Goal: Task Accomplishment & Management: Complete application form

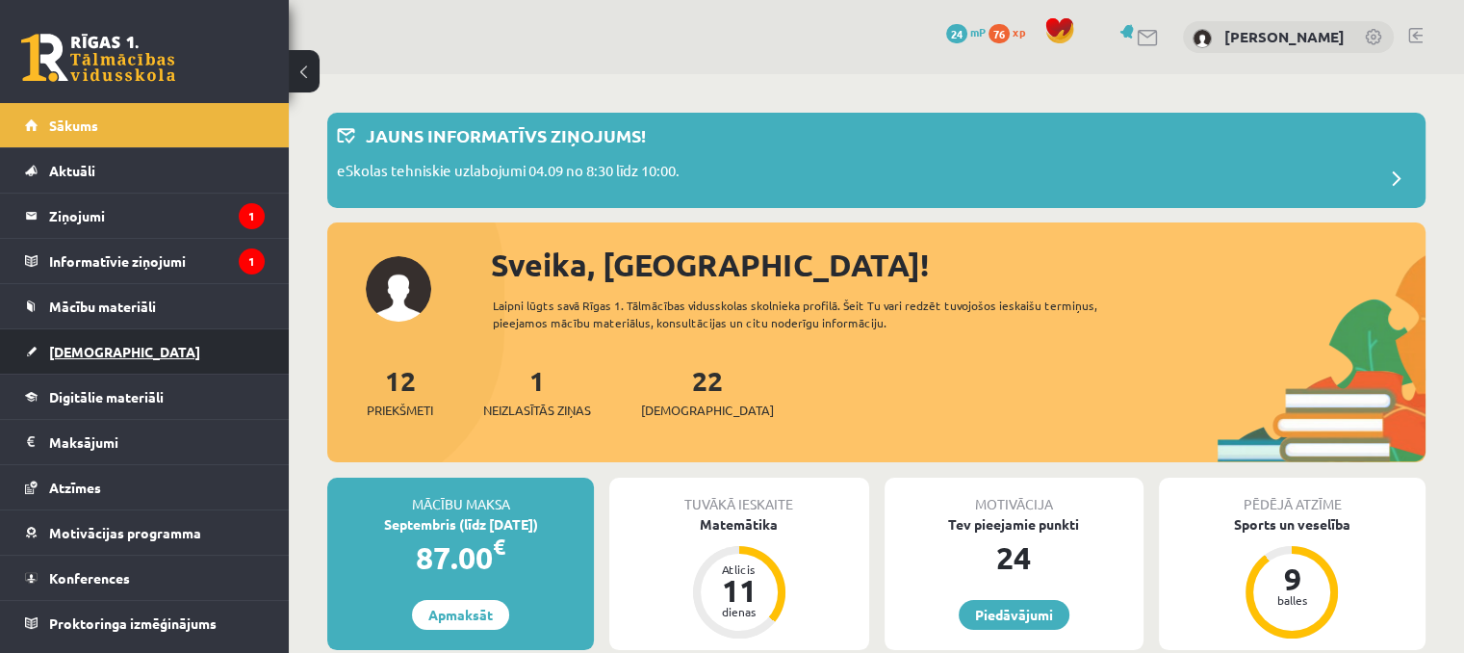
click at [123, 358] on link "[DEMOGRAPHIC_DATA]" at bounding box center [145, 351] width 240 height 44
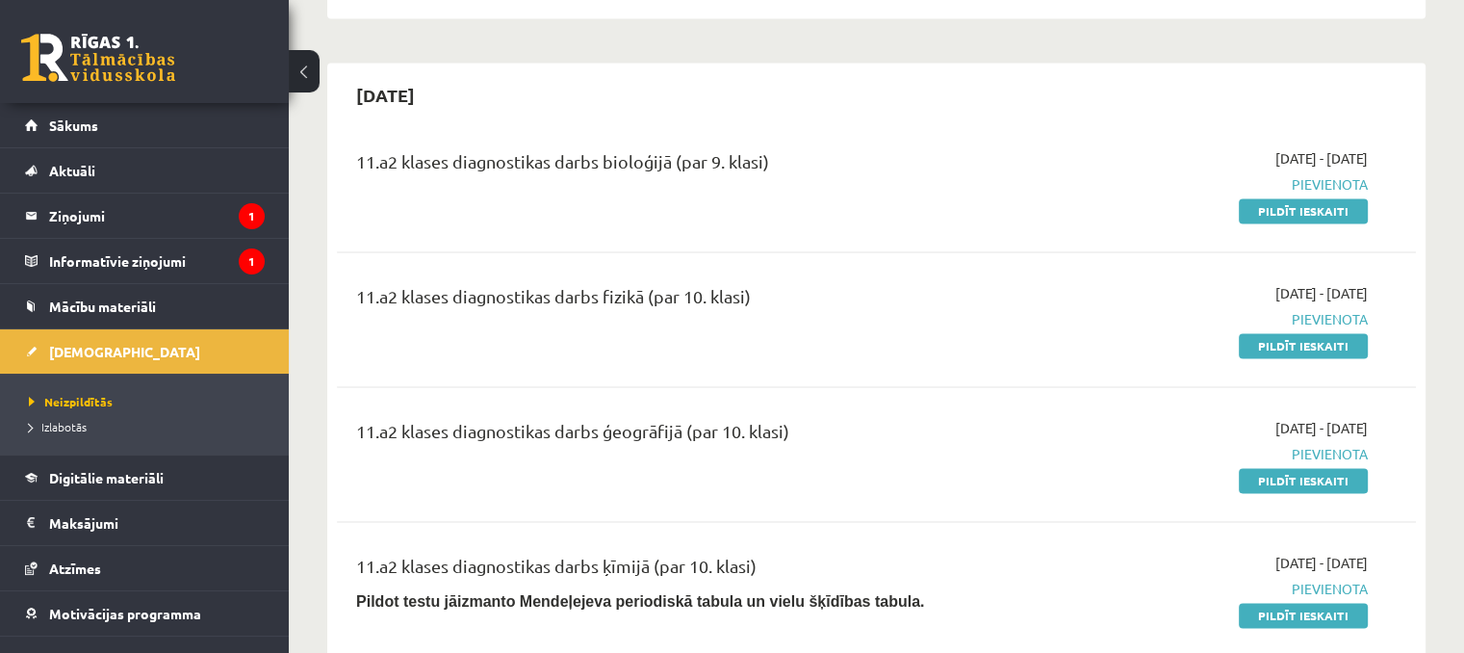
scroll to position [2985, 0]
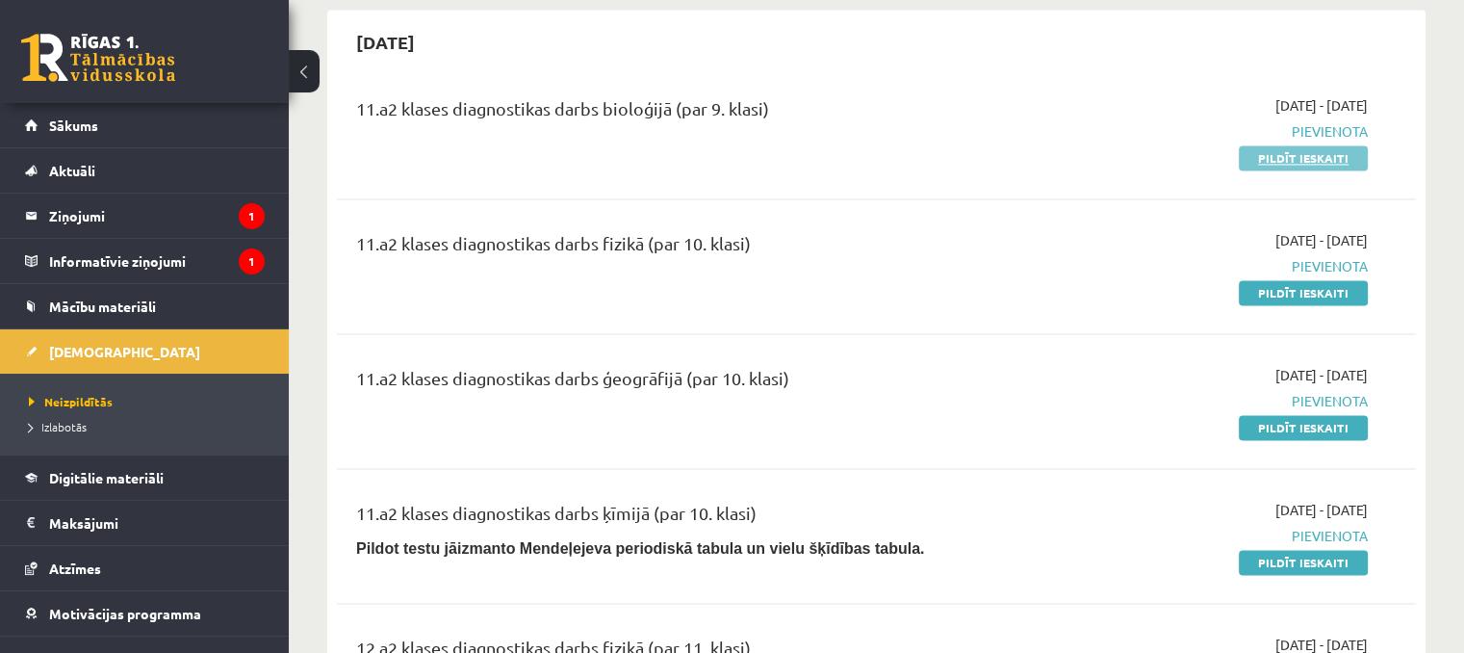
click at [1292, 145] on link "Pildīt ieskaiti" at bounding box center [1303, 157] width 129 height 25
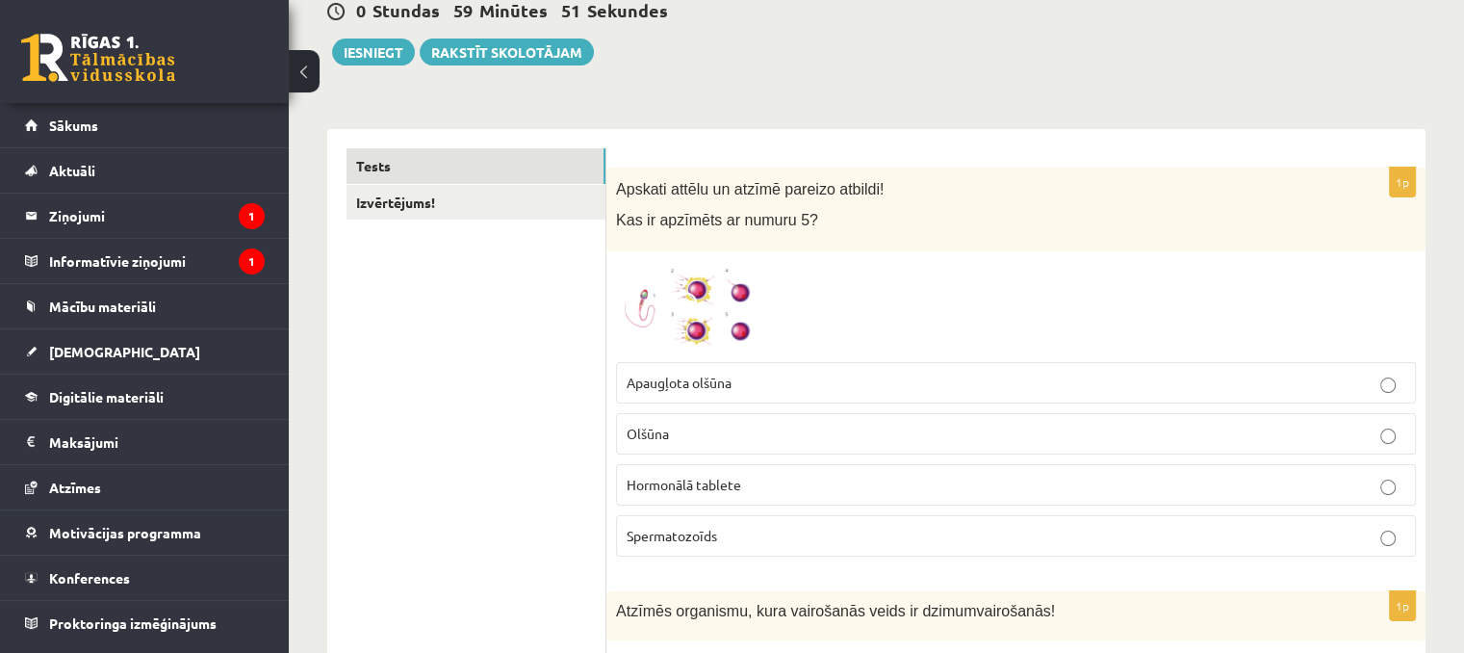
scroll to position [193, 0]
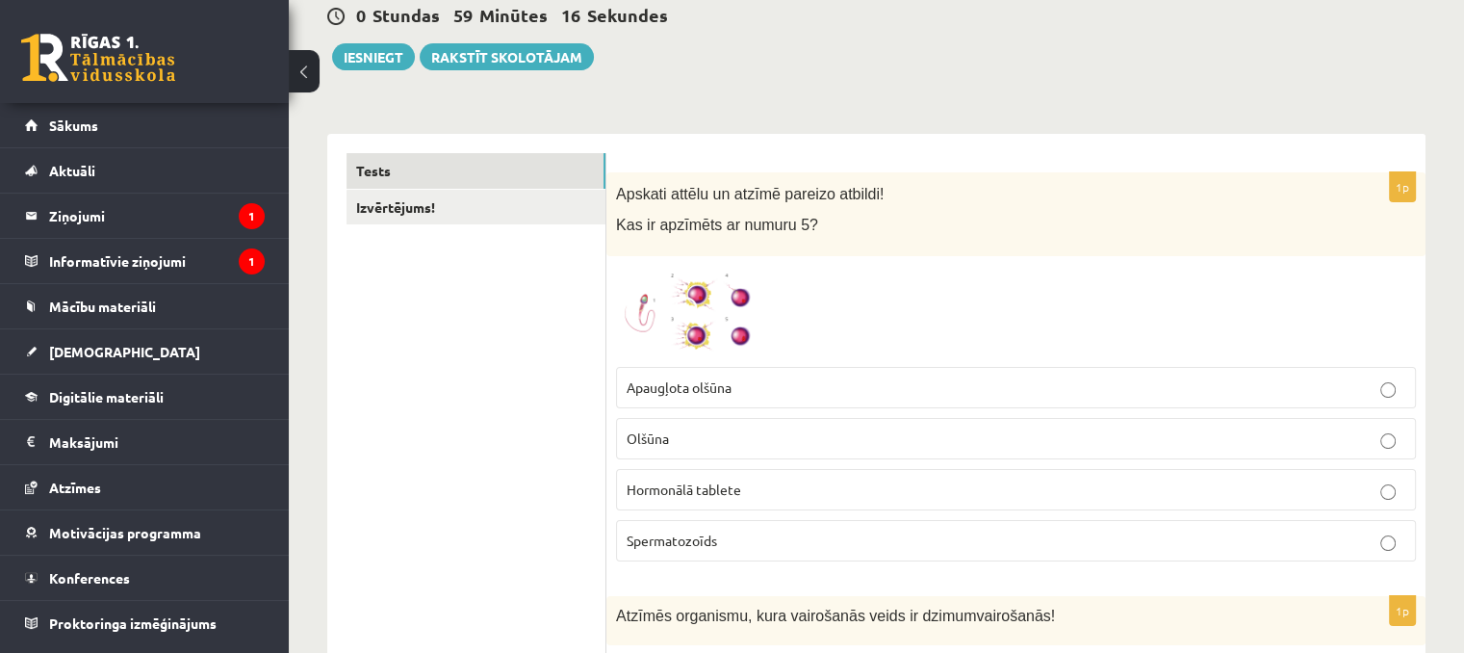
click at [695, 531] on span "Spermatozoīds" at bounding box center [672, 539] width 91 height 17
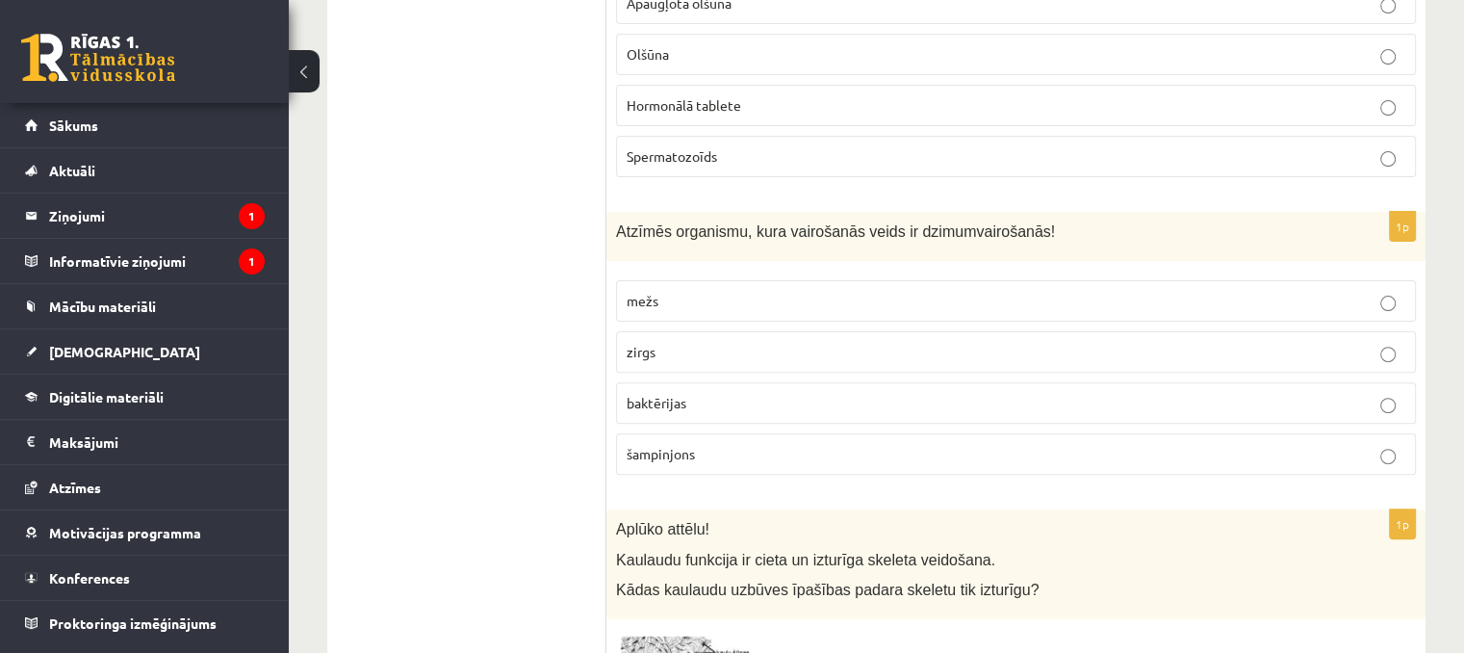
scroll to position [674, 0]
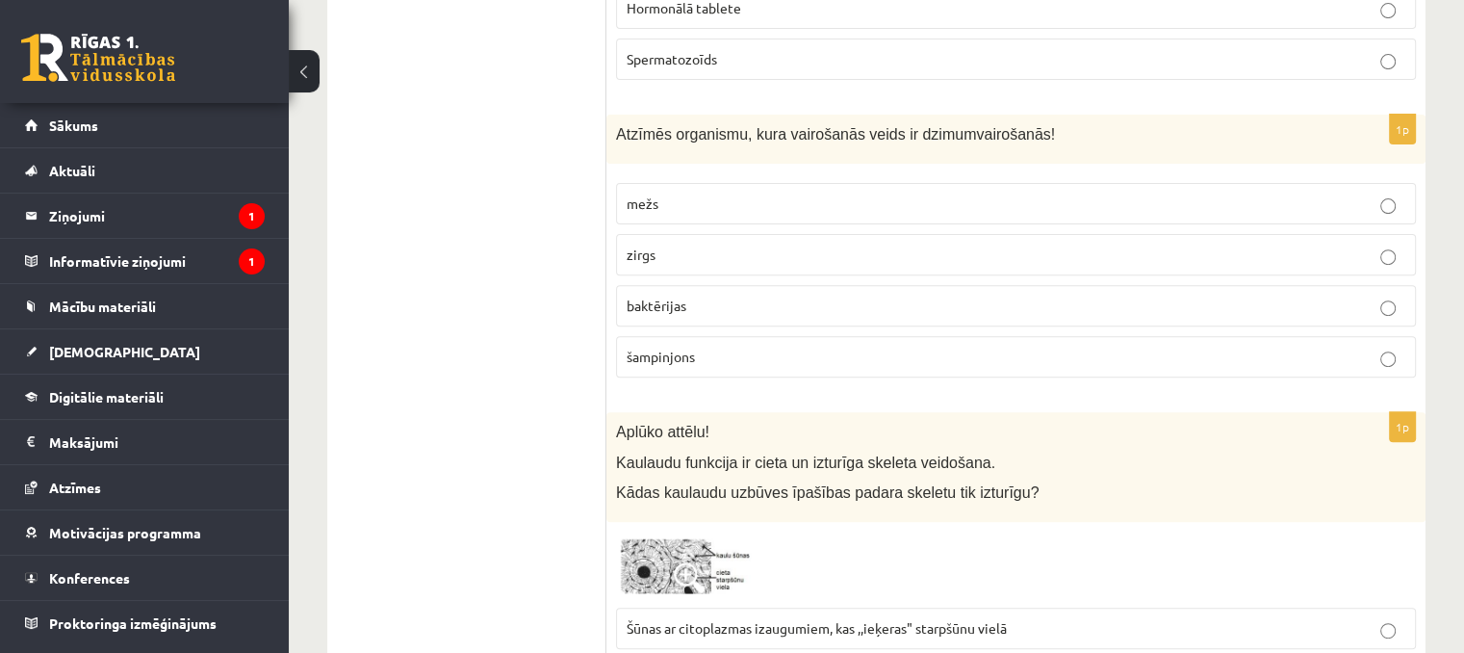
drag, startPoint x: 705, startPoint y: 270, endPoint x: 684, endPoint y: 259, distance: 23.7
click at [686, 260] on label "zirgs" at bounding box center [1016, 254] width 800 height 41
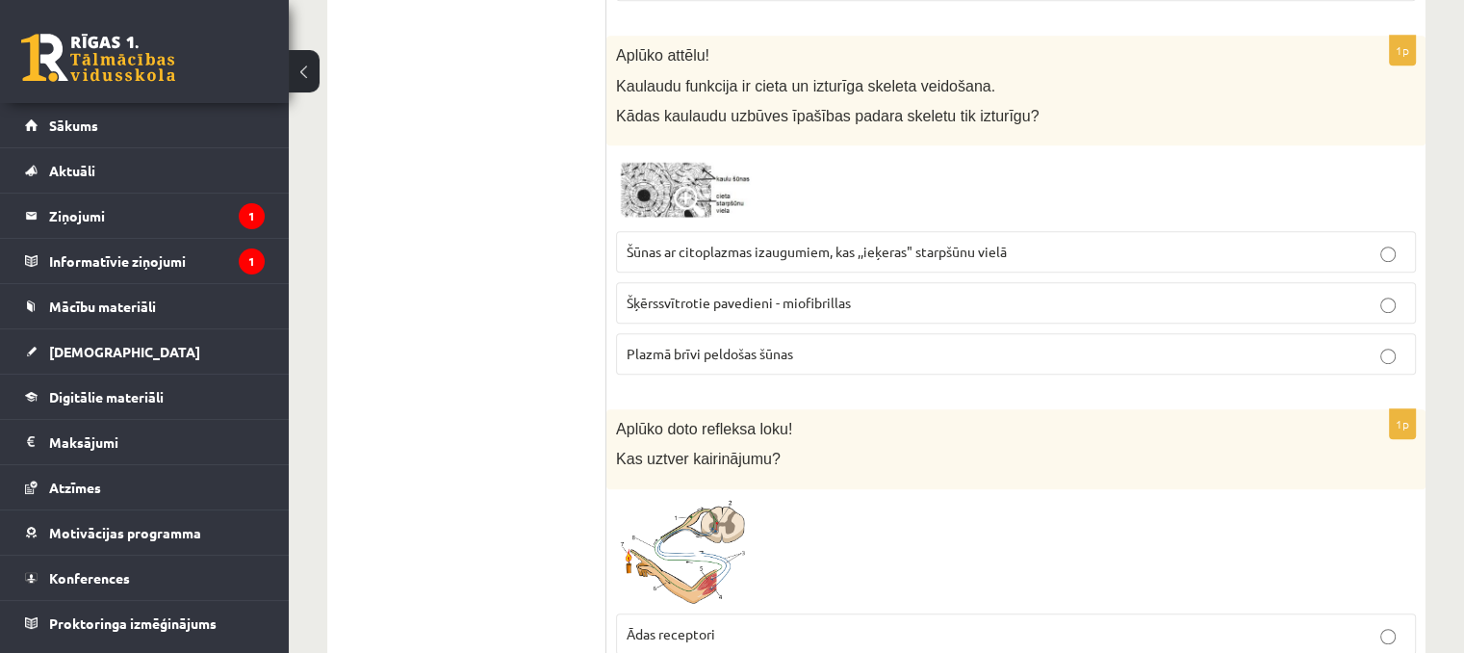
scroll to position [1059, 0]
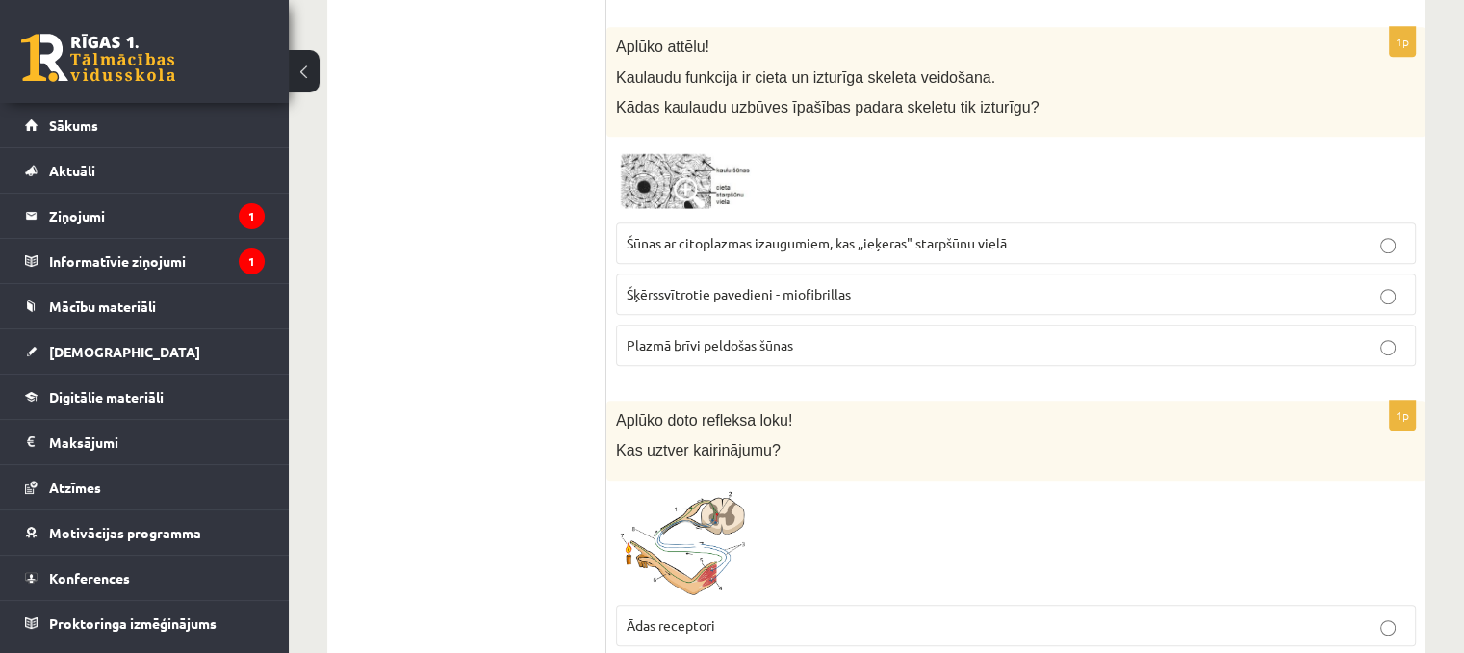
click at [957, 245] on span "Šūnas ar citoplazmas izaugumiem, kas ,,ieķeras" starpšūnu vielā" at bounding box center [817, 242] width 380 height 17
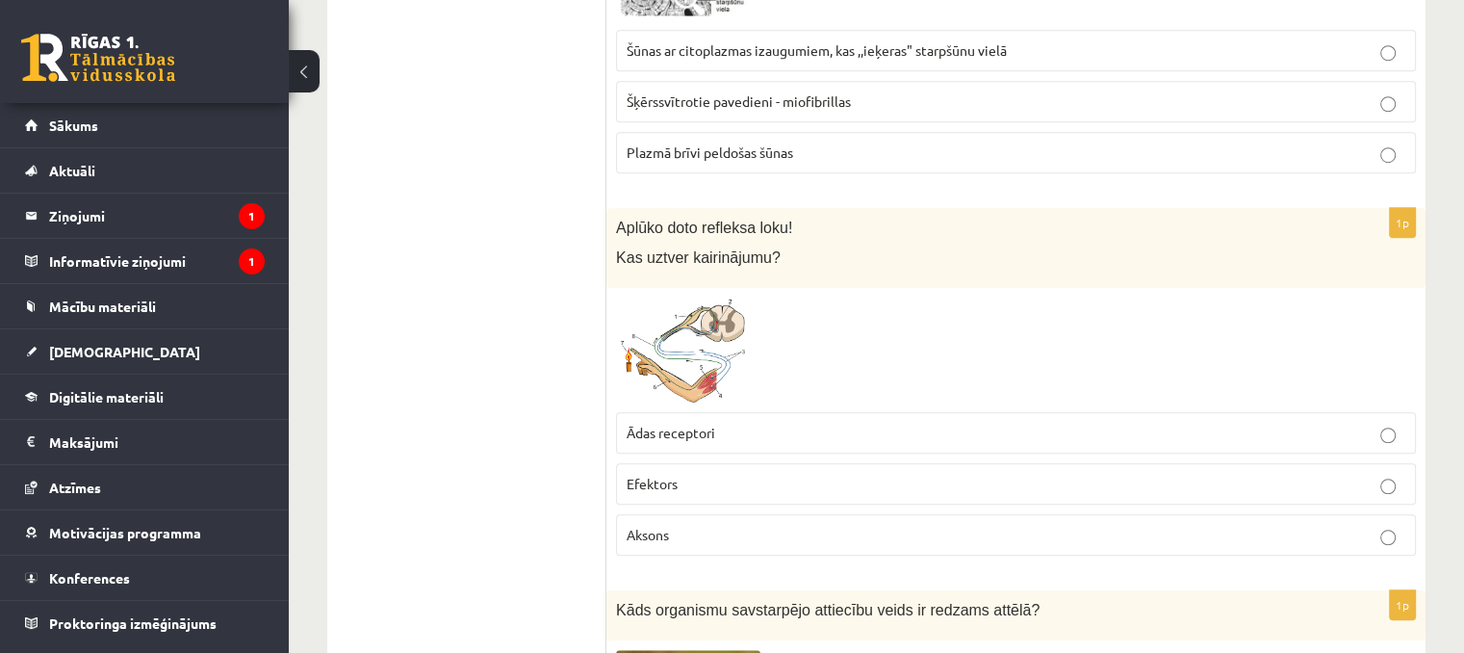
scroll to position [1348, 0]
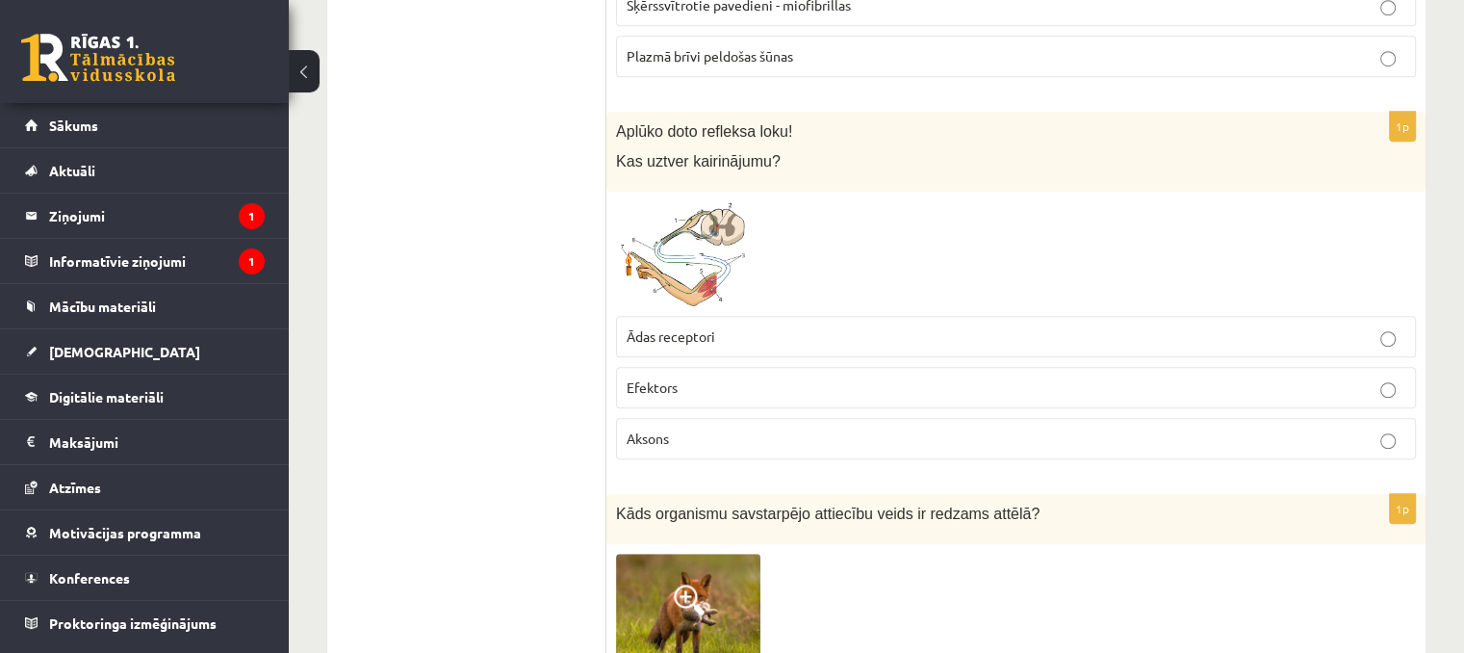
click at [659, 339] on p "Ādas receptori" at bounding box center [1016, 336] width 779 height 20
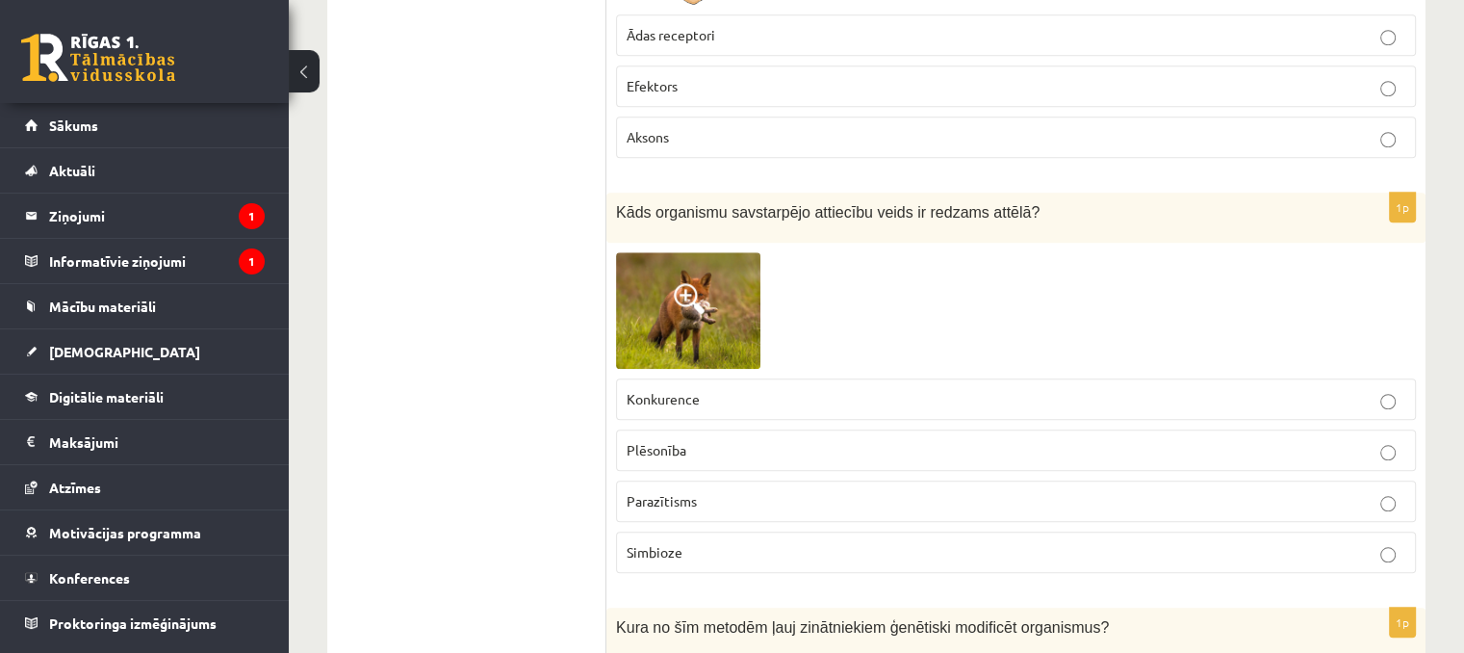
scroll to position [1733, 0]
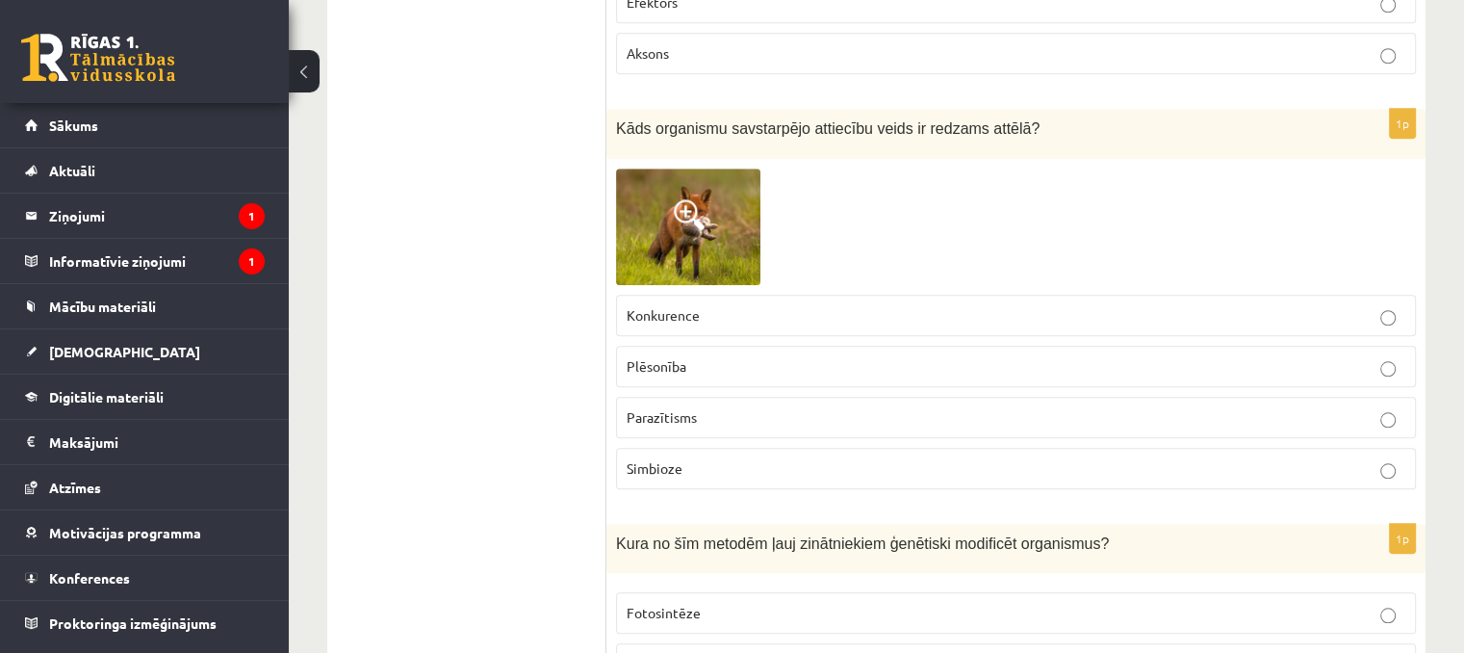
click at [647, 356] on p "Plēsonība" at bounding box center [1016, 366] width 779 height 20
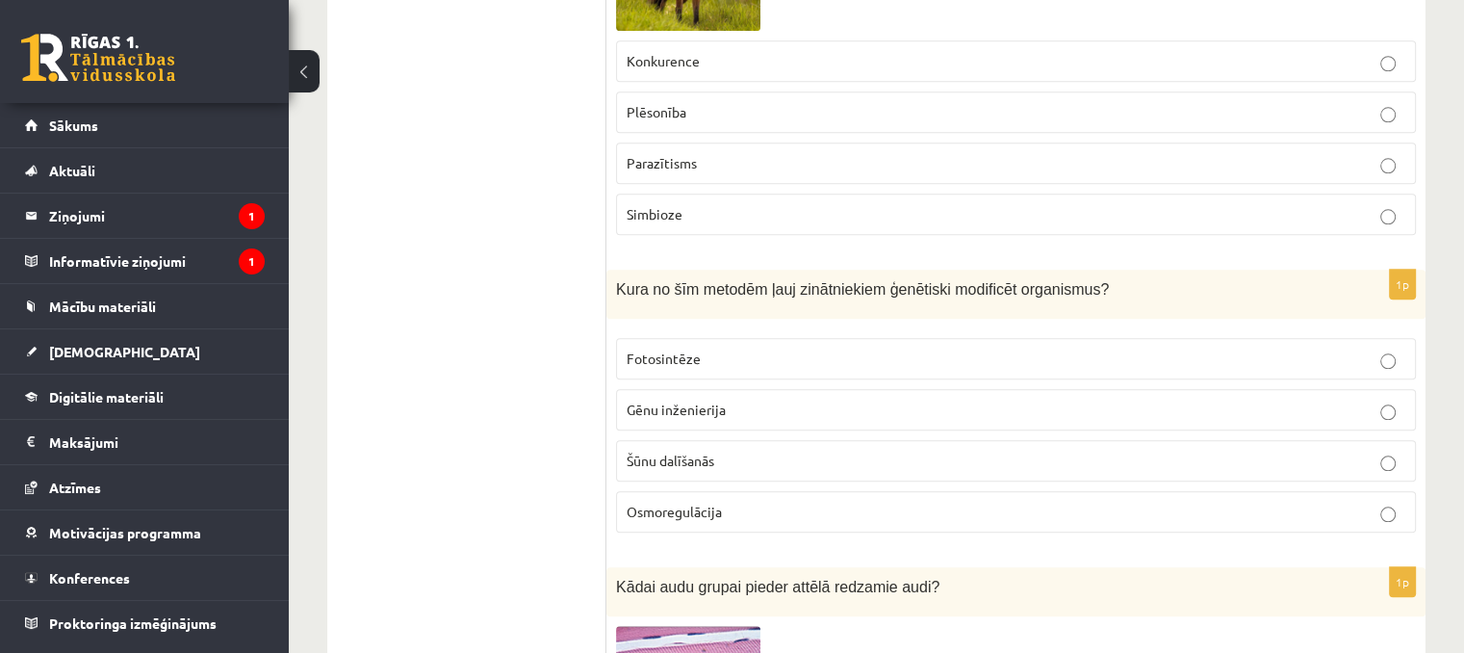
scroll to position [2022, 0]
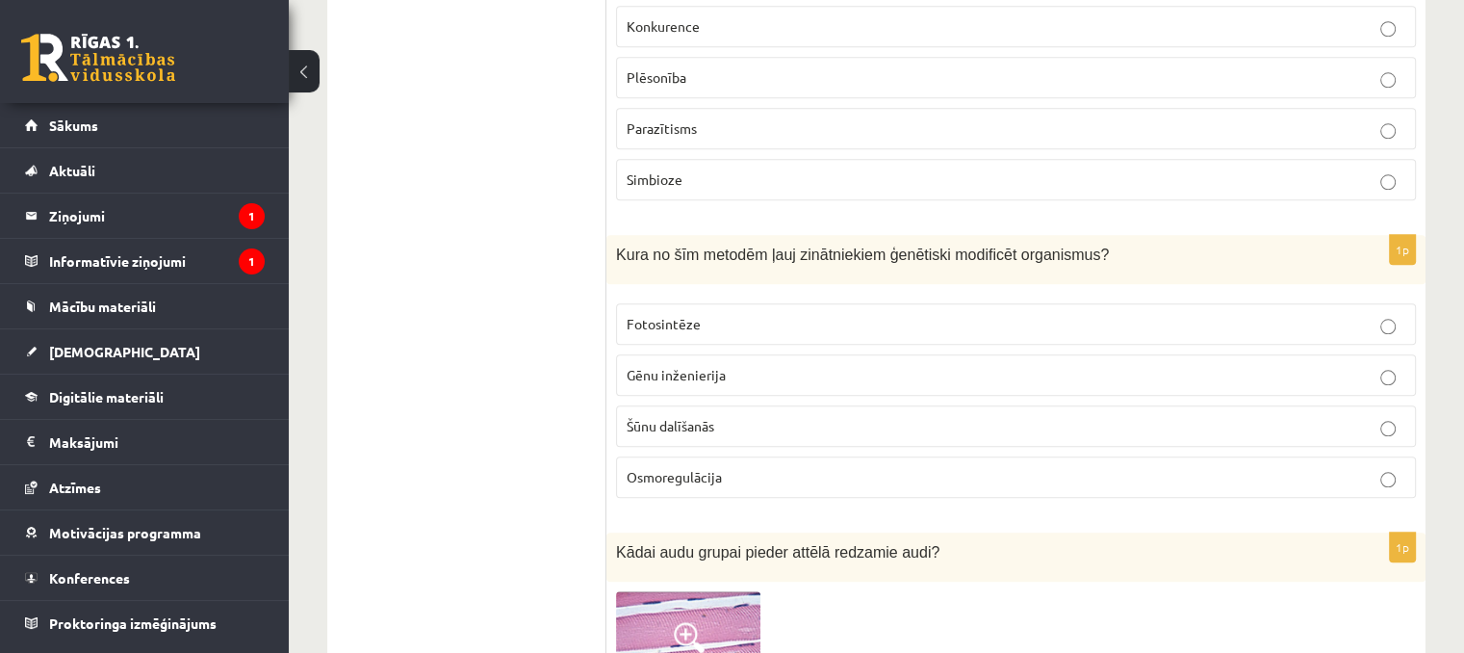
click at [680, 366] on span "Gēnu inženierija" at bounding box center [676, 374] width 99 height 17
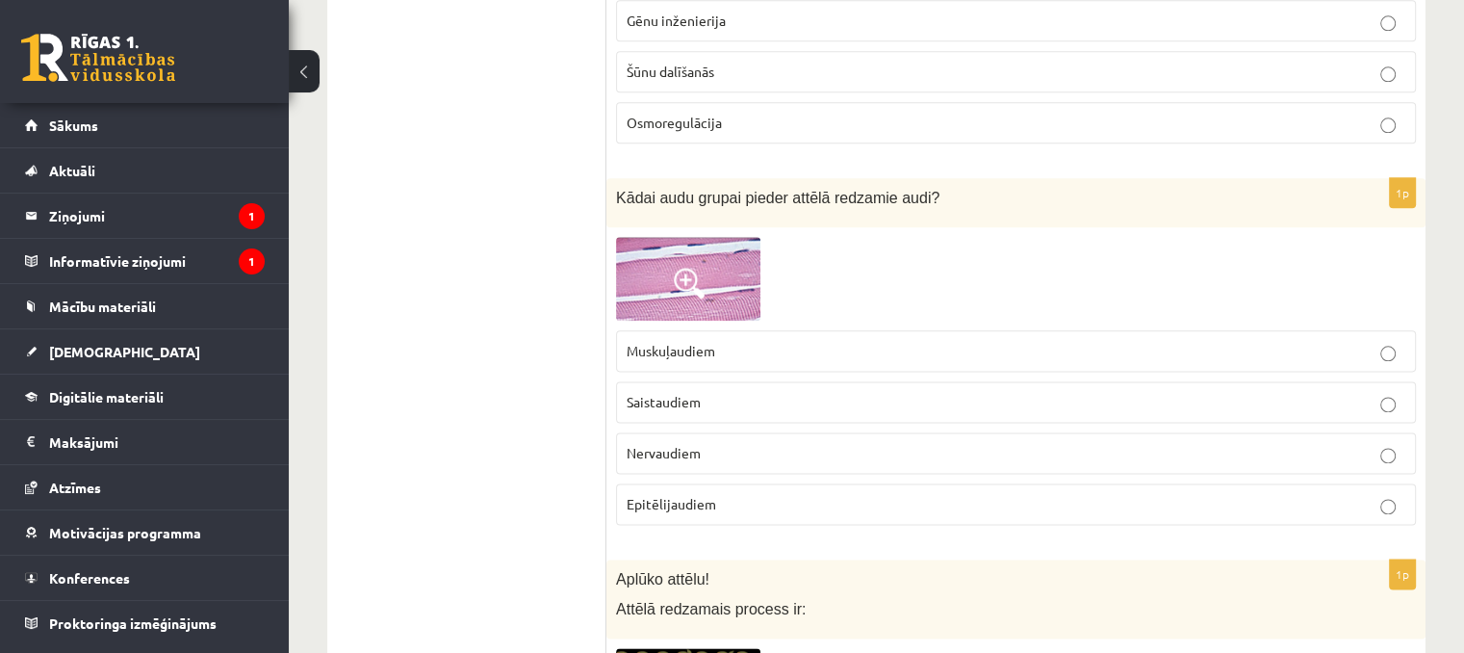
scroll to position [2407, 0]
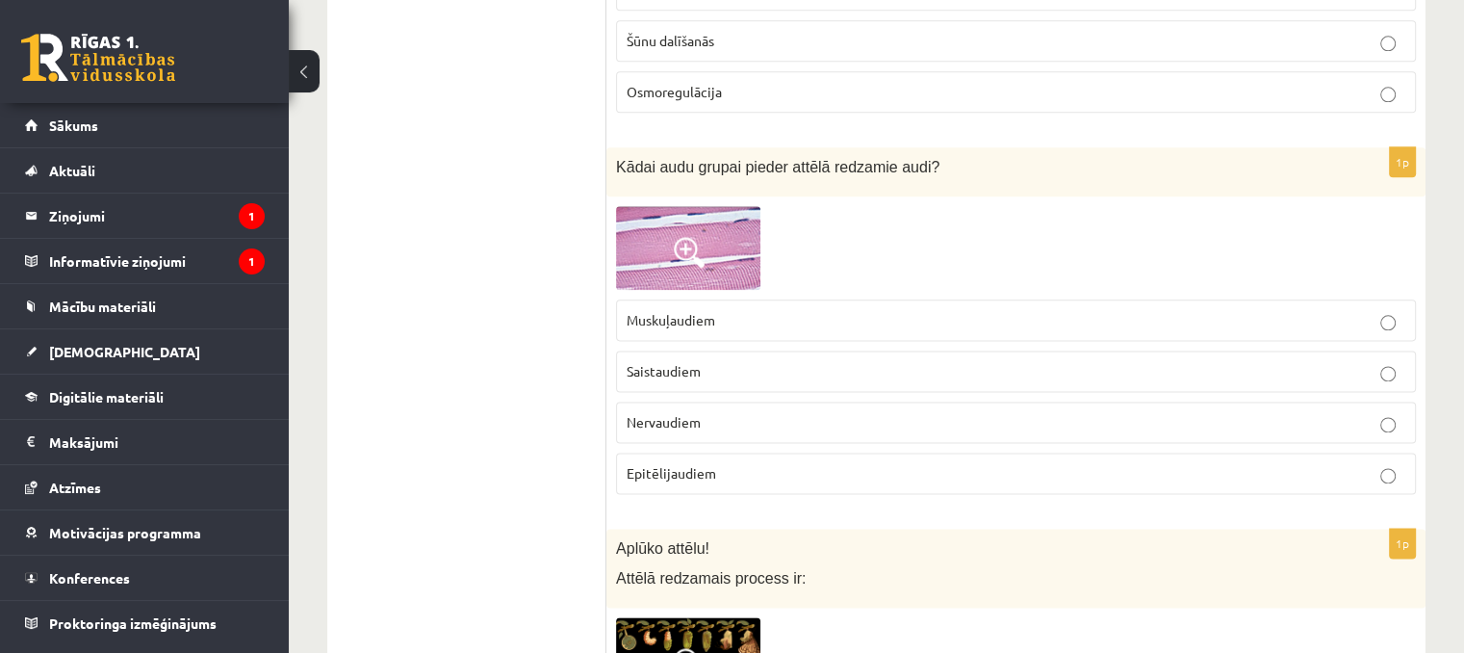
click at [682, 422] on label "Nervaudiem" at bounding box center [1016, 421] width 800 height 41
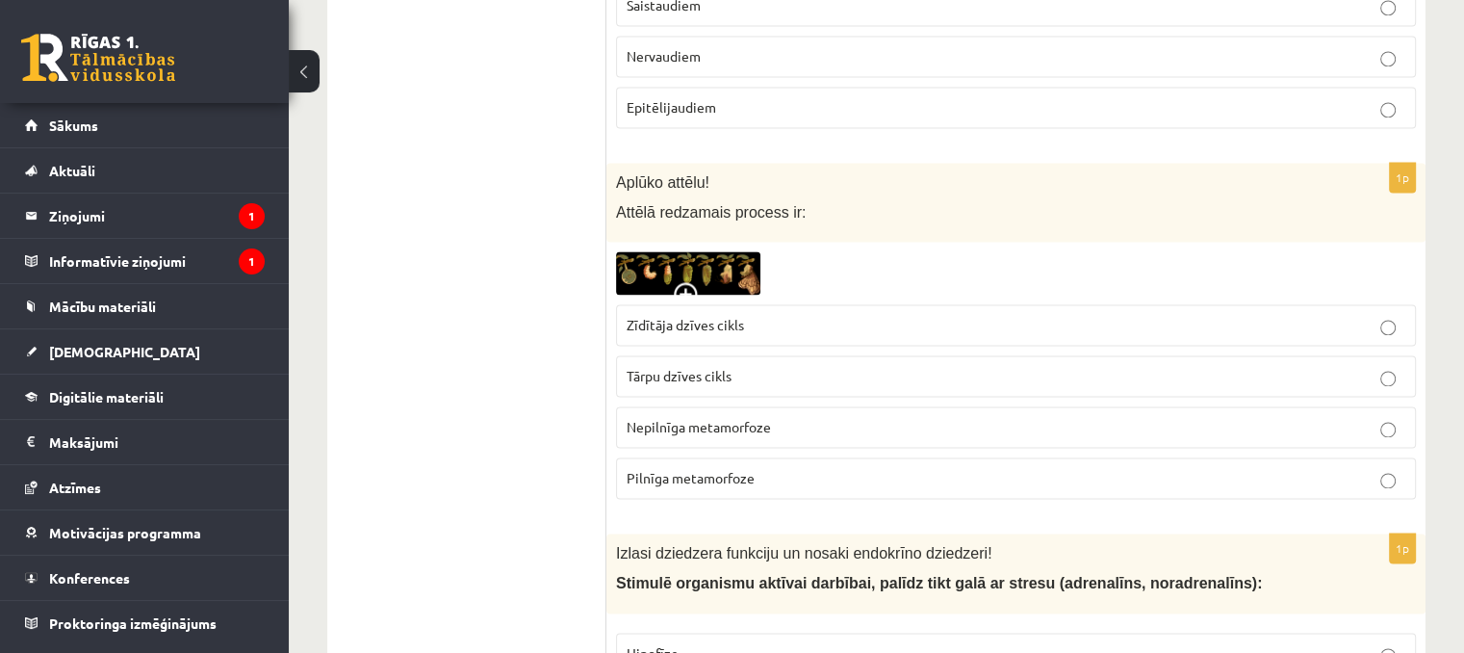
scroll to position [2792, 0]
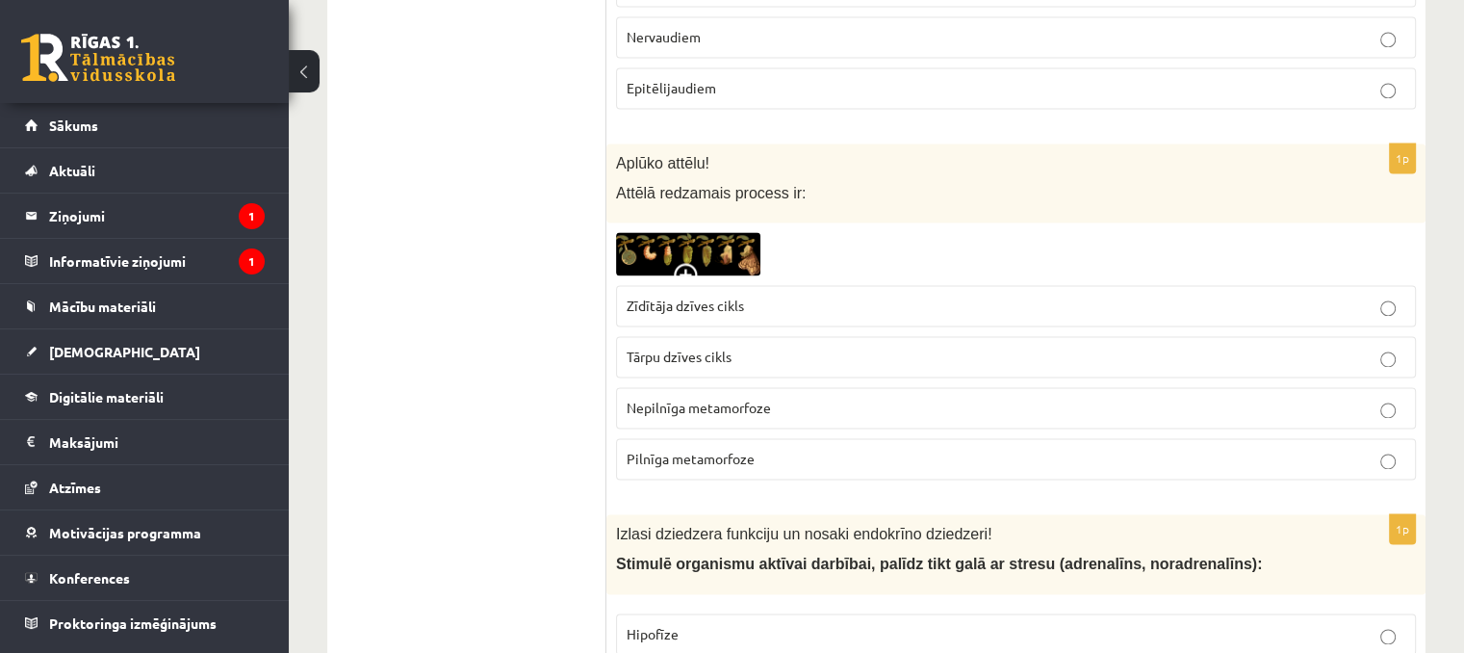
click at [694, 450] on span "Pilnīga metamorfoze" at bounding box center [691, 458] width 128 height 17
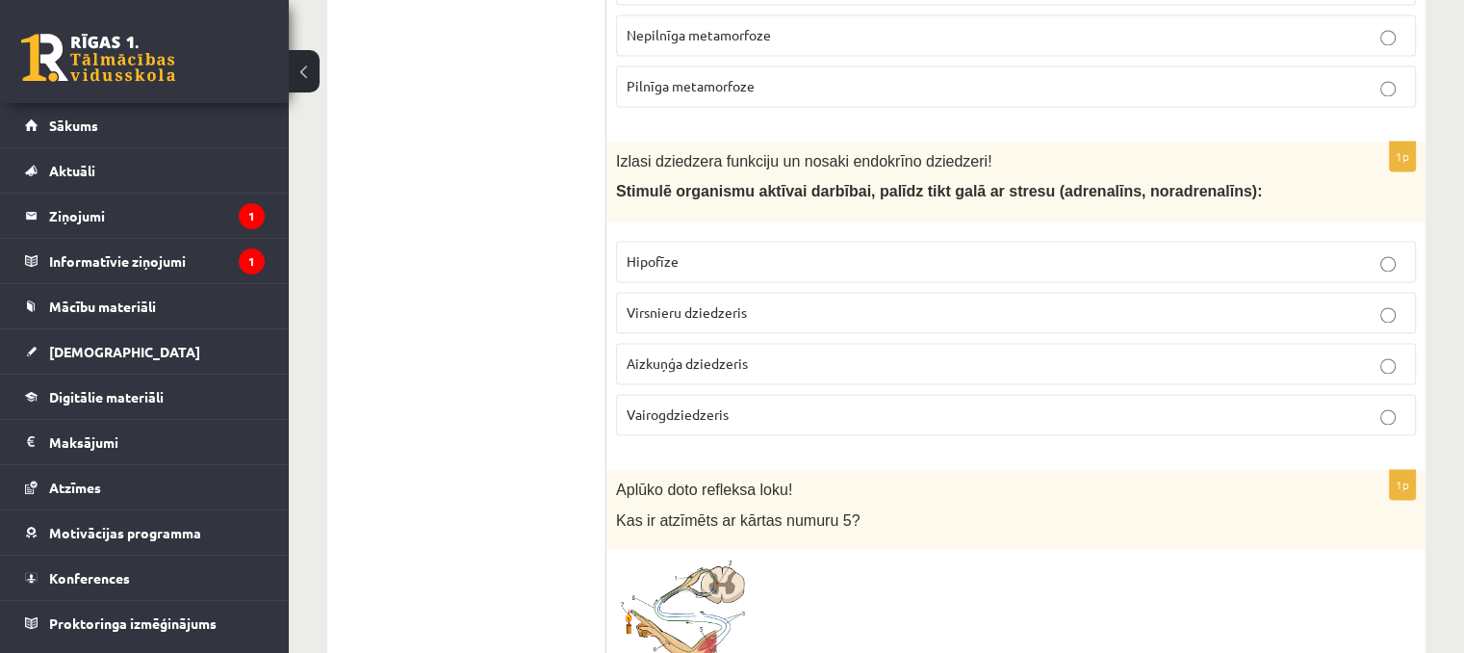
scroll to position [3177, 0]
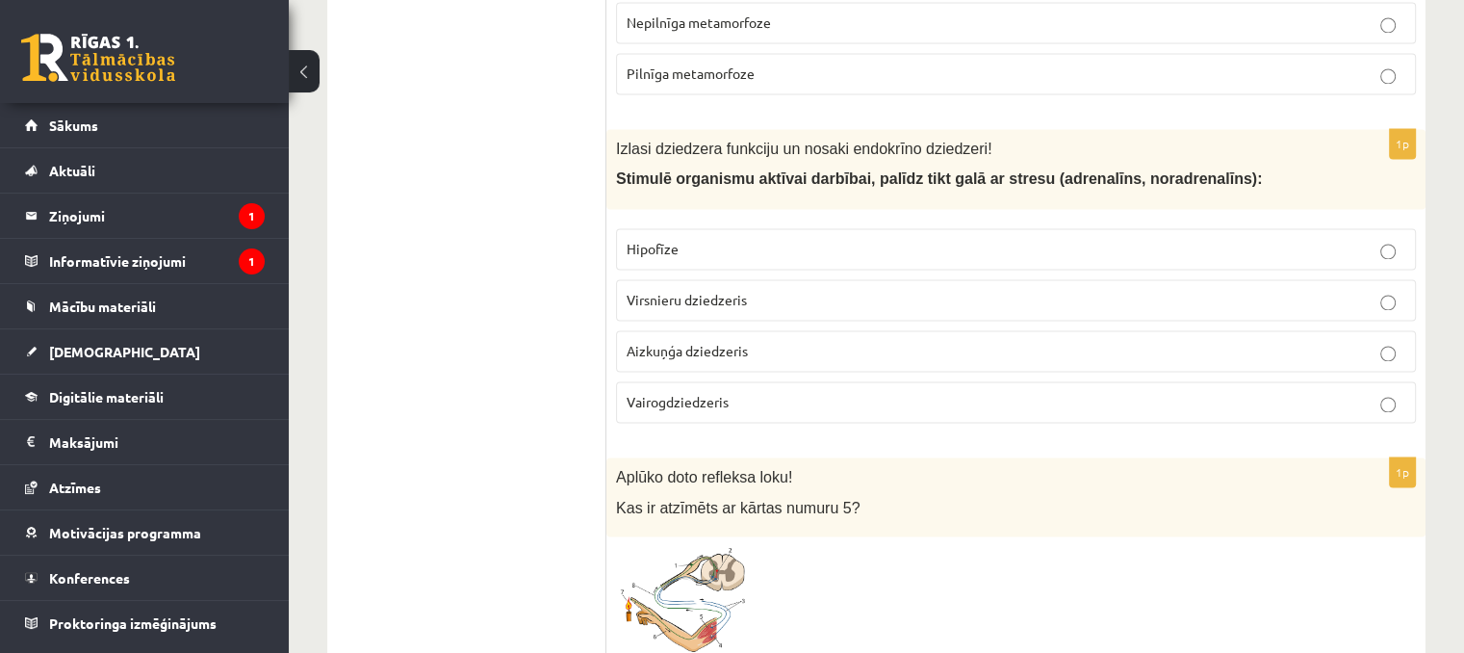
click at [806, 304] on label "Virsnieru dziedzeris" at bounding box center [1016, 299] width 800 height 41
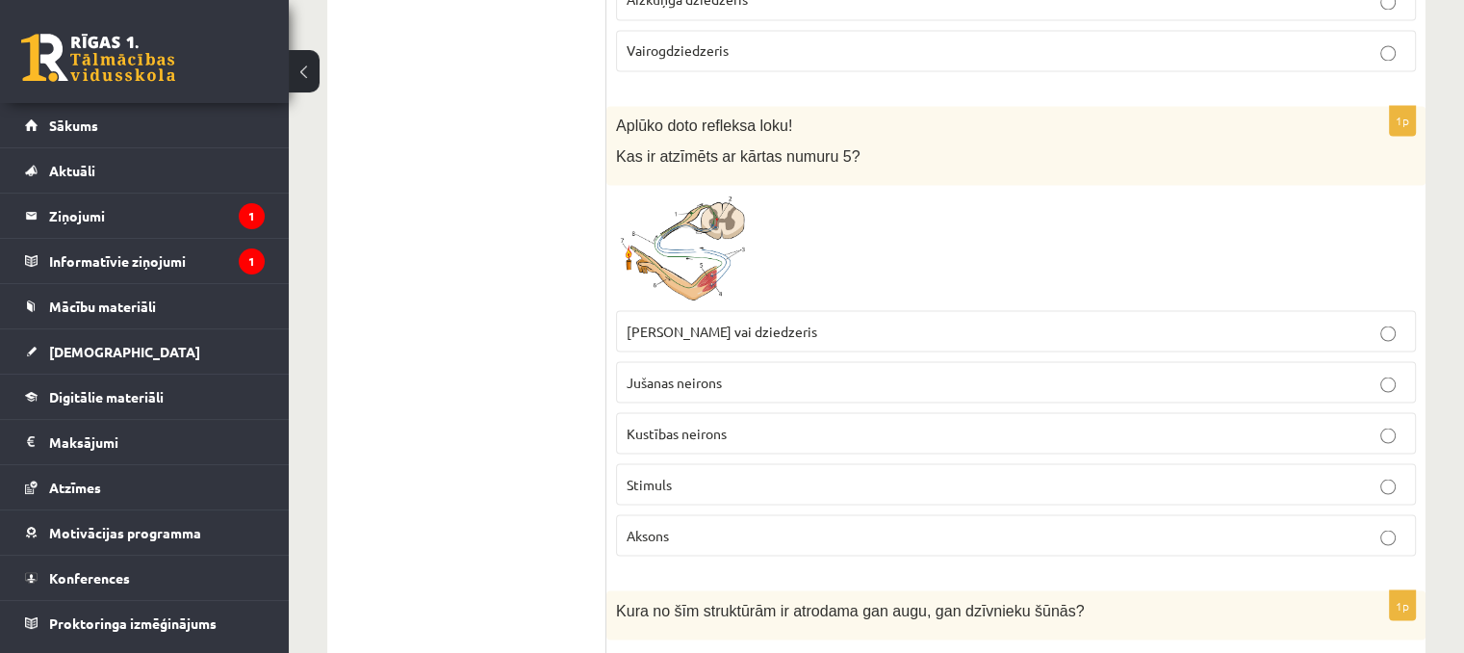
scroll to position [3562, 0]
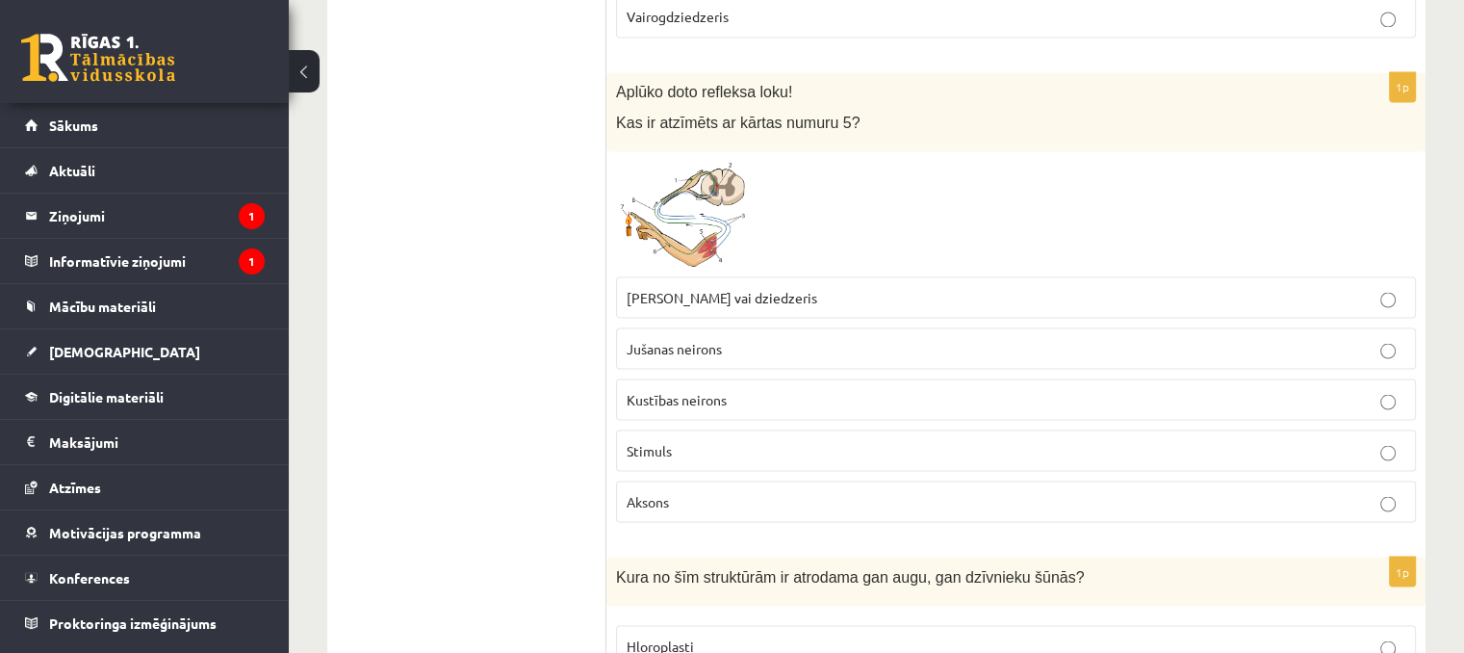
click at [624, 378] on label "Kustības neirons" at bounding box center [1016, 398] width 800 height 41
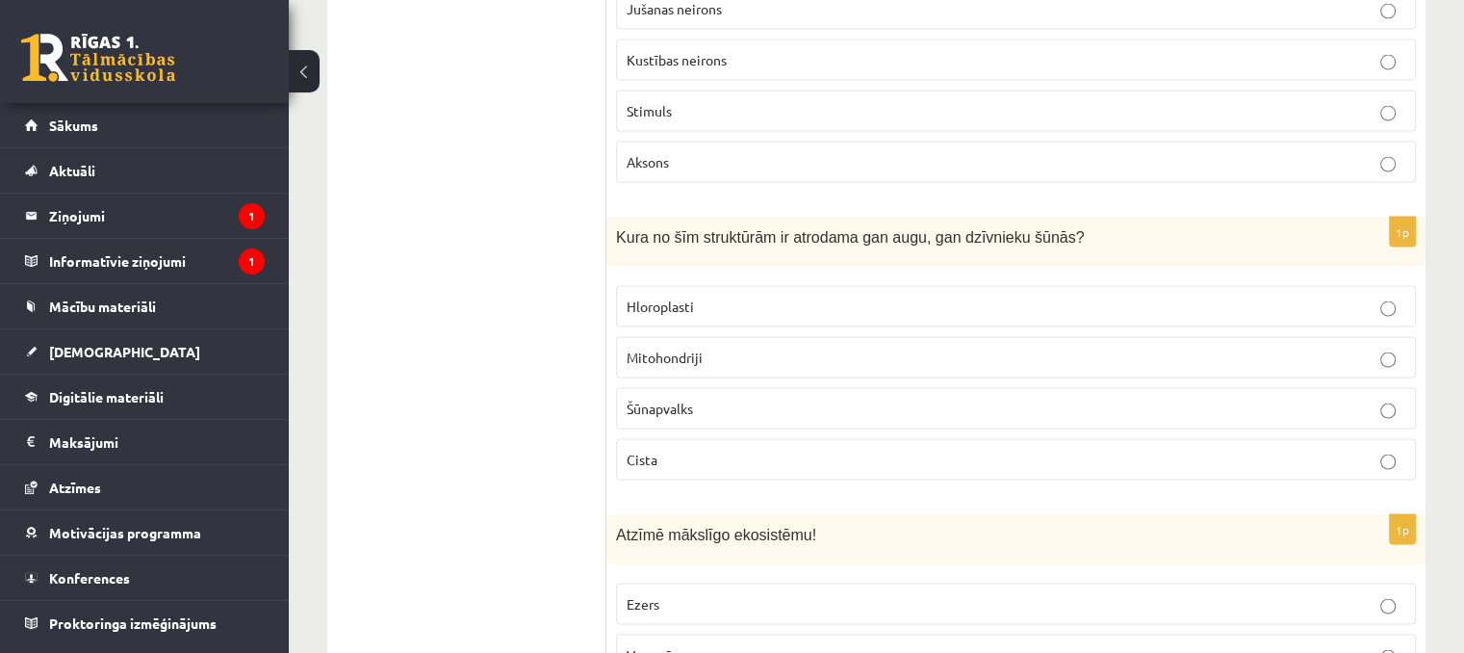
scroll to position [3948, 0]
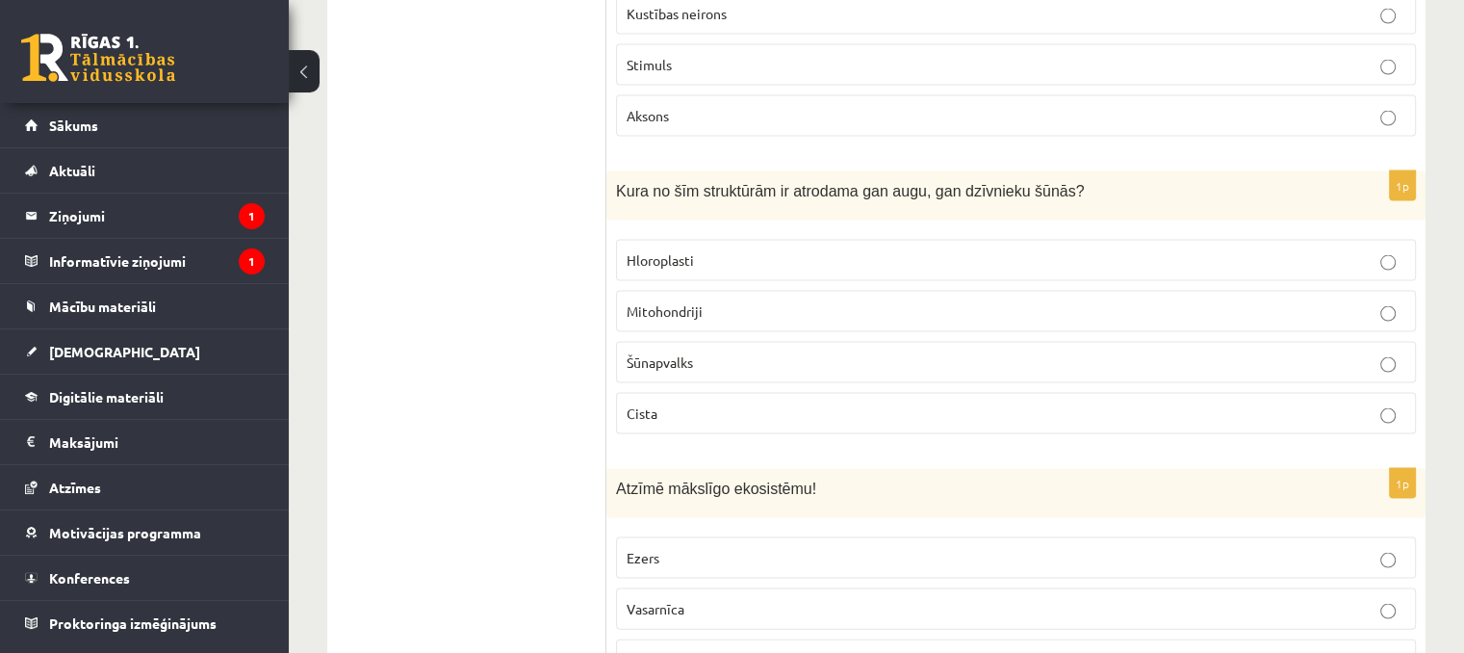
click at [701, 302] on span "Mitohondriji" at bounding box center [665, 310] width 76 height 17
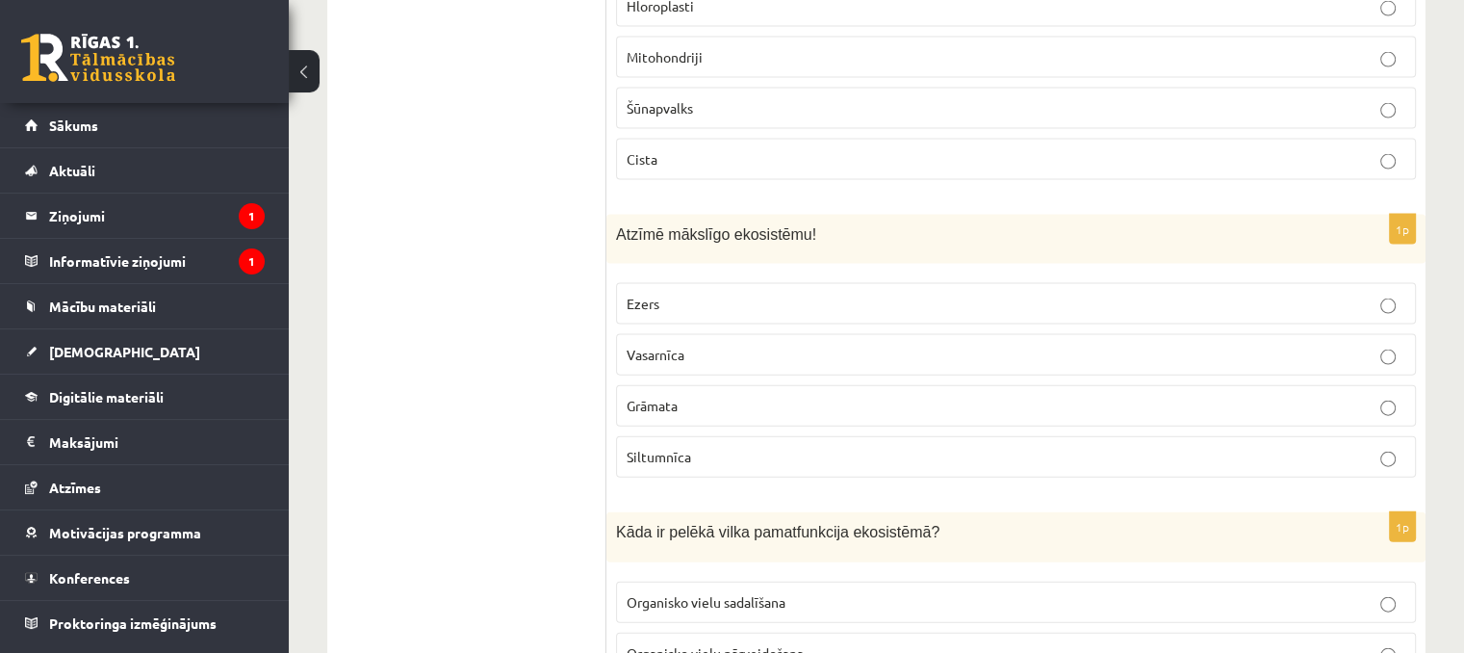
scroll to position [4236, 0]
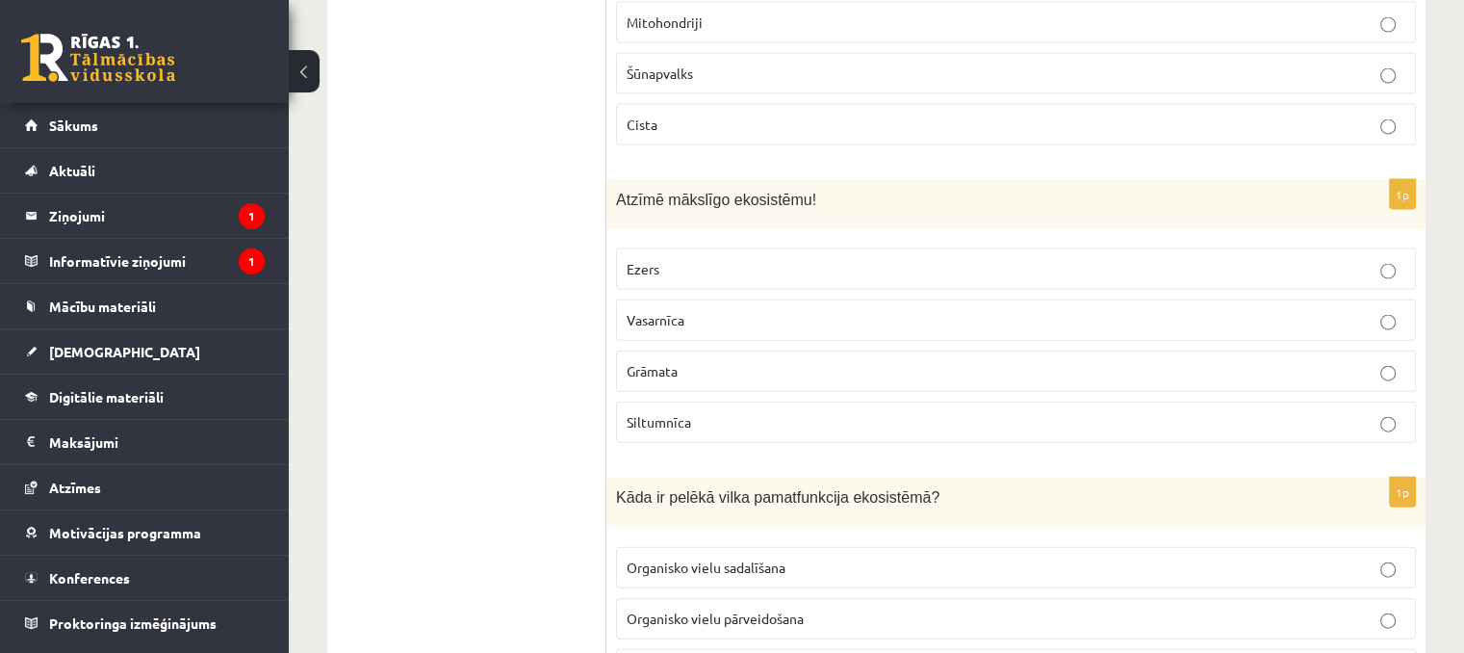
click at [678, 421] on label "Siltumnīca" at bounding box center [1016, 421] width 800 height 41
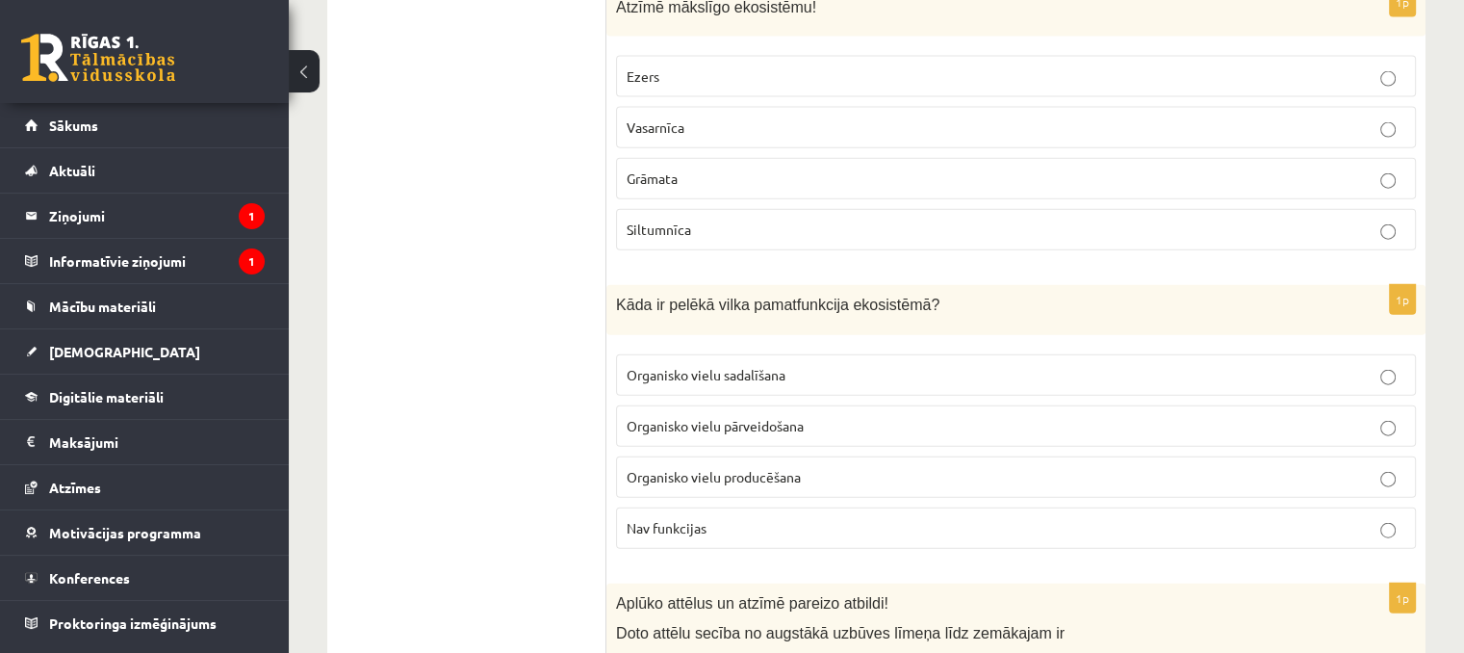
scroll to position [4525, 0]
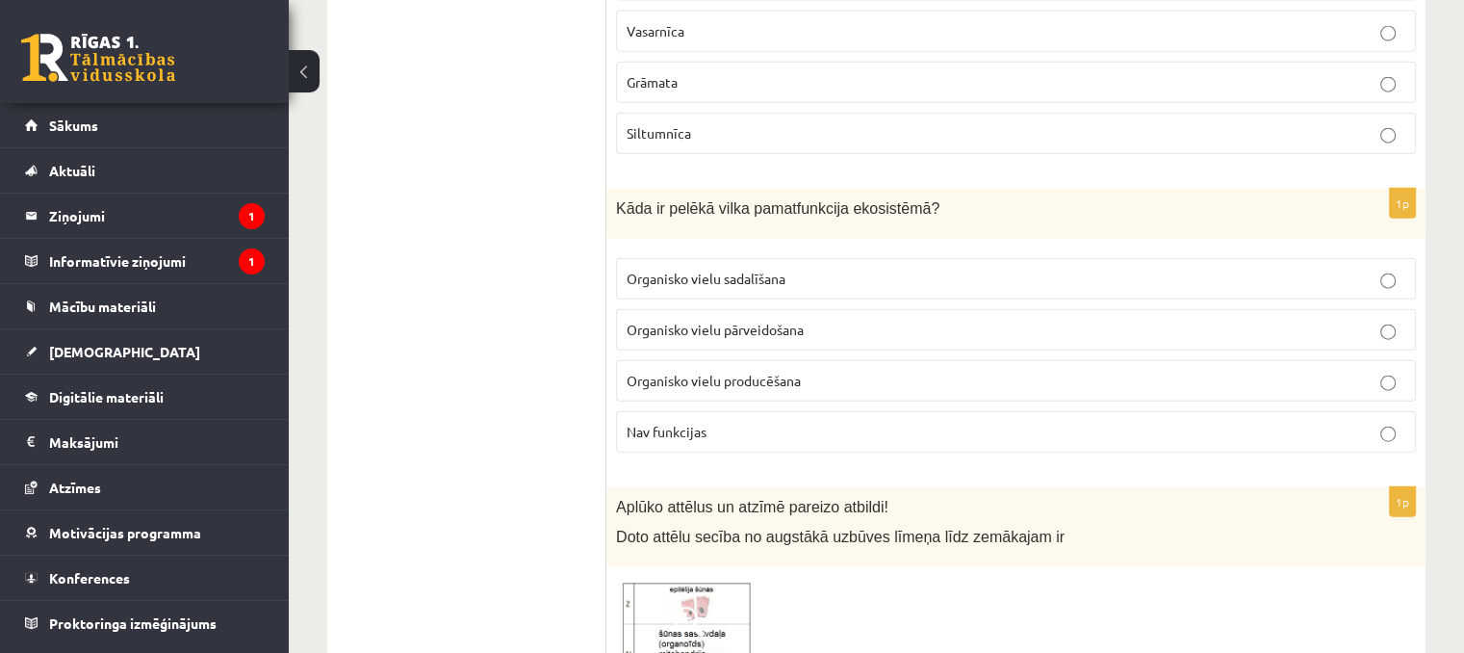
click at [655, 374] on label "Organisko vielu producēšana" at bounding box center [1016, 380] width 800 height 41
click at [691, 320] on p "Organisko vielu pārveidošana" at bounding box center [1016, 330] width 779 height 20
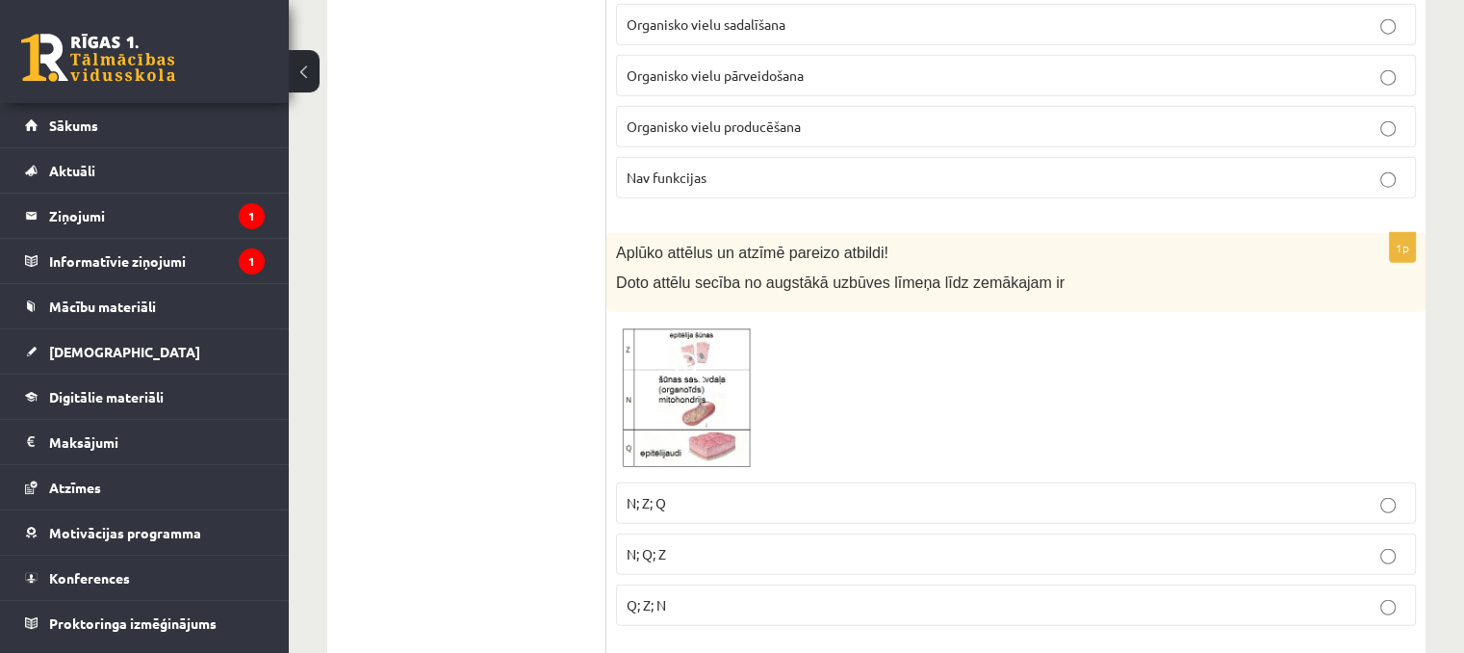
scroll to position [4814, 0]
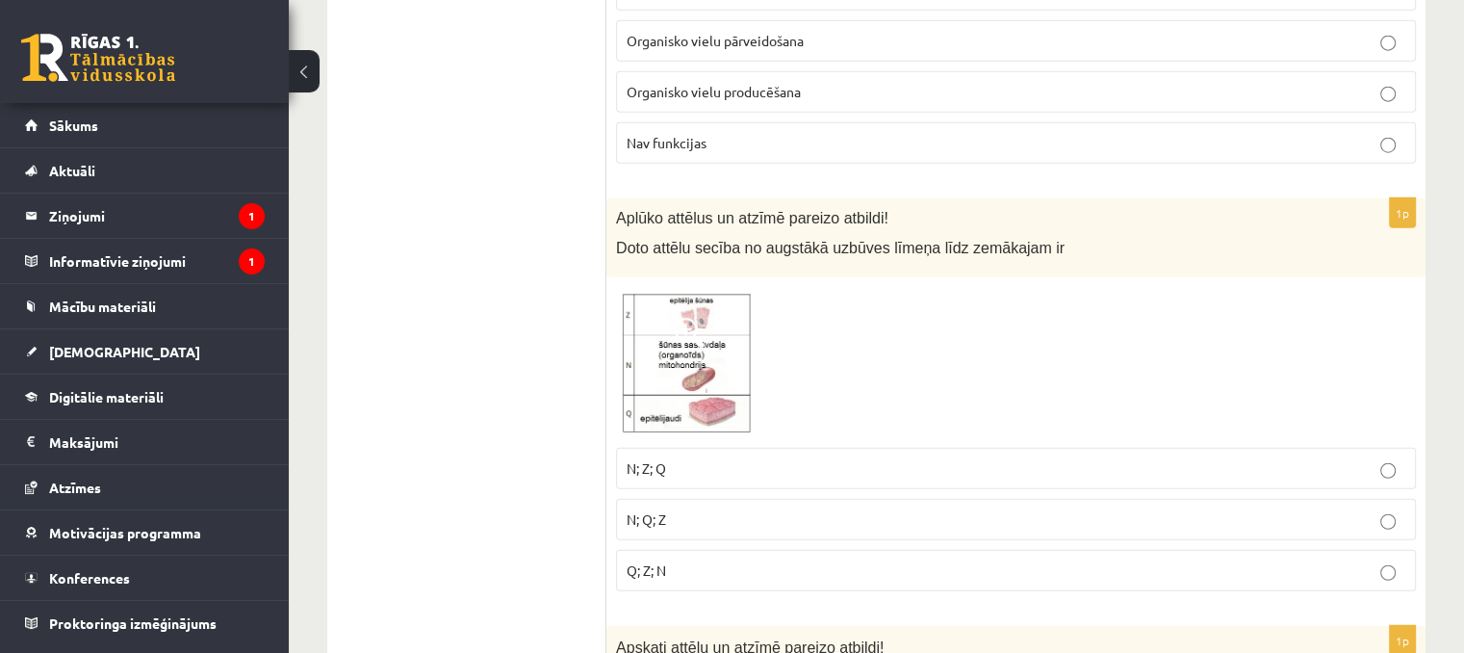
click at [710, 559] on label "Q; Z; N" at bounding box center [1016, 570] width 800 height 41
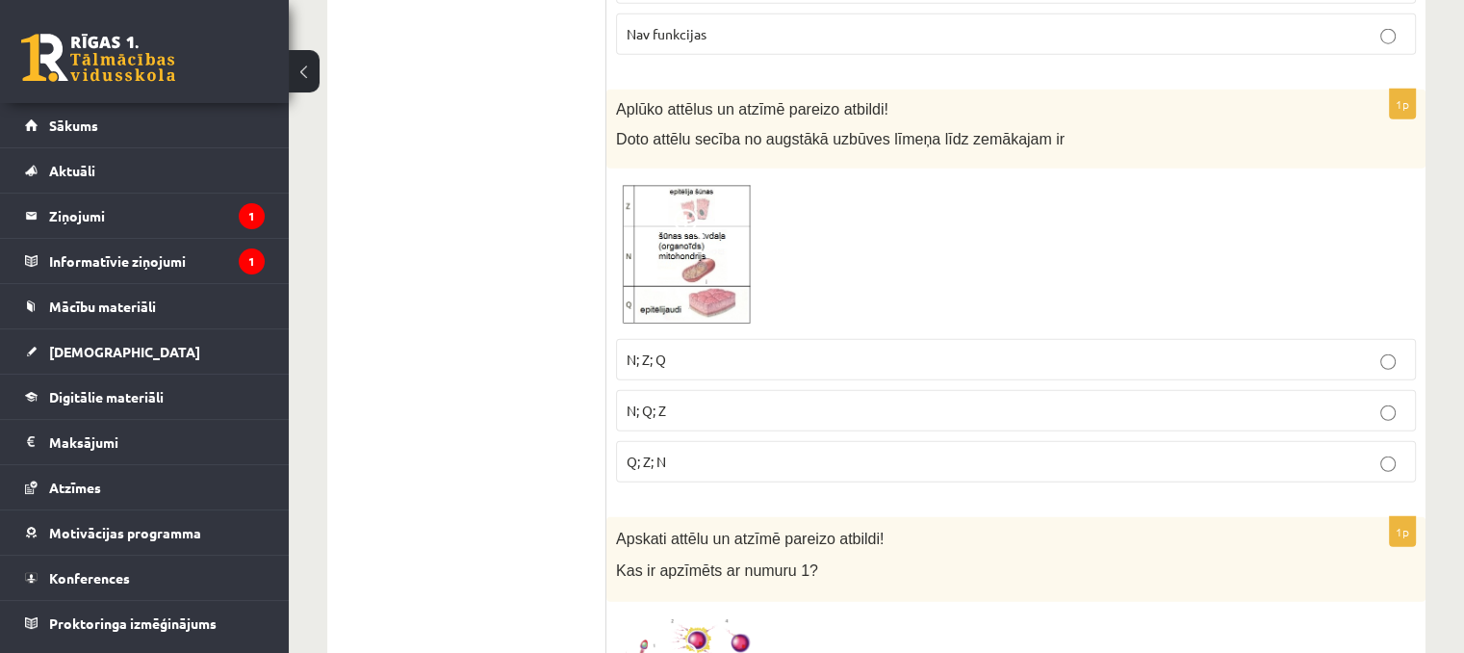
scroll to position [5199, 0]
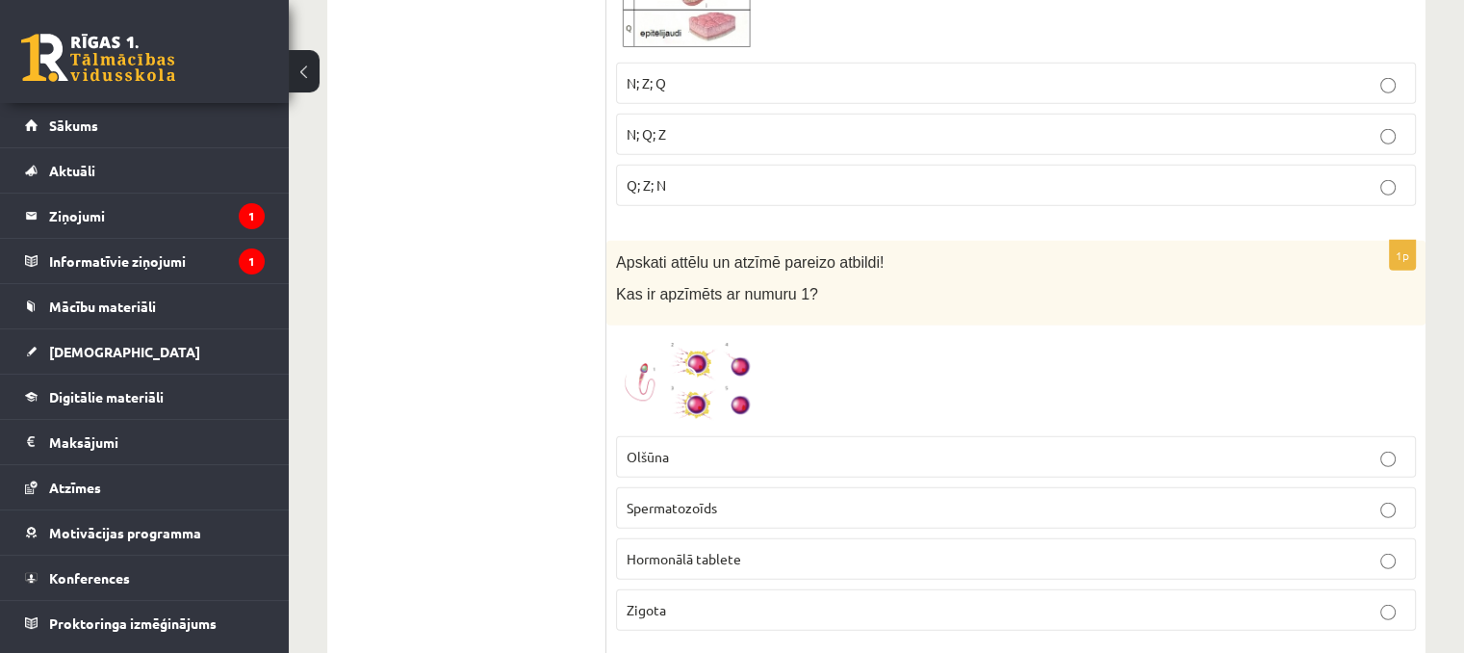
click at [663, 448] on span "Olšūna" at bounding box center [648, 456] width 42 height 17
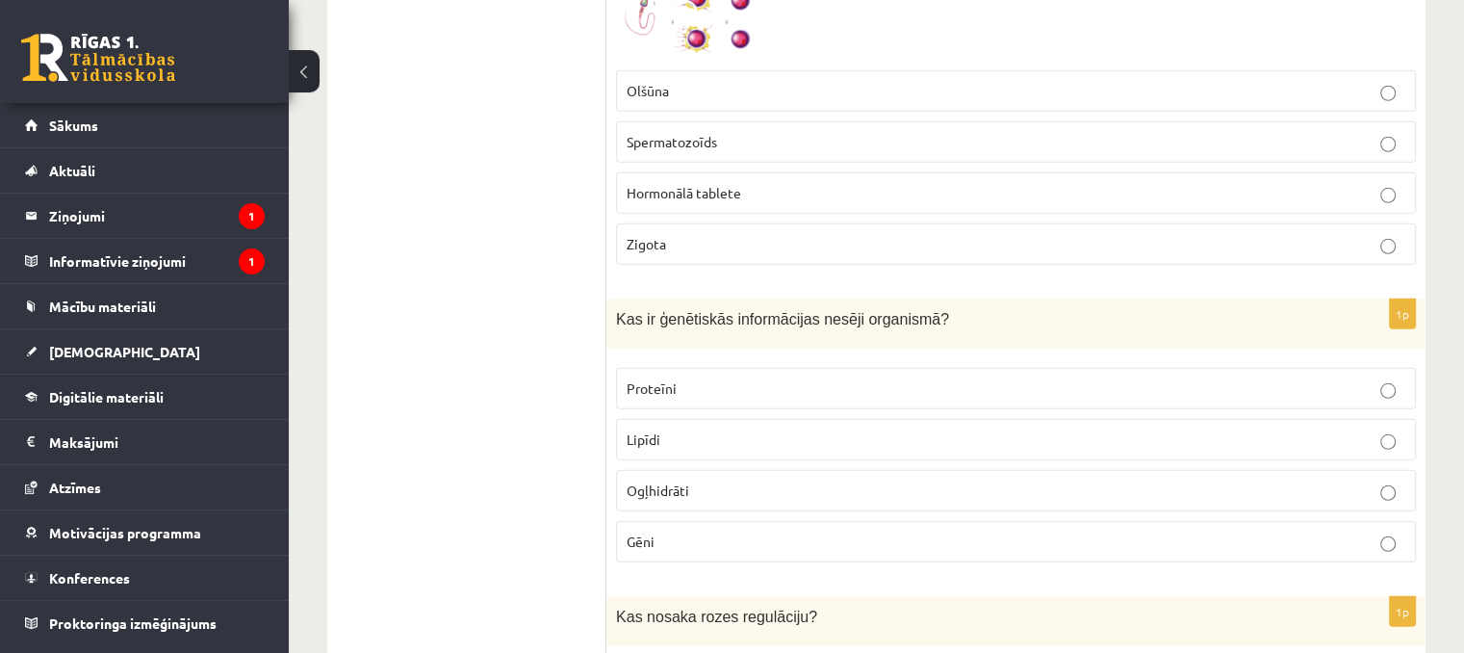
scroll to position [5584, 0]
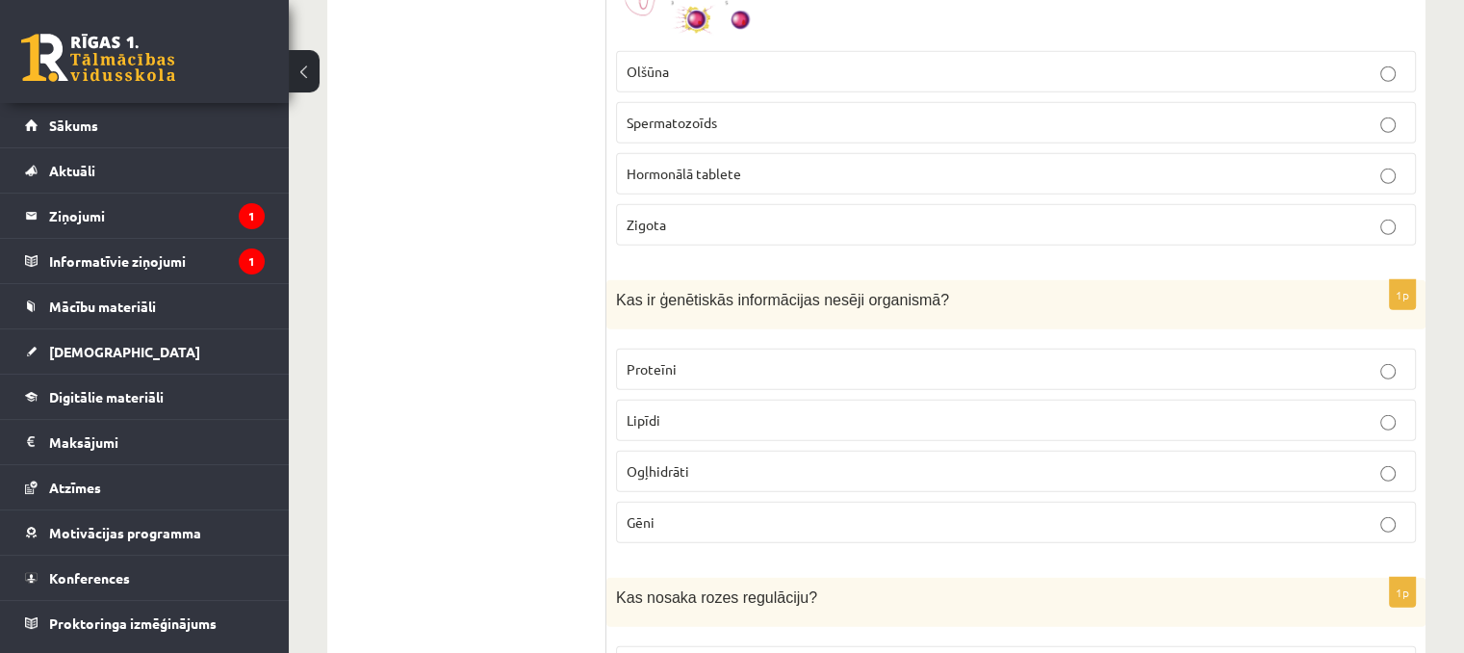
click at [665, 512] on p "Gēni" at bounding box center [1016, 522] width 779 height 20
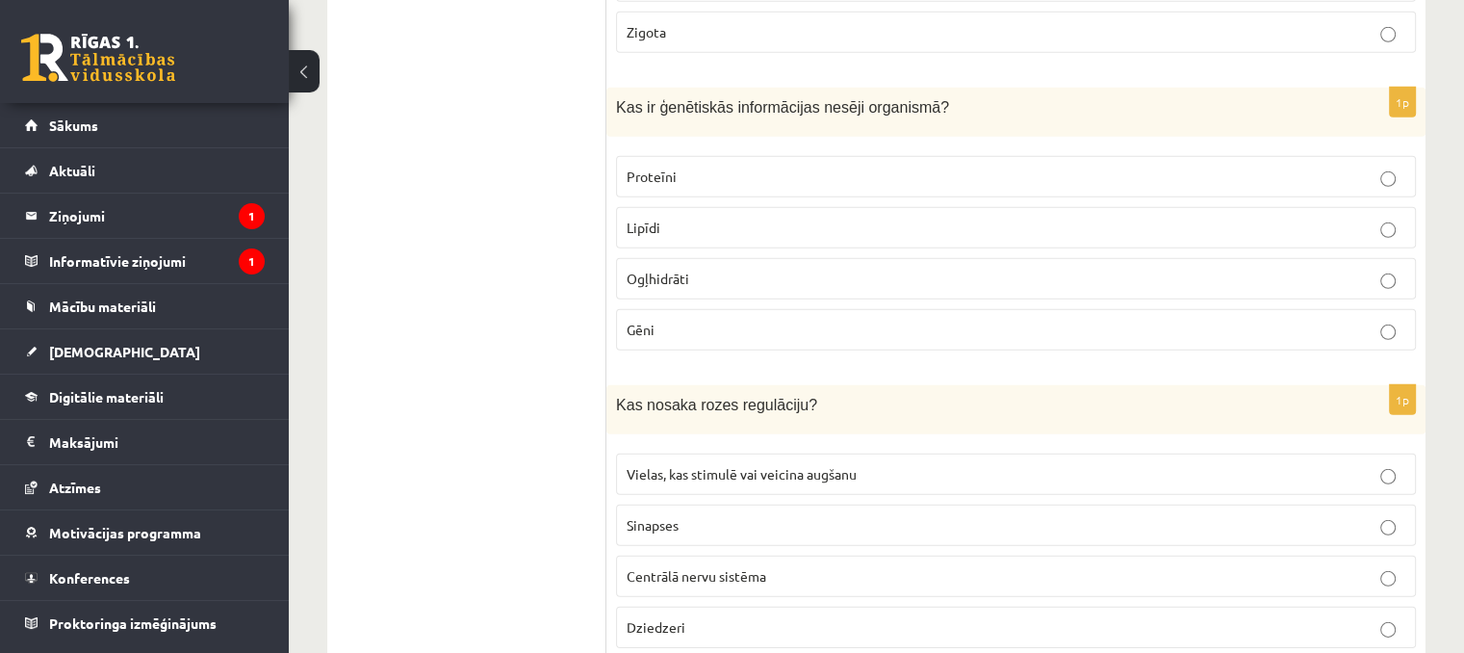
scroll to position [5873, 0]
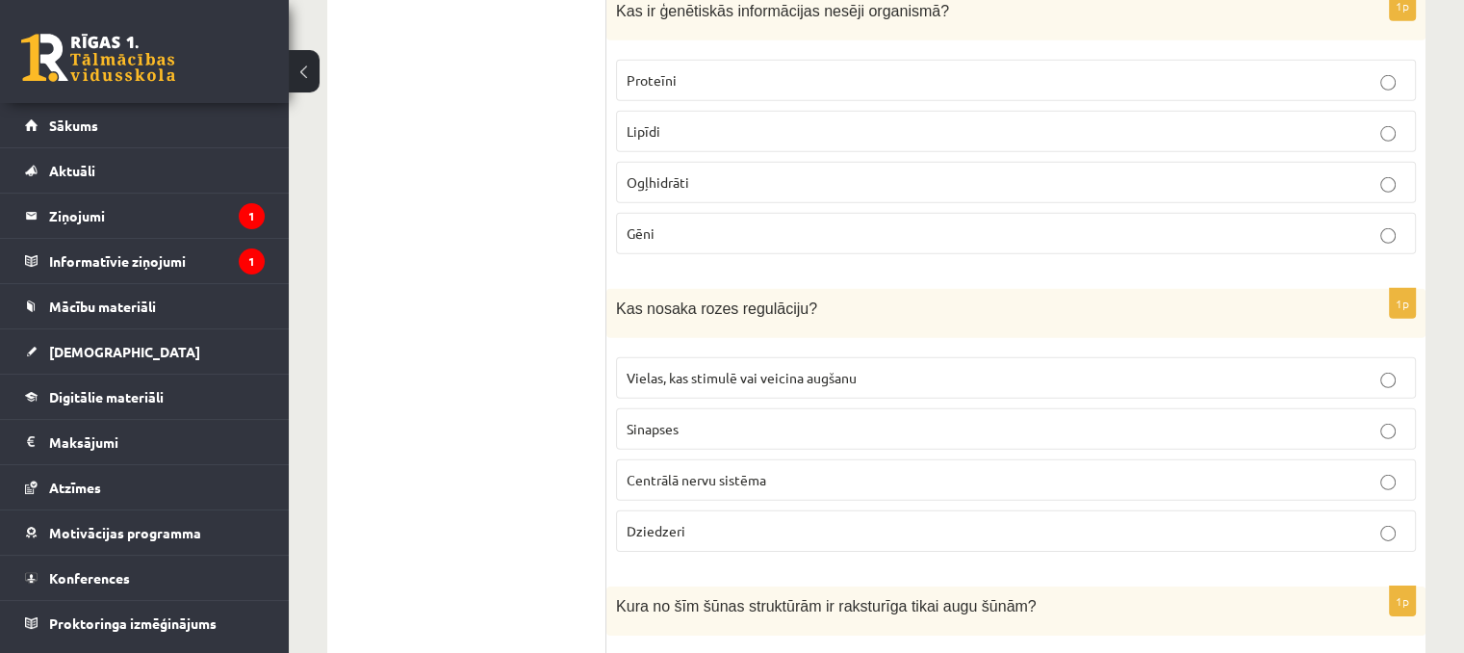
click at [693, 368] on p "Vielas, kas stimulē vai veicina augšanu" at bounding box center [1016, 378] width 779 height 20
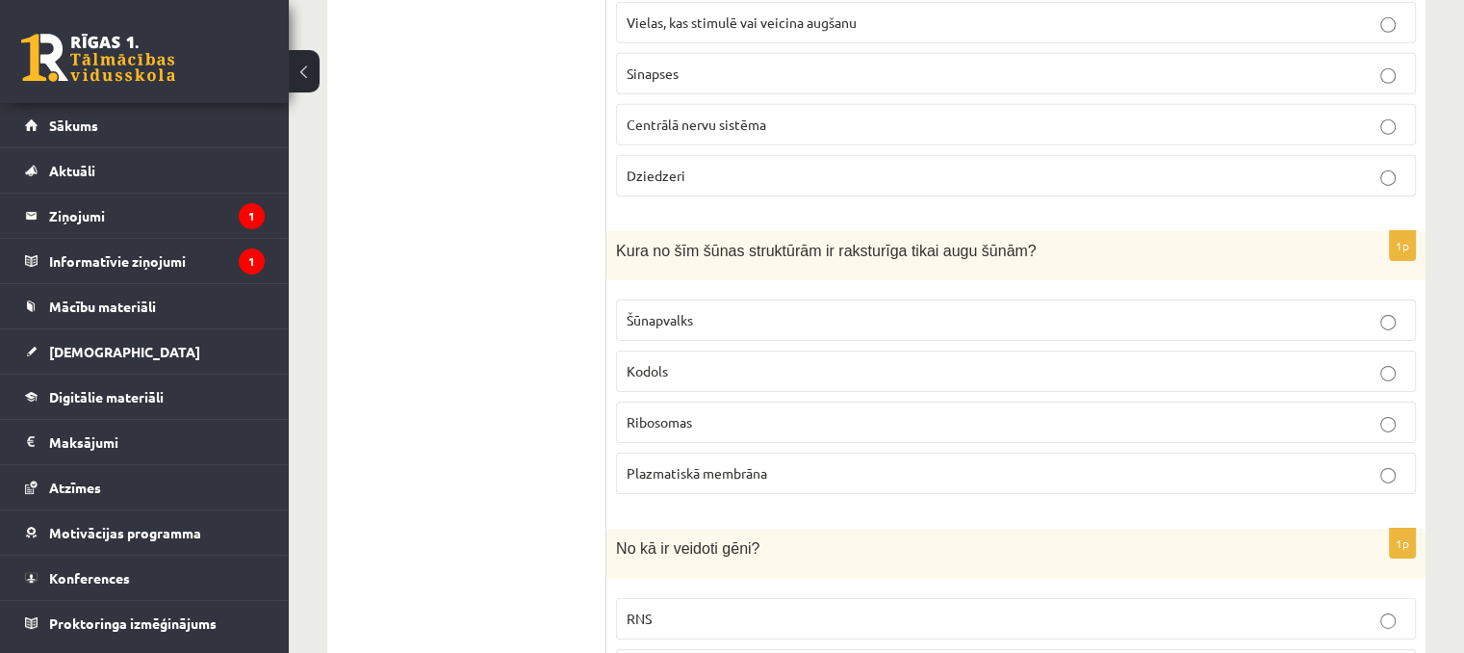
scroll to position [6258, 0]
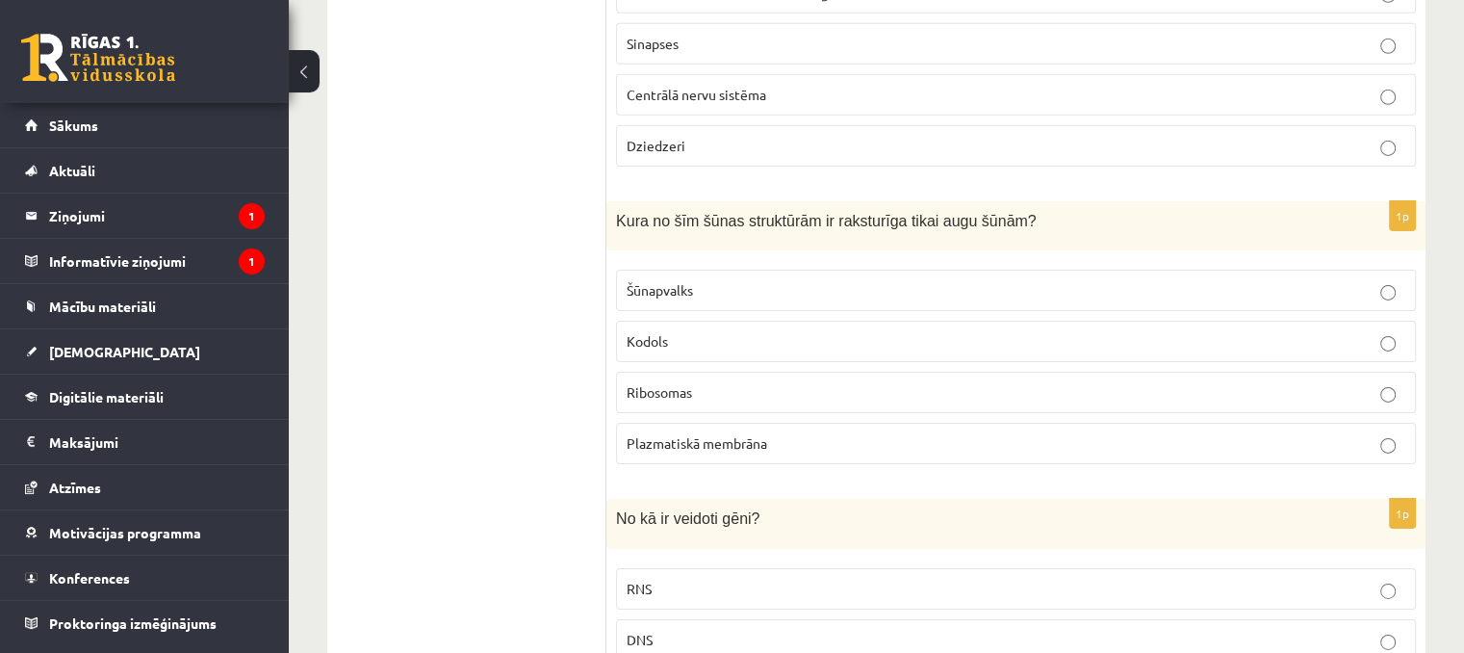
click at [647, 280] on p "Šūnapvalks" at bounding box center [1016, 290] width 779 height 20
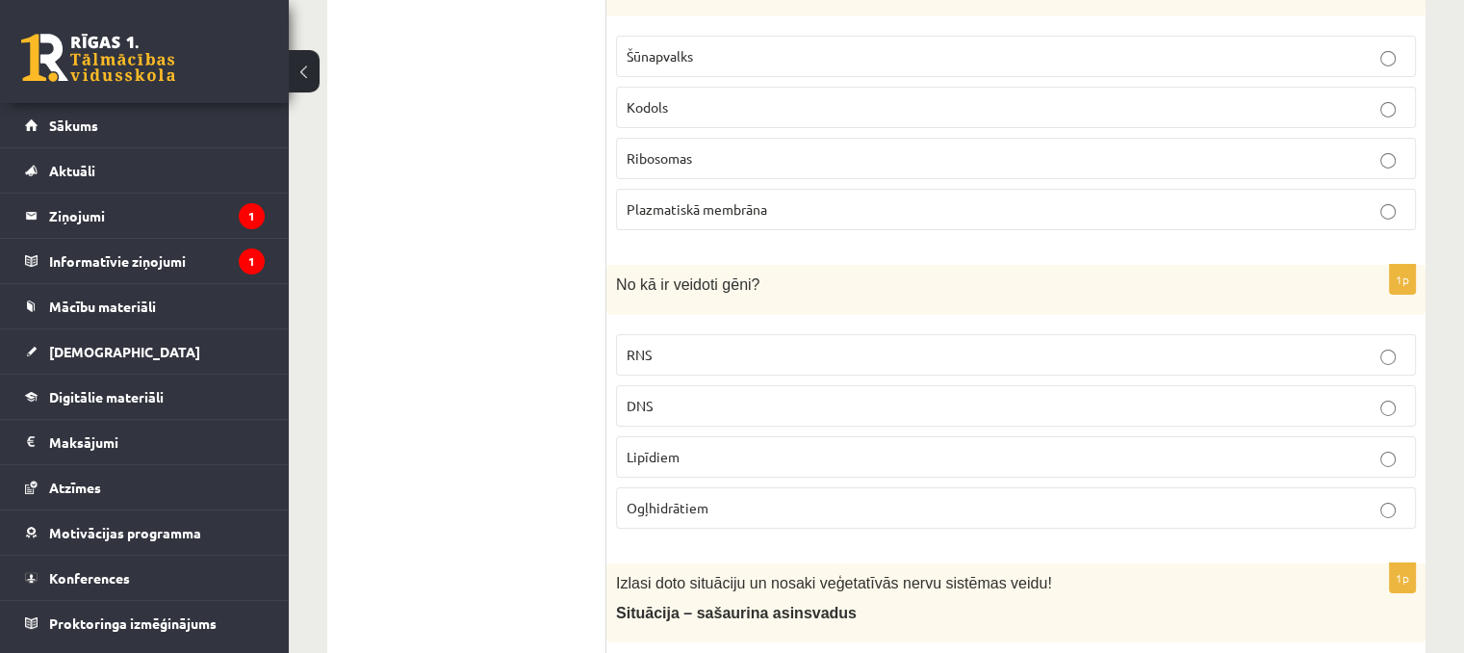
scroll to position [6547, 0]
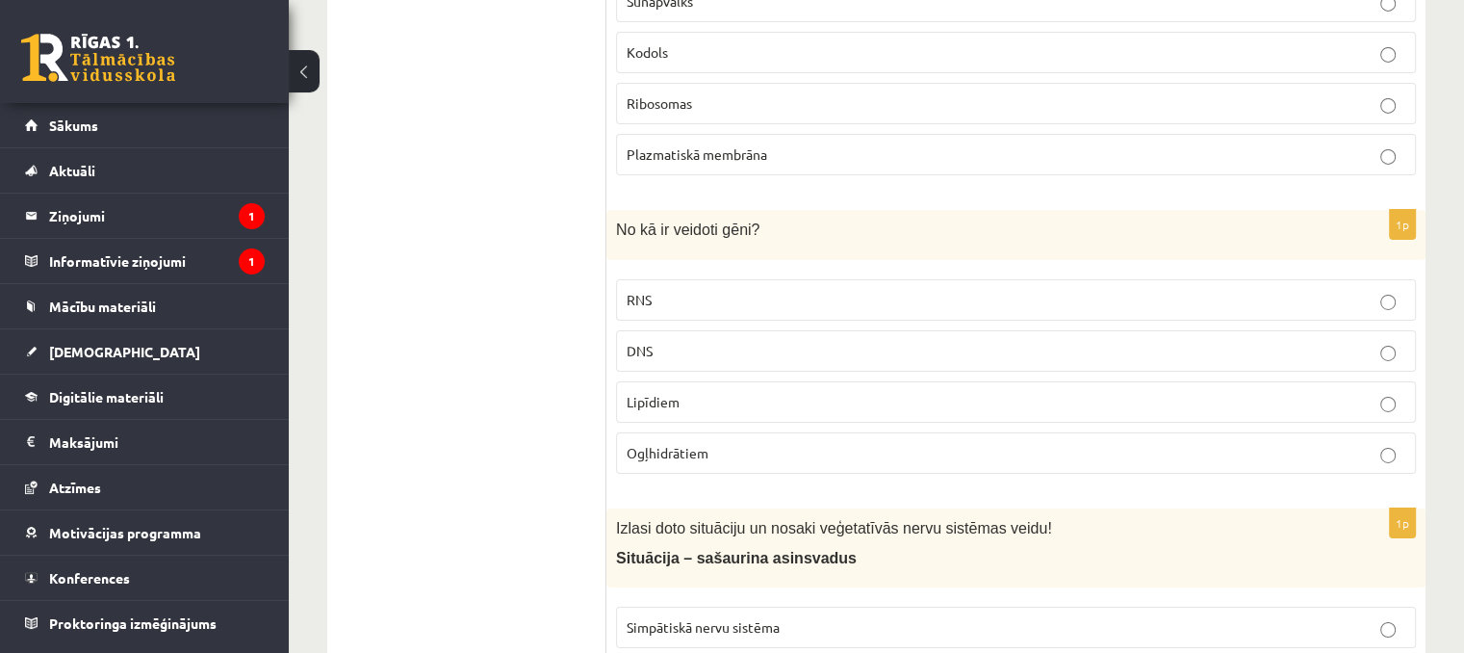
click at [625, 330] on label "DNS" at bounding box center [1016, 350] width 800 height 41
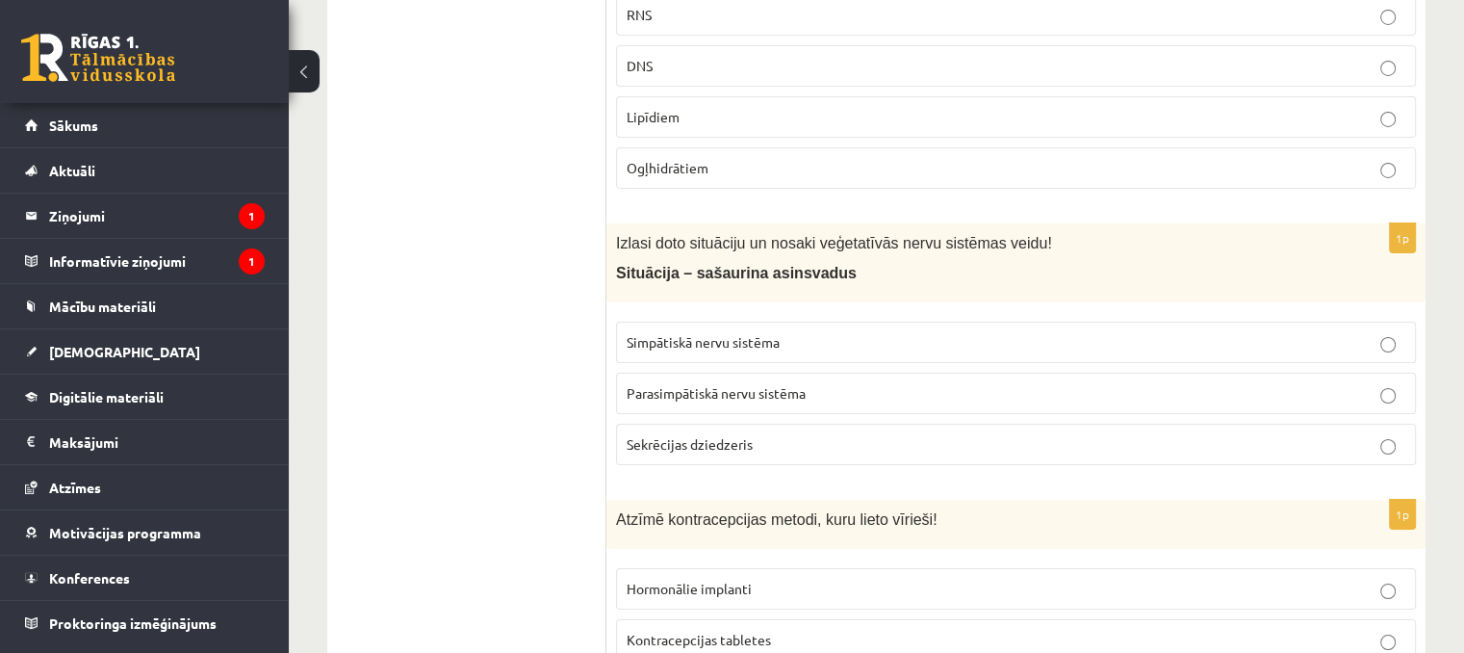
scroll to position [6836, 0]
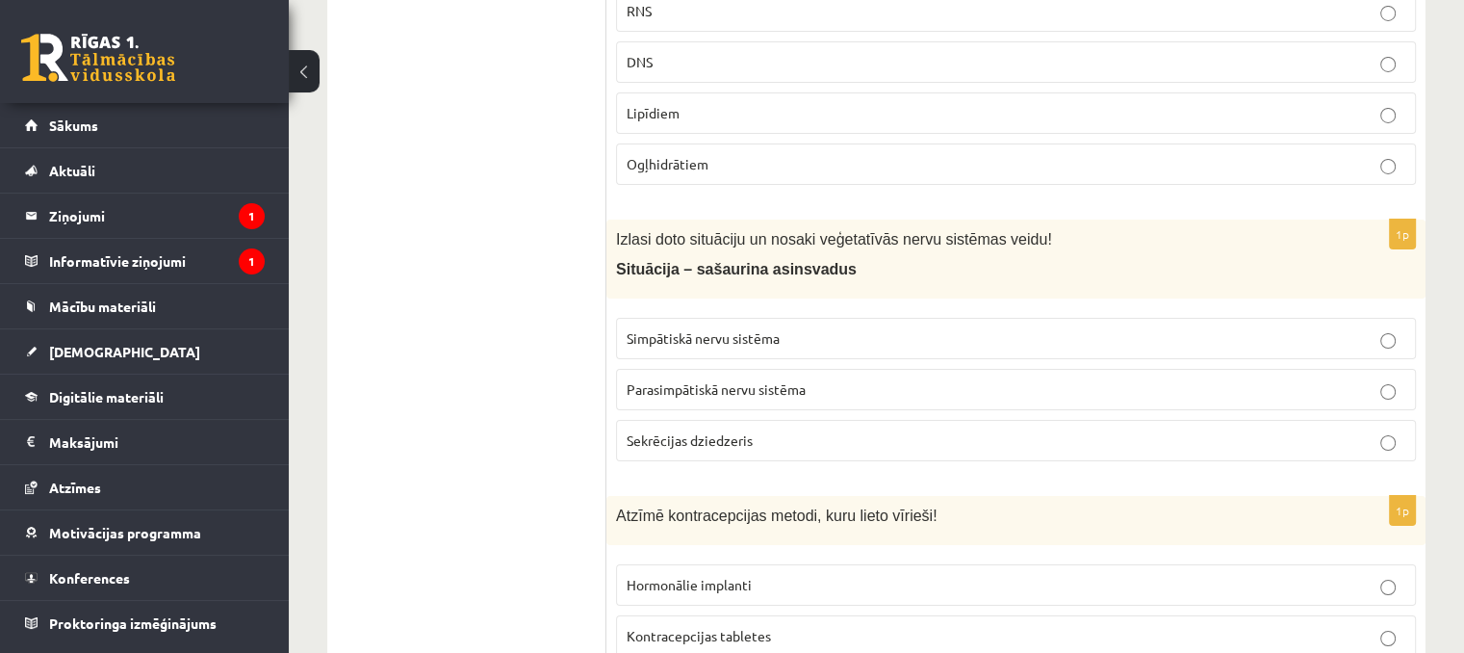
click at [724, 321] on label "Simpātiskā nervu sistēma" at bounding box center [1016, 338] width 800 height 41
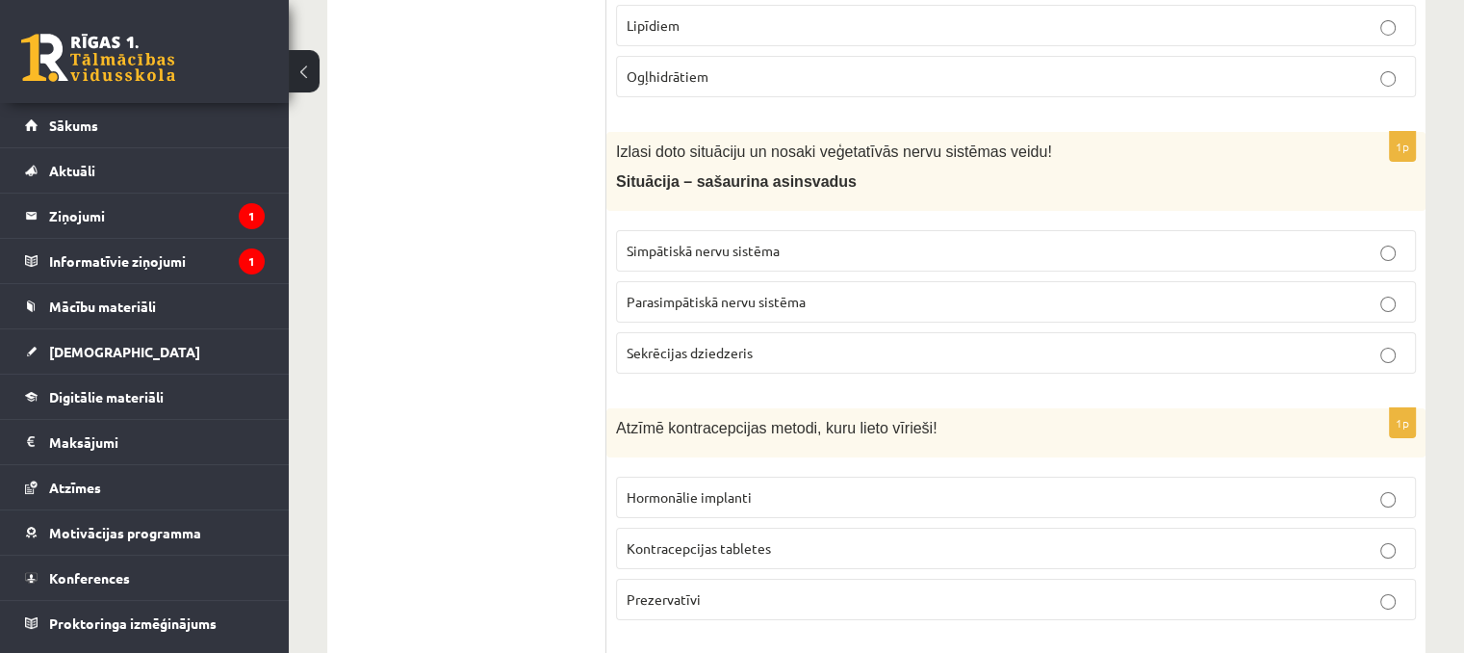
scroll to position [7029, 0]
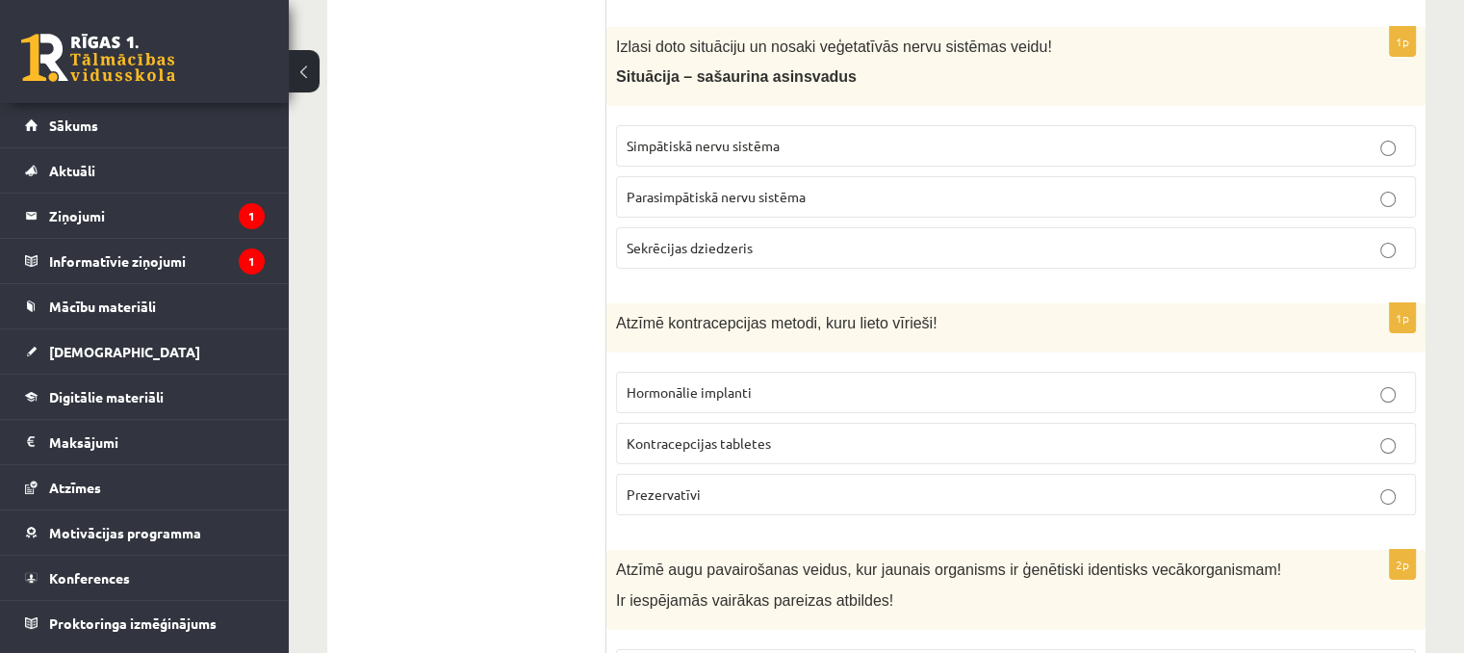
click at [714, 477] on label "Prezervatīvi" at bounding box center [1016, 494] width 800 height 41
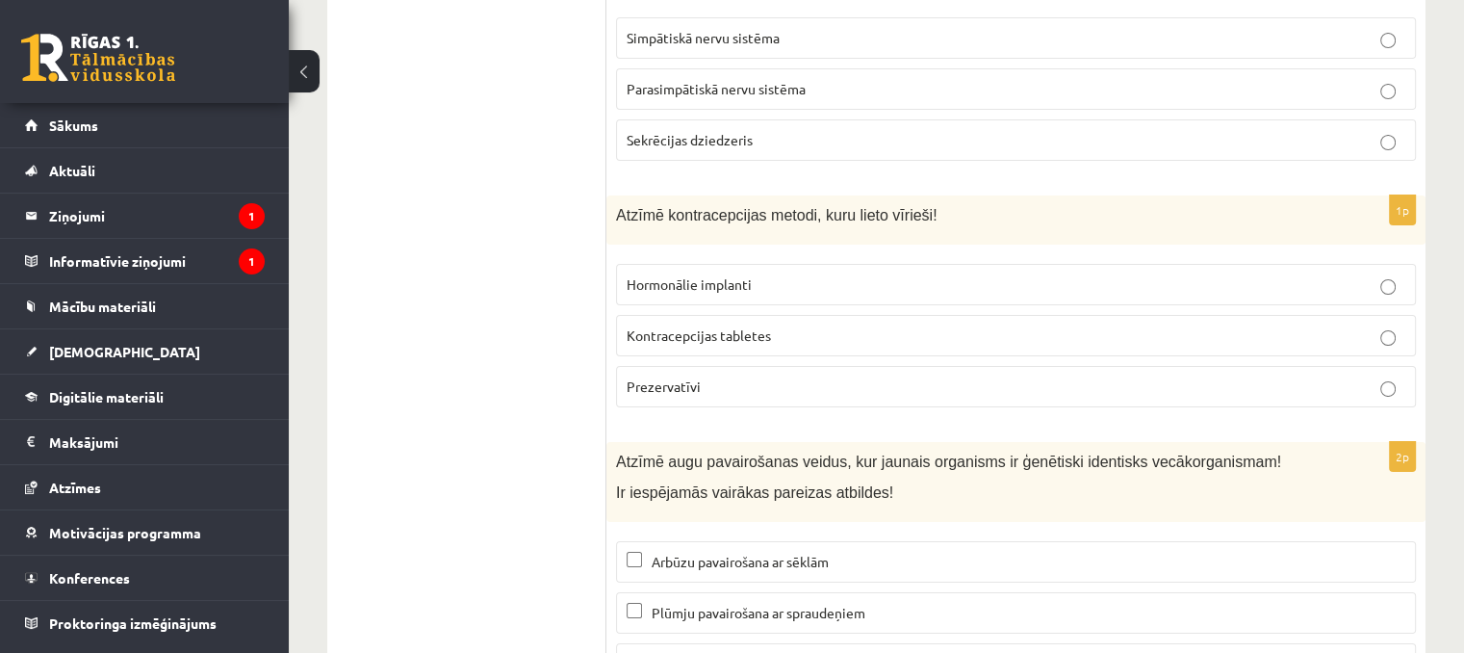
scroll to position [7317, 0]
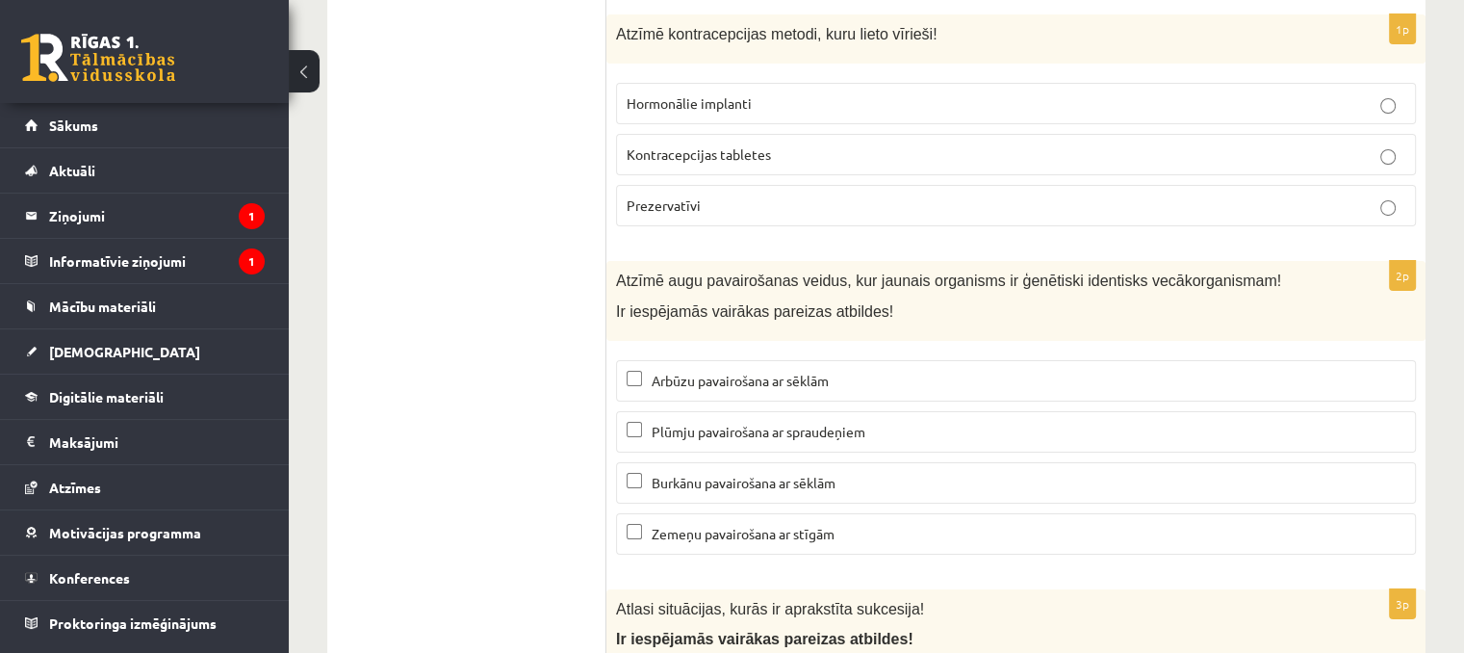
click at [715, 423] on span "Plūmju pavairošana ar spraudeņiem" at bounding box center [759, 431] width 214 height 17
click at [747, 513] on label "Zemeņu pavairošana ar stīgām" at bounding box center [1016, 533] width 800 height 41
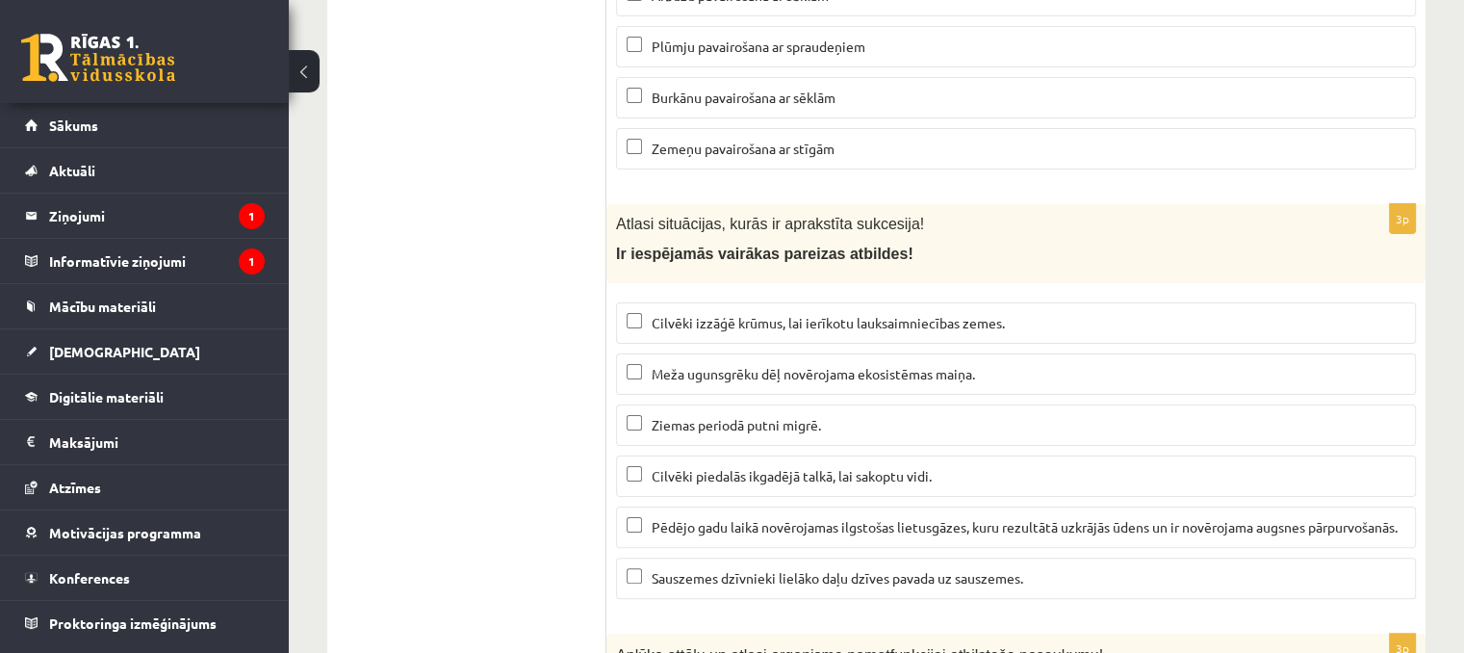
scroll to position [7703, 0]
click at [797, 365] on span "Meža ugunsgrēku dēļ novērojama ekosistēmas maiņa." at bounding box center [814, 373] width 324 height 17
click at [830, 517] on p "Pēdējo gadu laikā novērojamas ilgstošas lietusgāzes, kuru rezultātā uzkrājās ūd…" at bounding box center [1016, 527] width 779 height 20
click at [697, 415] on p "Ziemas periodā putni migrē." at bounding box center [1016, 425] width 779 height 20
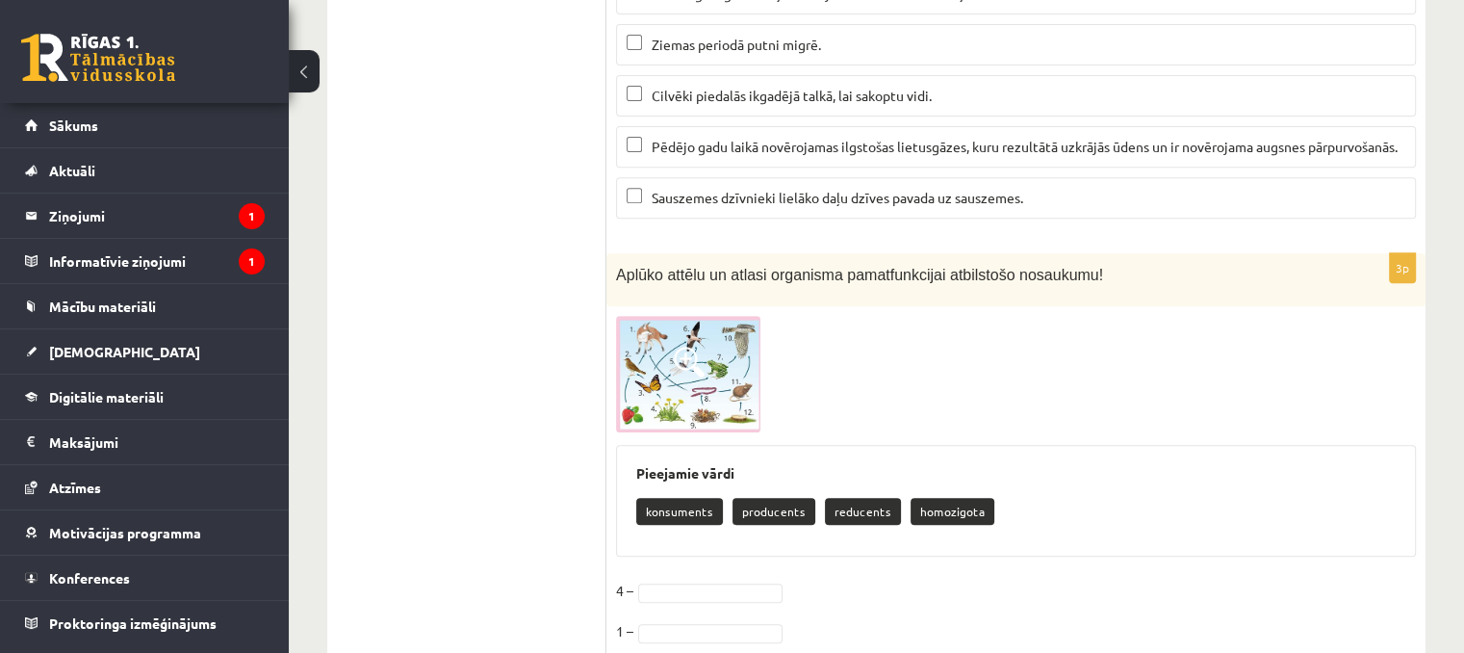
scroll to position [8177, 0]
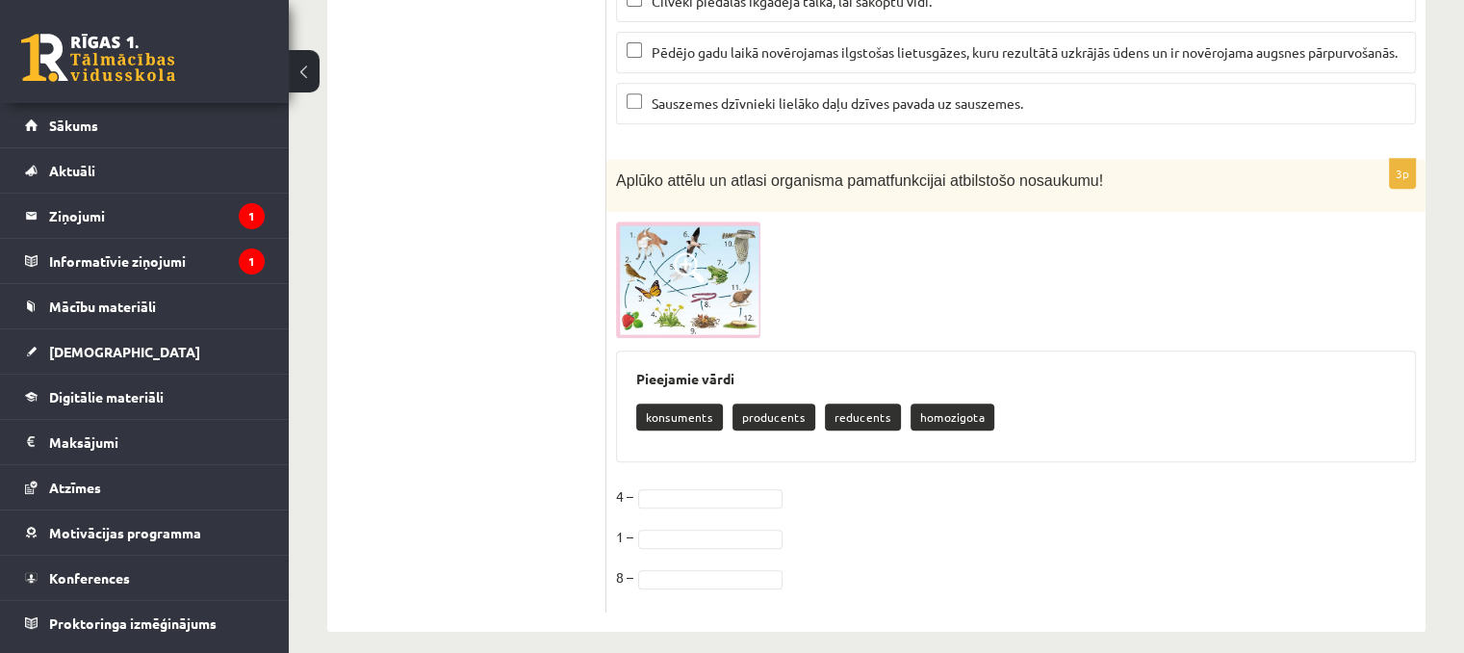
click at [686, 252] on span at bounding box center [689, 267] width 31 height 31
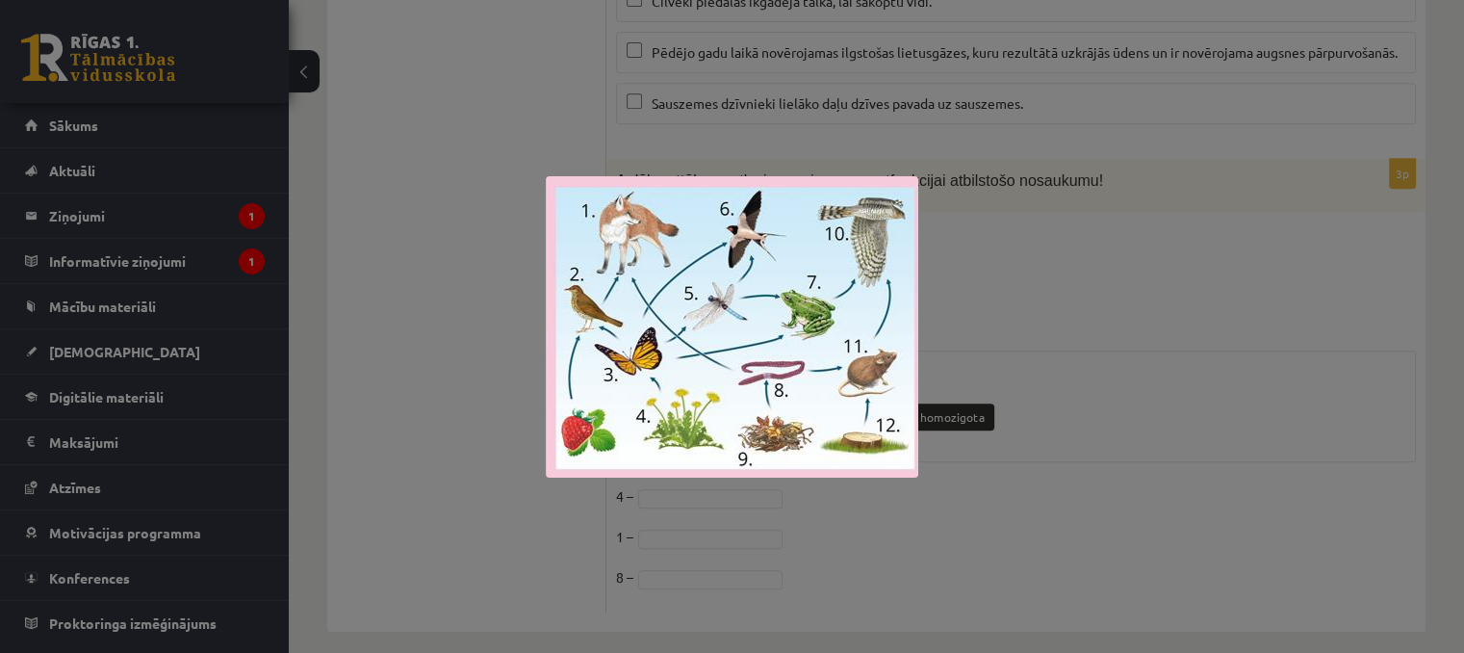
drag, startPoint x: 454, startPoint y: 277, endPoint x: 482, endPoint y: 327, distance: 57.3
click at [453, 274] on div at bounding box center [732, 326] width 1464 height 653
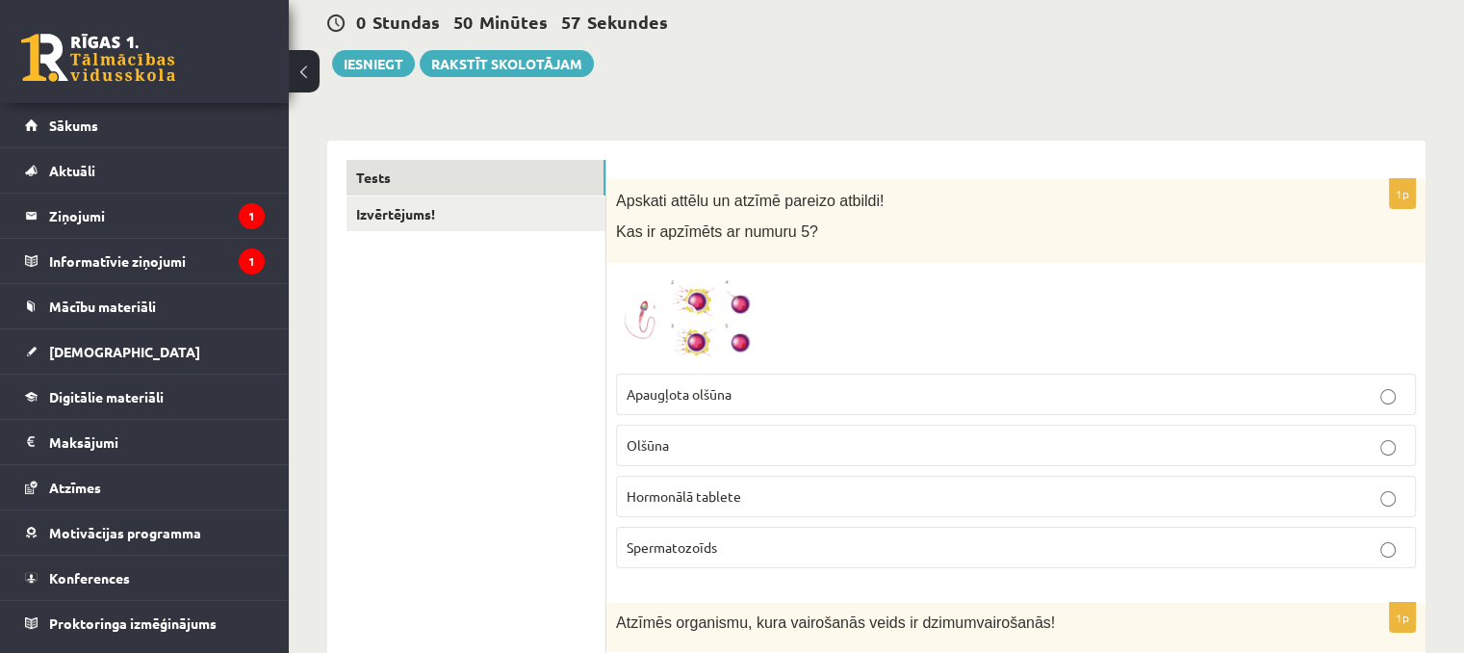
scroll to position [0, 0]
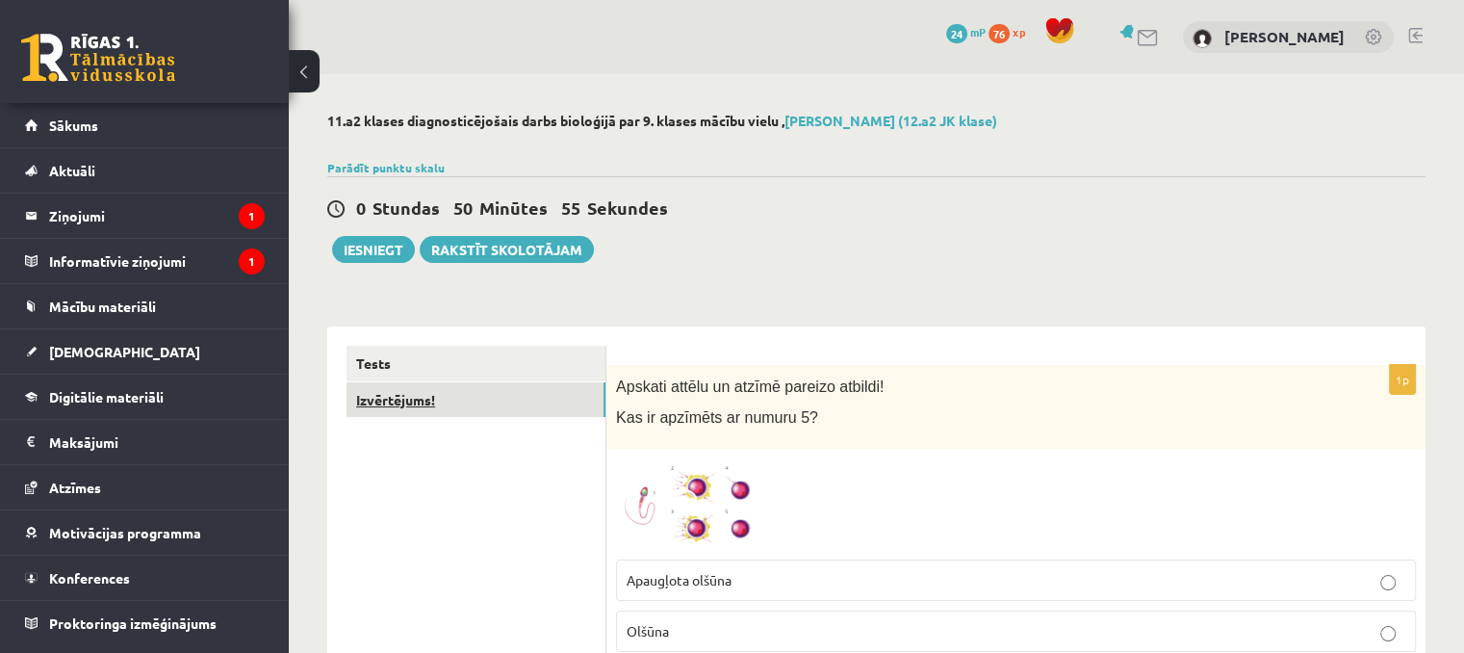
click at [420, 406] on link "Izvērtējums!" at bounding box center [476, 400] width 259 height 36
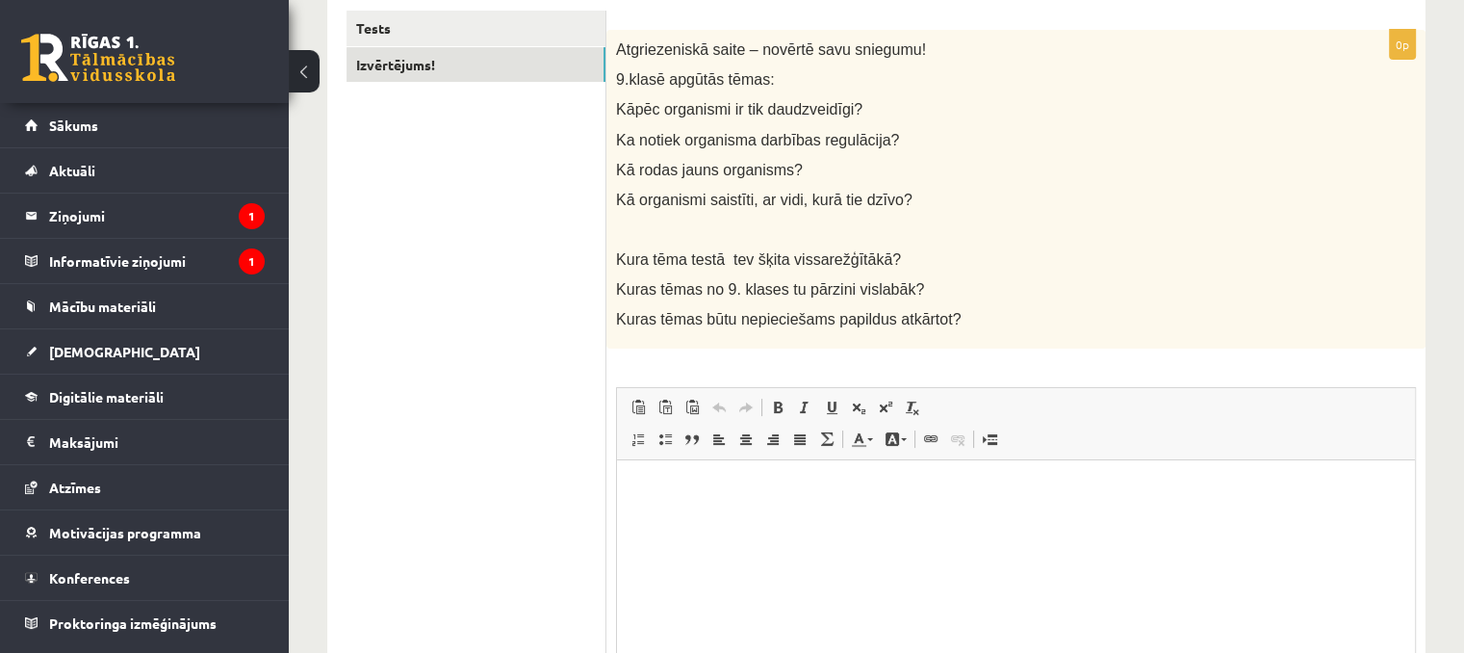
click at [740, 519] on html at bounding box center [1016, 489] width 798 height 59
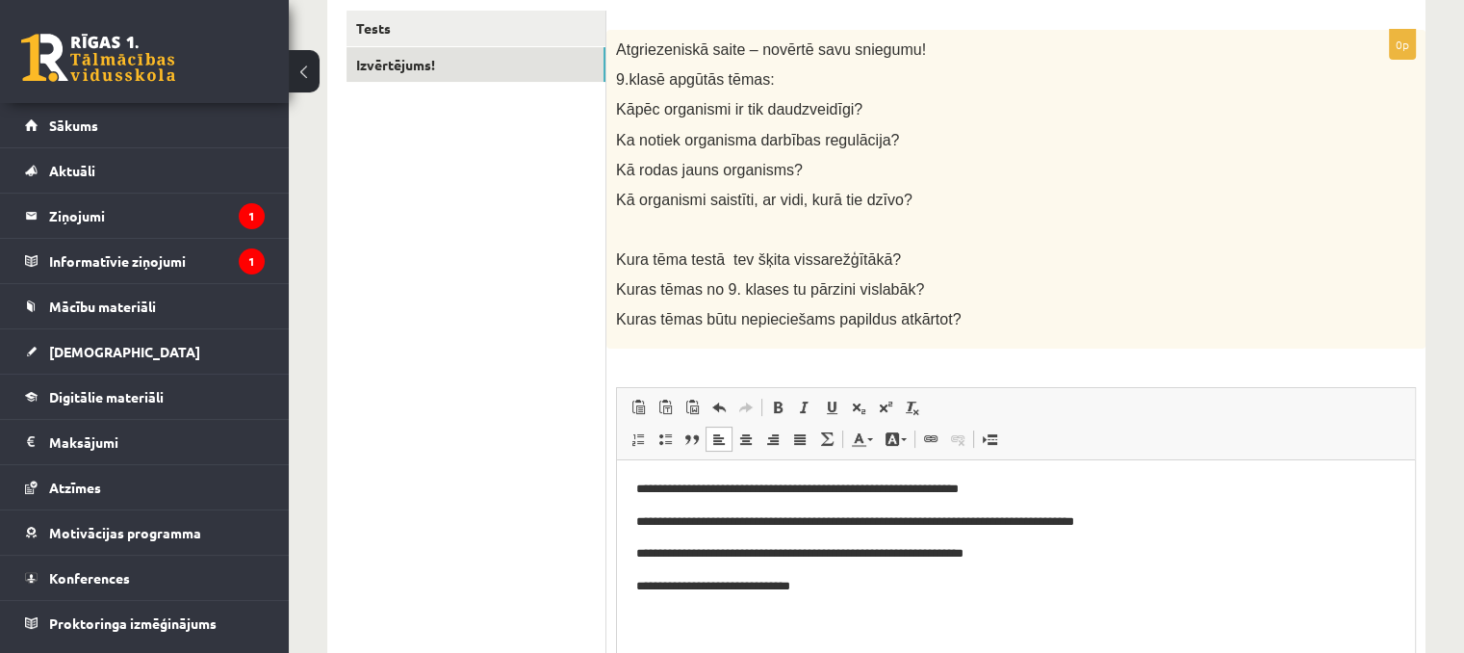
click at [776, 588] on p "**********" at bounding box center [1016, 587] width 761 height 20
click at [781, 585] on p "**********" at bounding box center [1016, 587] width 761 height 20
click at [841, 592] on p "**********" at bounding box center [1016, 587] width 761 height 20
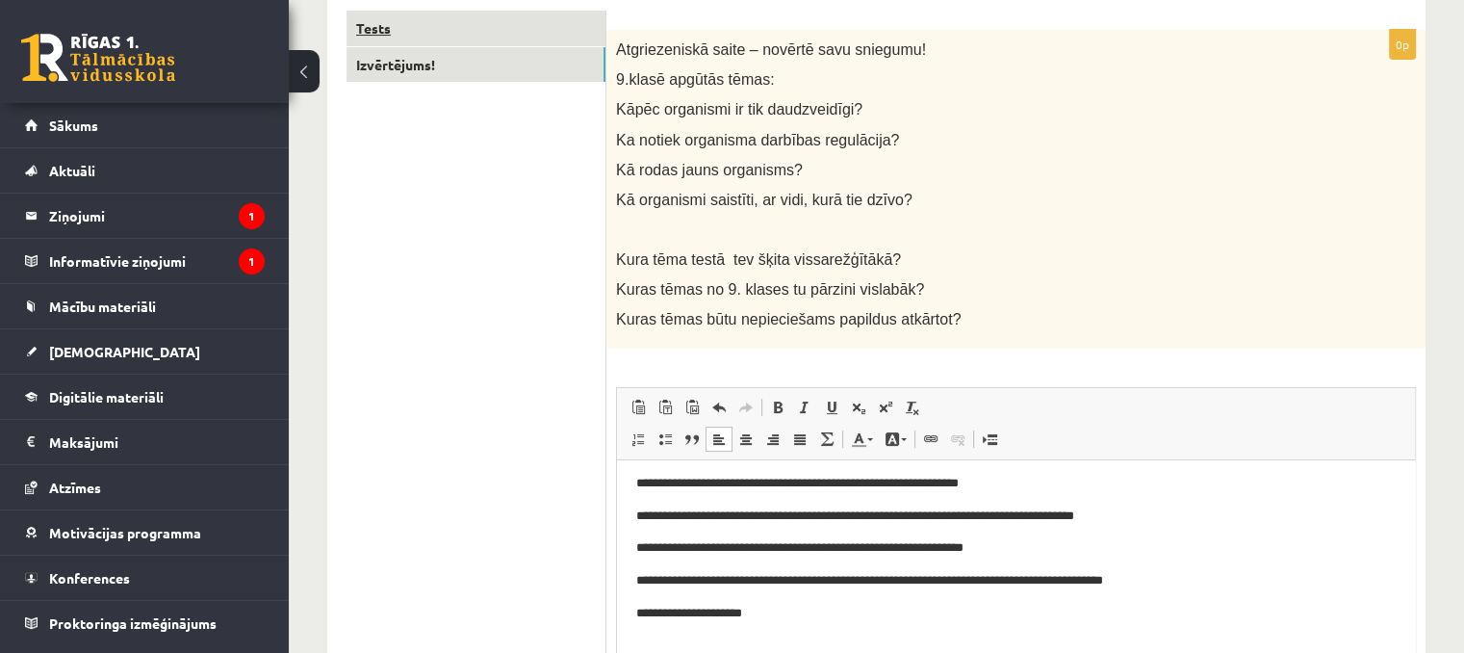
click at [481, 39] on link "Tests" at bounding box center [476, 29] width 259 height 36
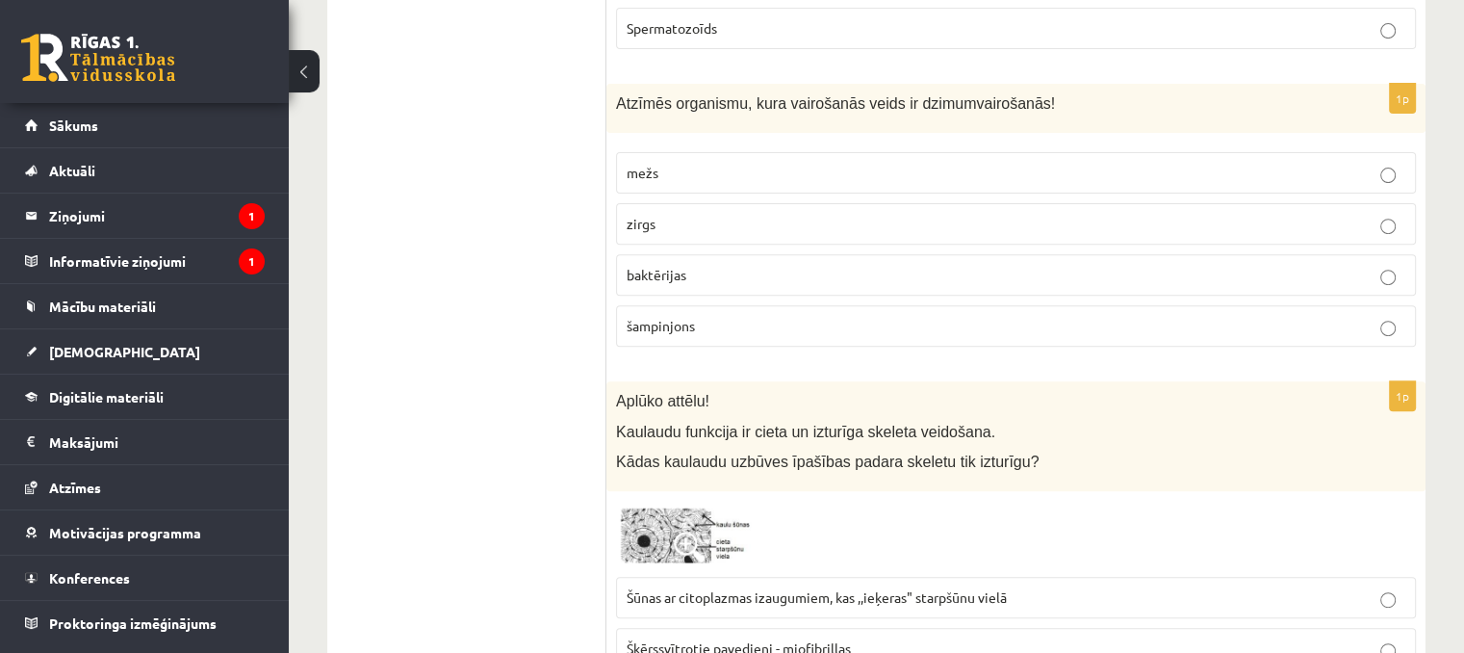
scroll to position [239, 0]
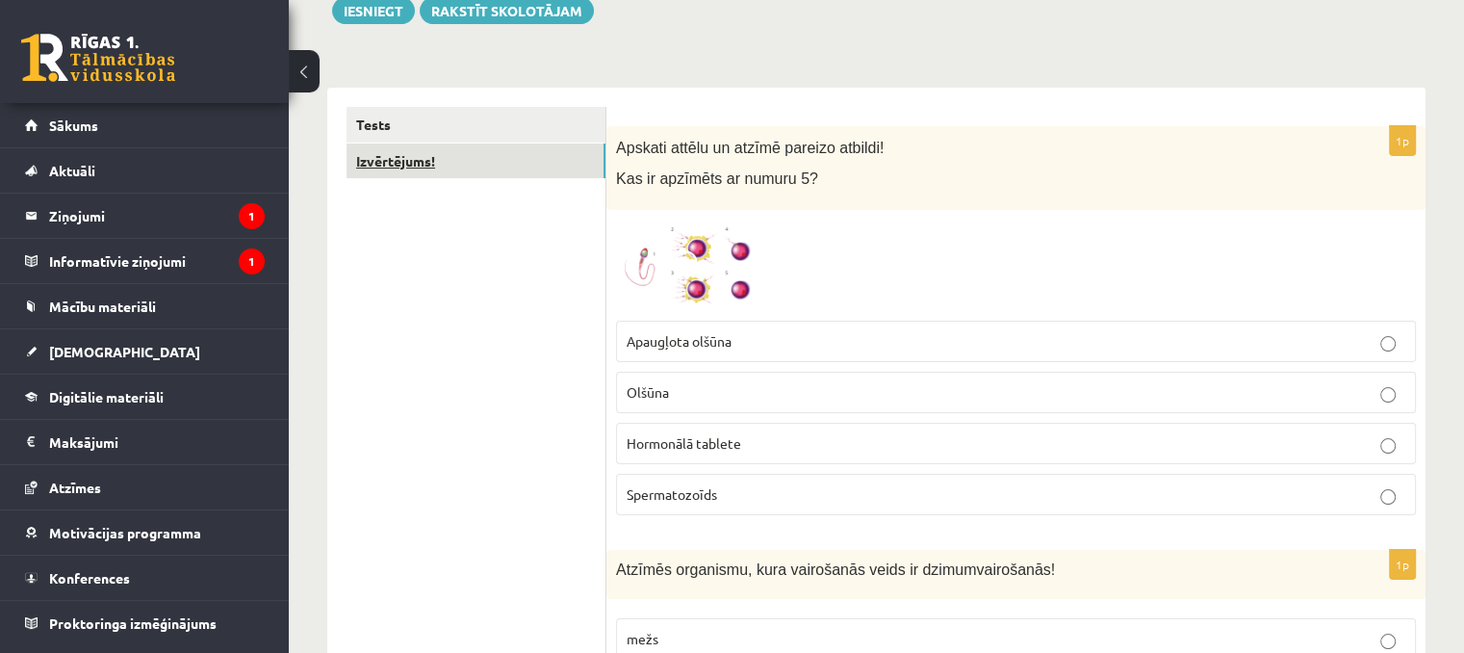
click at [366, 166] on link "Izvērtējums!" at bounding box center [476, 161] width 259 height 36
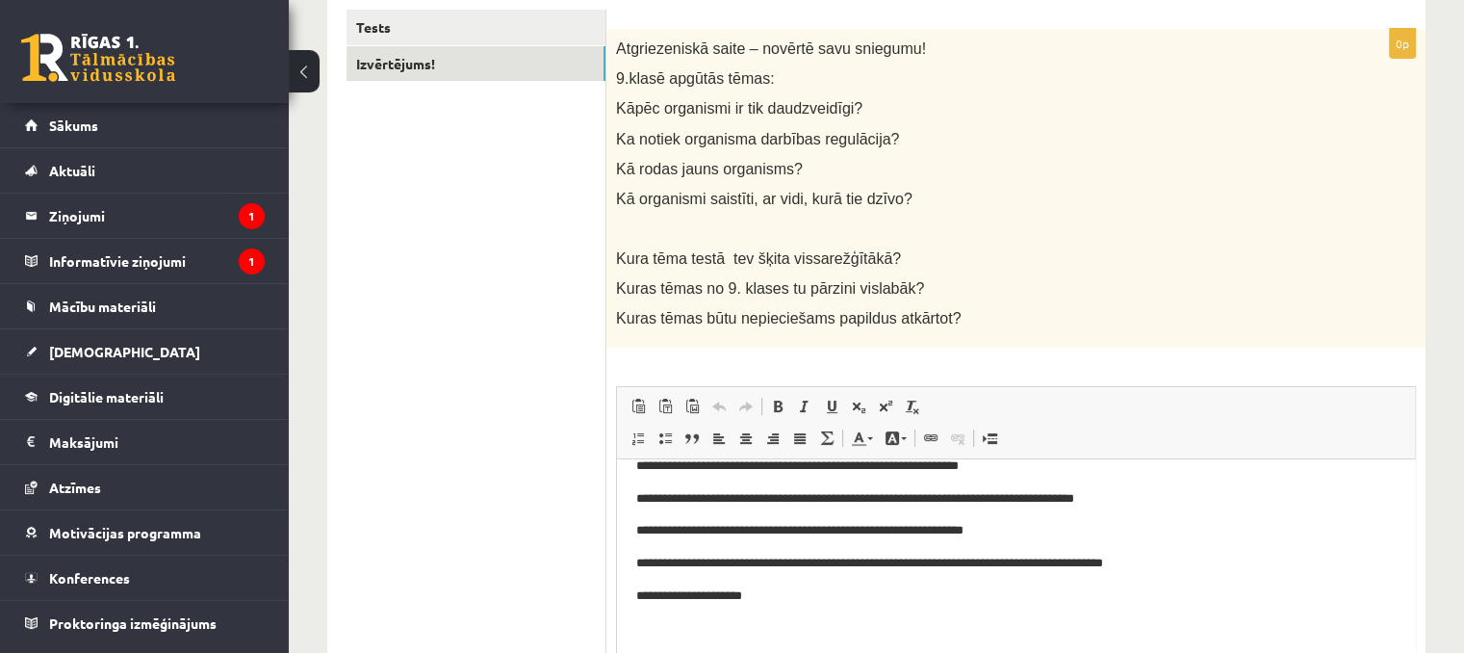
scroll to position [28, 0]
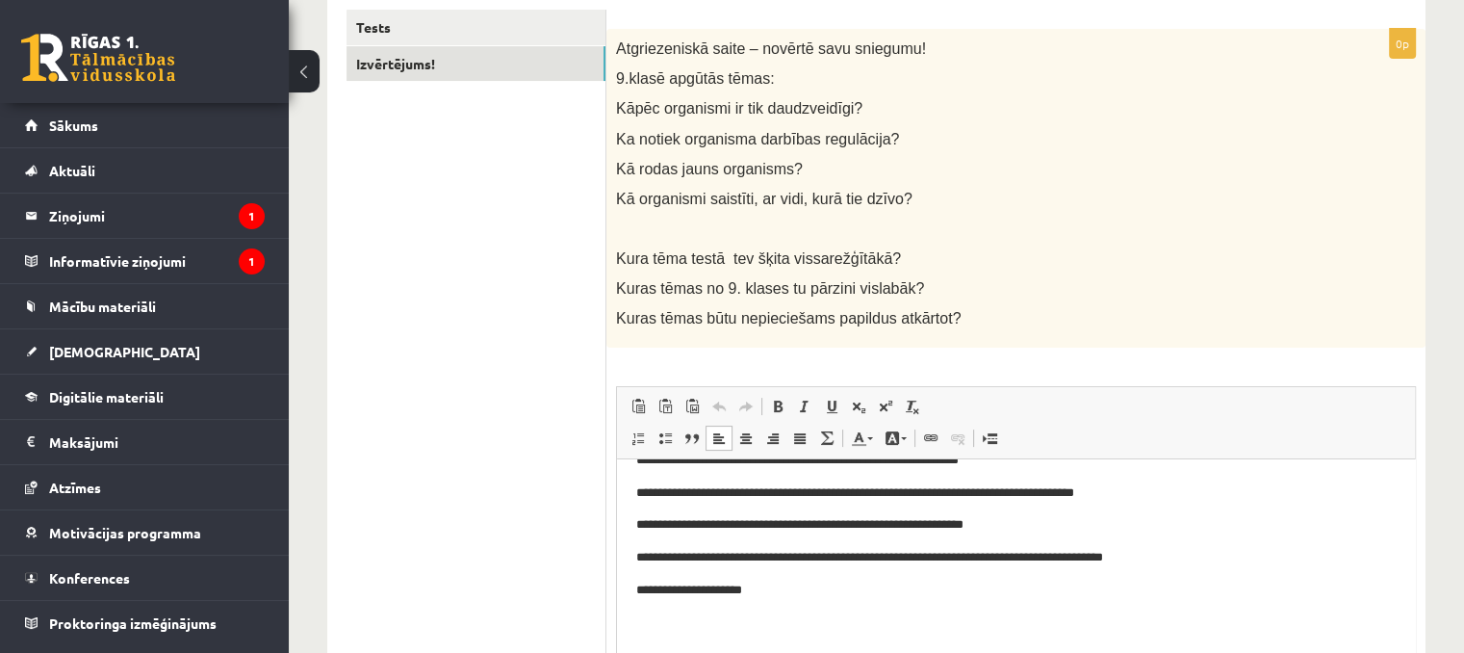
click at [634, 584] on html "**********" at bounding box center [1016, 541] width 798 height 220
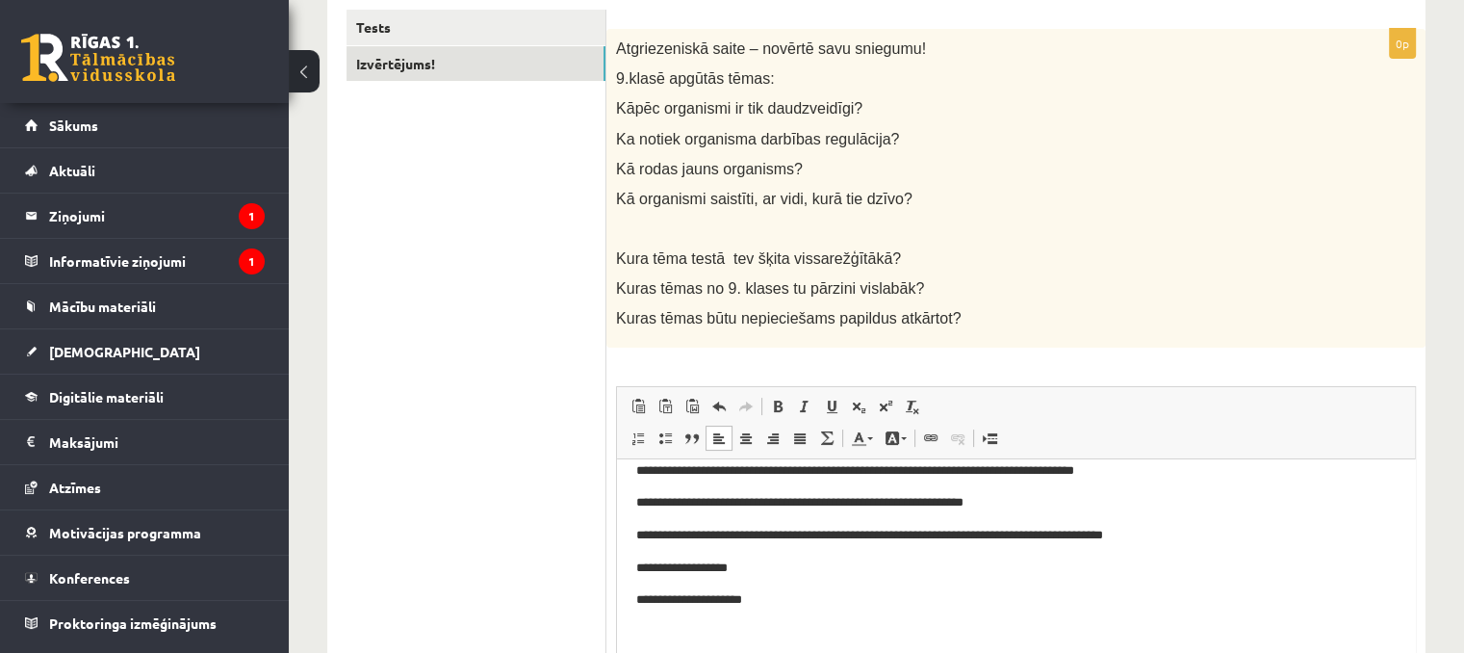
scroll to position [62, 0]
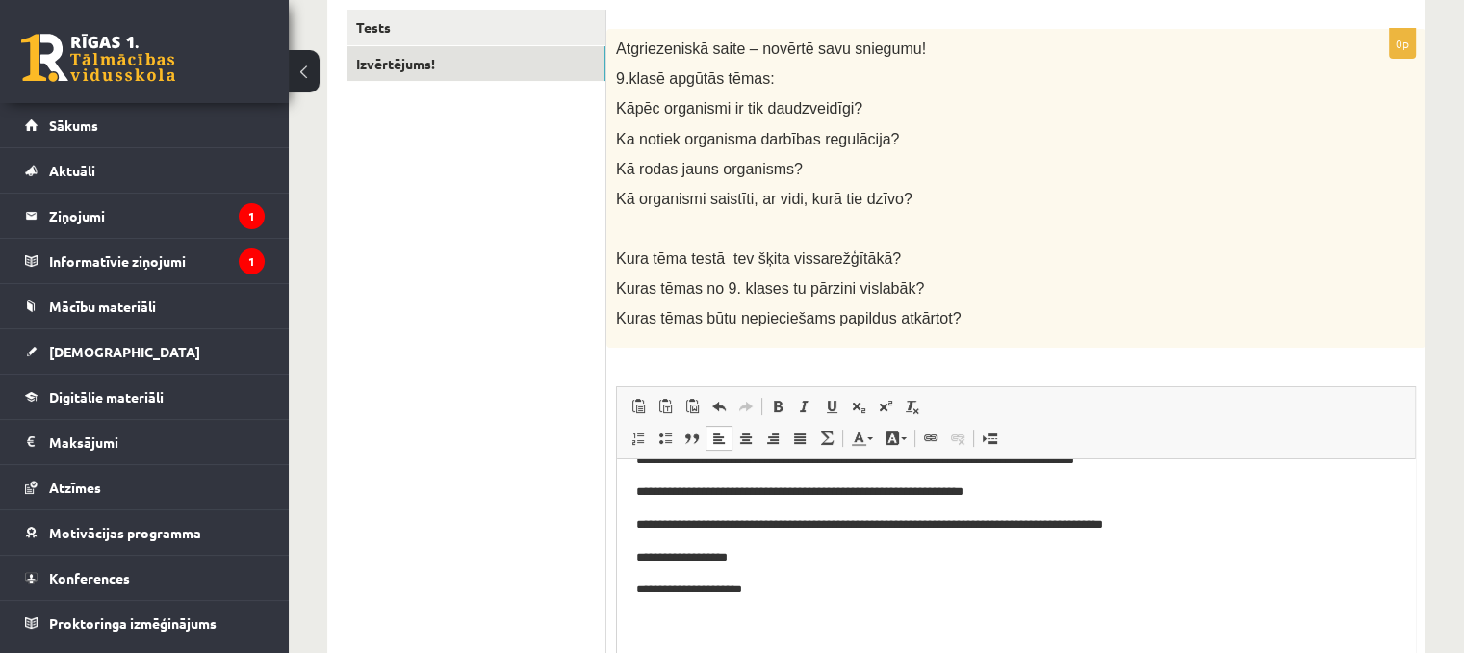
click at [704, 630] on p "Bagātinātā teksta redaktors, wiswyg-editor-user-answer-47024860760920" at bounding box center [1016, 622] width 760 height 20
click at [519, 28] on link "Tests" at bounding box center [476, 28] width 259 height 36
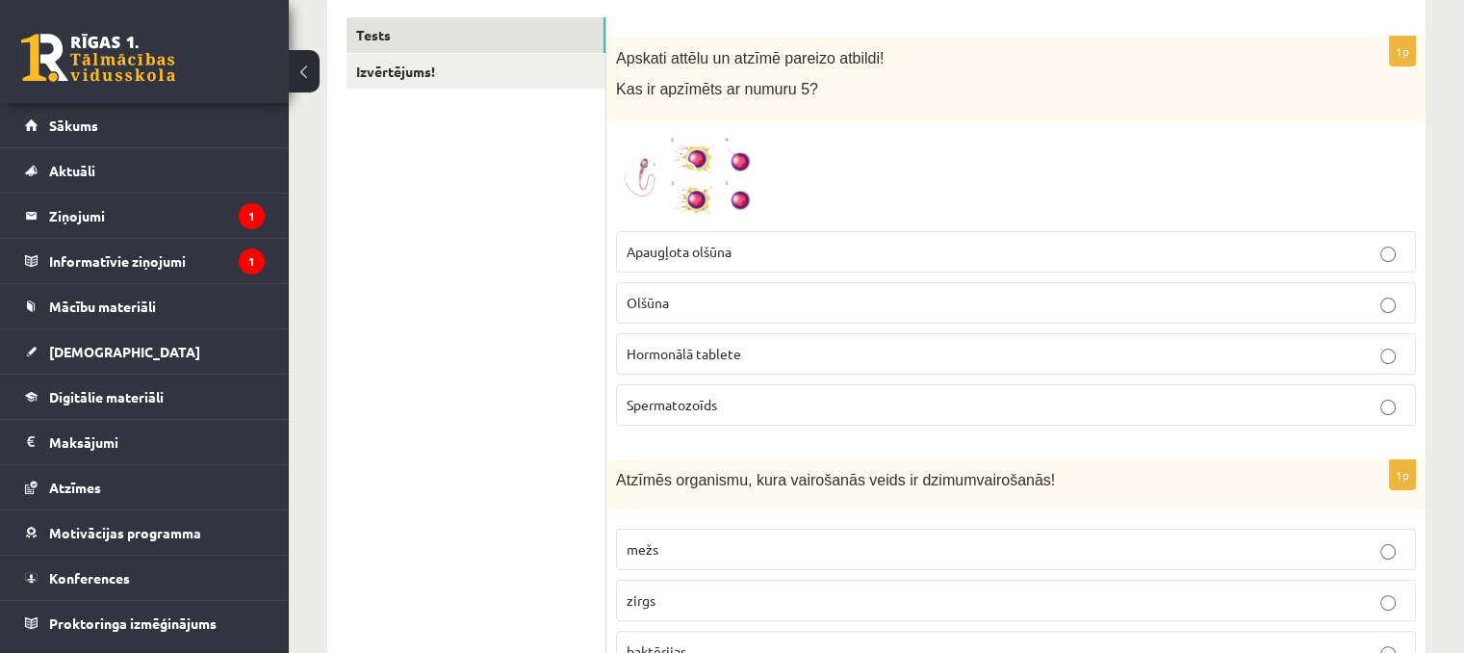
scroll to position [47, 0]
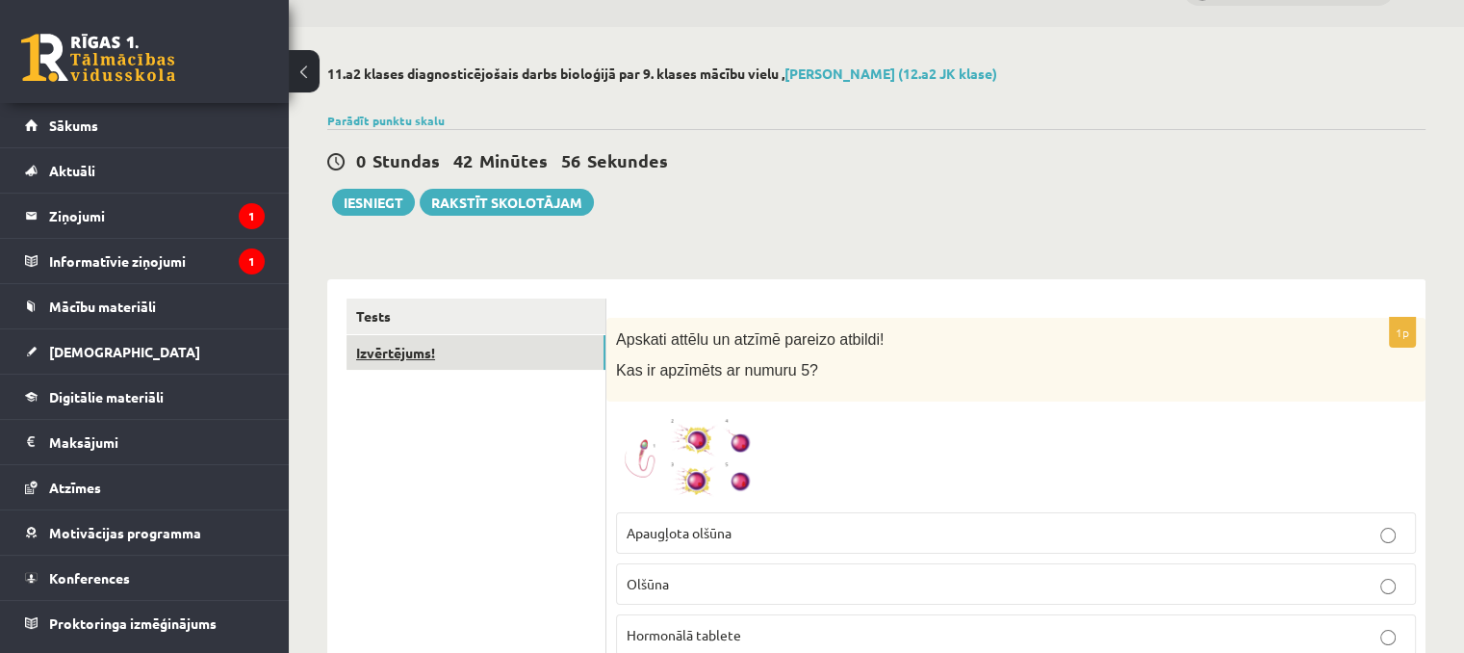
click at [433, 351] on link "Izvērtējums!" at bounding box center [476, 353] width 259 height 36
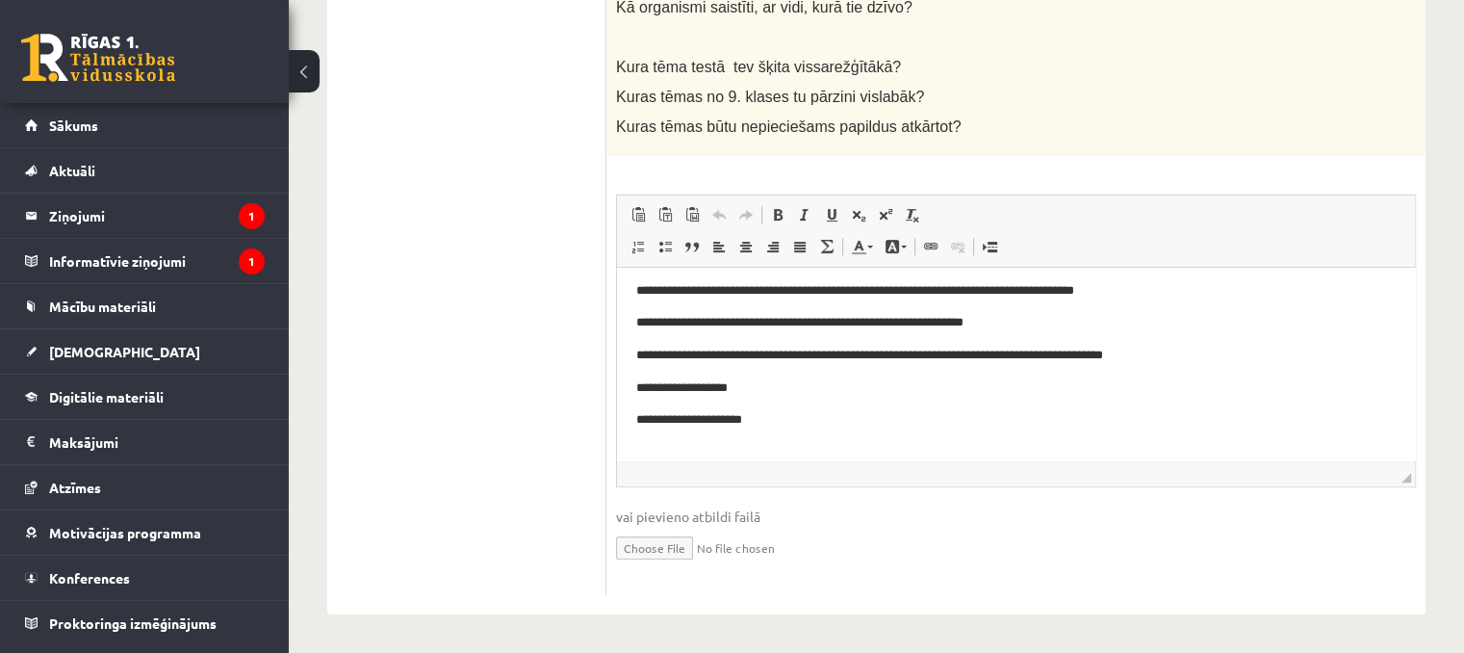
scroll to position [62, 0]
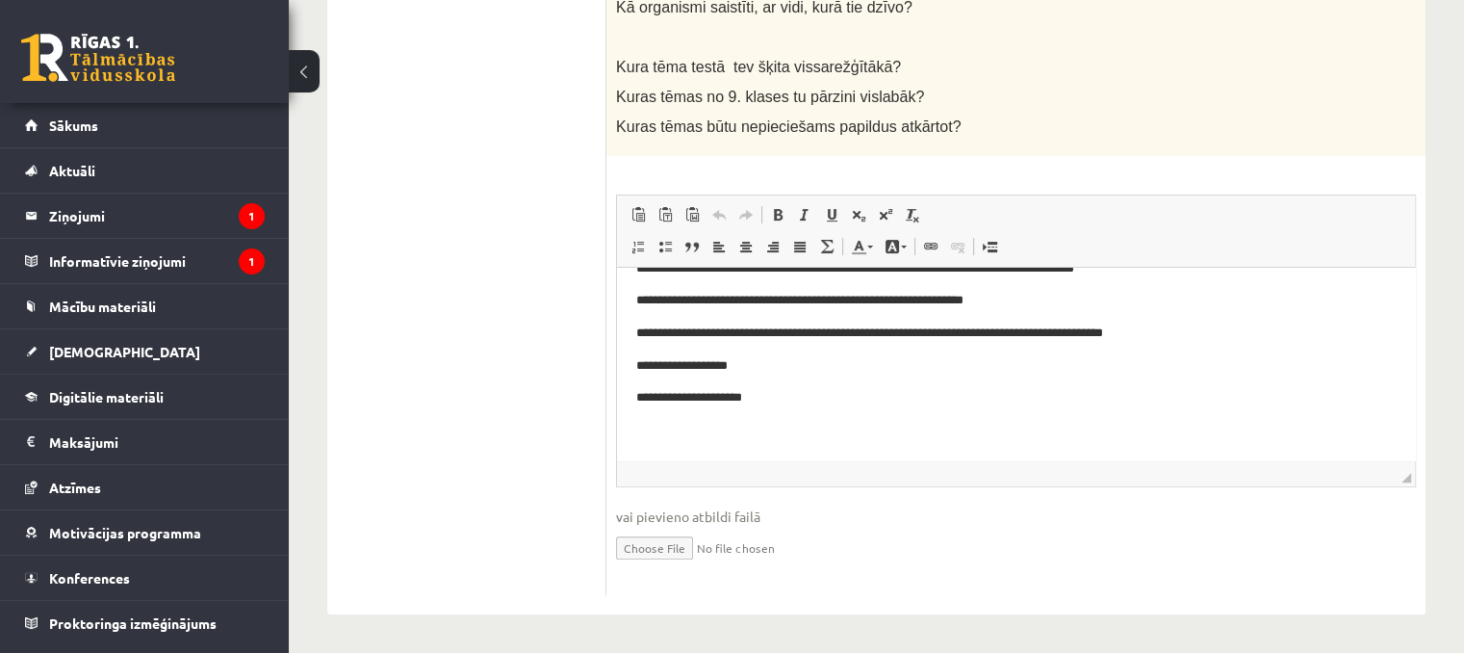
click at [709, 431] on p "Bagātinātā teksta redaktors, wiswyg-editor-user-answer-47024925823620" at bounding box center [1016, 431] width 760 height 20
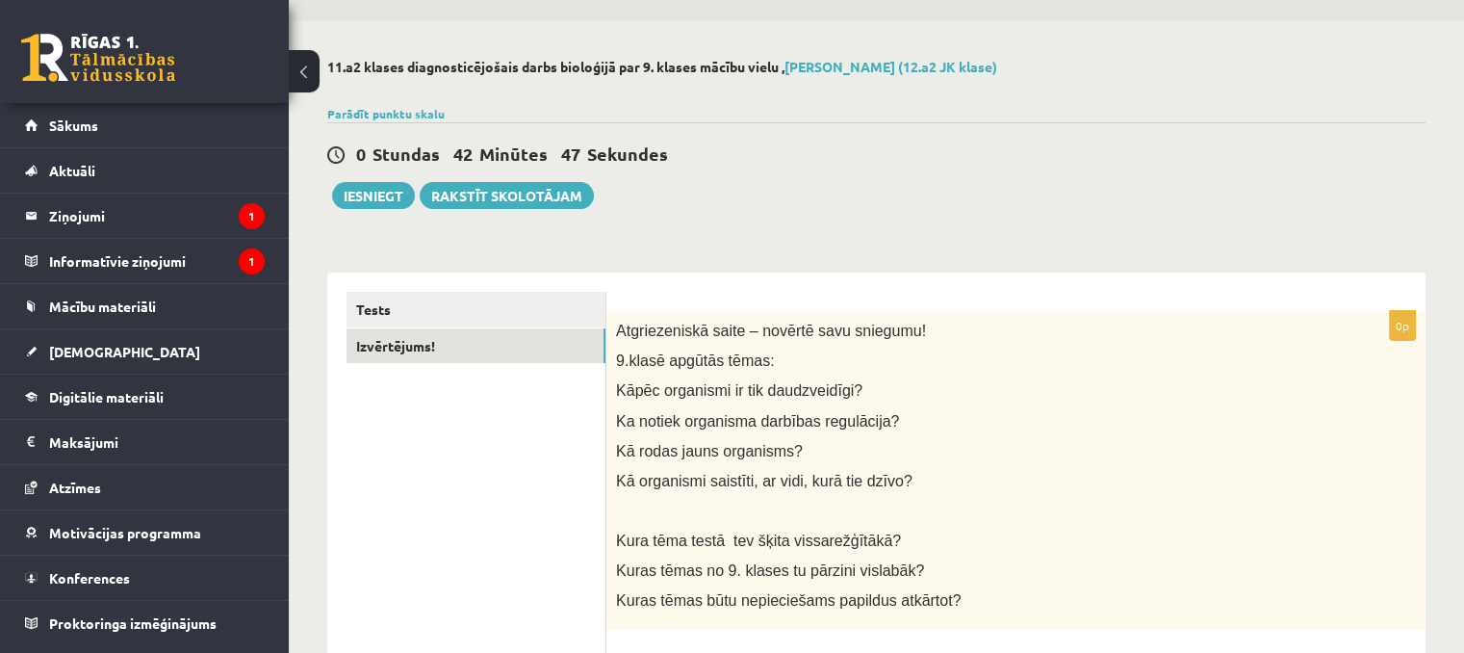
scroll to position [46, 0]
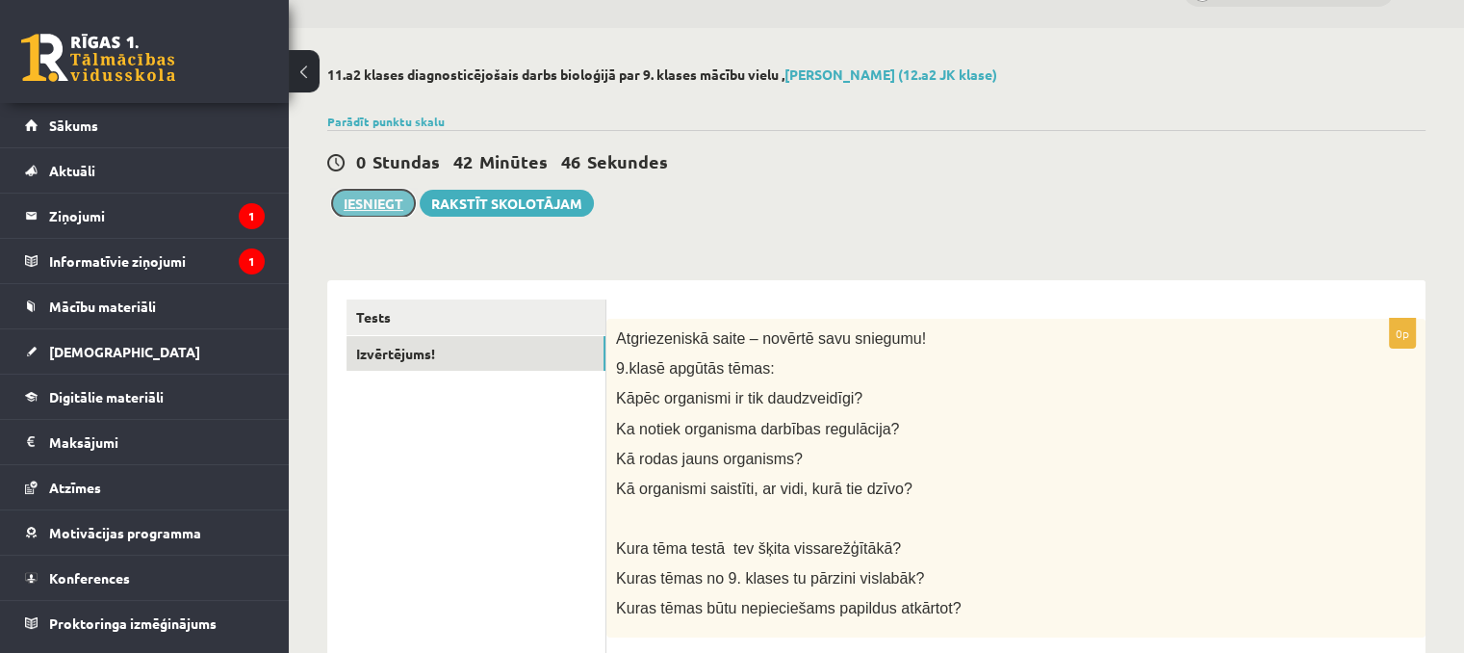
click at [391, 201] on button "Iesniegt" at bounding box center [373, 203] width 83 height 27
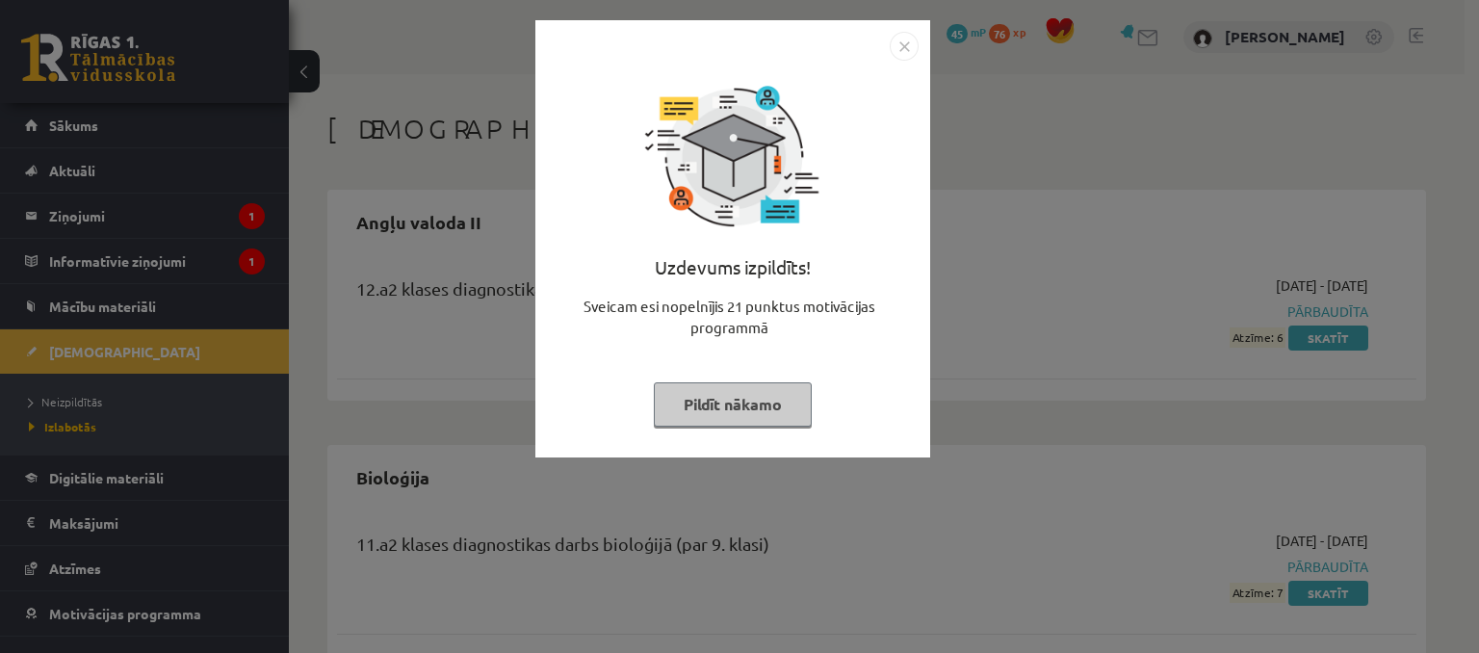
click at [892, 51] on img "Close" at bounding box center [904, 46] width 29 height 29
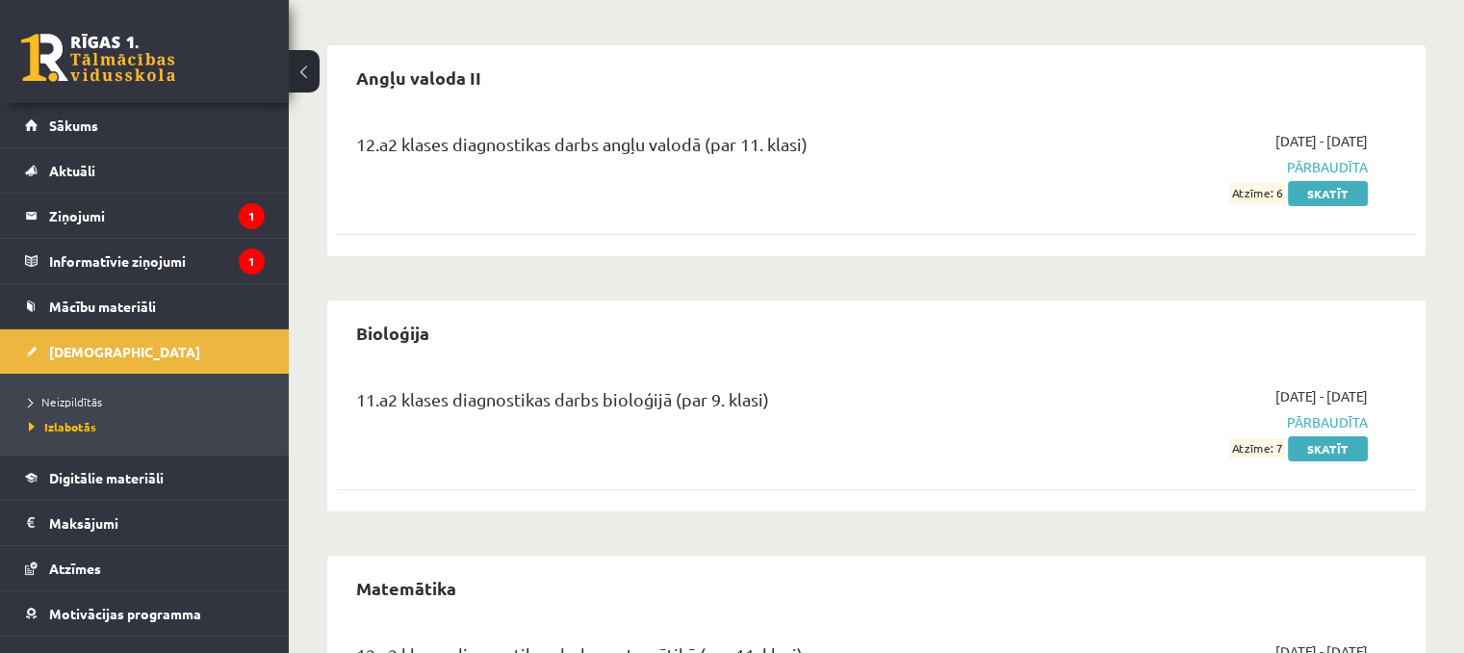
scroll to position [193, 0]
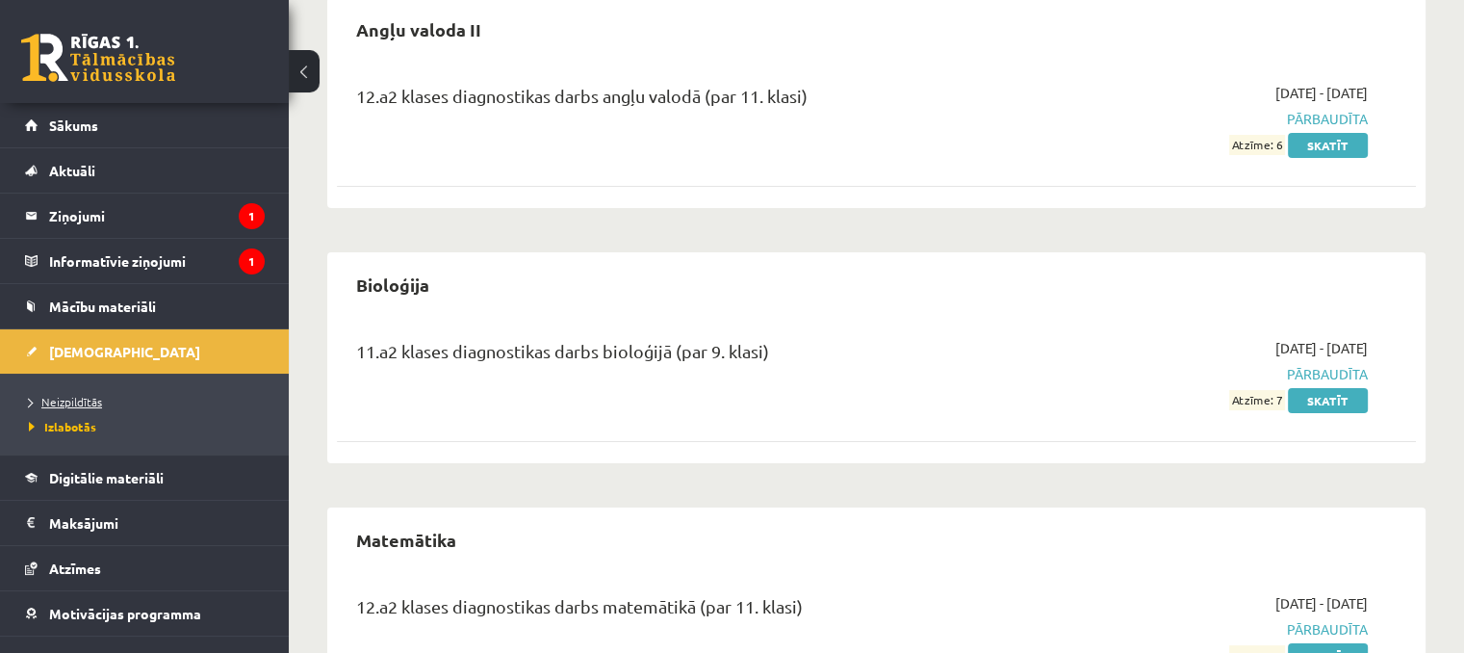
click at [91, 405] on span "Neizpildītās" at bounding box center [65, 401] width 73 height 15
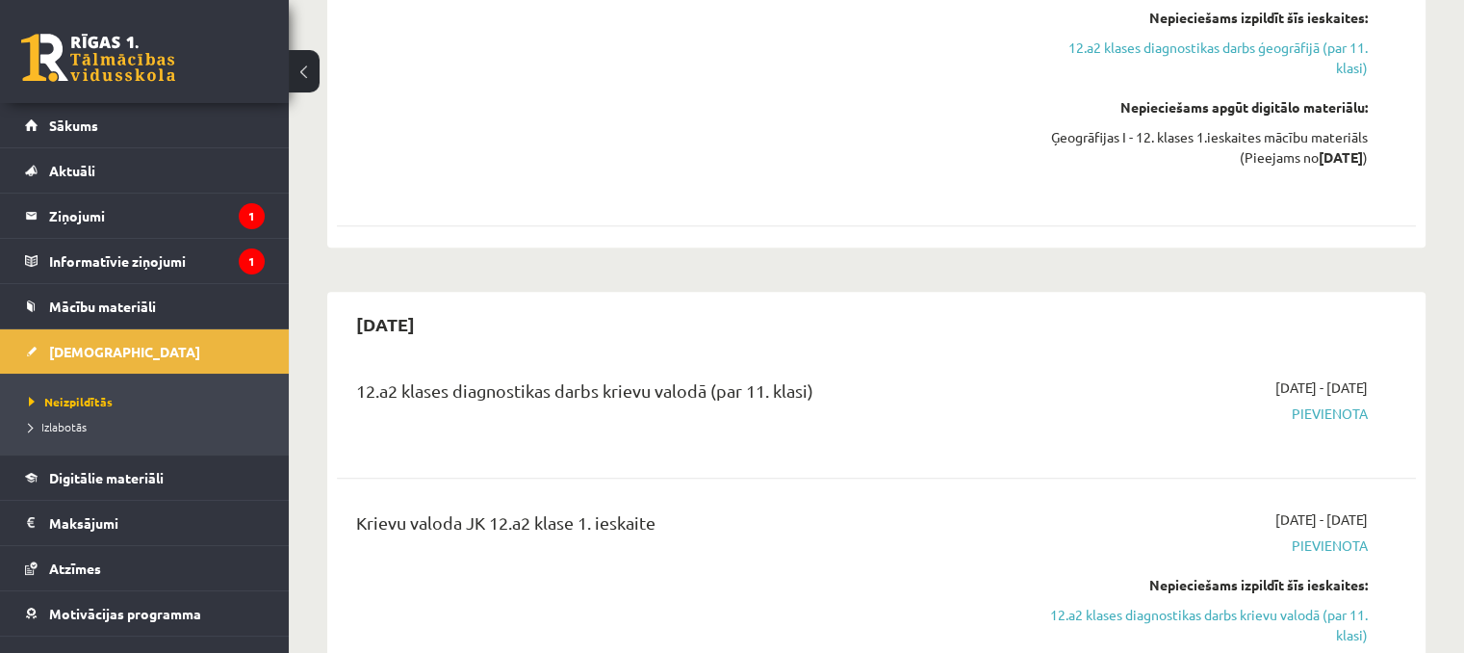
scroll to position [2118, 0]
click at [69, 430] on span "Izlabotās" at bounding box center [58, 426] width 58 height 15
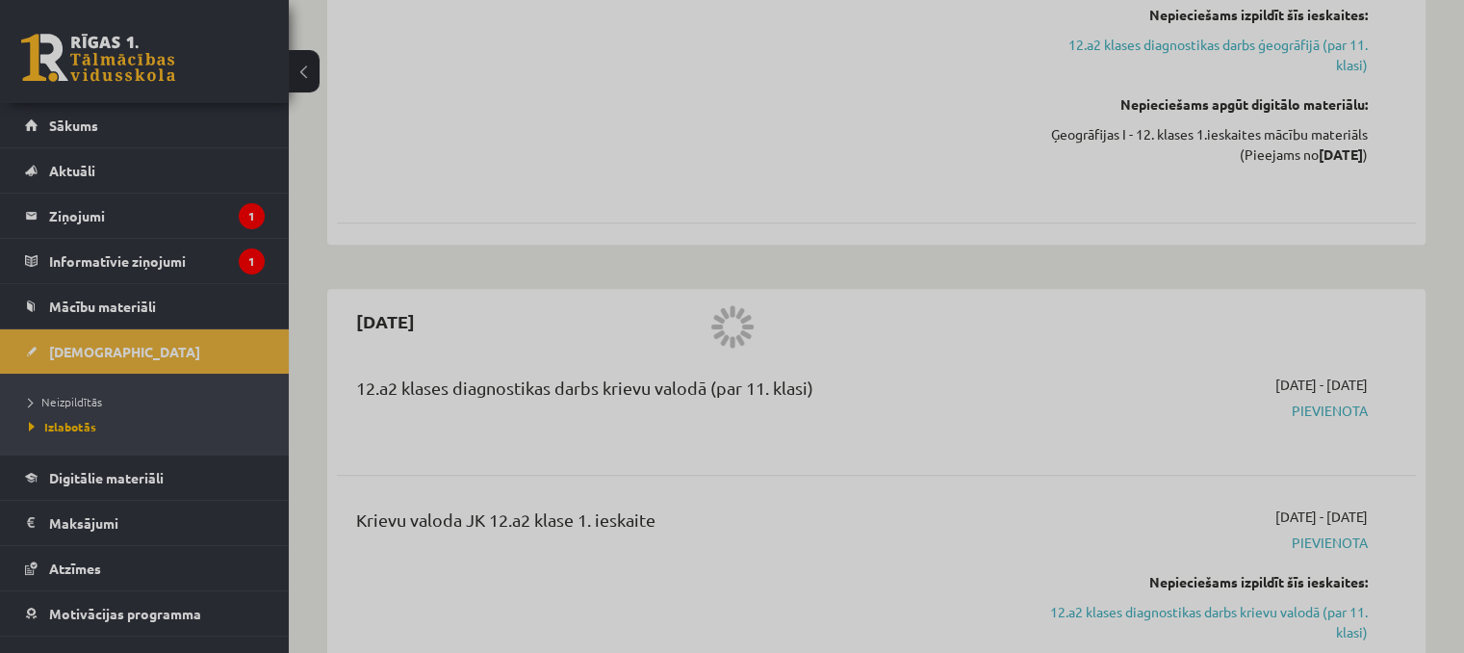
scroll to position [296, 0]
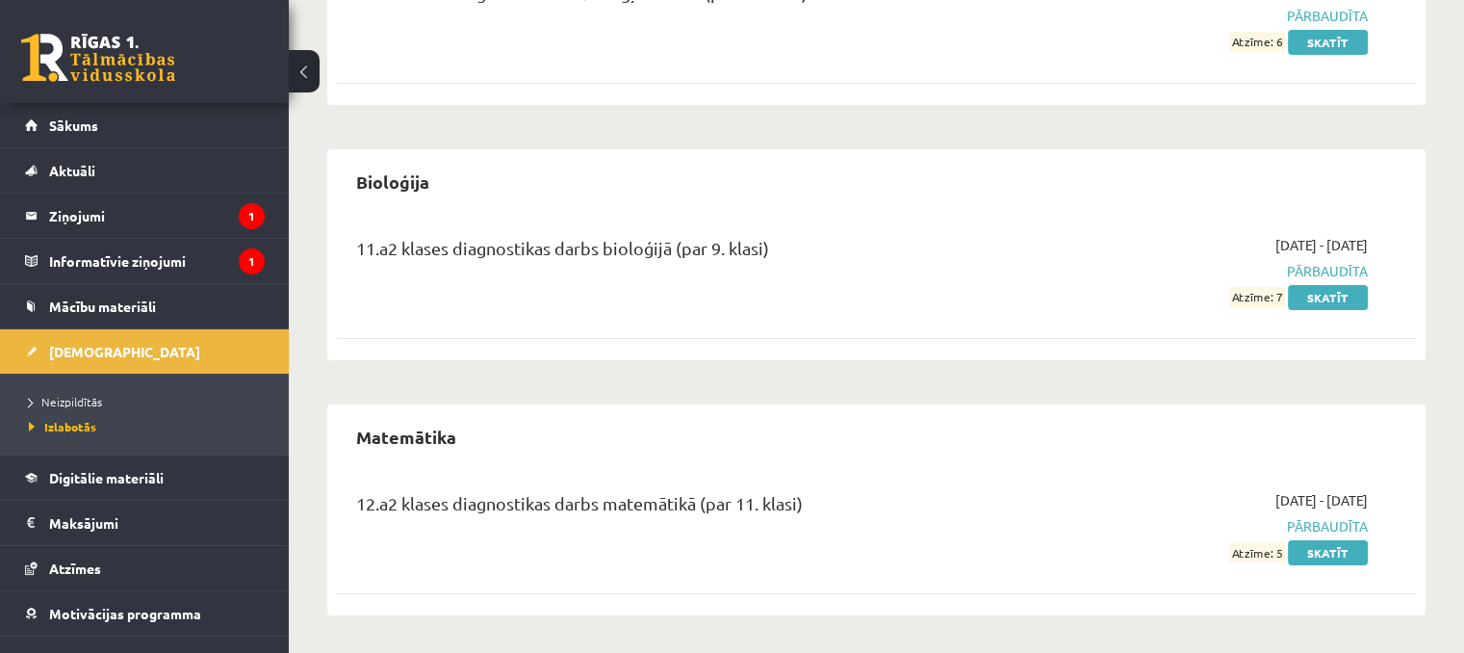
click at [733, 245] on div "11.a2 klases diagnostikas darbs bioloģijā (par 9. klasi)" at bounding box center [688, 253] width 665 height 36
click at [1332, 304] on link "Skatīt" at bounding box center [1328, 297] width 80 height 25
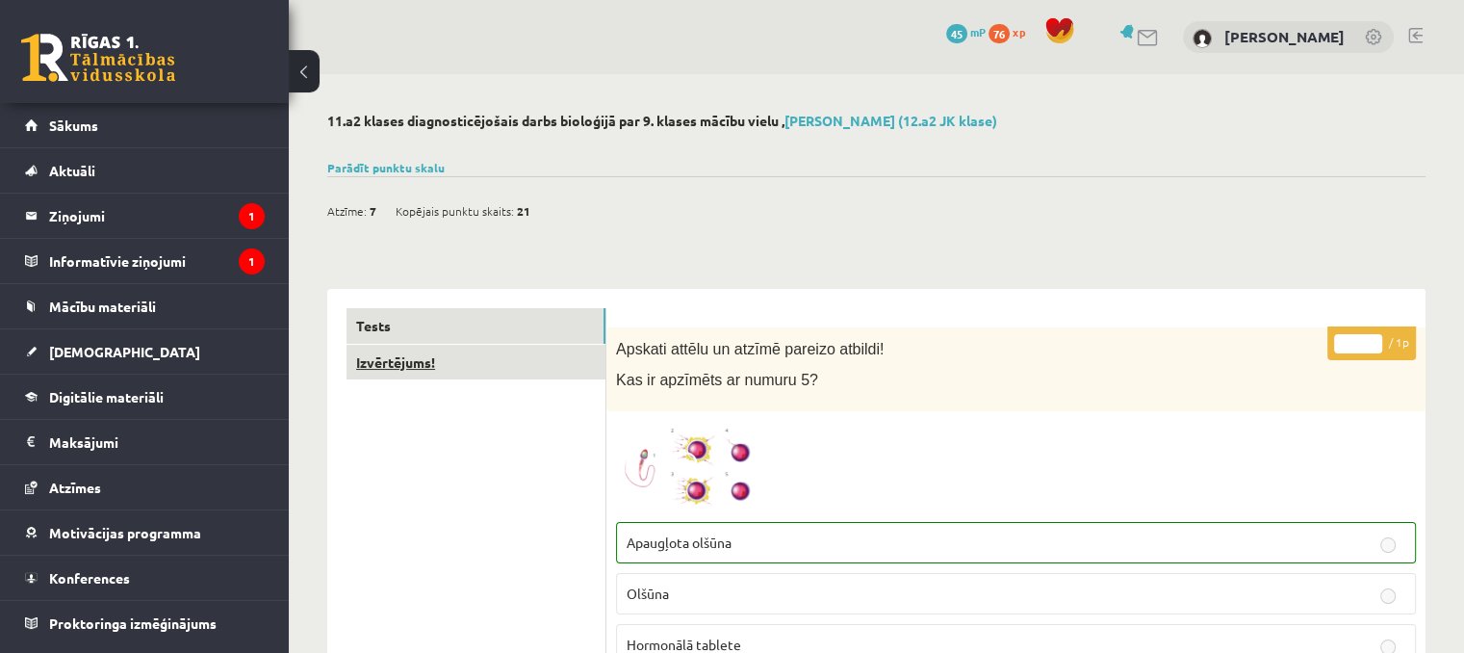
click at [369, 350] on link "Izvērtējums!" at bounding box center [476, 363] width 259 height 36
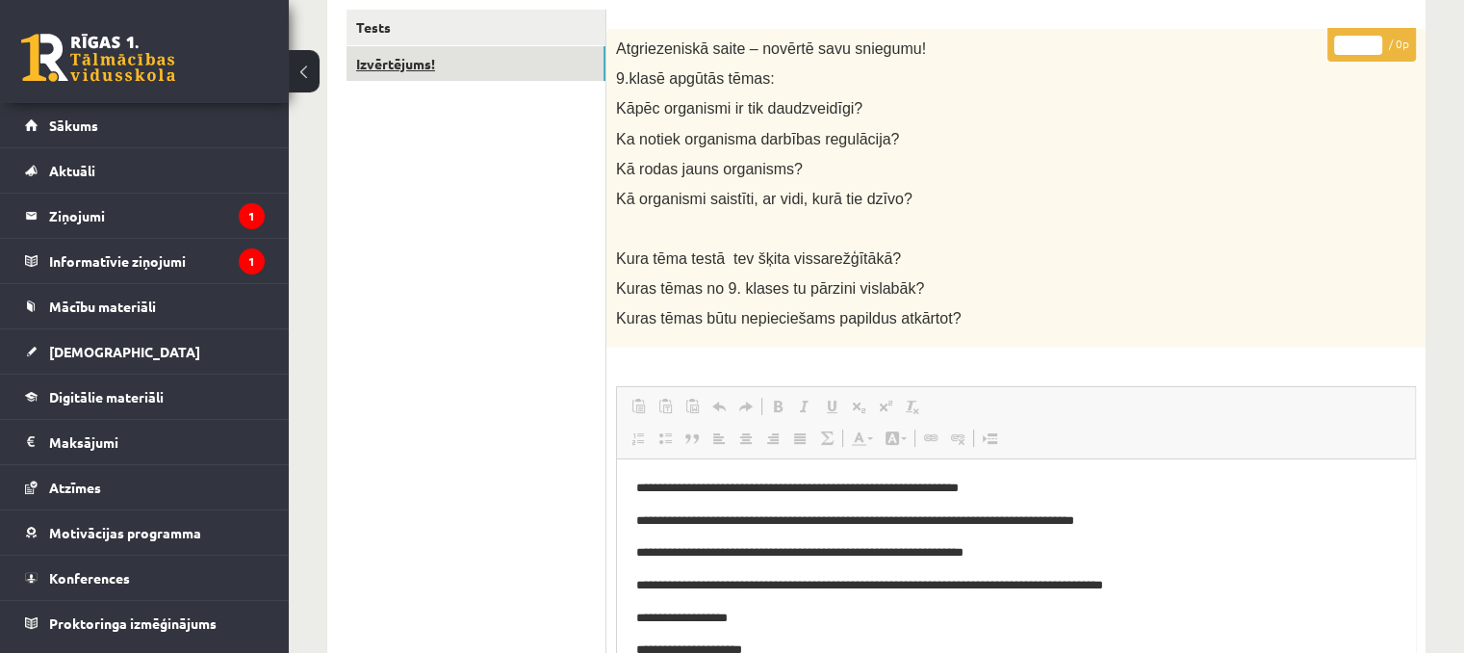
scroll to position [37, 0]
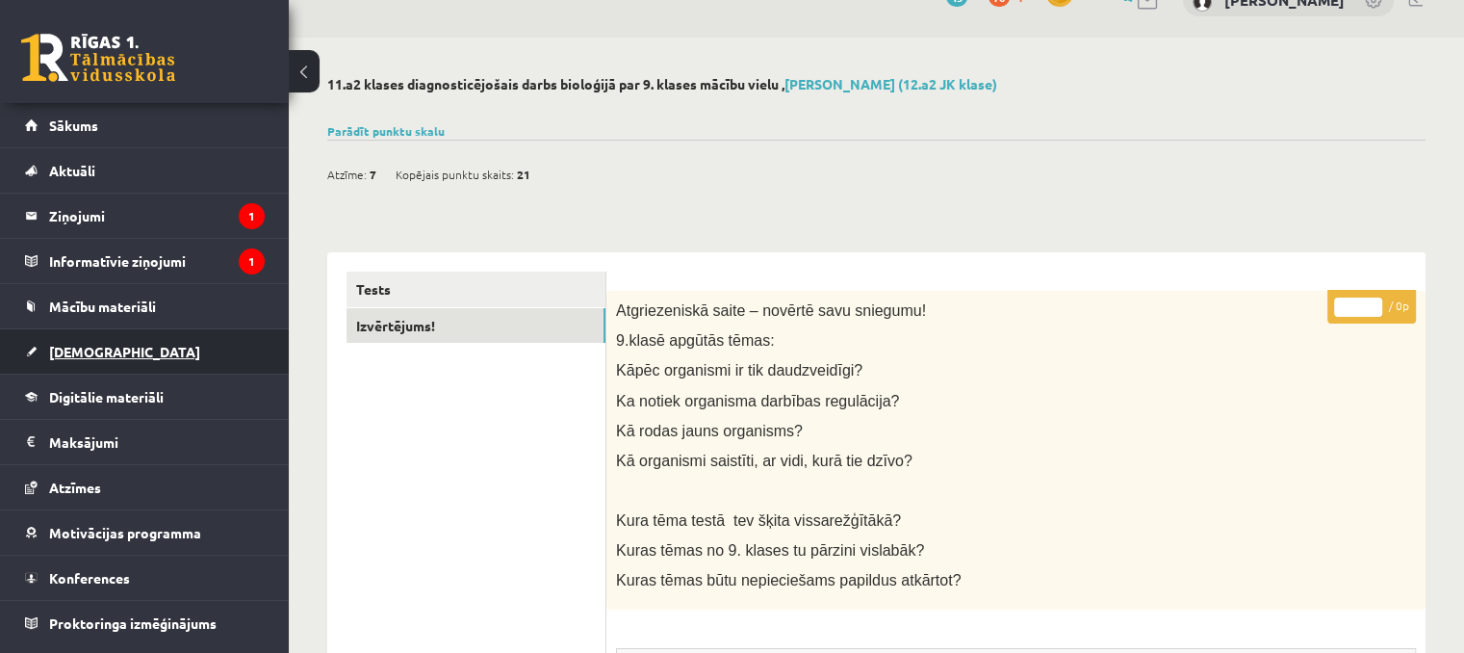
click at [69, 359] on link "[DEMOGRAPHIC_DATA]" at bounding box center [145, 351] width 240 height 44
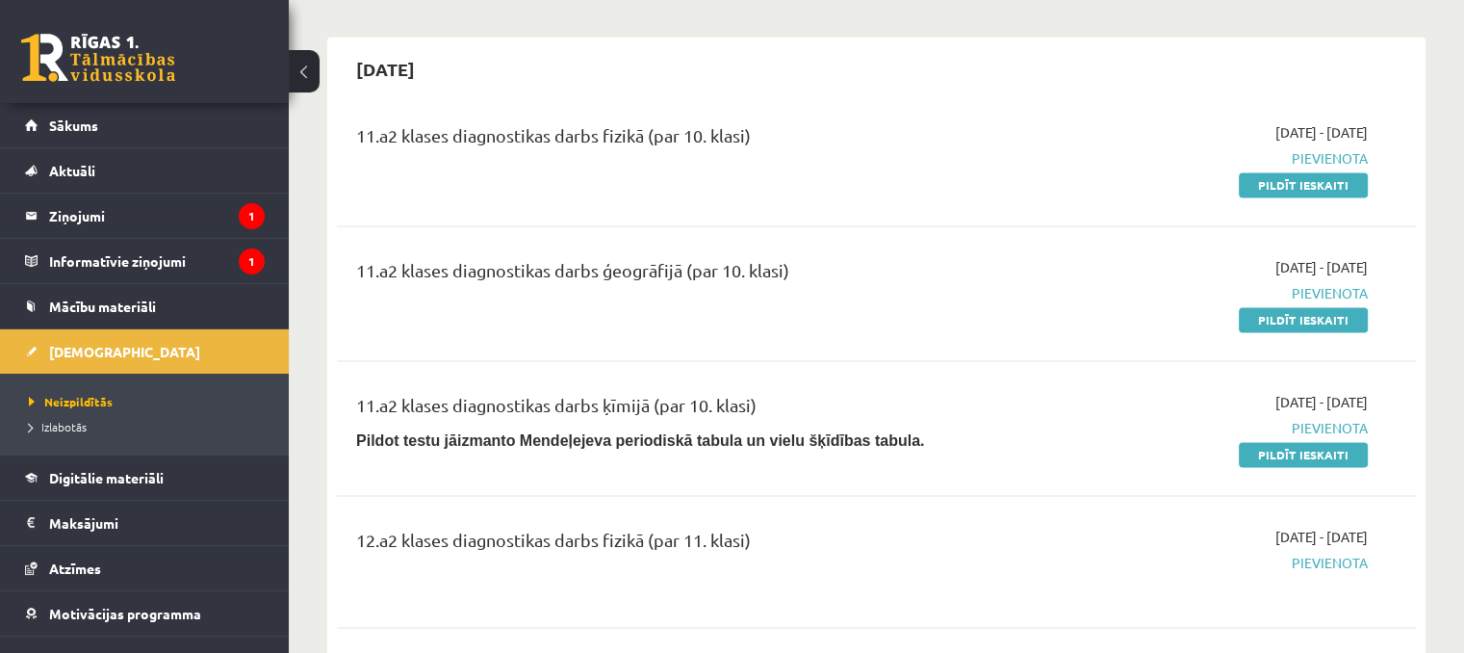
scroll to position [2925, 0]
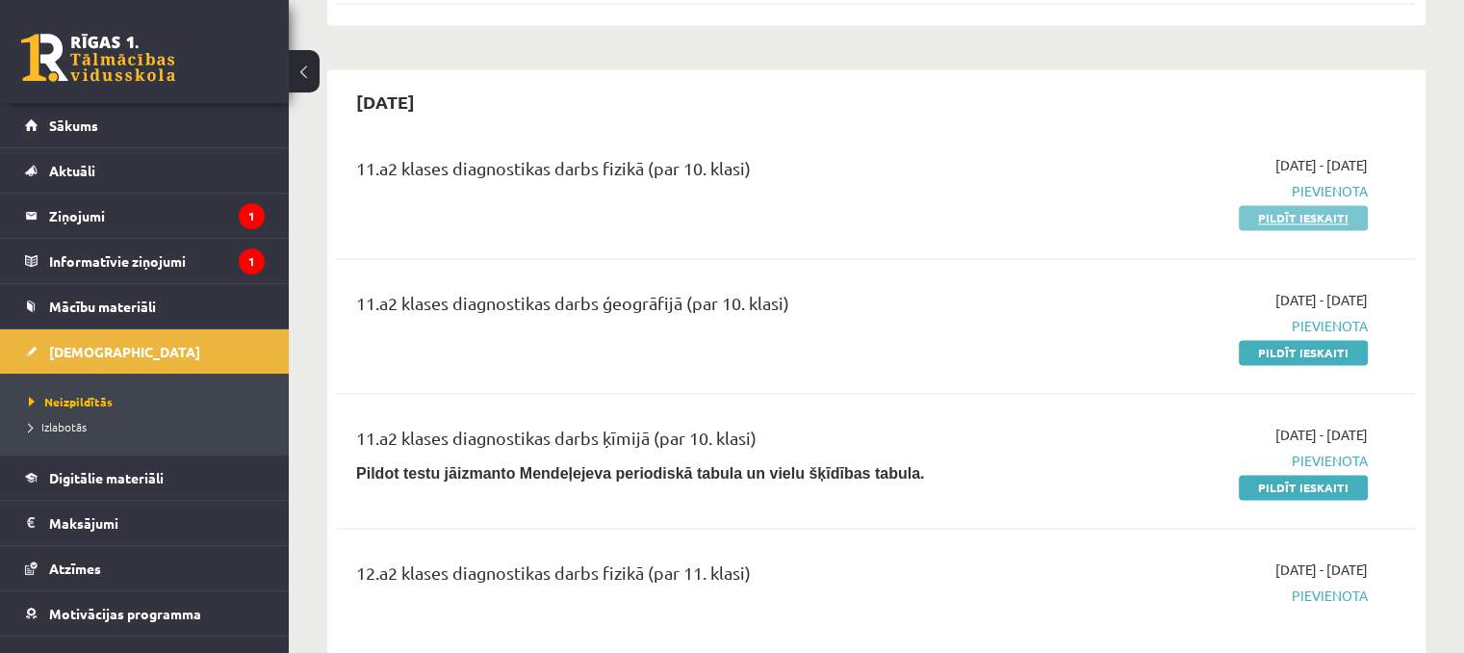
click at [1269, 205] on link "Pildīt ieskaiti" at bounding box center [1303, 217] width 129 height 25
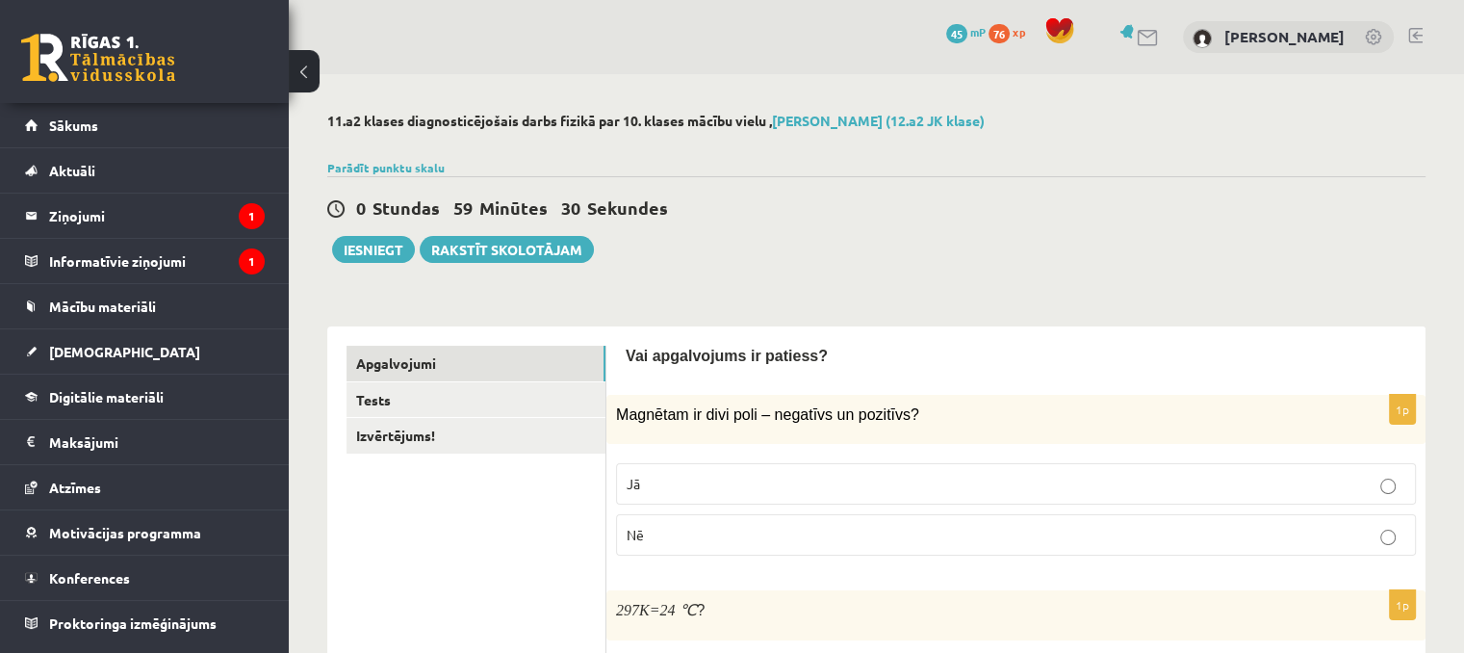
click at [661, 552] on label "Nē" at bounding box center [1016, 534] width 800 height 41
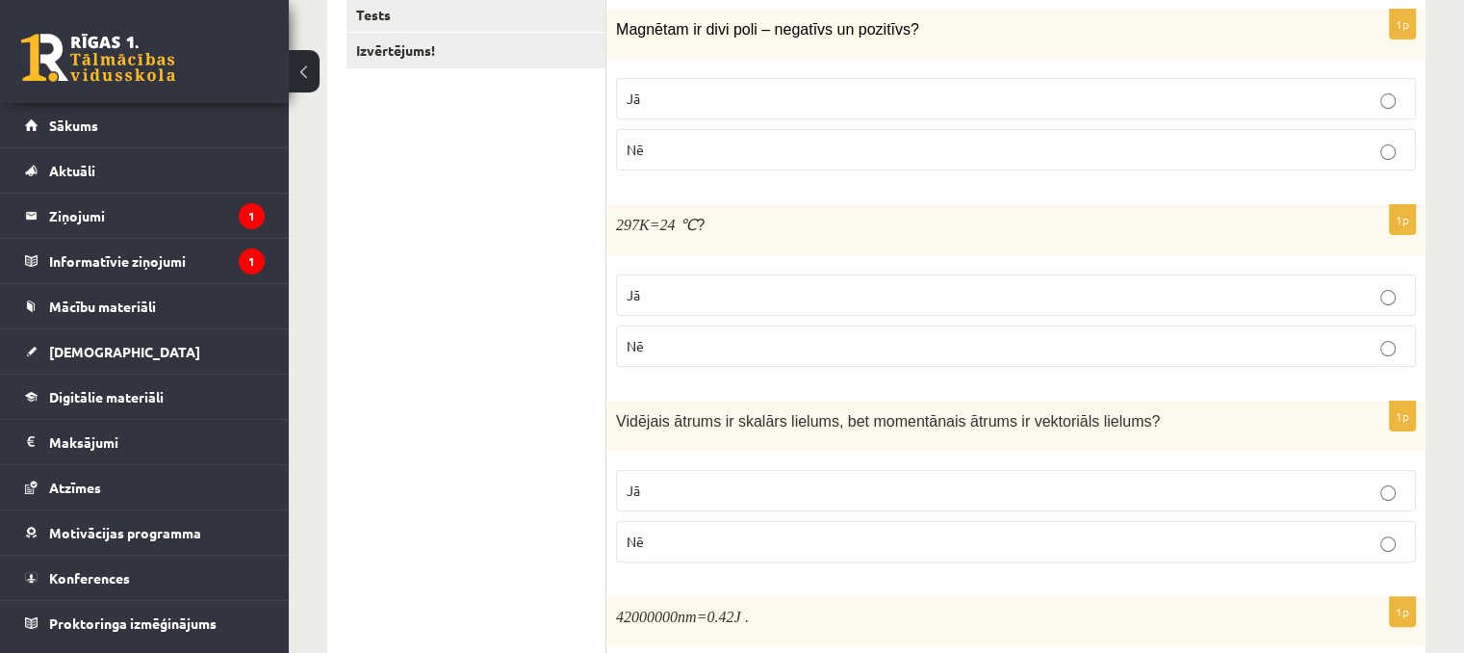
click at [679, 277] on label "Jā" at bounding box center [1016, 294] width 800 height 41
click at [720, 489] on p "Jā" at bounding box center [1016, 490] width 779 height 20
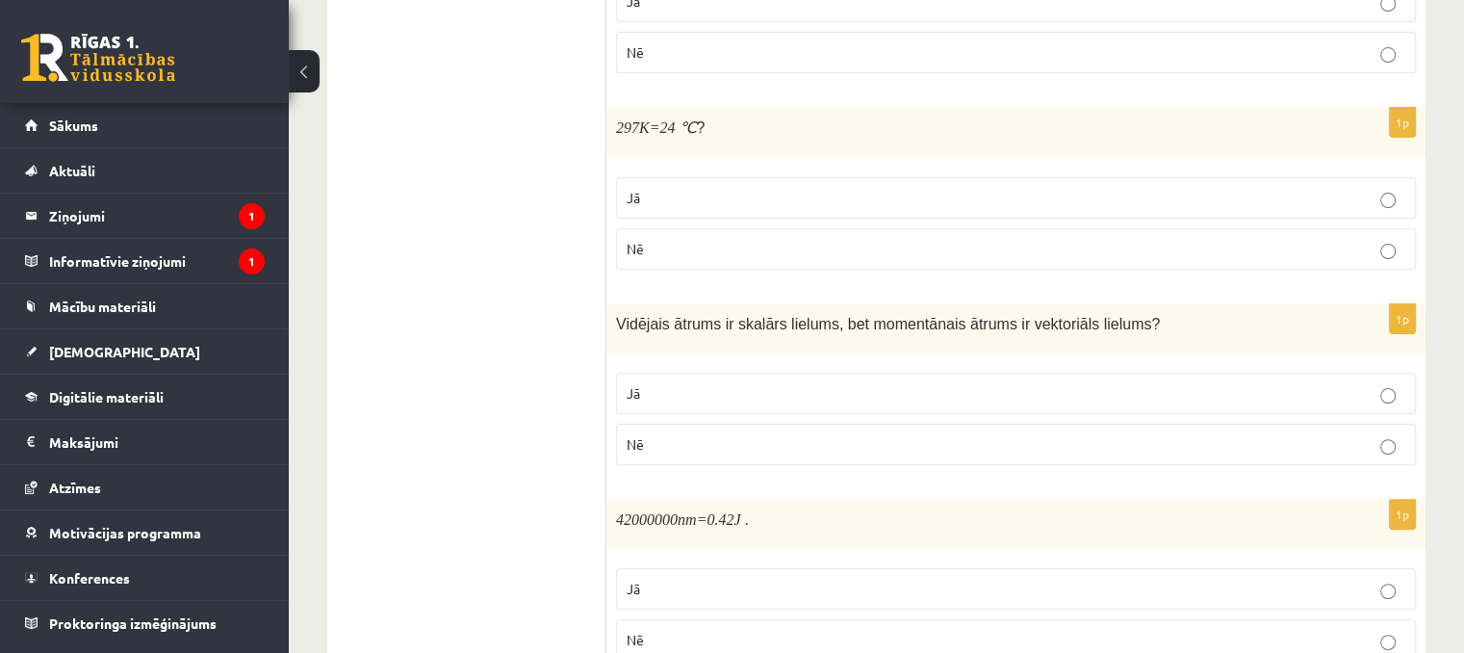
scroll to position [770, 0]
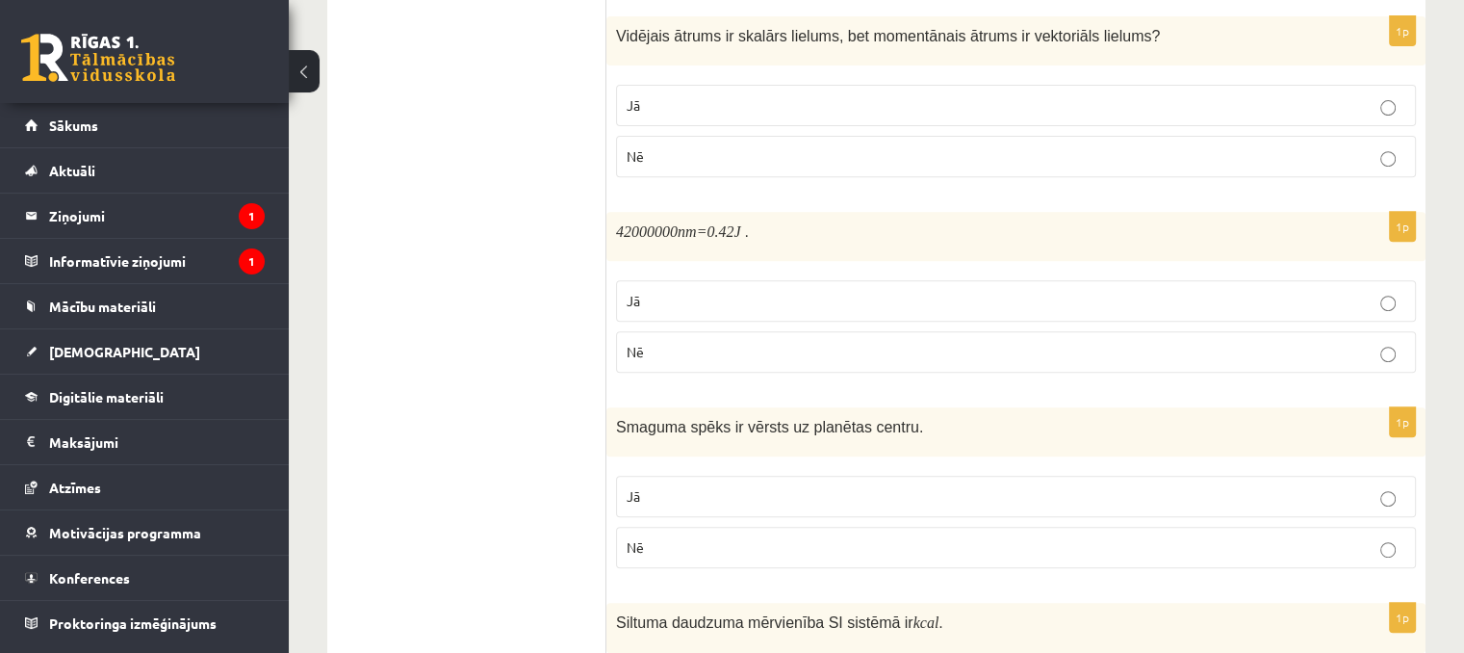
click at [732, 351] on p "Nē" at bounding box center [1016, 352] width 779 height 20
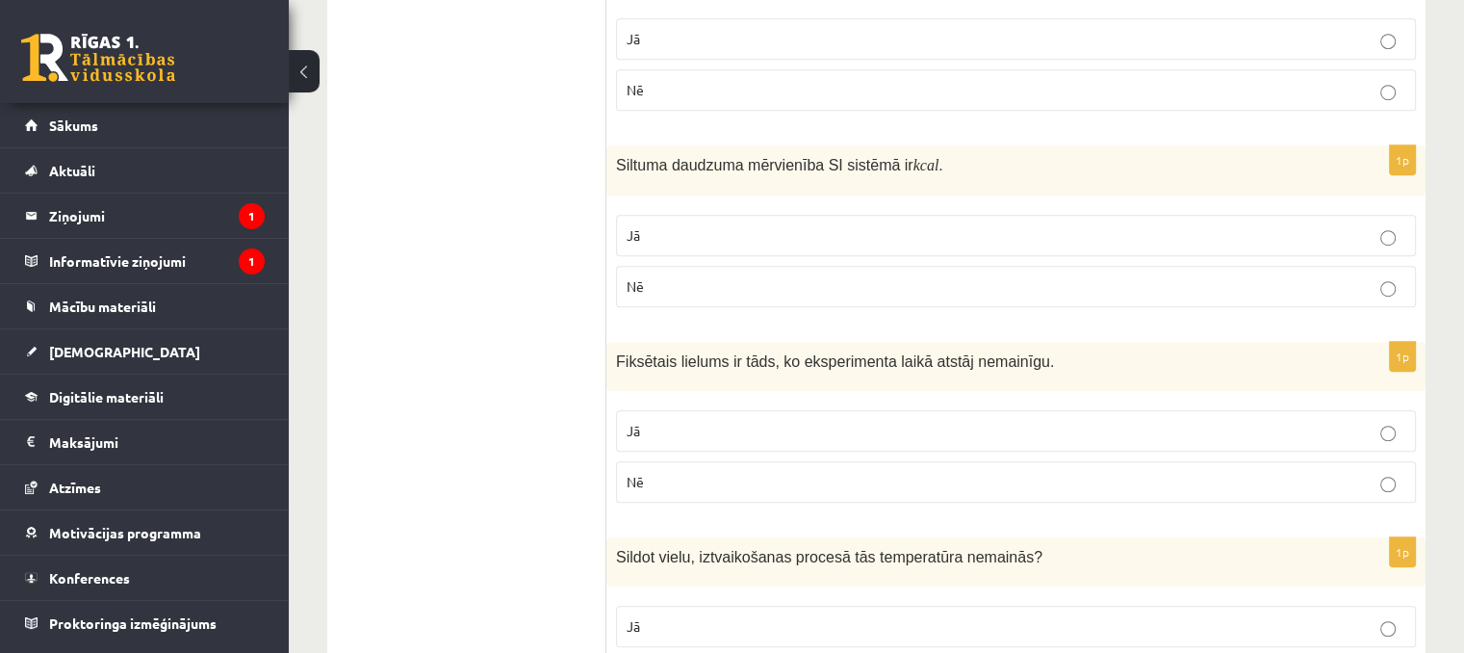
scroll to position [1155, 0]
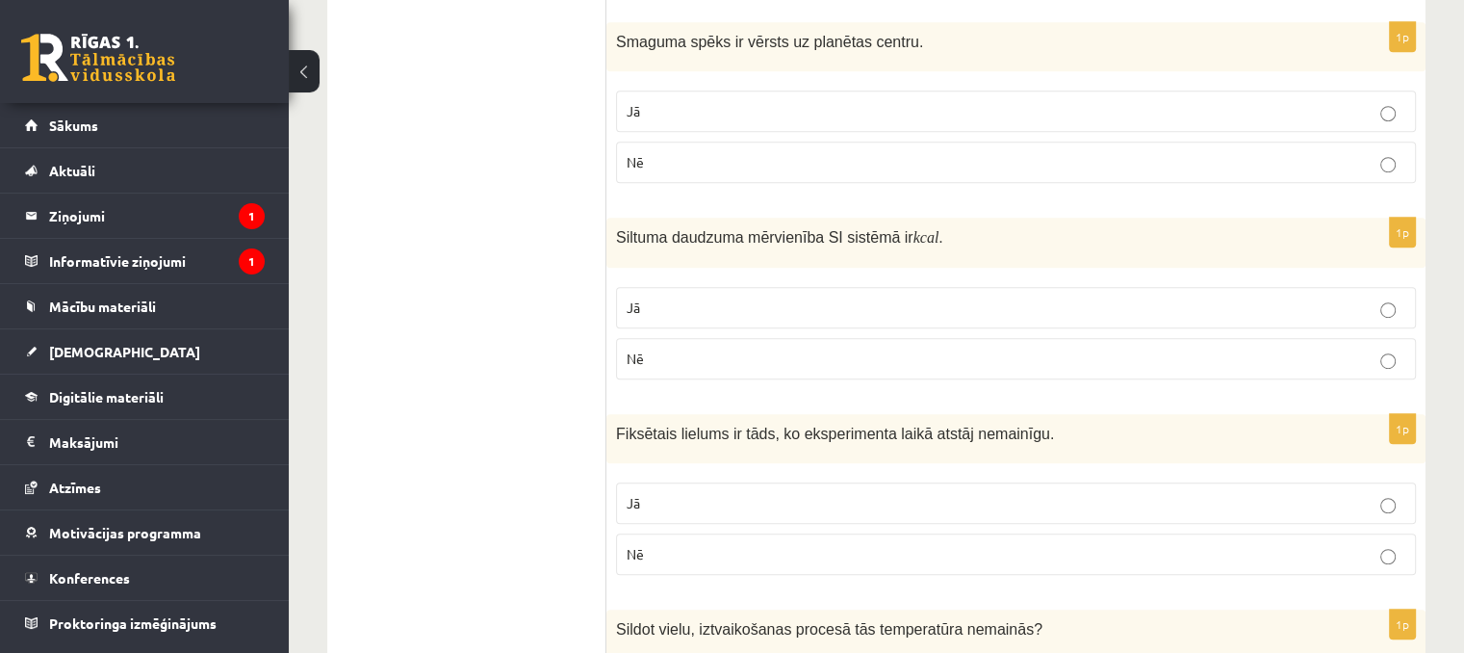
click at [727, 101] on p "Jā" at bounding box center [1016, 111] width 779 height 20
click at [644, 363] on label "Nē" at bounding box center [1016, 358] width 800 height 41
click at [662, 507] on p "Jā" at bounding box center [1016, 503] width 779 height 20
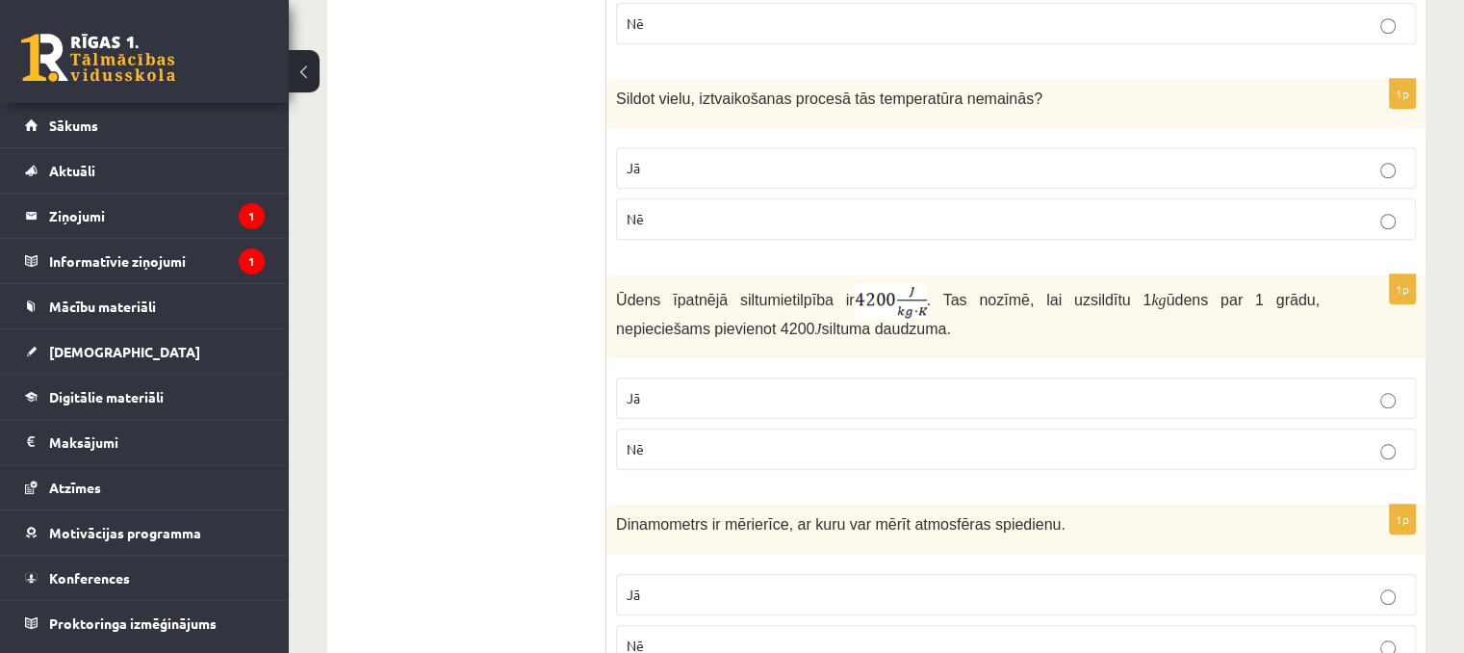
scroll to position [1733, 0]
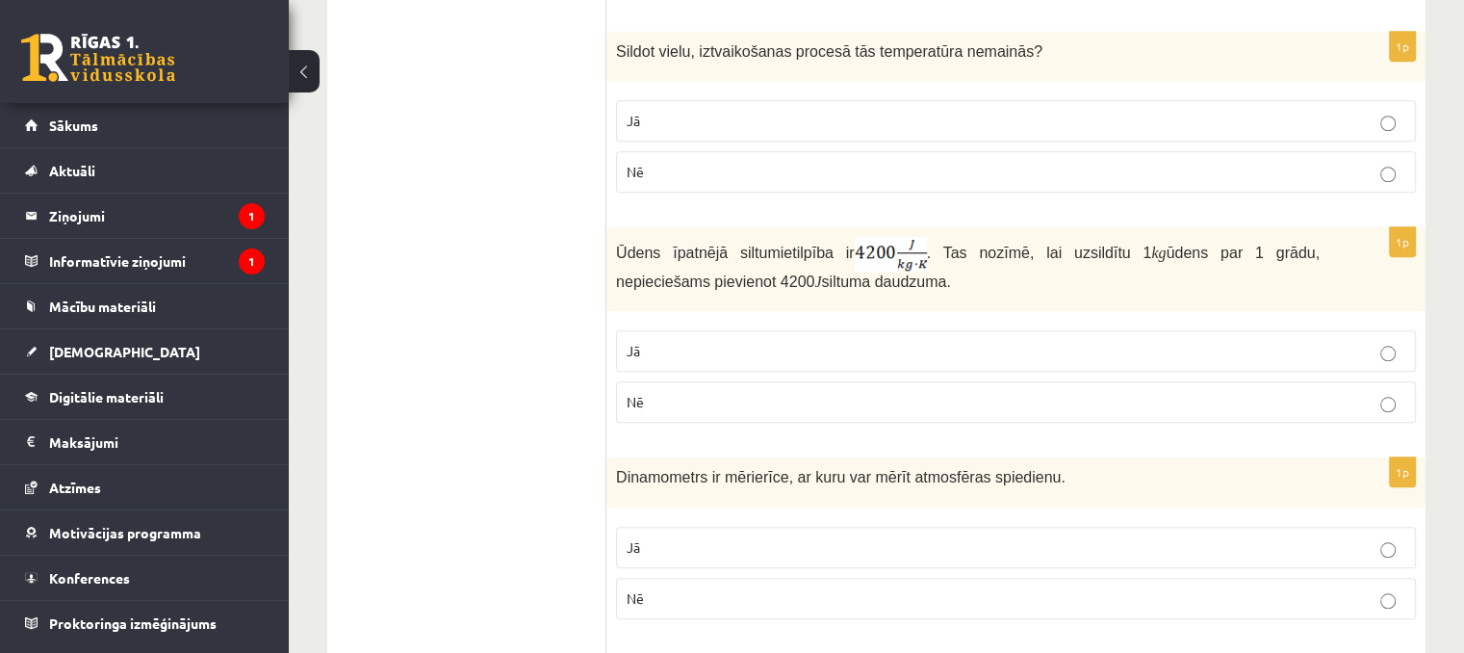
click at [645, 132] on label "Jā" at bounding box center [1016, 120] width 800 height 41
click at [717, 332] on label "Jā" at bounding box center [1016, 350] width 800 height 41
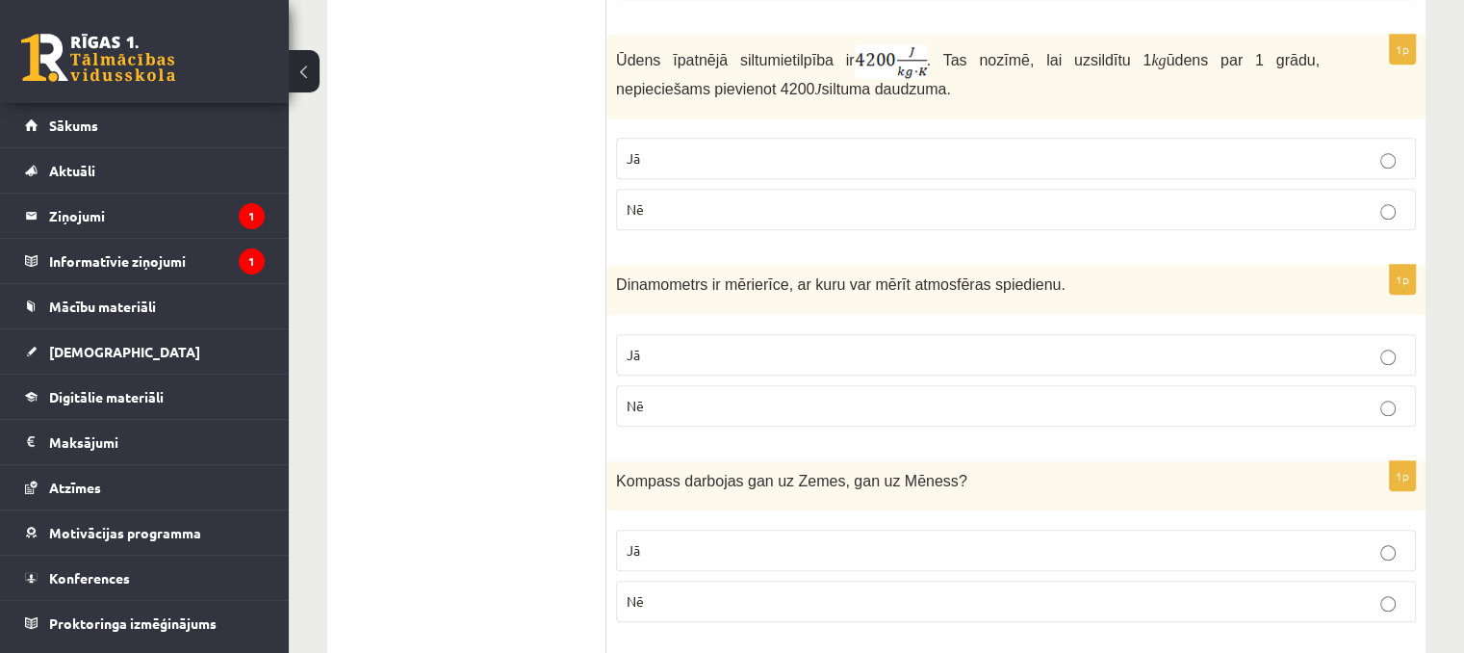
click at [692, 413] on label "Nē" at bounding box center [1016, 405] width 800 height 41
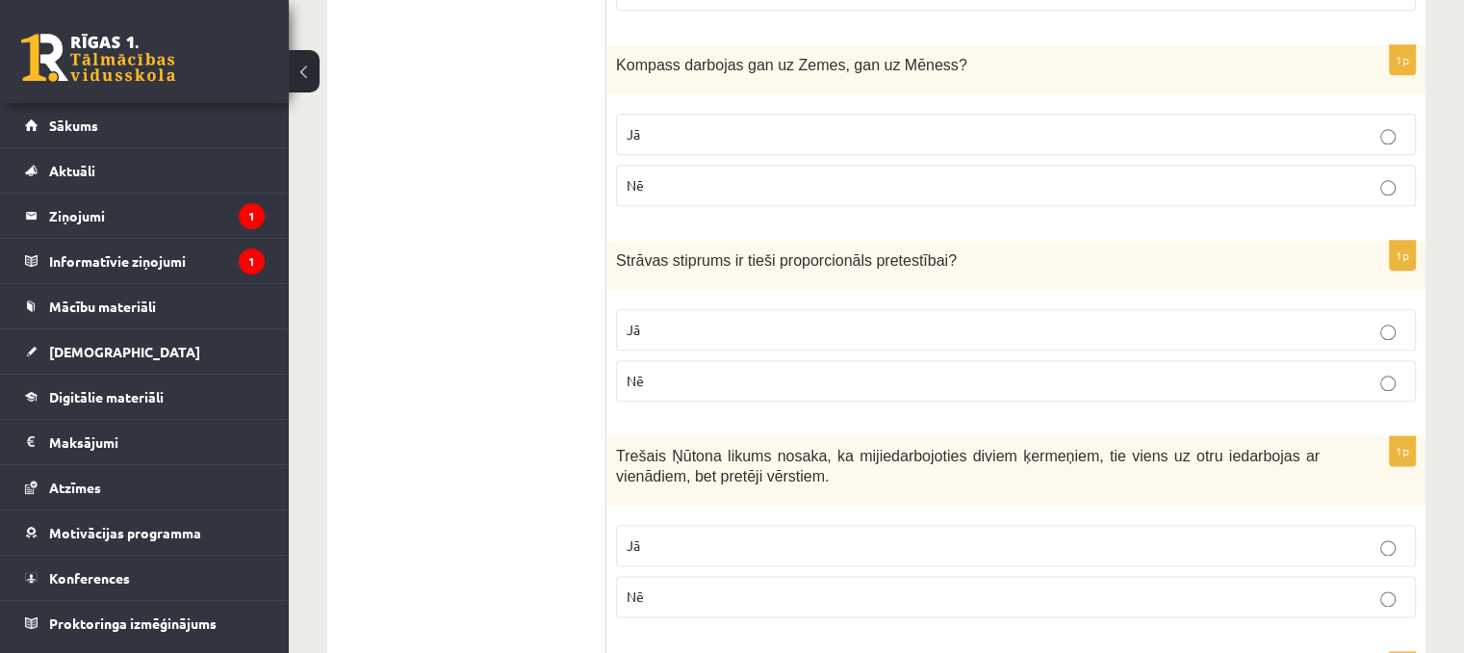
scroll to position [2311, 0]
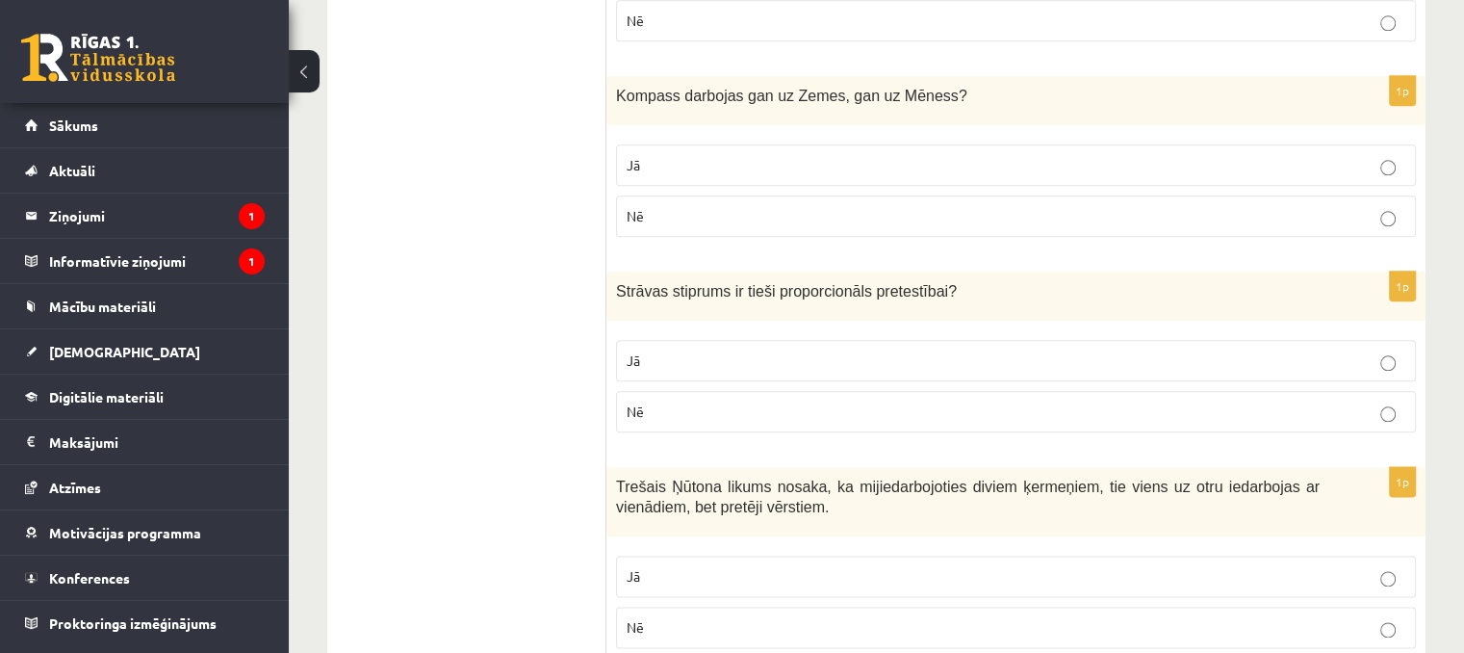
click at [697, 216] on p "Nē" at bounding box center [1016, 216] width 779 height 20
click at [638, 415] on label "Nē" at bounding box center [1016, 411] width 800 height 41
click at [643, 566] on p "Jā" at bounding box center [1016, 576] width 779 height 20
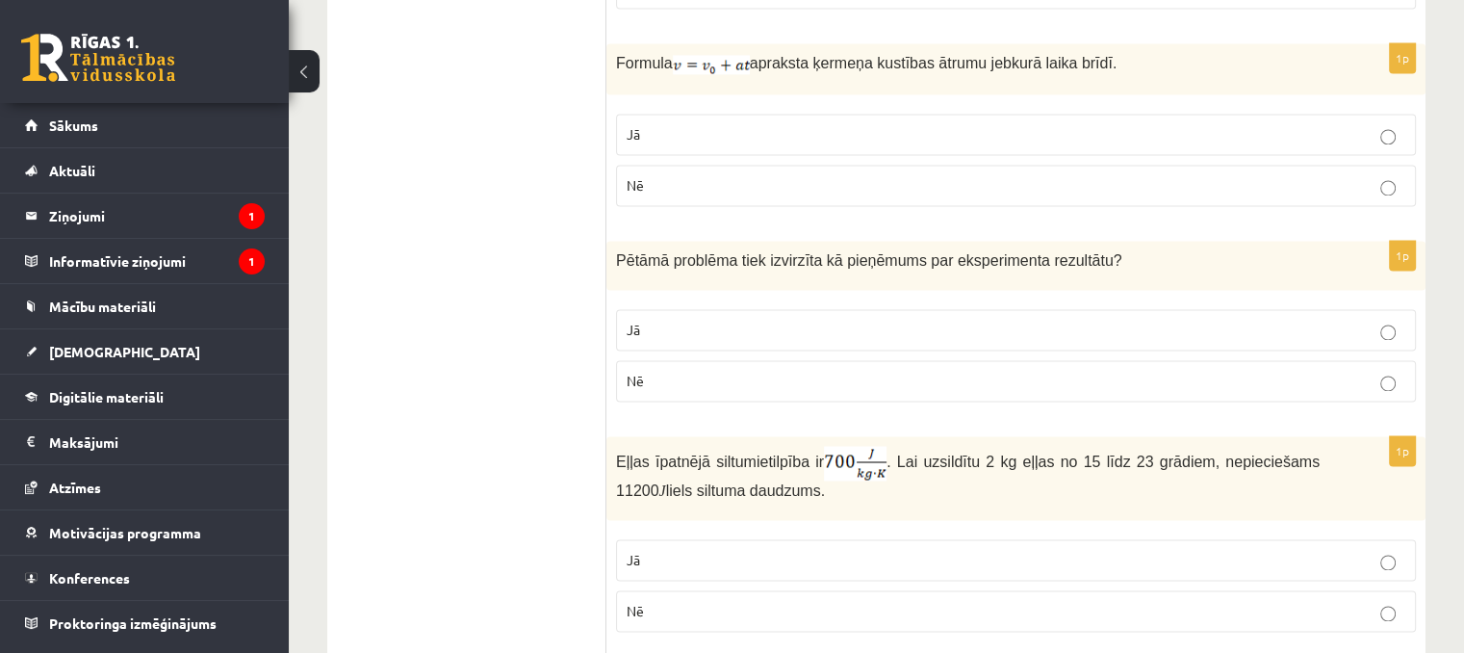
scroll to position [2985, 0]
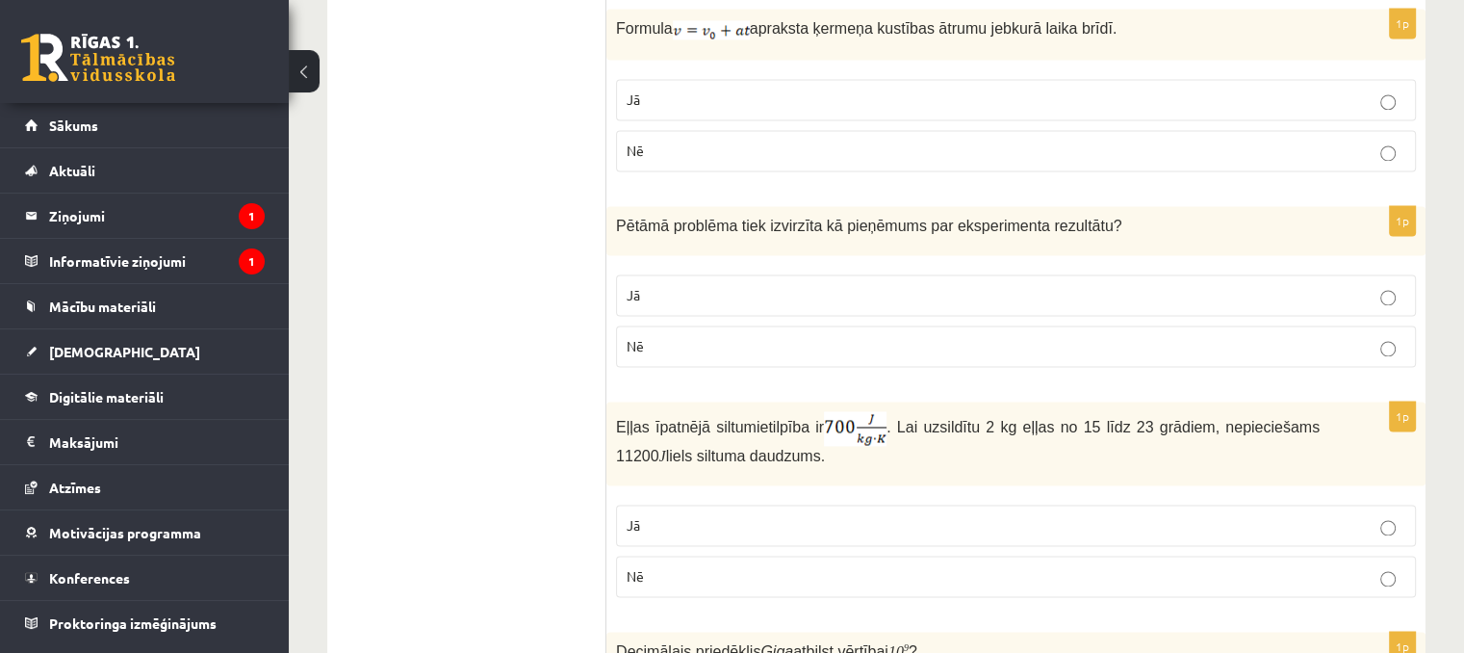
click at [689, 98] on label "Jā" at bounding box center [1016, 99] width 800 height 41
click at [689, 336] on p "Nē" at bounding box center [1016, 346] width 779 height 20
click at [677, 517] on p "Jā" at bounding box center [1016, 525] width 779 height 20
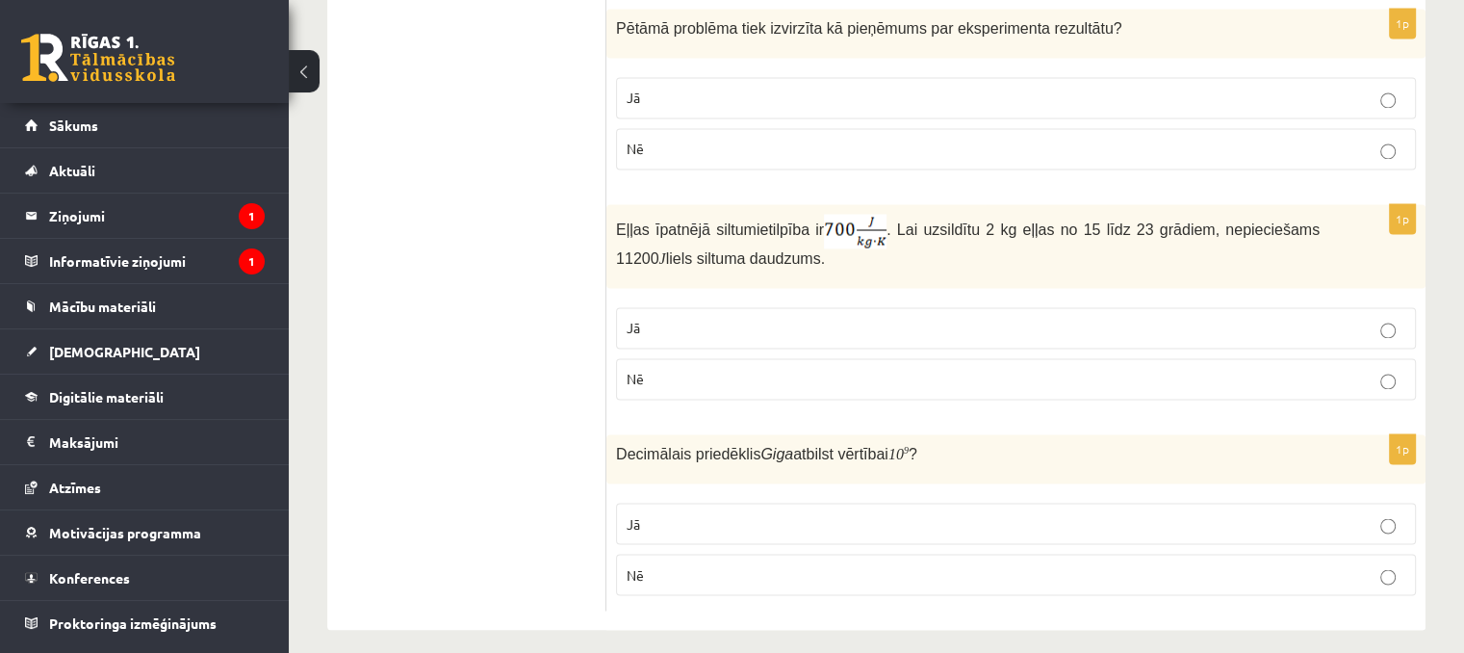
scroll to position [3183, 0]
click at [786, 368] on p "Nē" at bounding box center [1016, 378] width 779 height 20
click at [693, 519] on label "Jā" at bounding box center [1016, 522] width 800 height 41
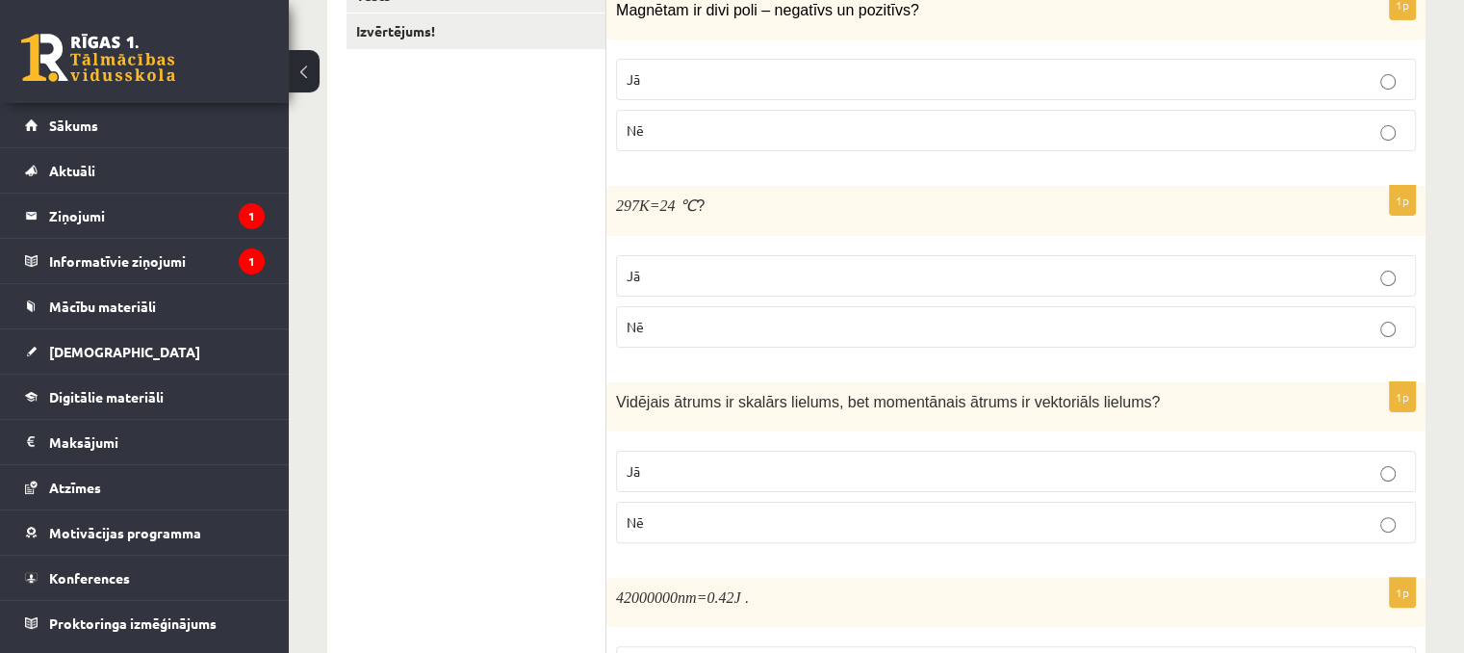
scroll to position [295, 0]
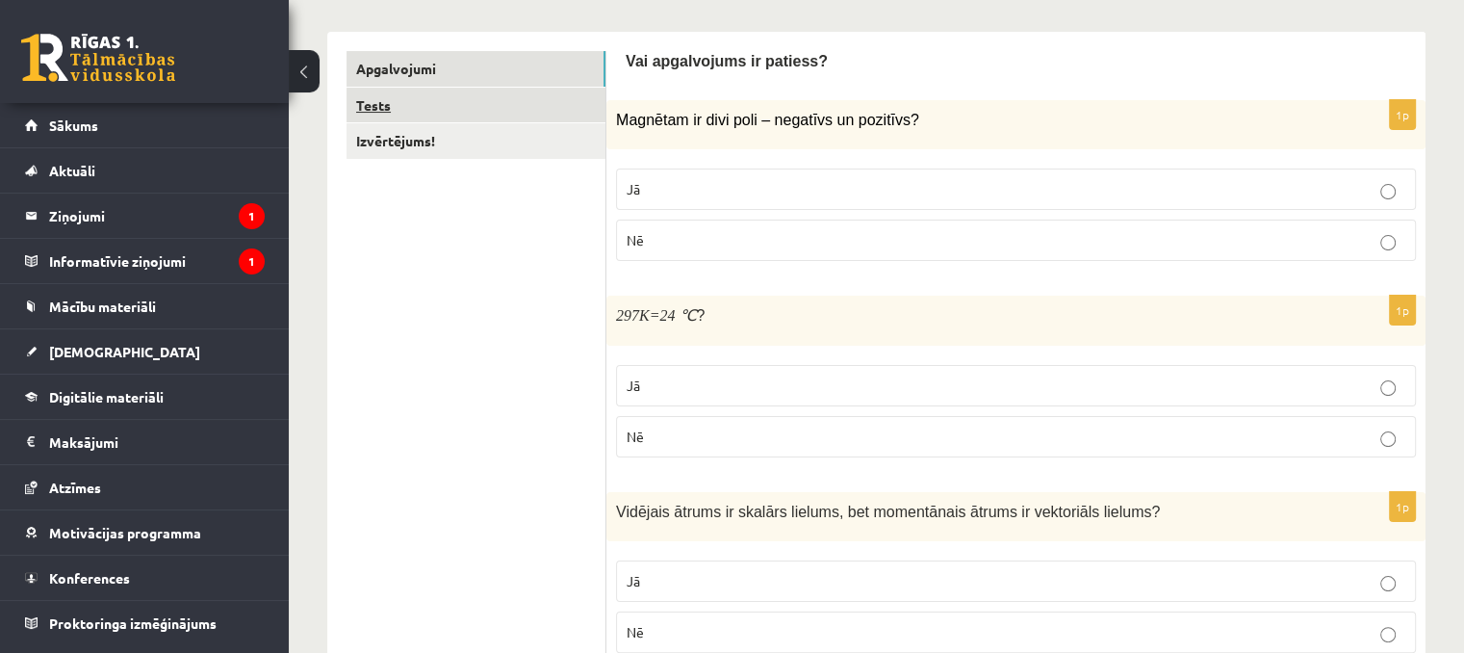
click at [389, 115] on link "Tests" at bounding box center [476, 106] width 259 height 36
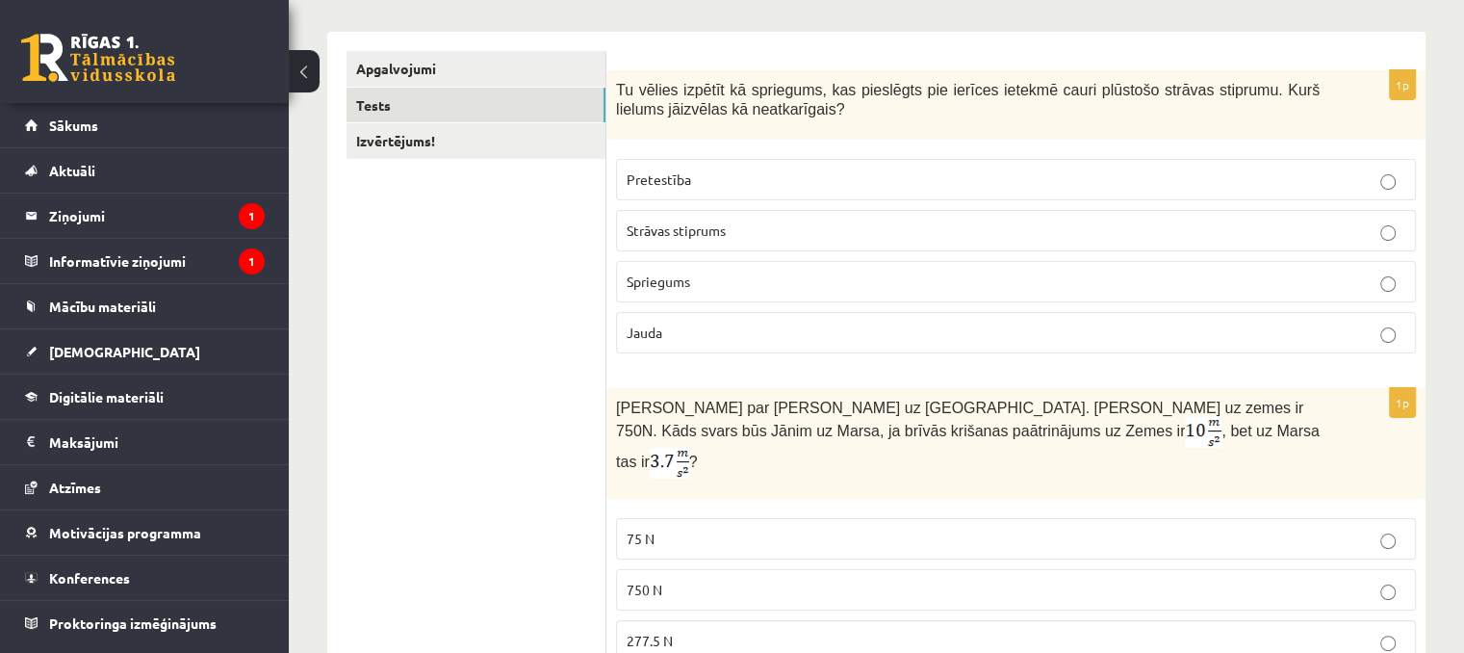
click at [697, 286] on p "Spriegums" at bounding box center [1016, 282] width 779 height 20
click at [697, 631] on p "277.5 N" at bounding box center [1016, 641] width 779 height 20
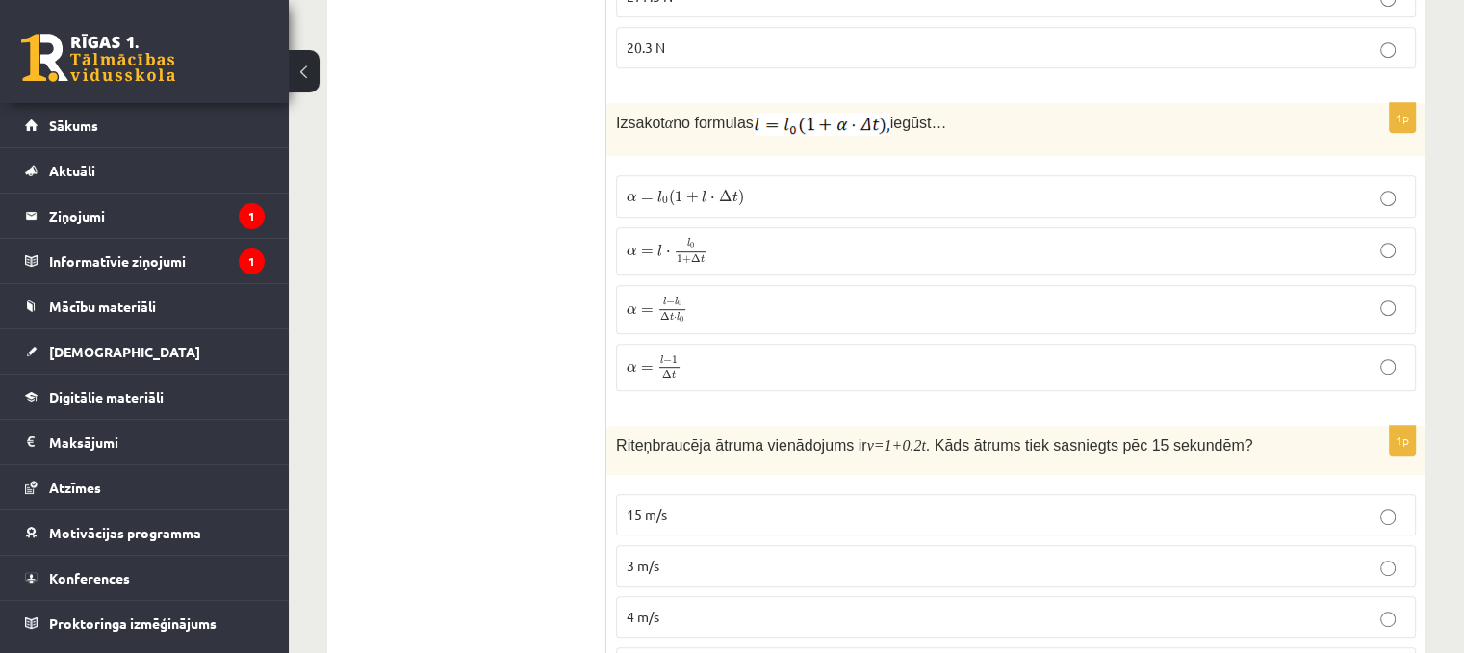
scroll to position [969, 0]
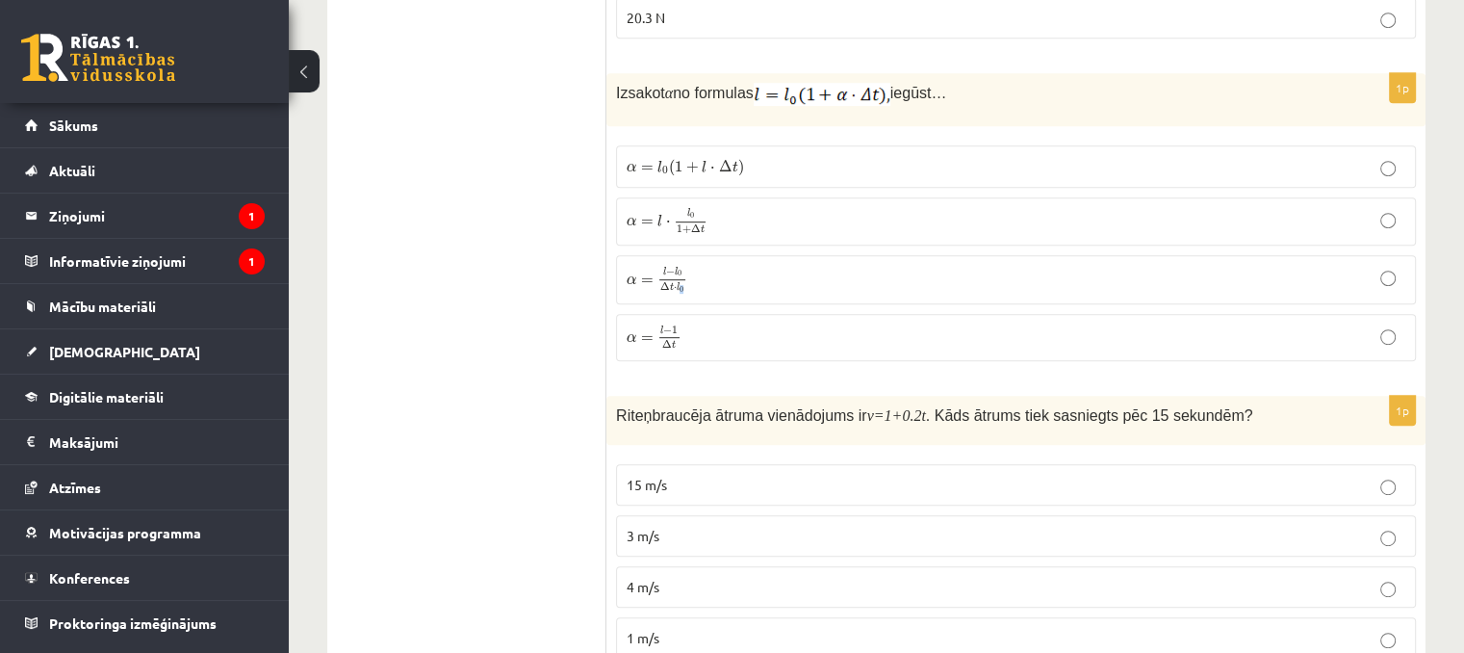
click at [681, 258] on label "α = l − l 0 Δ t ⋅ l 0 α = l − l 0 Δ t ⋅ l 0" at bounding box center [1016, 279] width 800 height 49
click at [732, 266] on p "α = l − l 0 Δ t ⋅ l 0 α = l − l 0 Δ t ⋅ l 0" at bounding box center [1016, 280] width 779 height 28
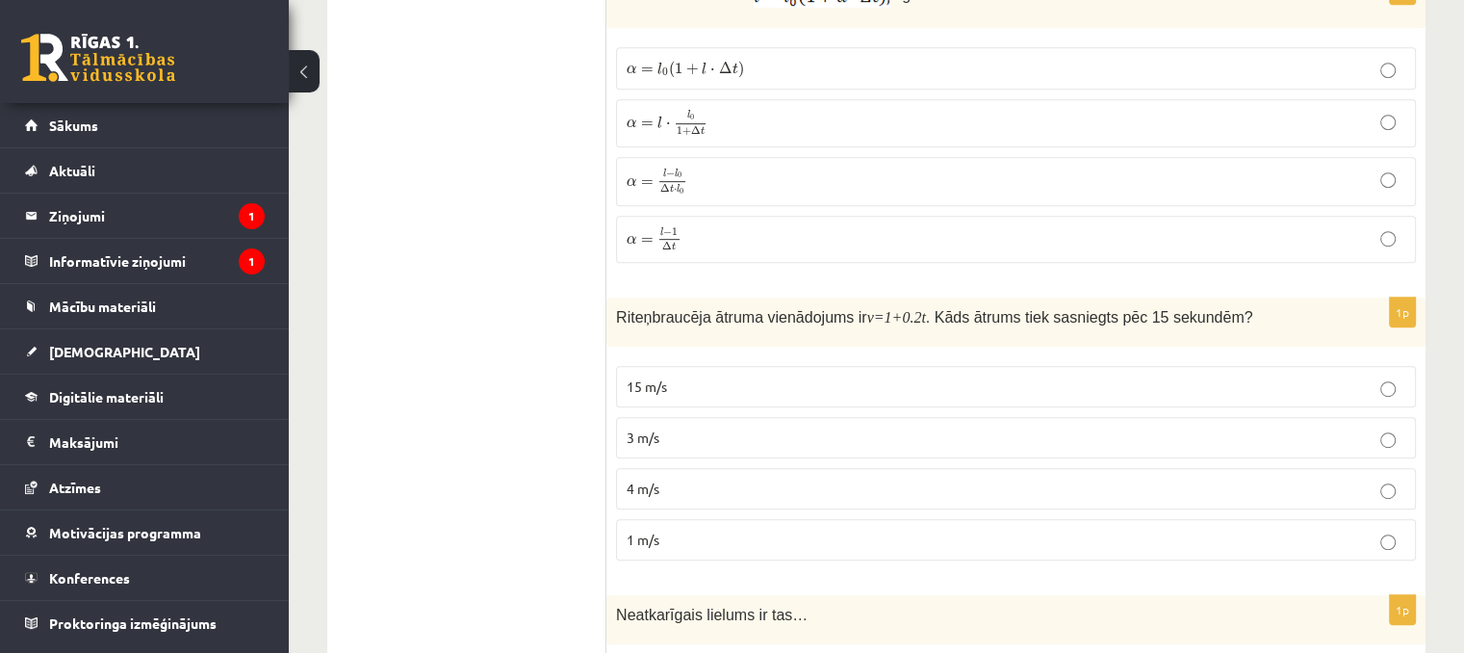
scroll to position [1161, 0]
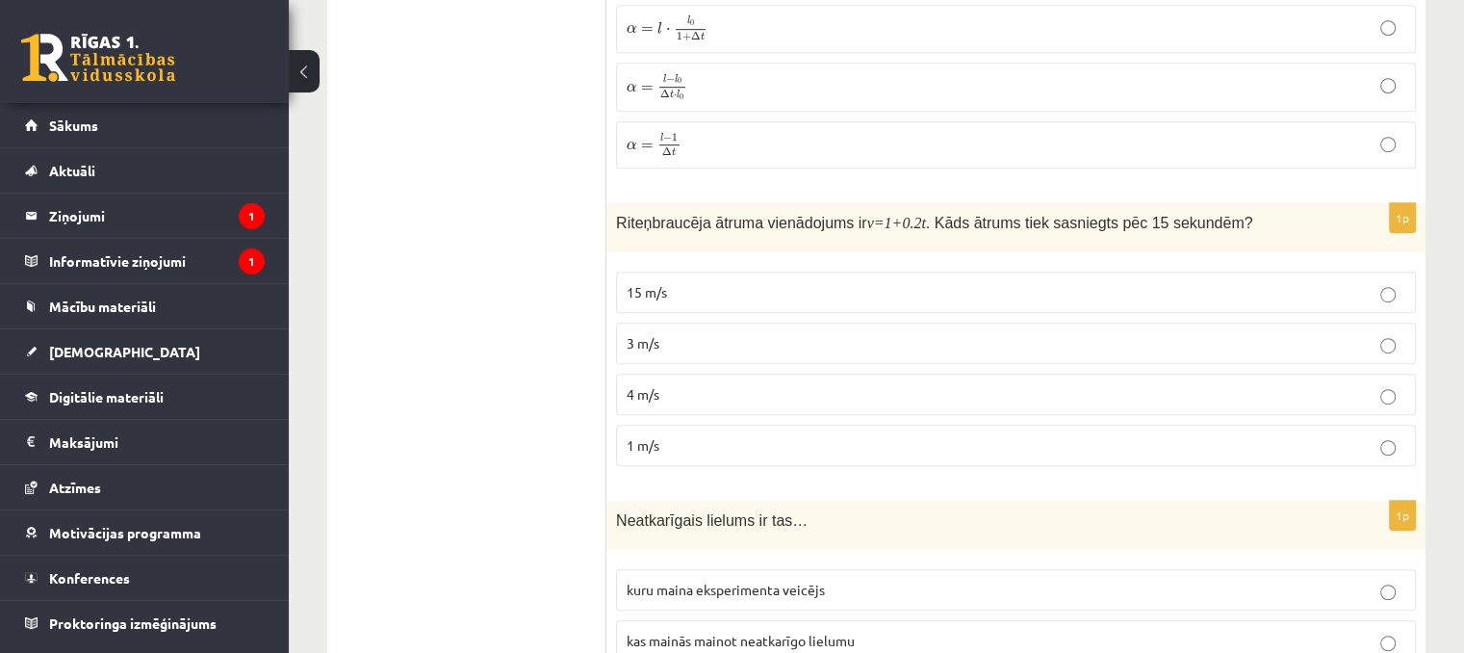
click at [642, 385] on span "4 m/s" at bounding box center [643, 393] width 33 height 17
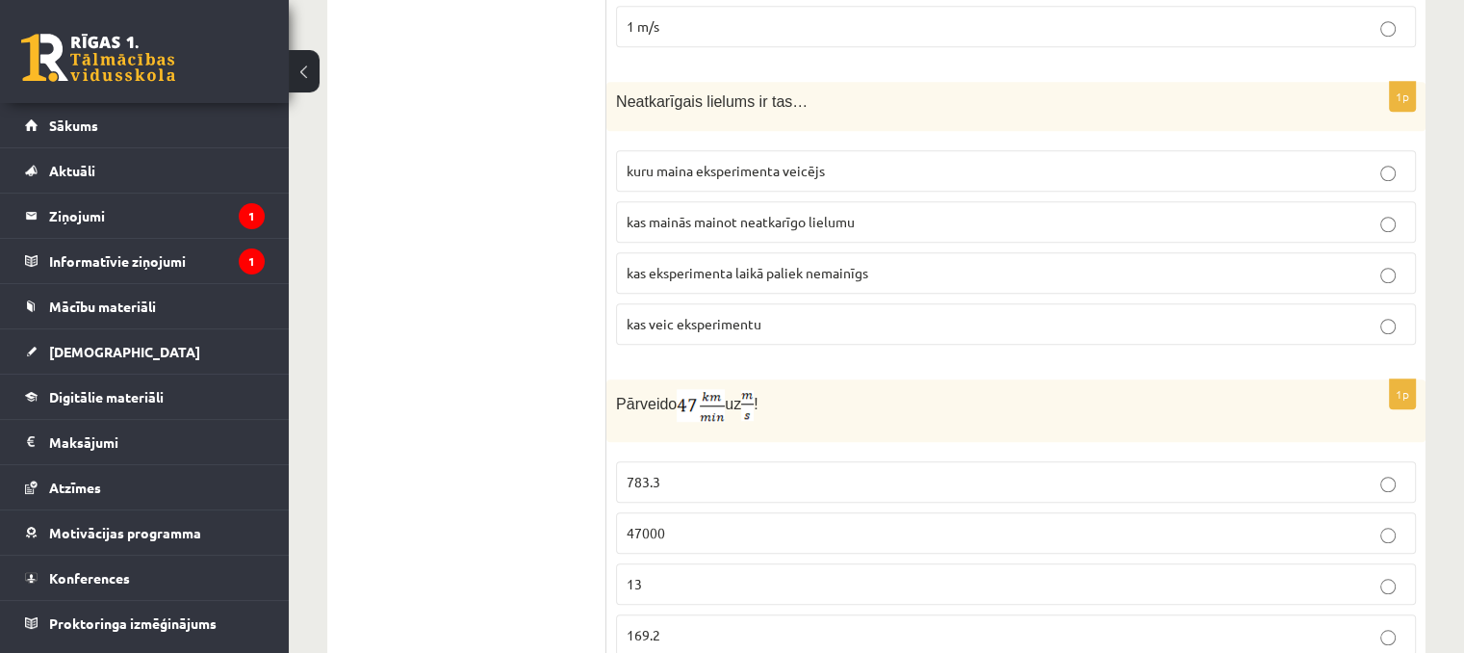
scroll to position [1546, 0]
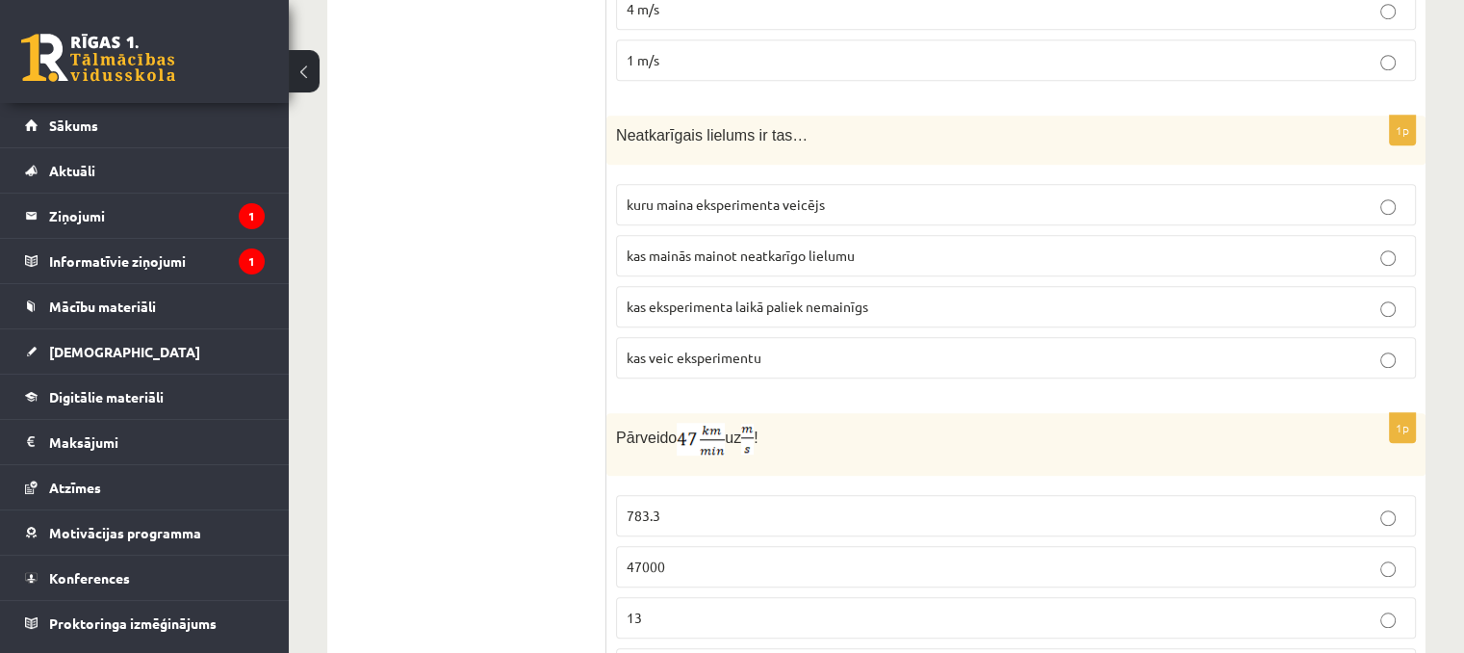
click at [667, 195] on span "kuru maina eksperimenta veicējs" at bounding box center [726, 203] width 198 height 17
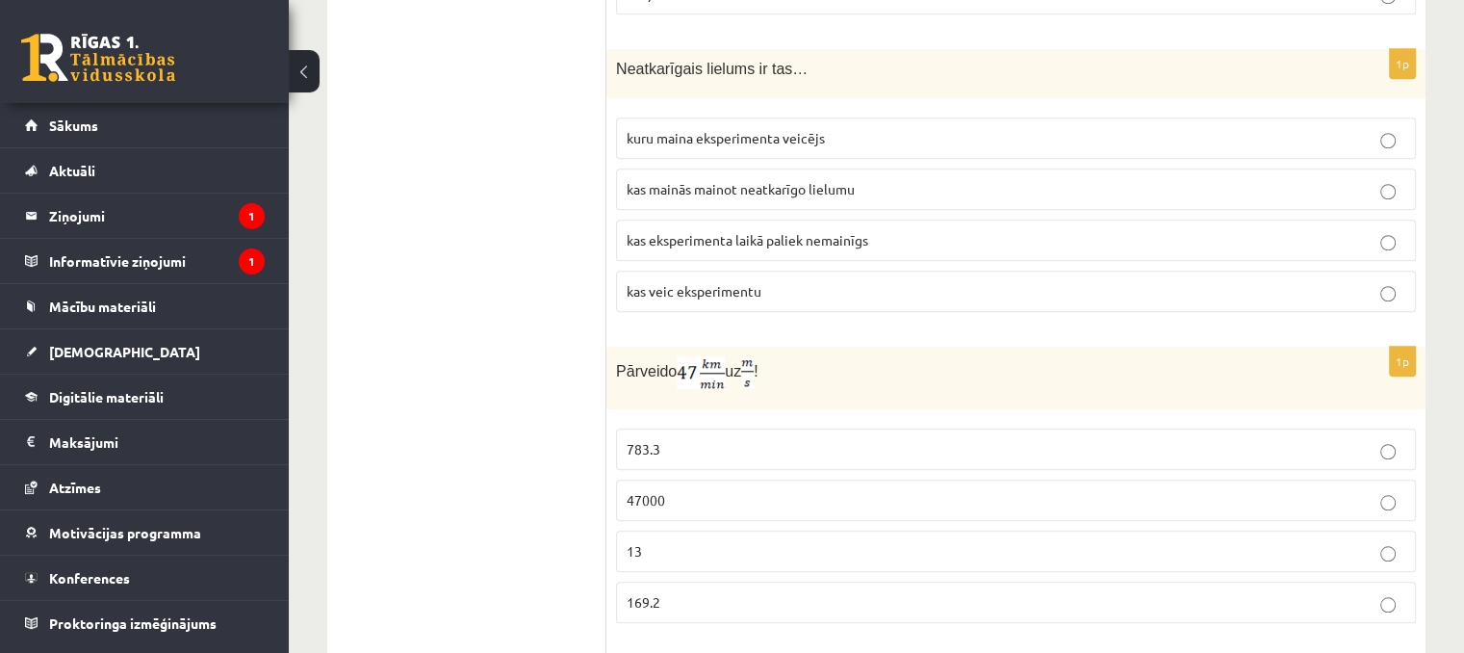
scroll to position [1643, 0]
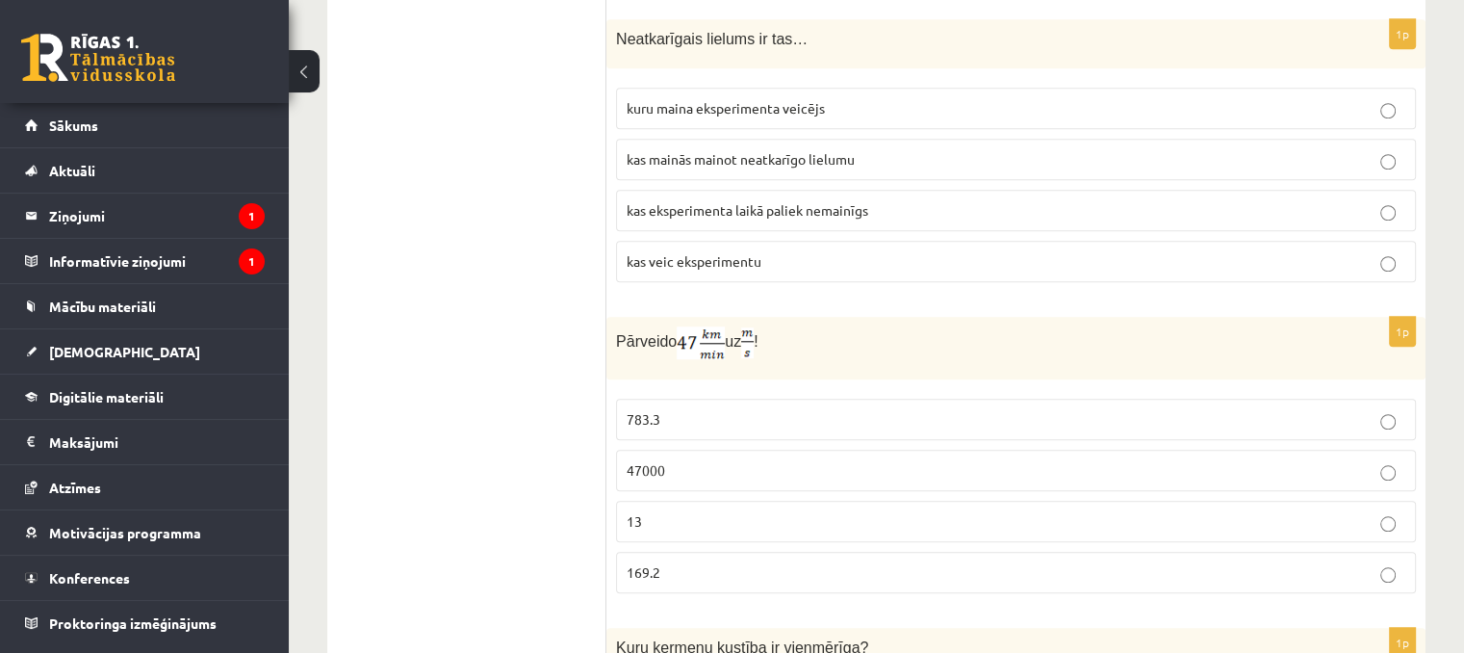
click at [662, 409] on p "783.3" at bounding box center [1016, 419] width 779 height 20
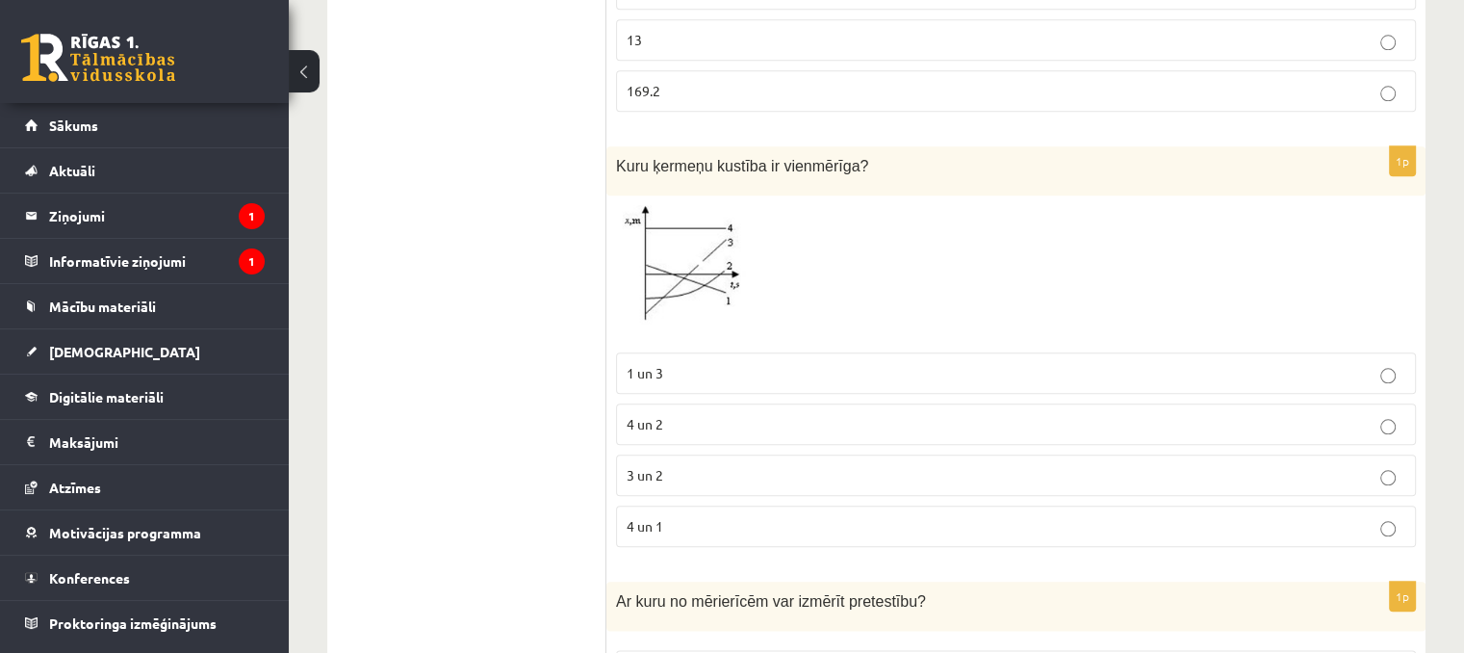
scroll to position [2220, 0]
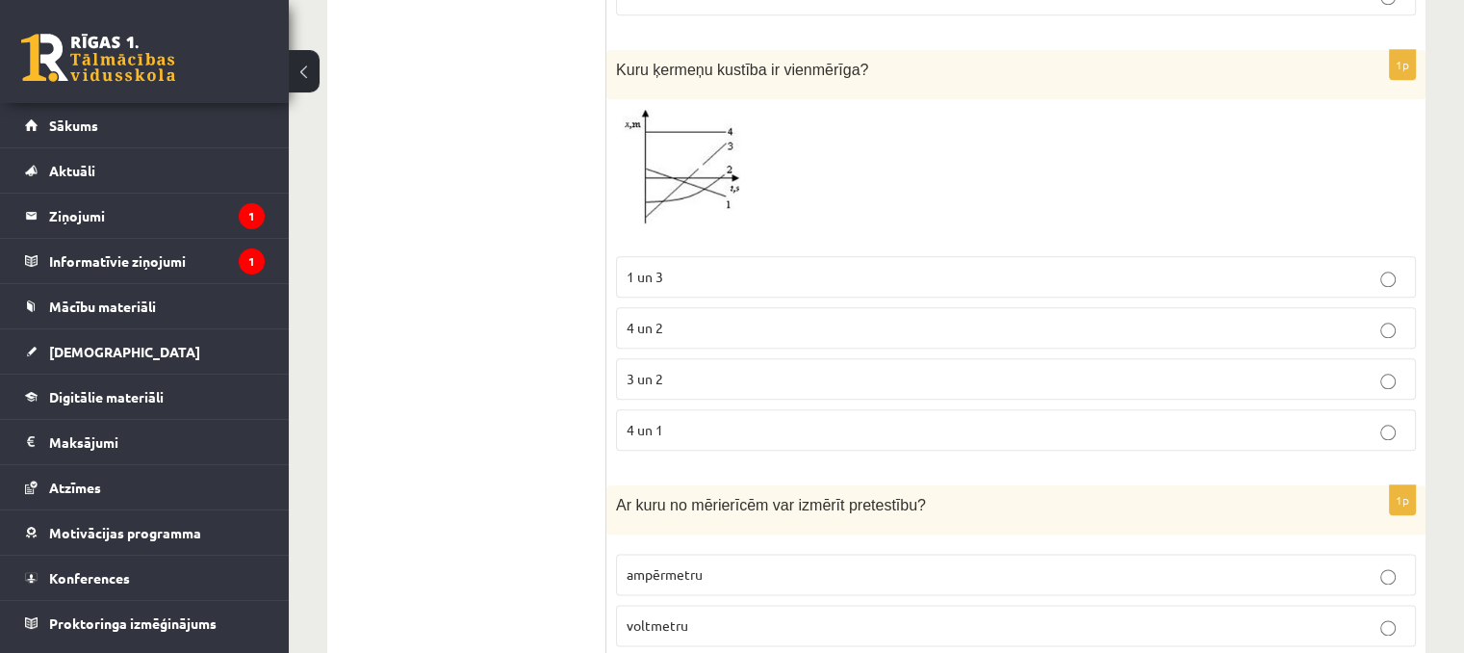
click at [723, 267] on p "1 un 3" at bounding box center [1016, 277] width 779 height 20
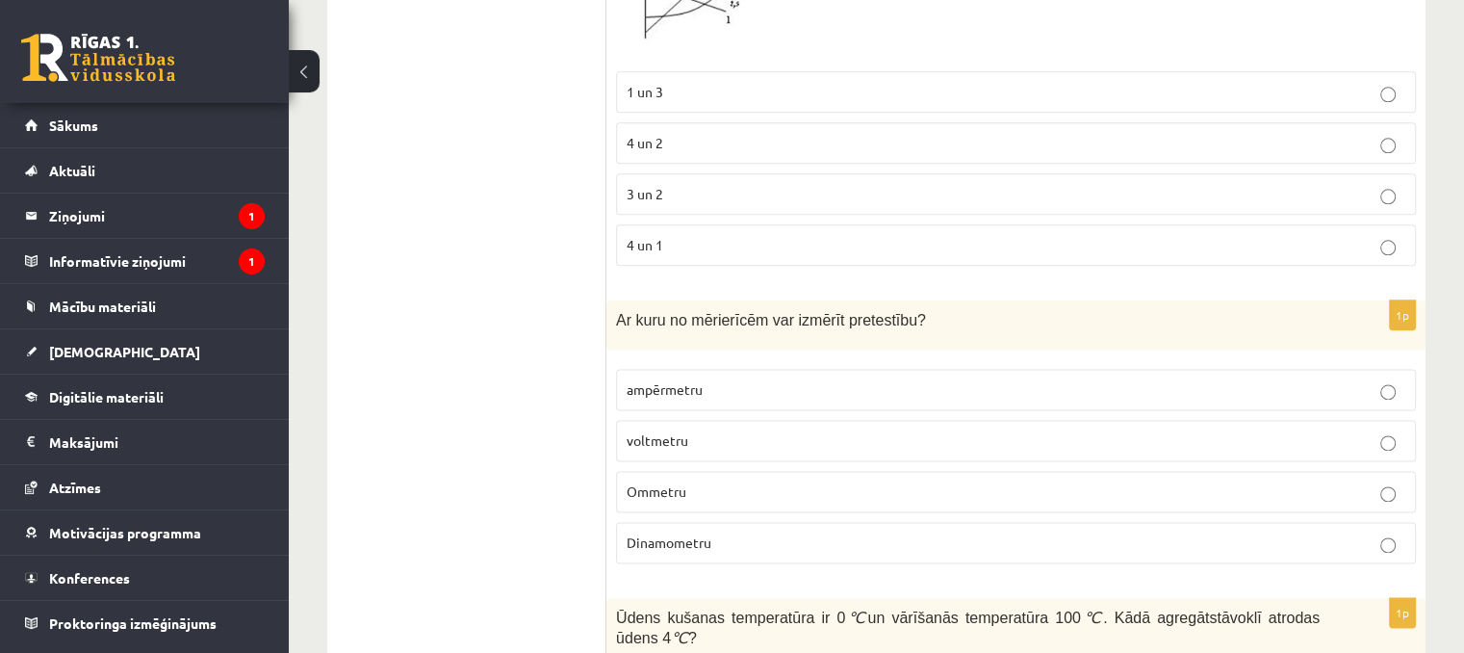
scroll to position [2413, 0]
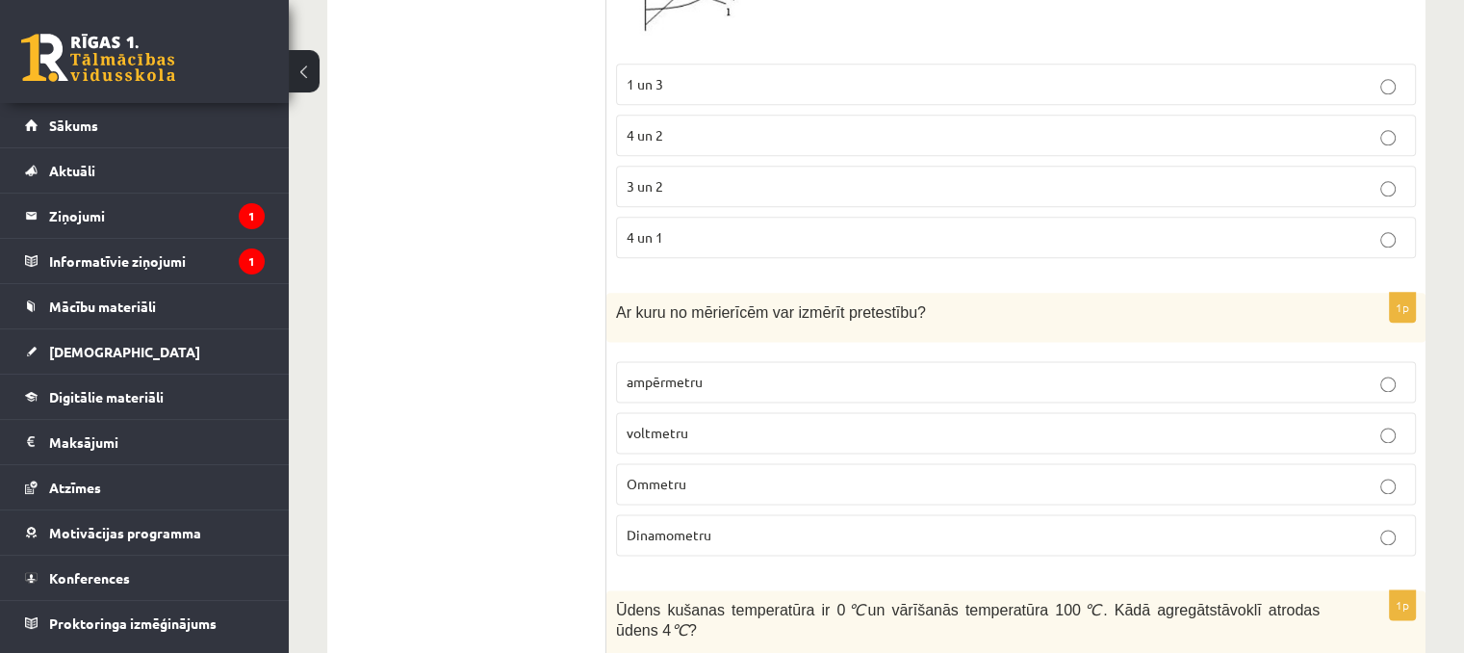
click at [686, 474] on p "Ommetru" at bounding box center [1016, 484] width 779 height 20
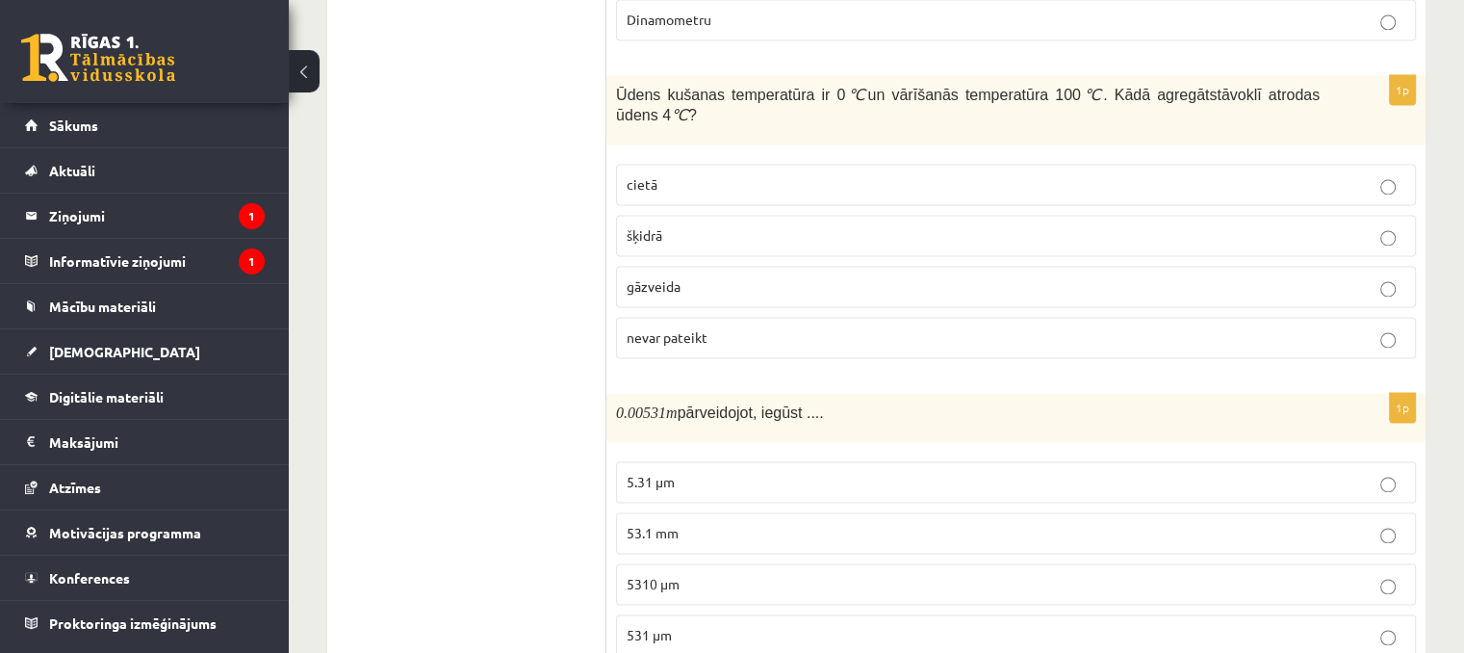
scroll to position [2894, 0]
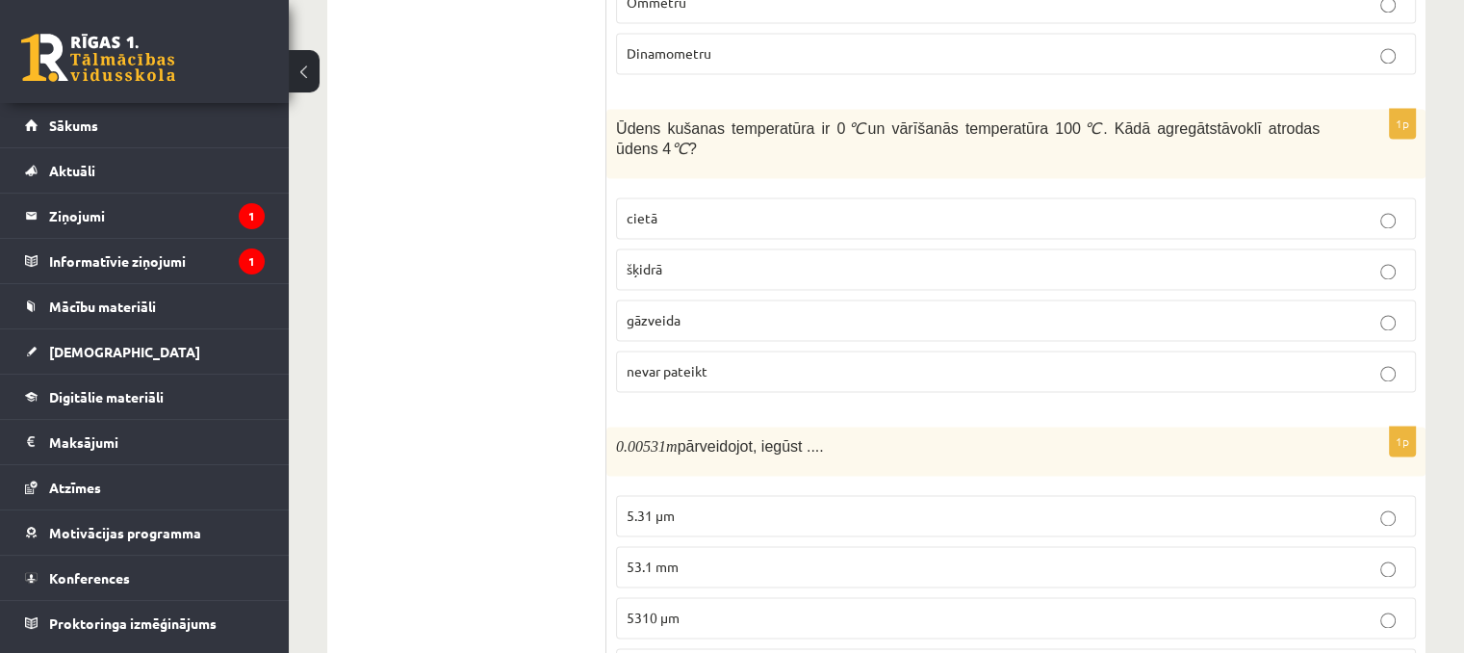
click at [647, 248] on label "šķidrā" at bounding box center [1016, 268] width 800 height 41
click at [686, 495] on label "5.31 μm" at bounding box center [1016, 515] width 800 height 41
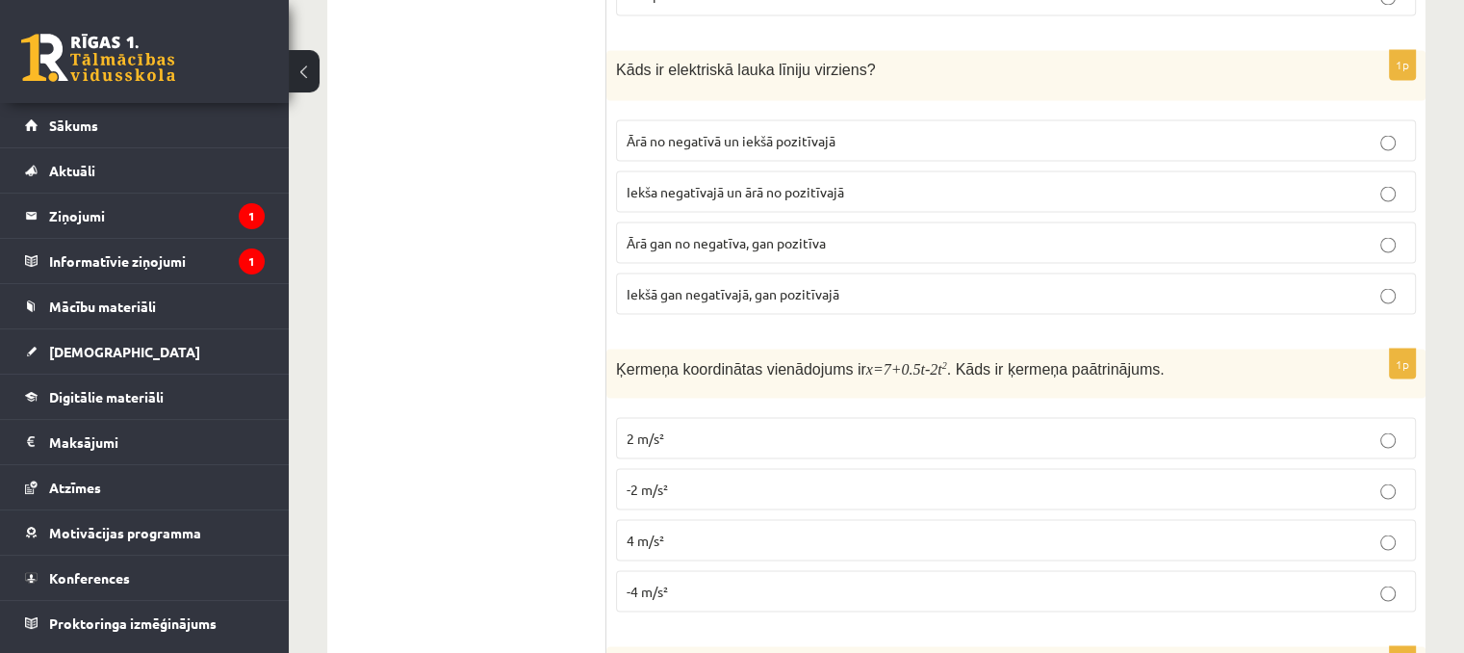
scroll to position [3472, 0]
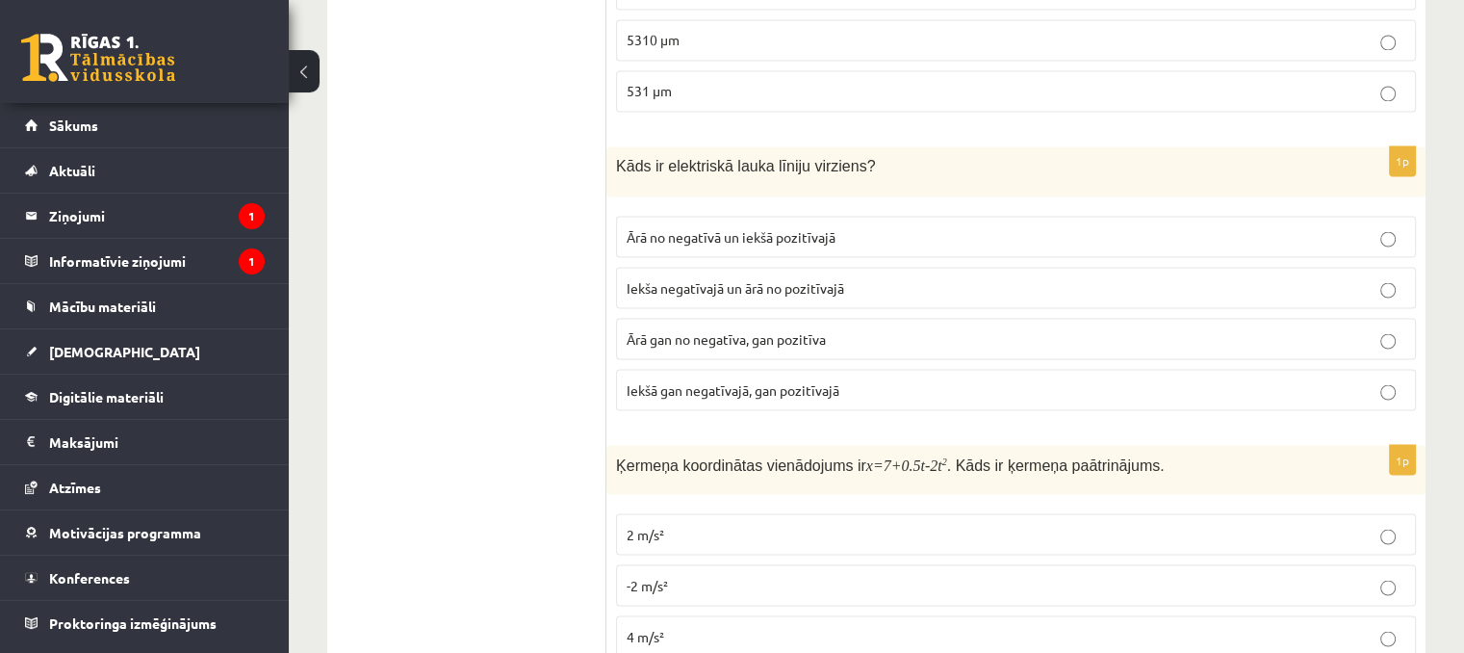
click at [693, 227] on span "Ārā no negatīvā un iekšā pozitīvajā" at bounding box center [731, 235] width 209 height 17
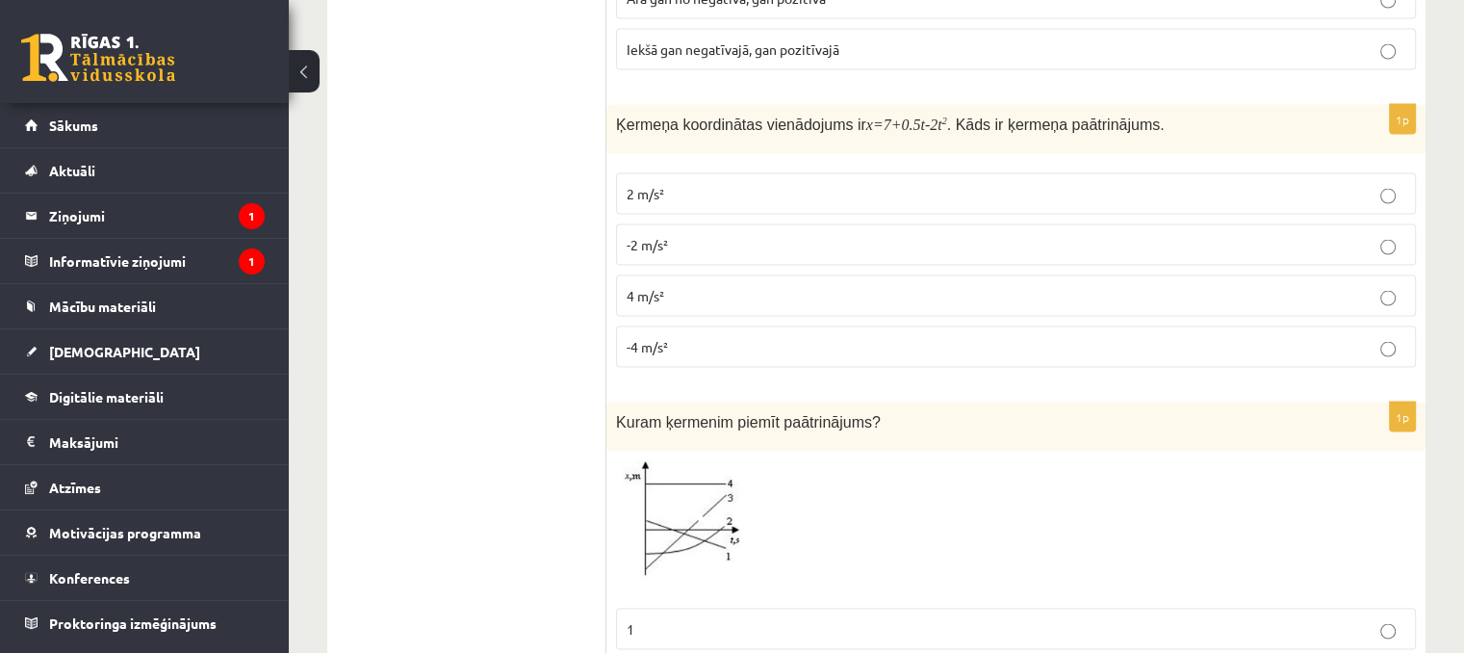
scroll to position [3857, 0]
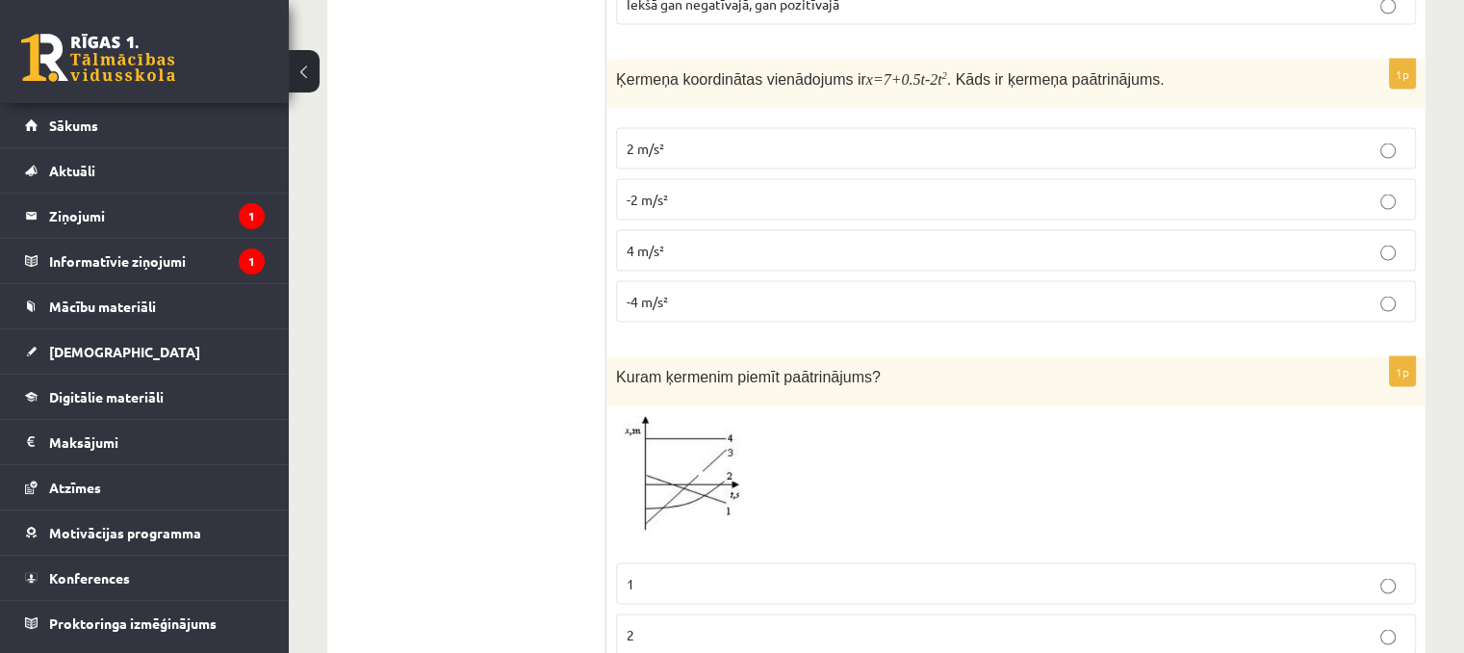
click at [703, 230] on label "4 m/s²" at bounding box center [1016, 250] width 800 height 41
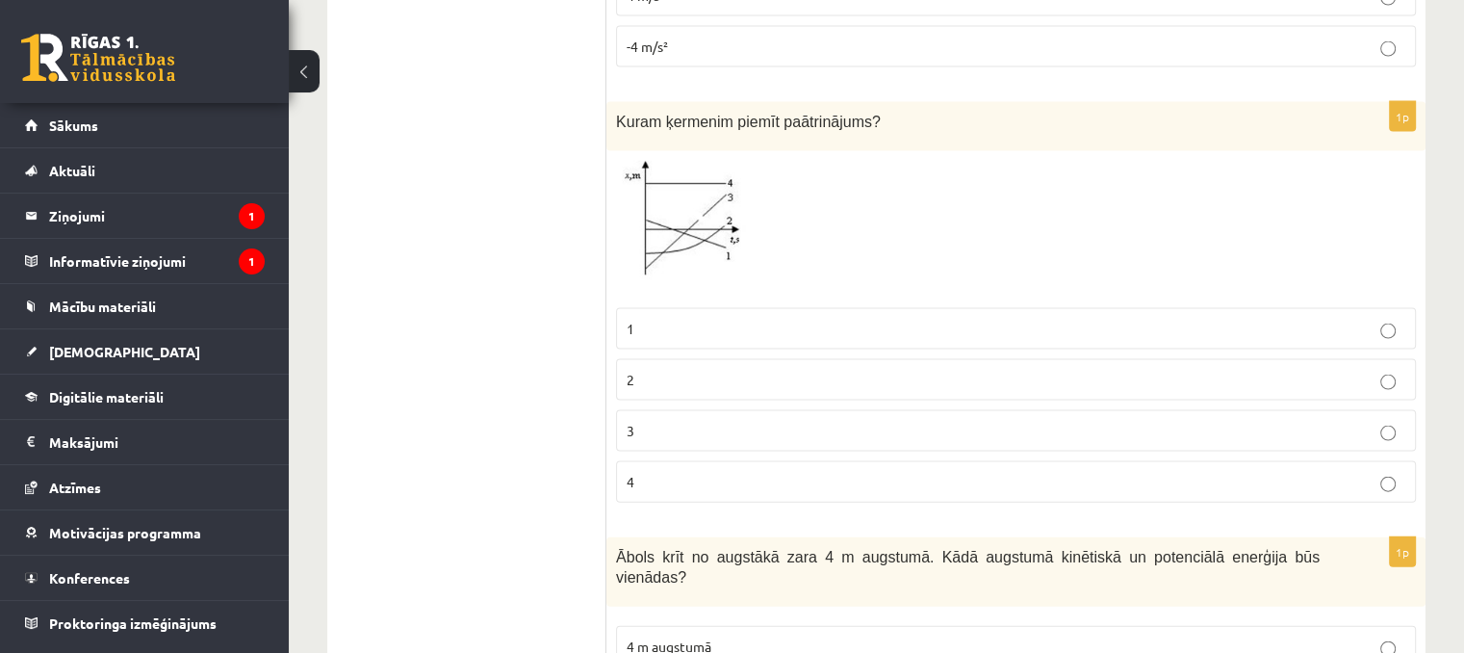
scroll to position [4146, 0]
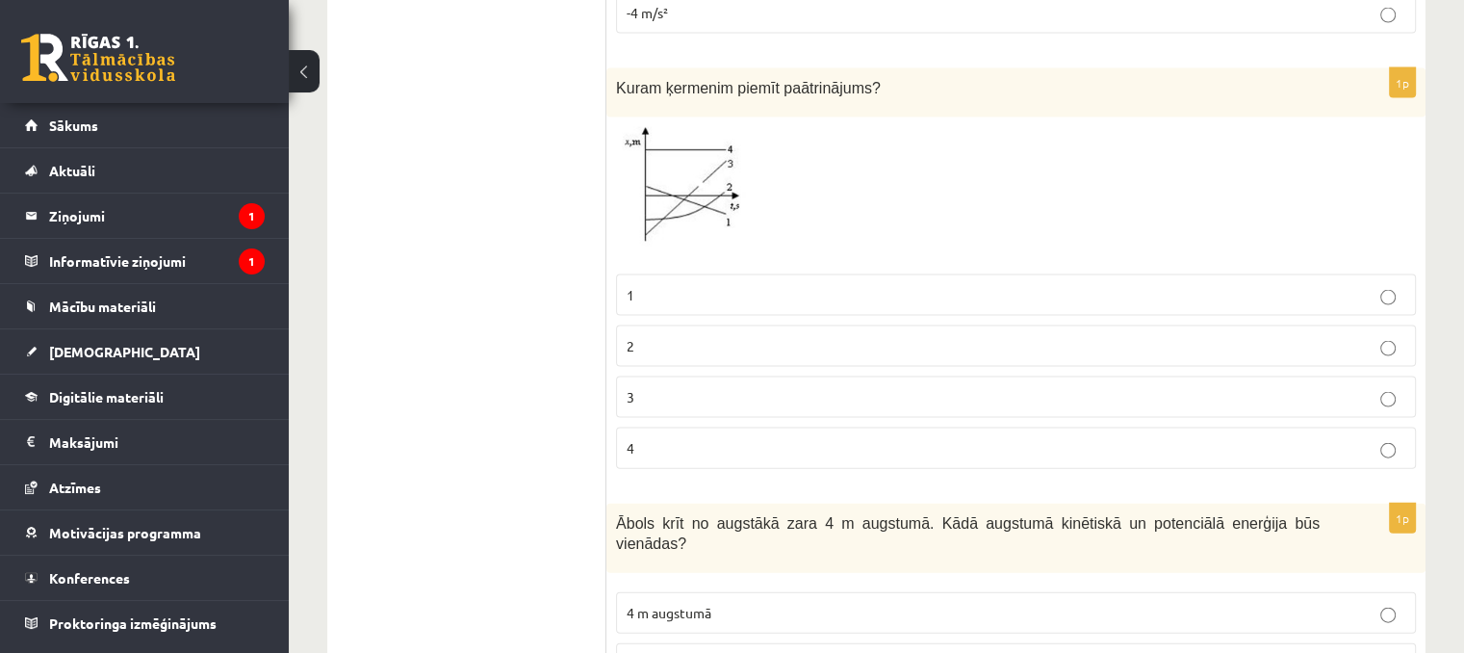
click at [672, 325] on label "2" at bounding box center [1016, 345] width 800 height 41
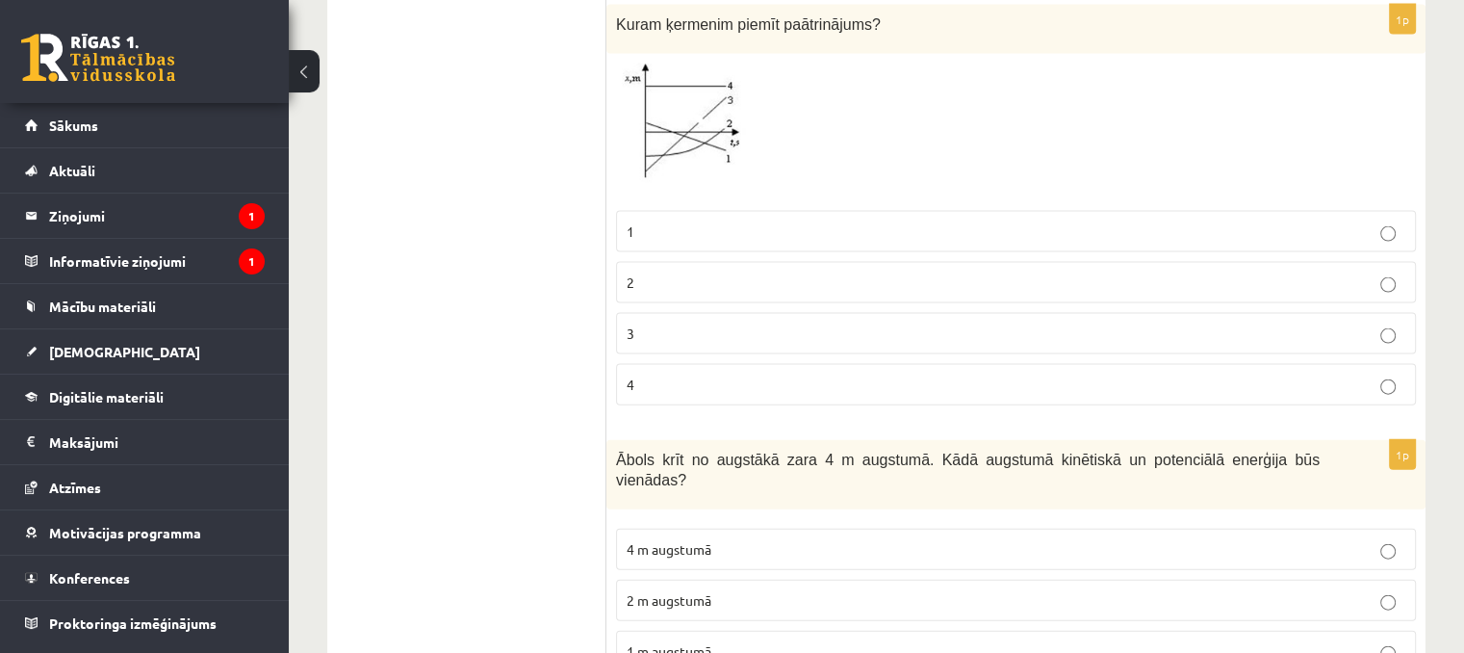
scroll to position [4242, 0]
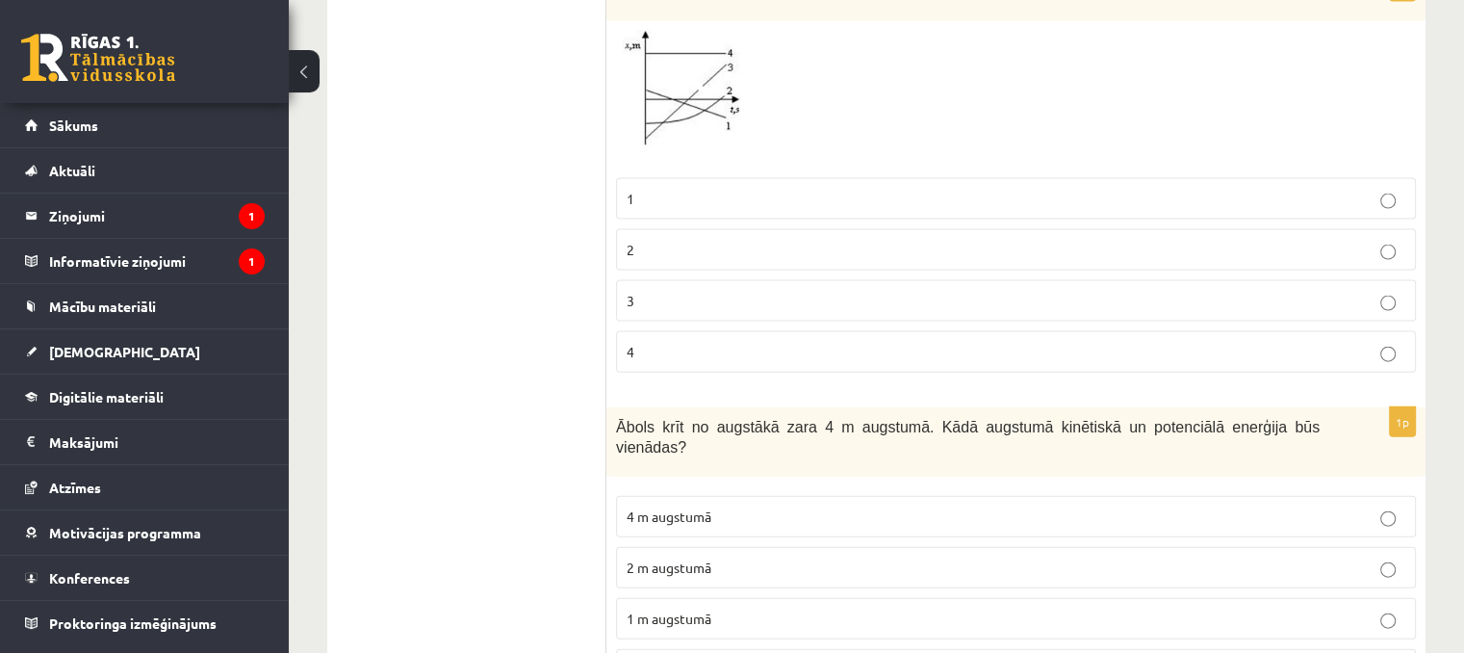
click at [692, 558] on span "2 m augstumā" at bounding box center [669, 566] width 85 height 17
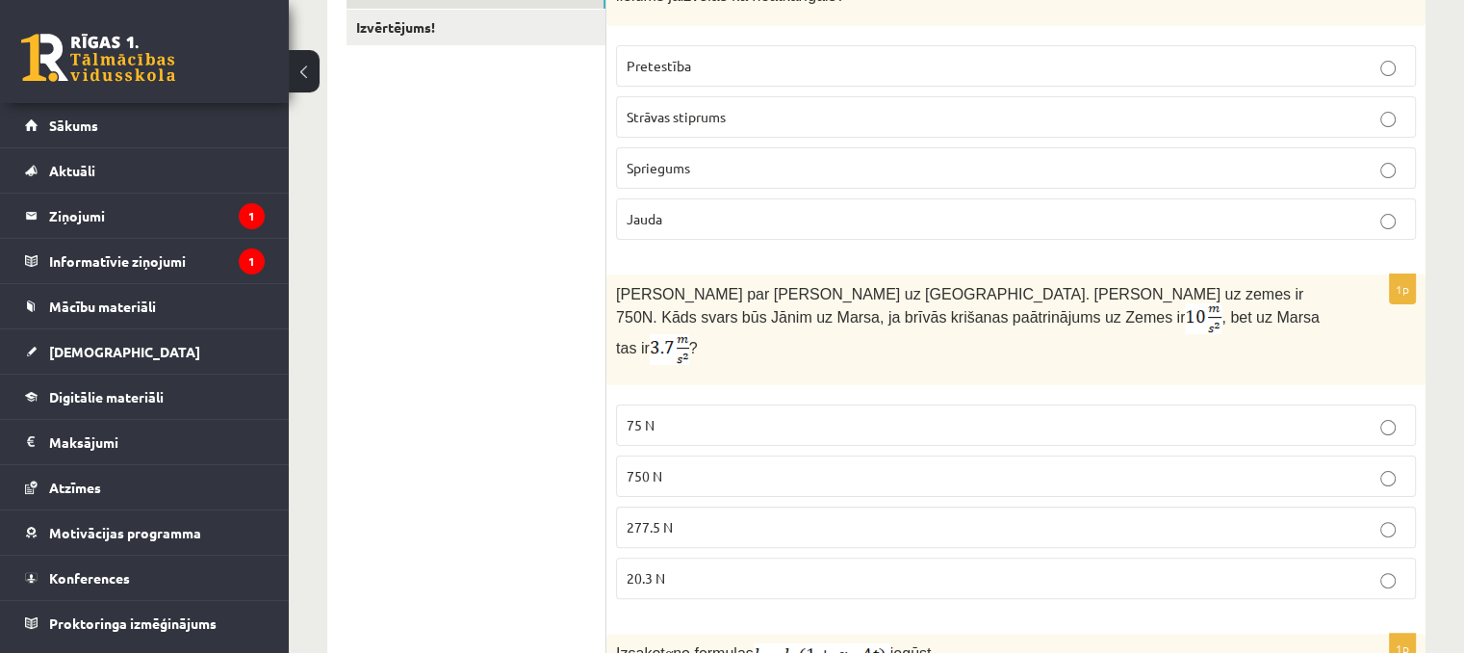
scroll to position [0, 0]
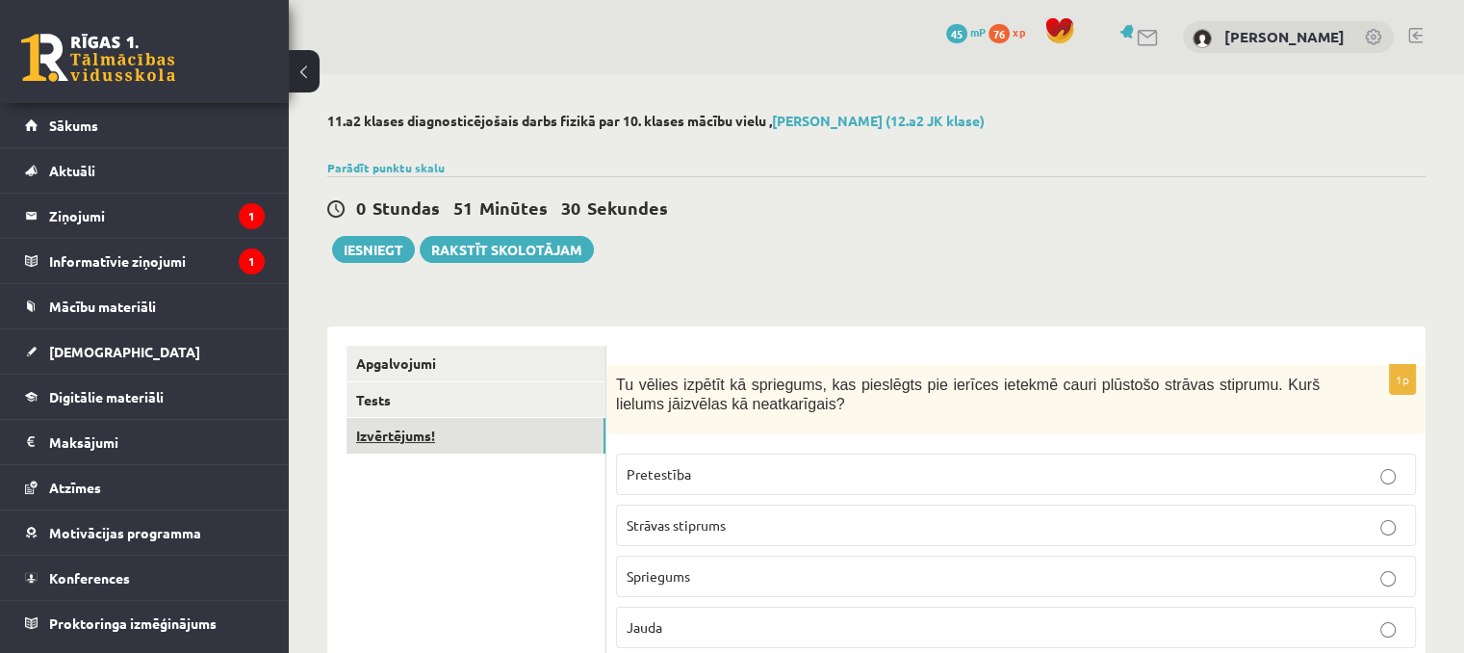
click at [406, 441] on link "Izvērtējums!" at bounding box center [476, 436] width 259 height 36
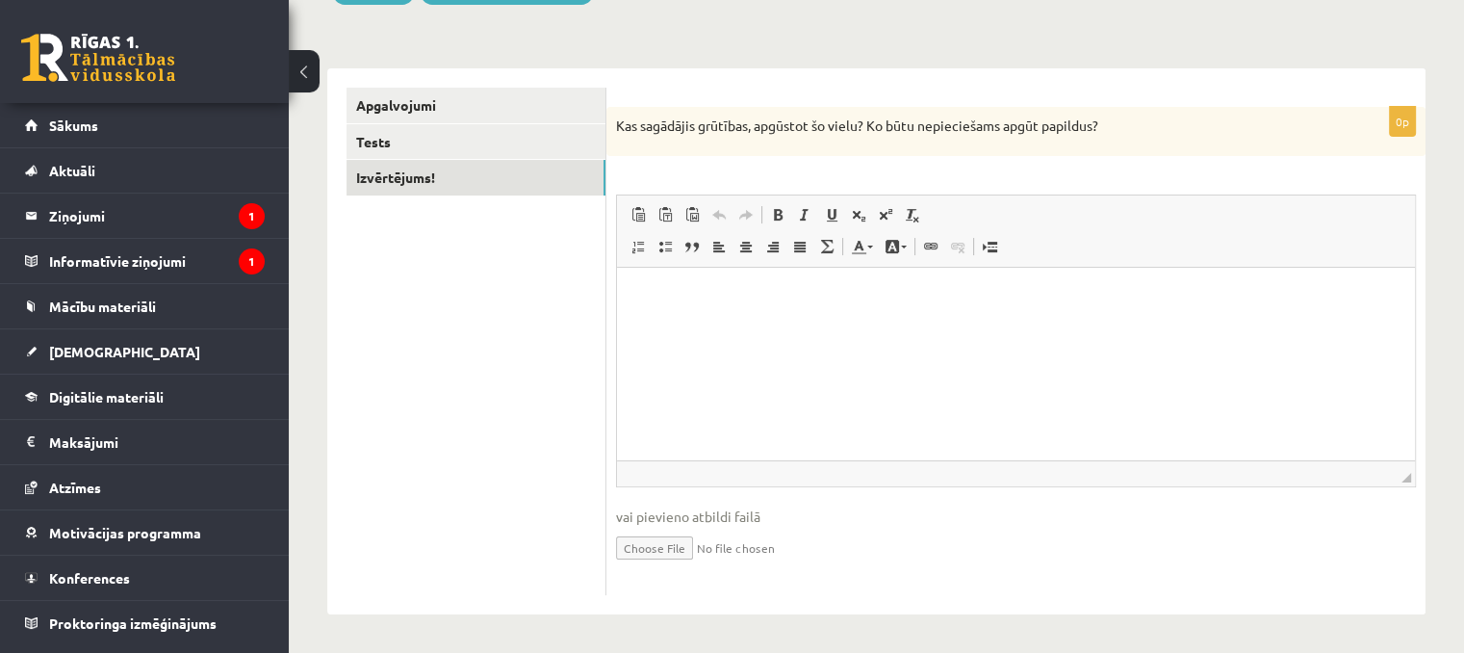
scroll to position [258, 0]
click at [968, 326] on html at bounding box center [1016, 297] width 798 height 59
click at [407, 98] on link "Apgalvojumi" at bounding box center [476, 106] width 259 height 36
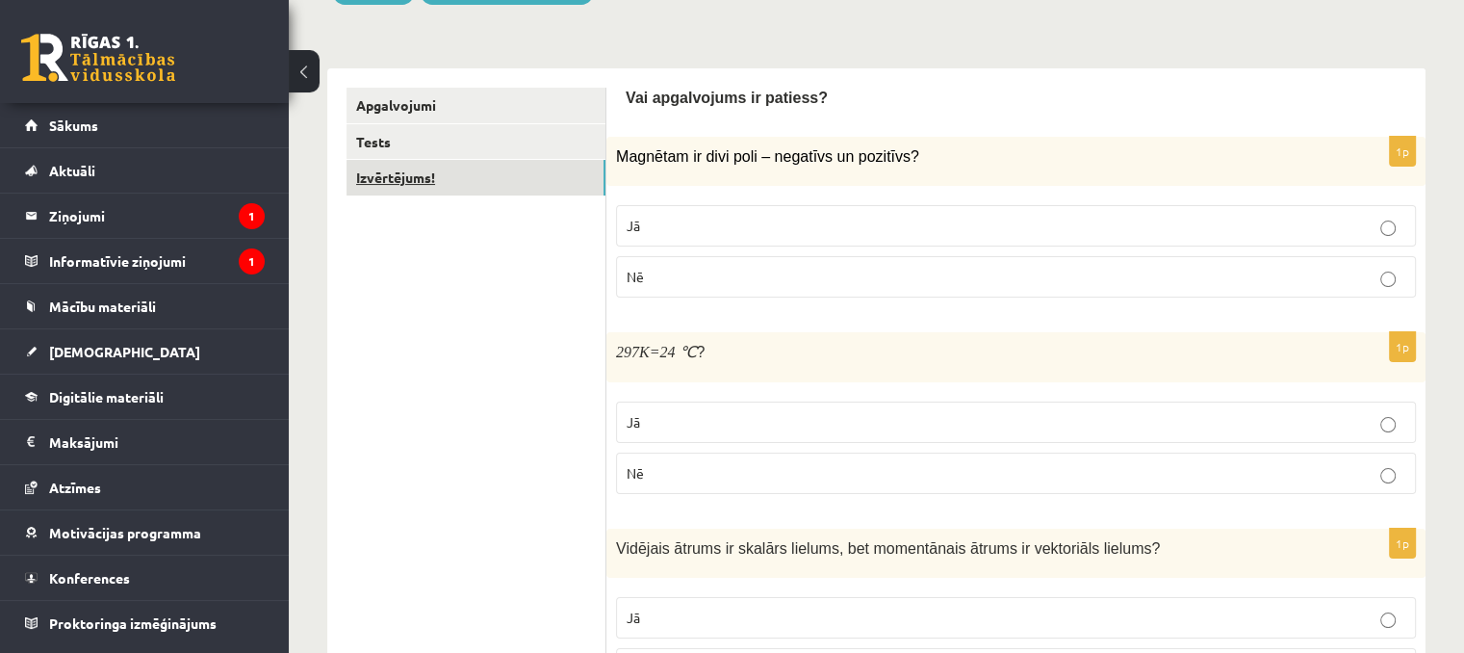
click at [438, 183] on link "Izvērtējums!" at bounding box center [476, 178] width 259 height 36
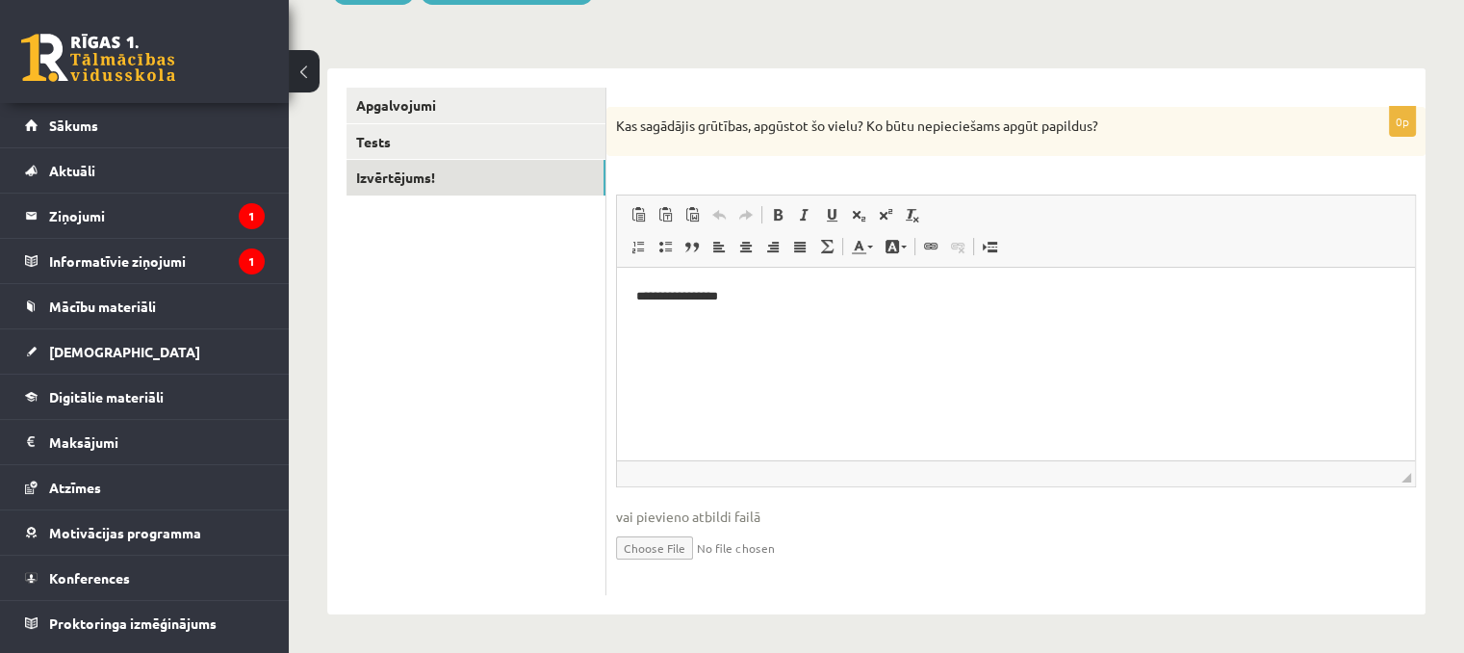
scroll to position [0, 0]
click at [837, 318] on html "**********" at bounding box center [1016, 297] width 798 height 59
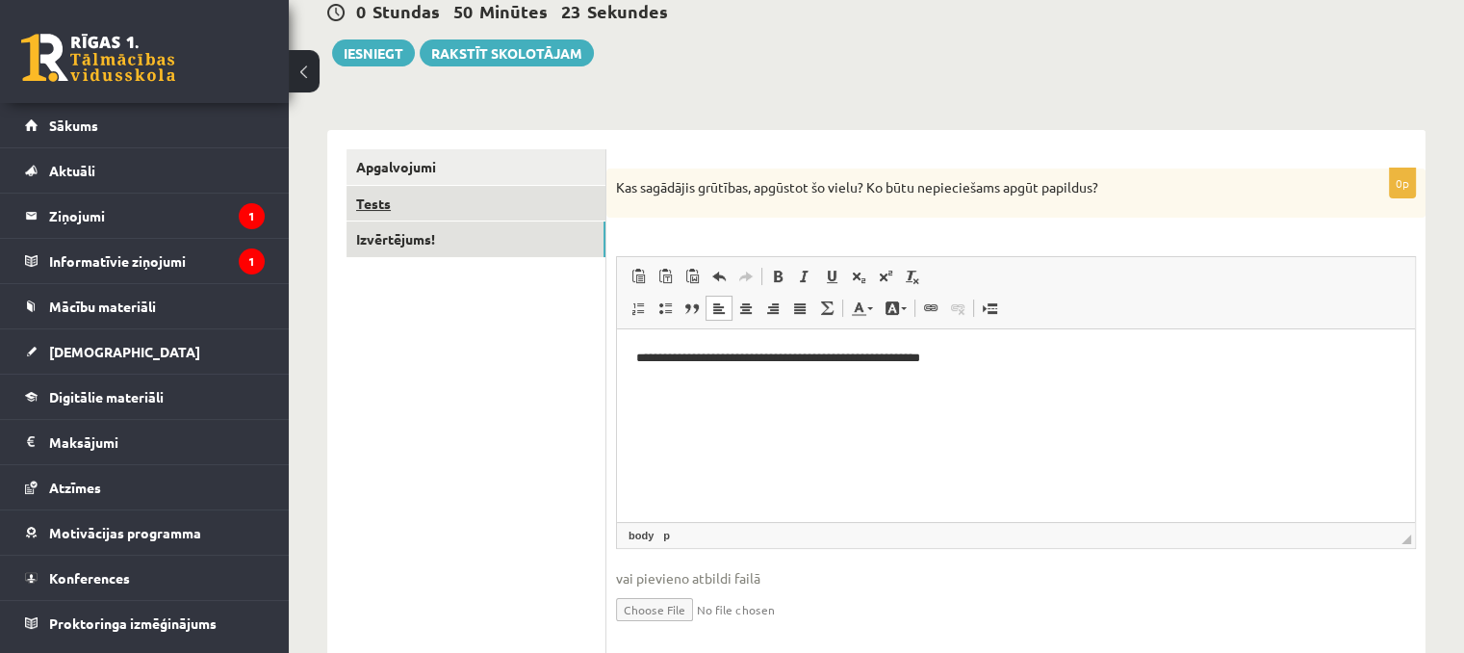
scroll to position [162, 0]
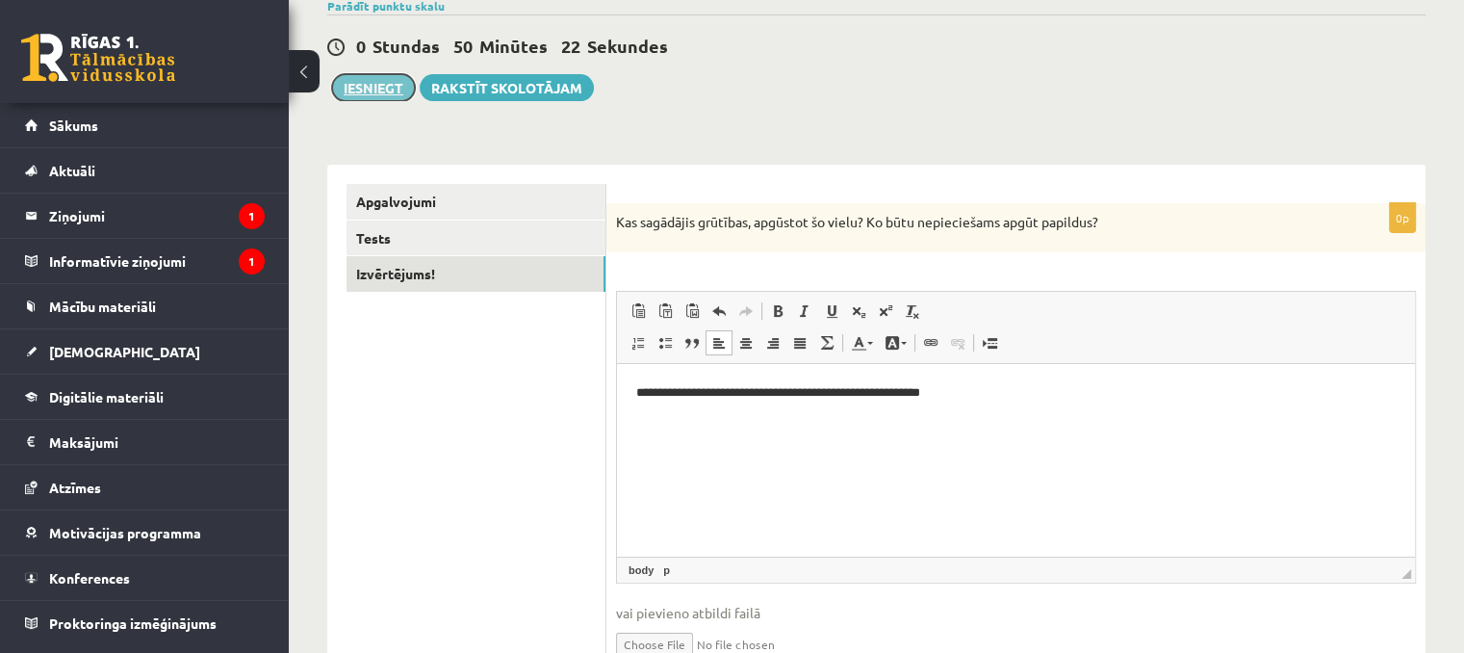
click at [378, 93] on button "Iesniegt" at bounding box center [373, 87] width 83 height 27
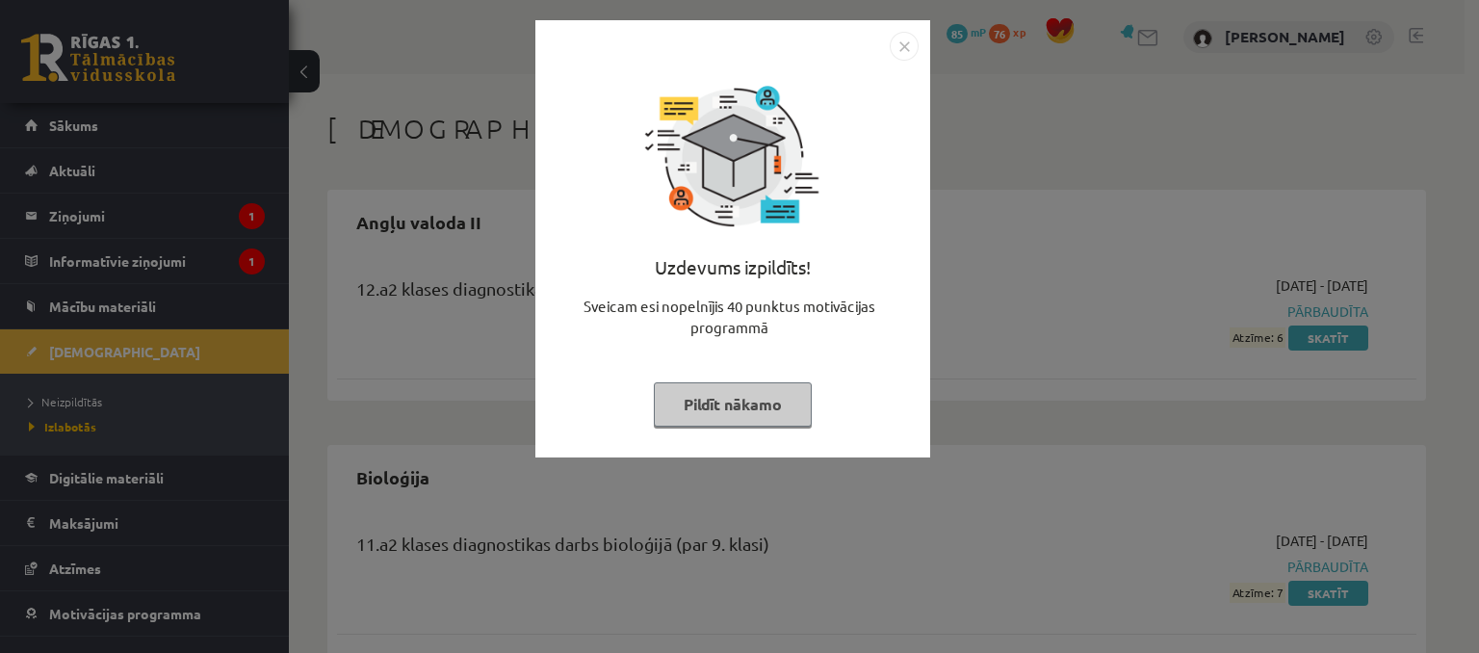
click at [778, 423] on button "Pildīt nākamo" at bounding box center [733, 404] width 158 height 44
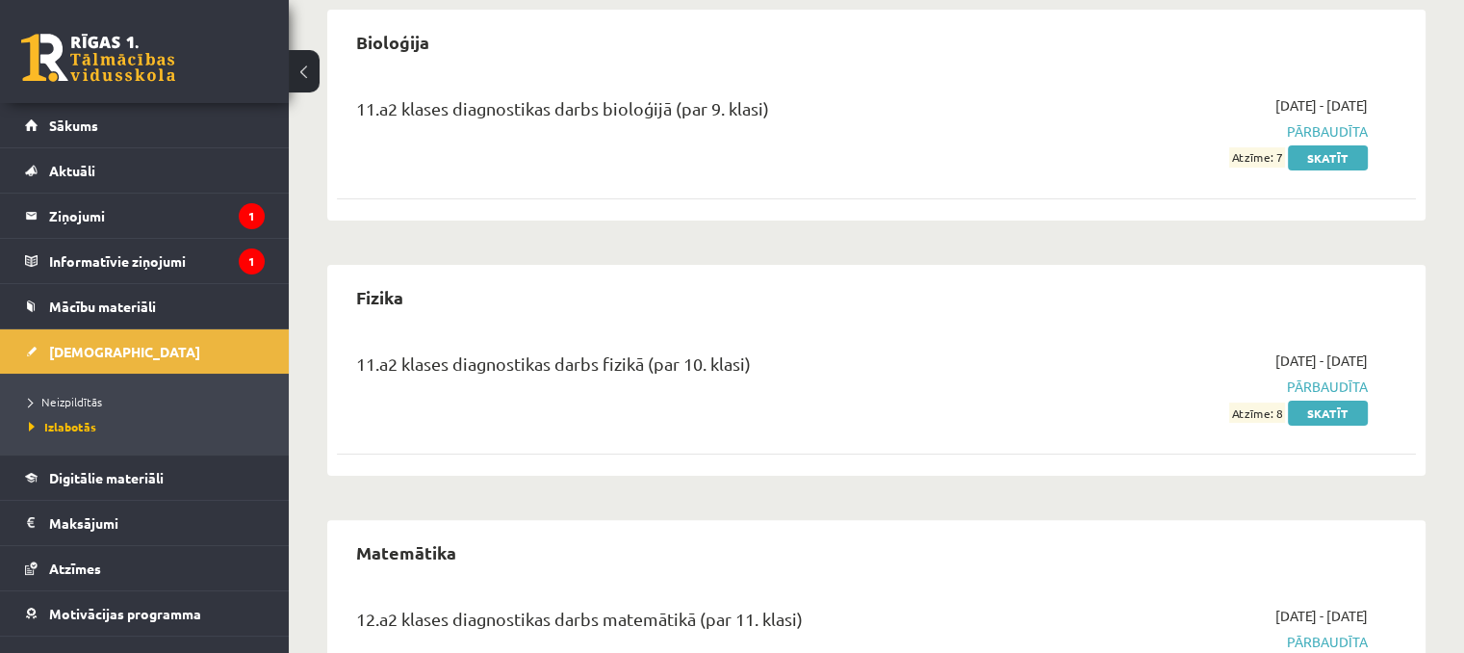
scroll to position [551, 0]
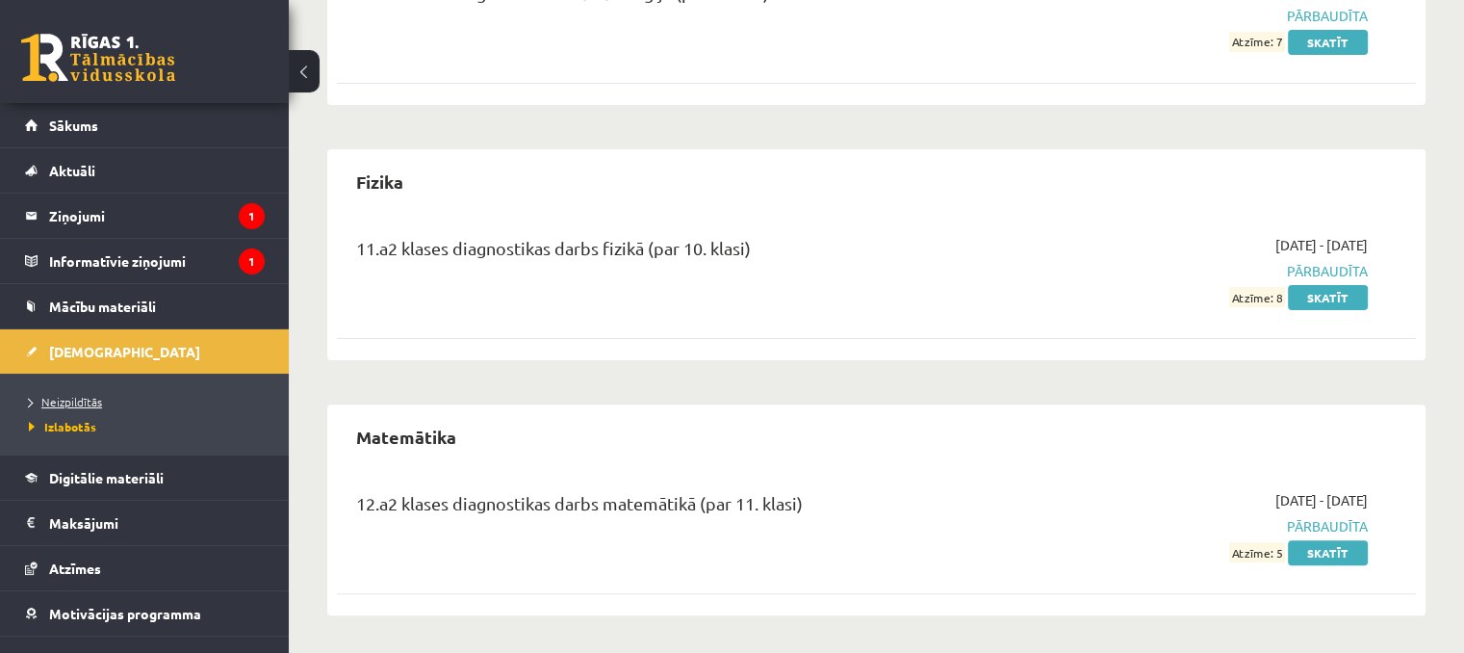
click at [50, 404] on span "Neizpildītās" at bounding box center [65, 401] width 73 height 15
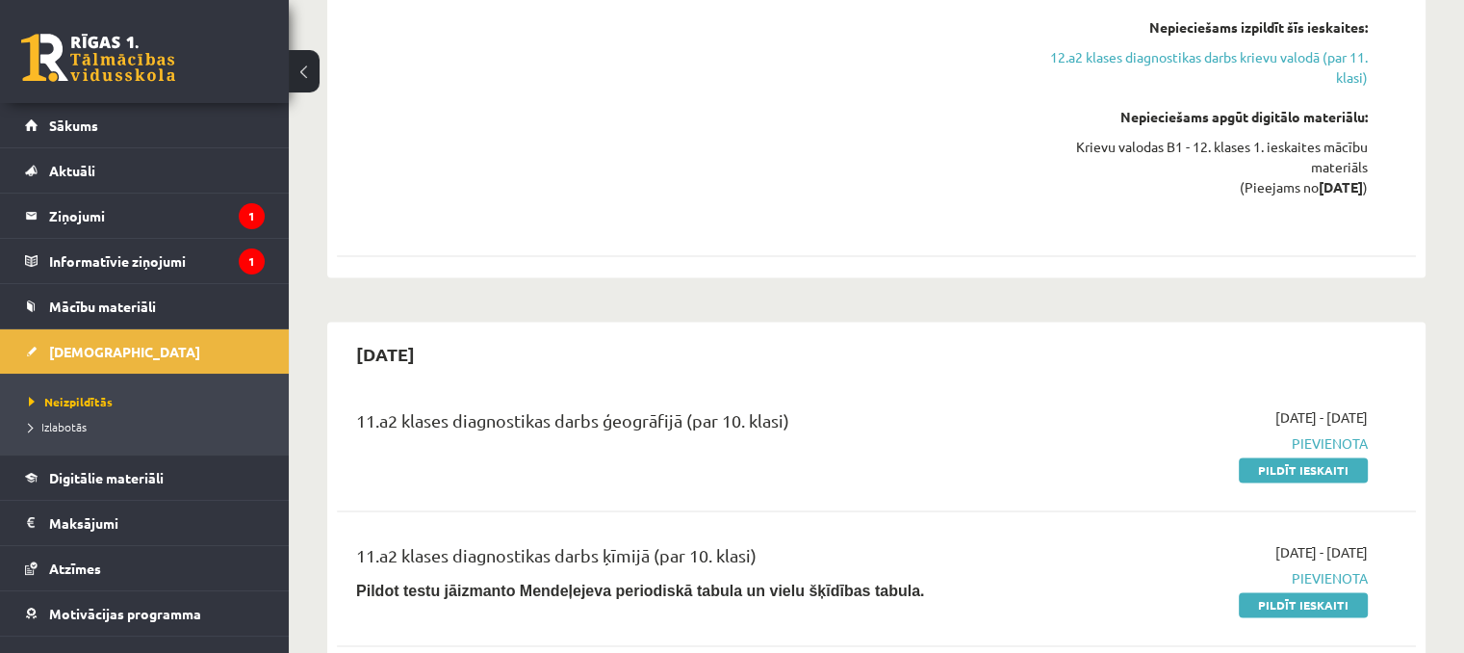
scroll to position [2862, 0]
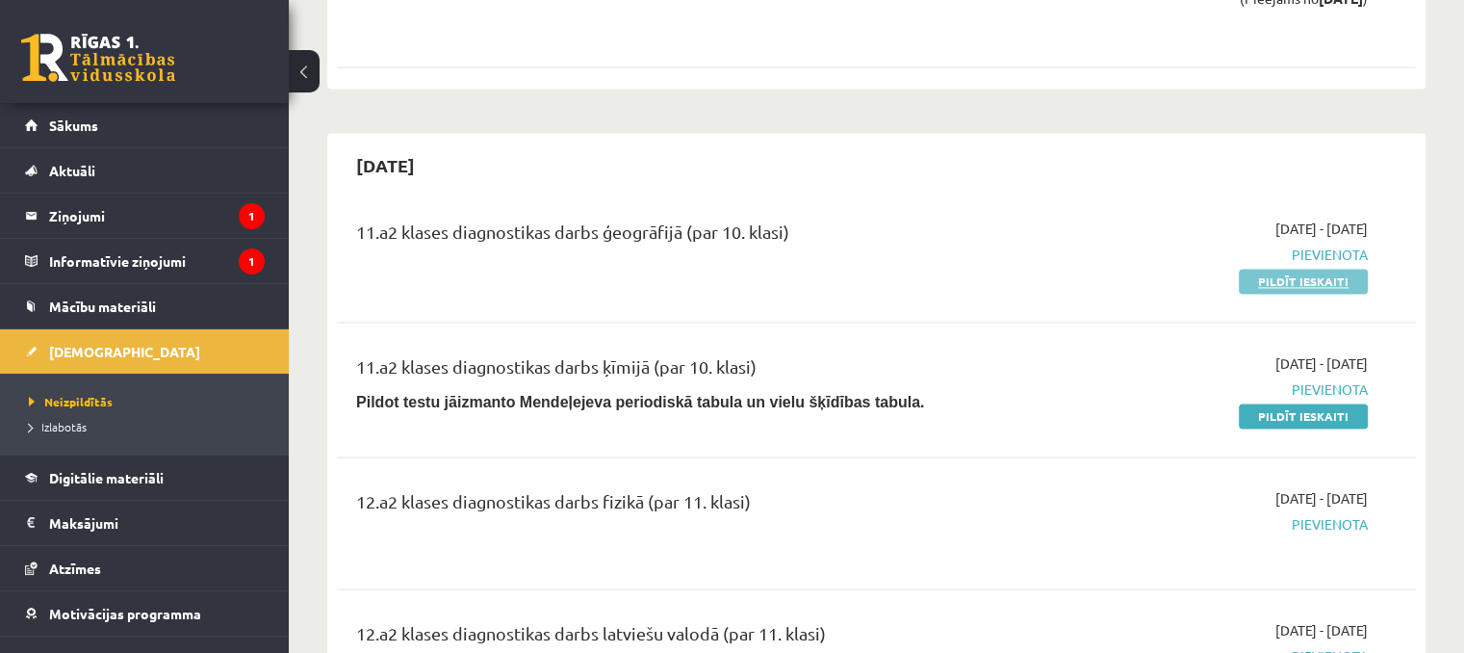
click at [1337, 269] on link "Pildīt ieskaiti" at bounding box center [1303, 281] width 129 height 25
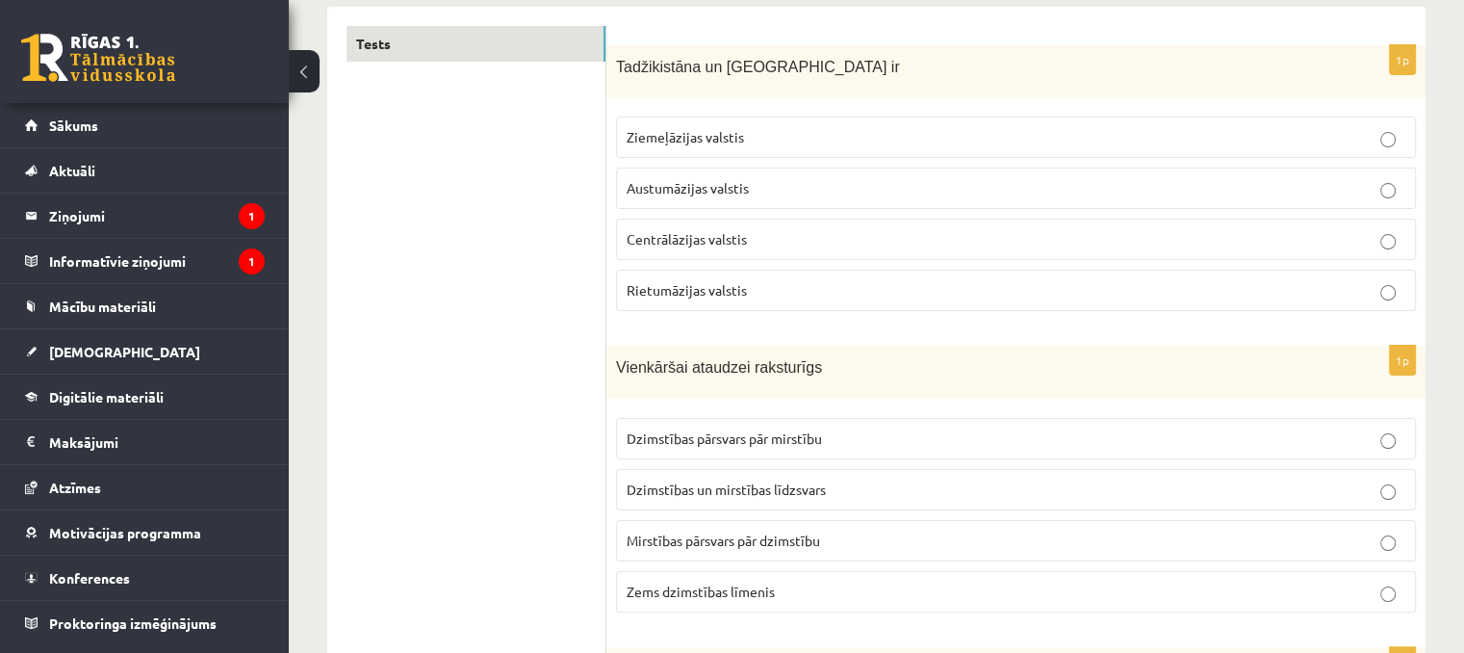
scroll to position [289, 0]
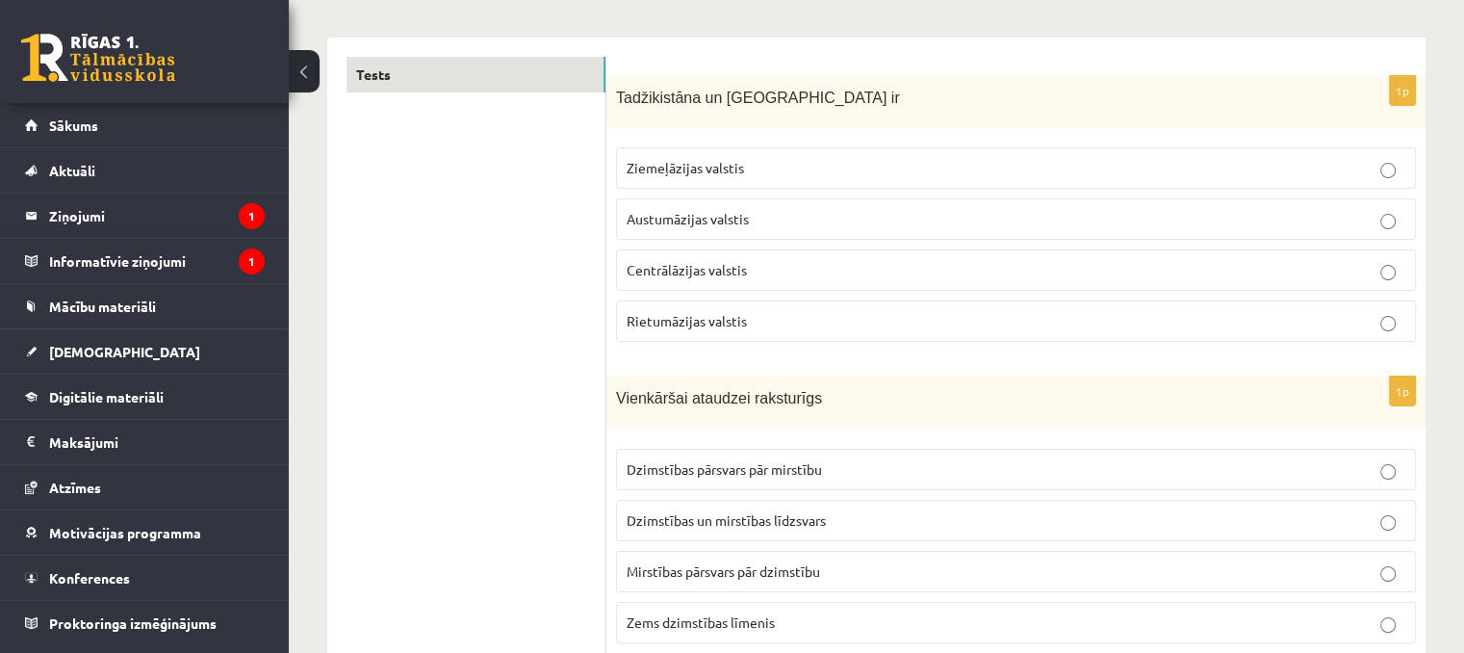
click at [747, 278] on p "Centrālāzijas valstis" at bounding box center [1016, 270] width 779 height 20
click at [648, 467] on span "Dzimstības pārsvars pār mirstību" at bounding box center [724, 468] width 195 height 17
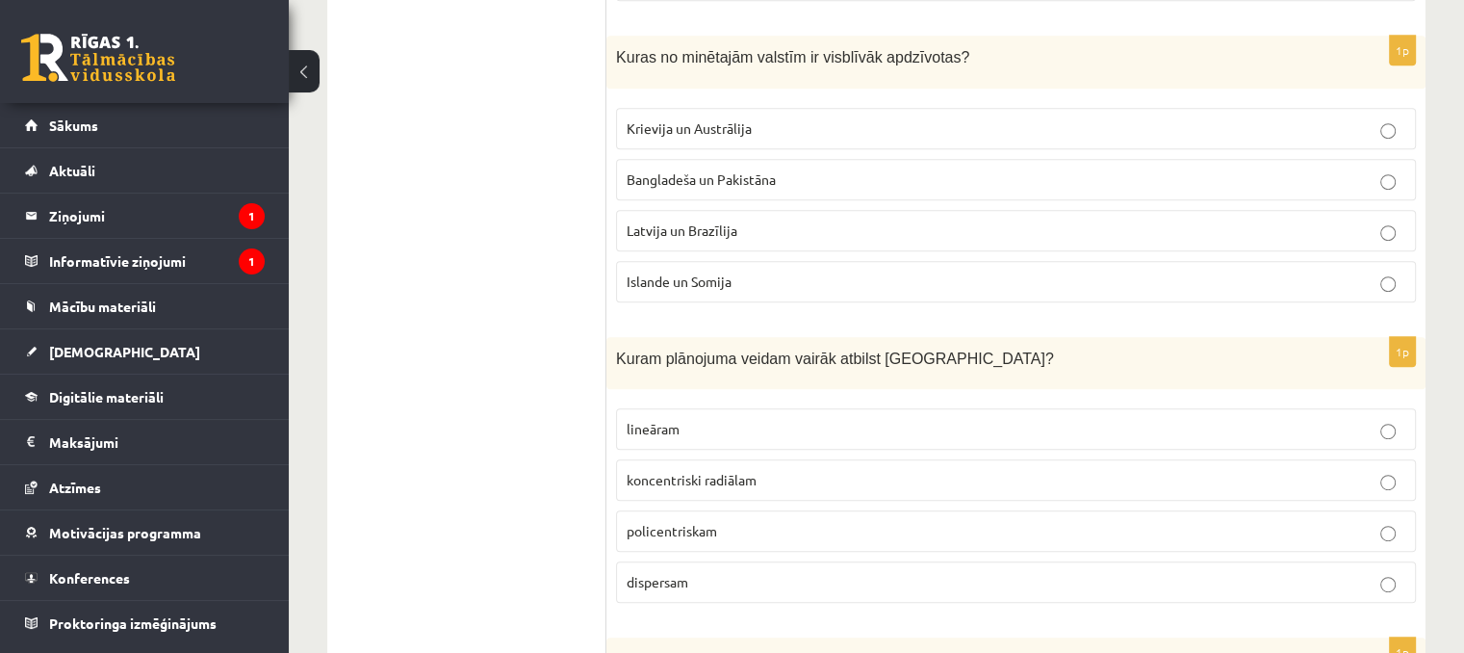
scroll to position [963, 0]
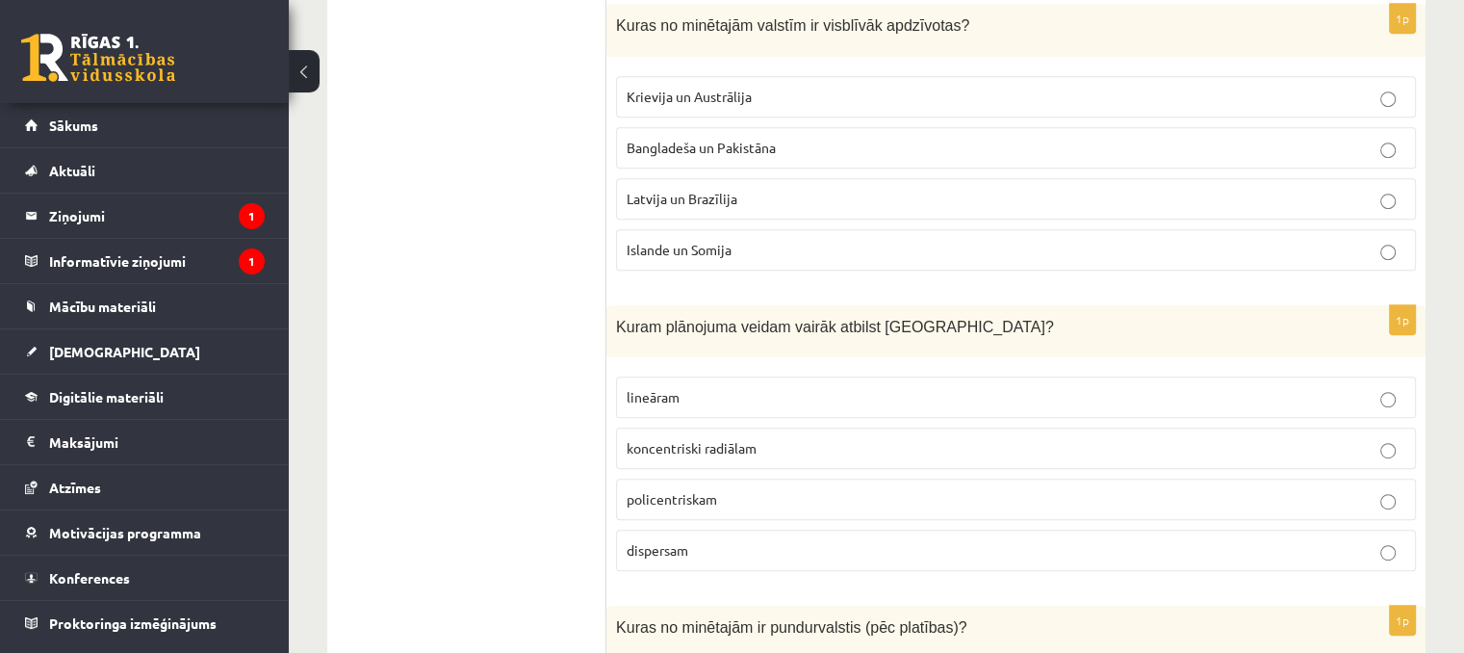
click at [712, 153] on label "Bangladeša un Pakistāna" at bounding box center [1016, 147] width 800 height 41
click at [706, 450] on p "koncentriski radiālam" at bounding box center [1016, 448] width 779 height 20
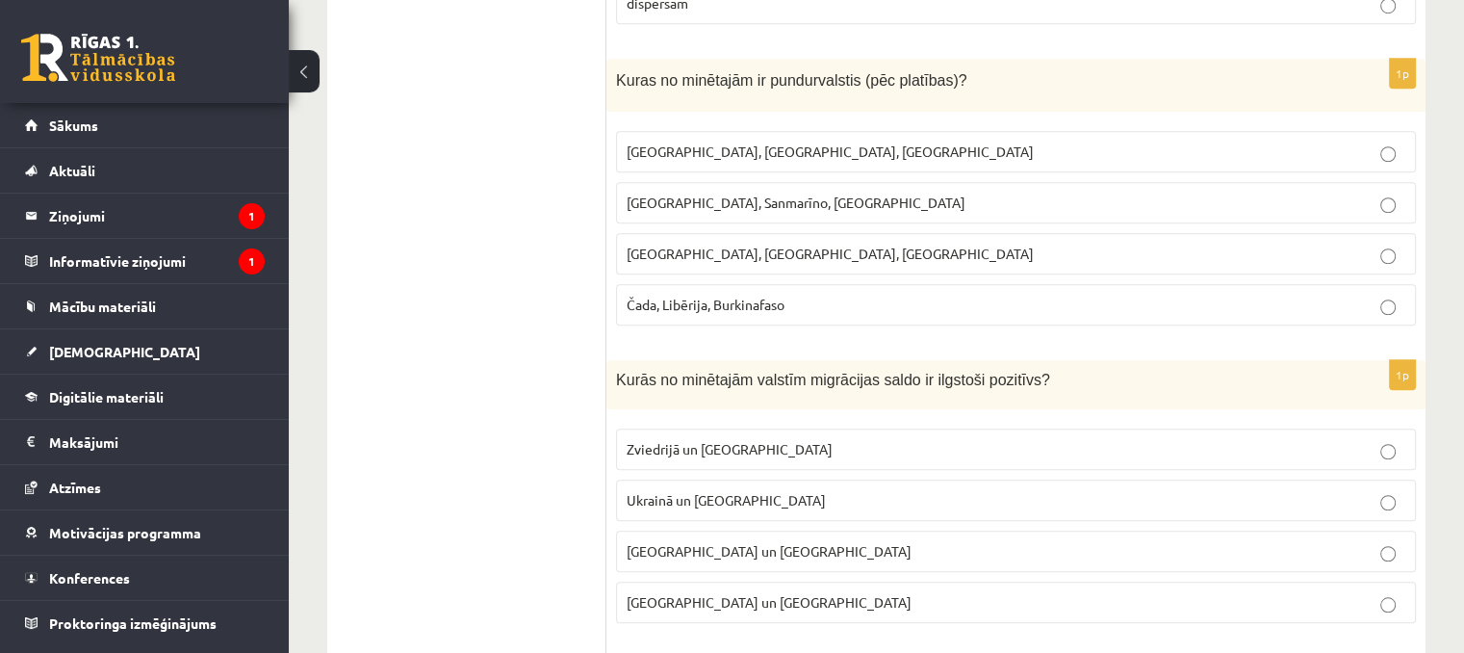
scroll to position [1541, 0]
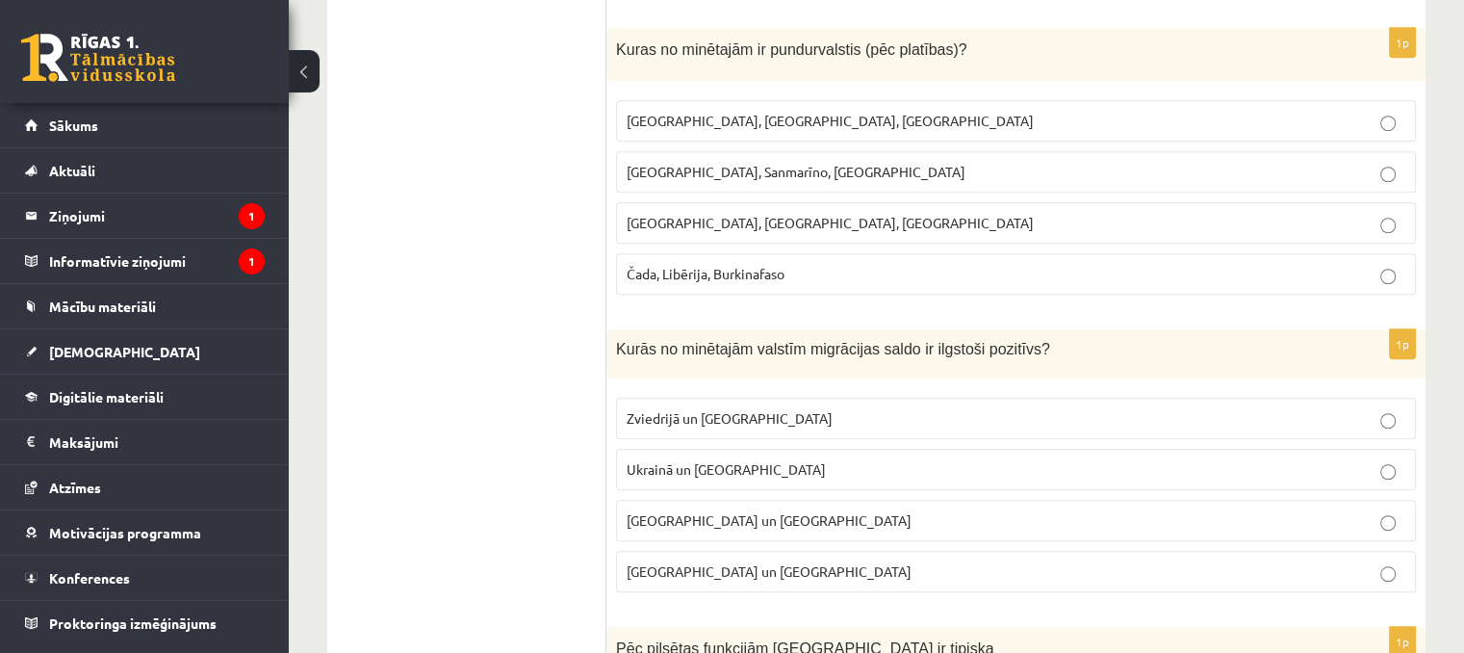
click at [696, 423] on label "Zviedrijā un ASV" at bounding box center [1016, 418] width 800 height 41
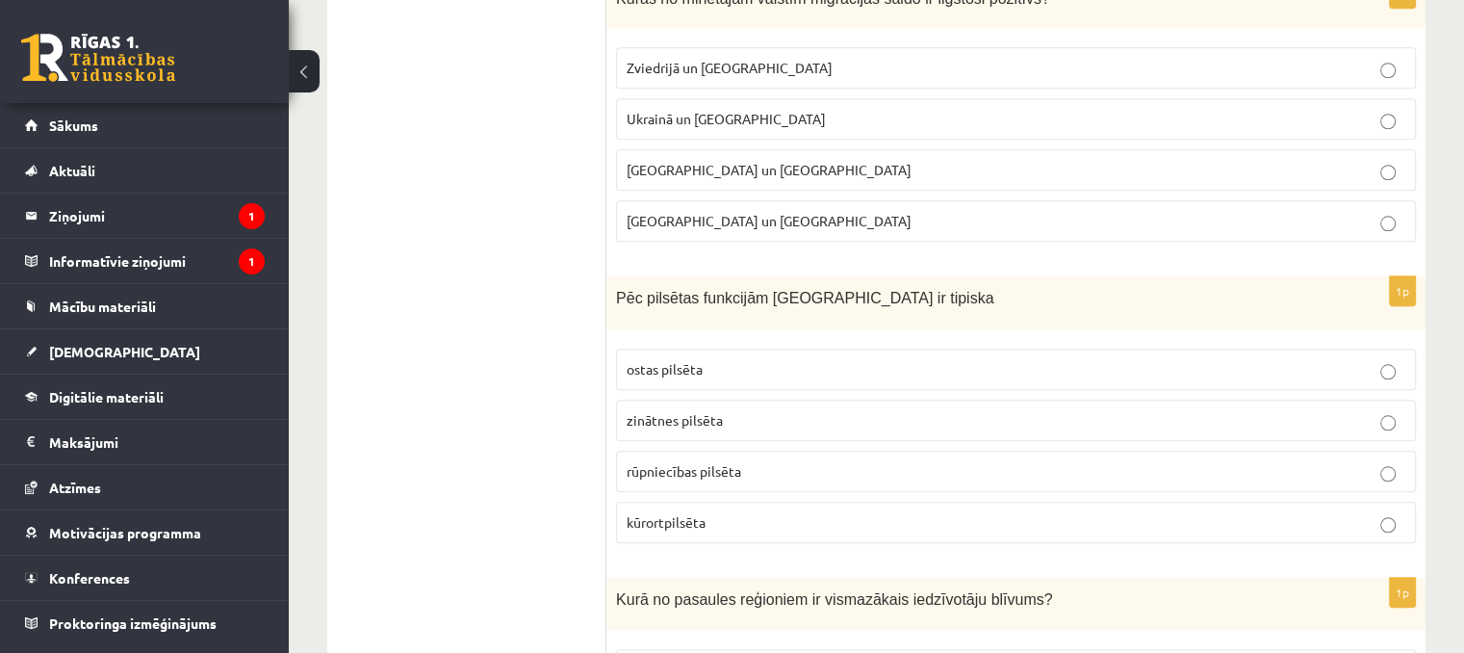
scroll to position [1926, 0]
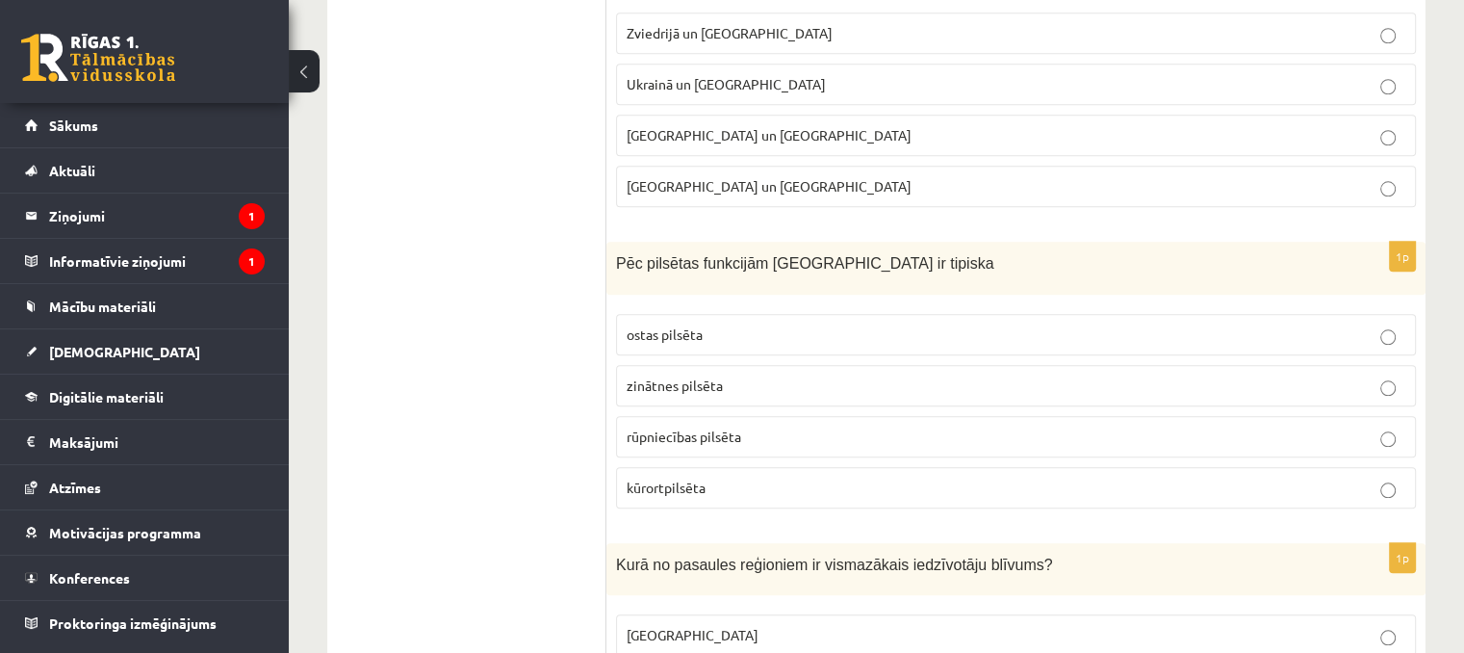
click at [709, 478] on p "kūrortpilsēta" at bounding box center [1016, 488] width 779 height 20
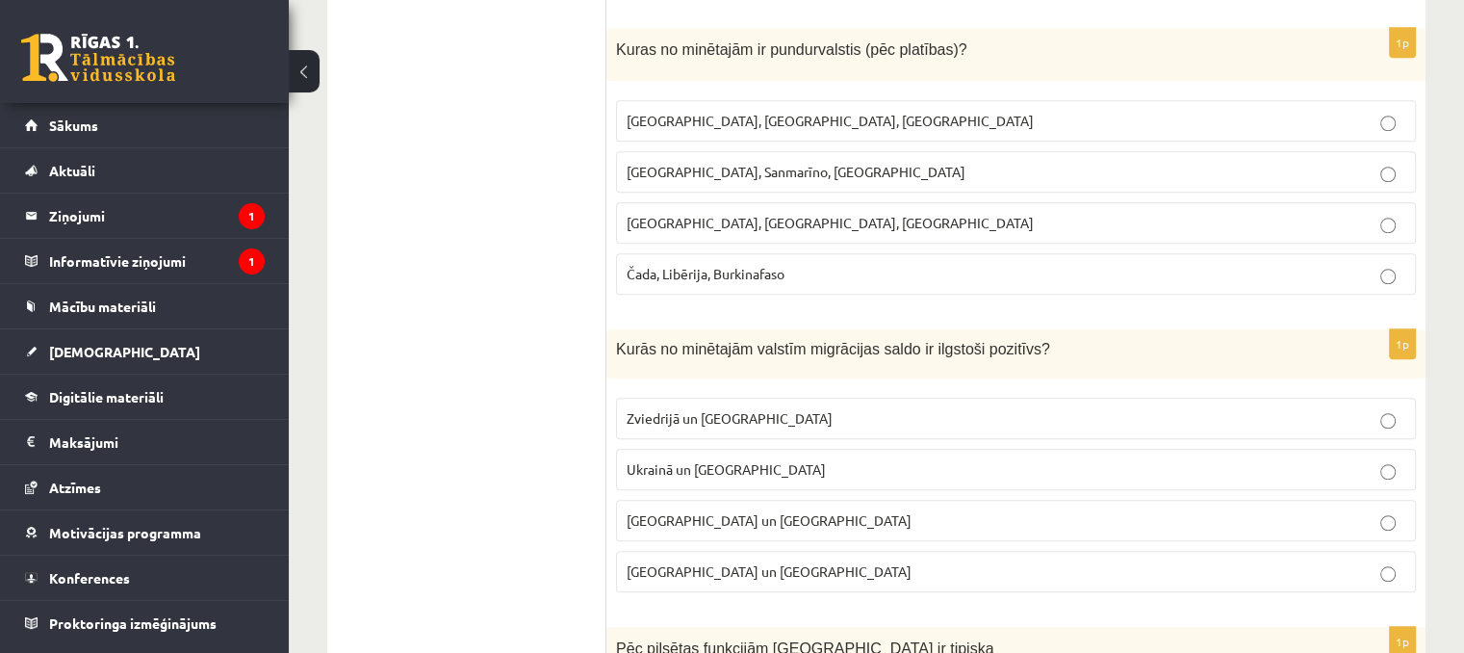
scroll to position [1444, 0]
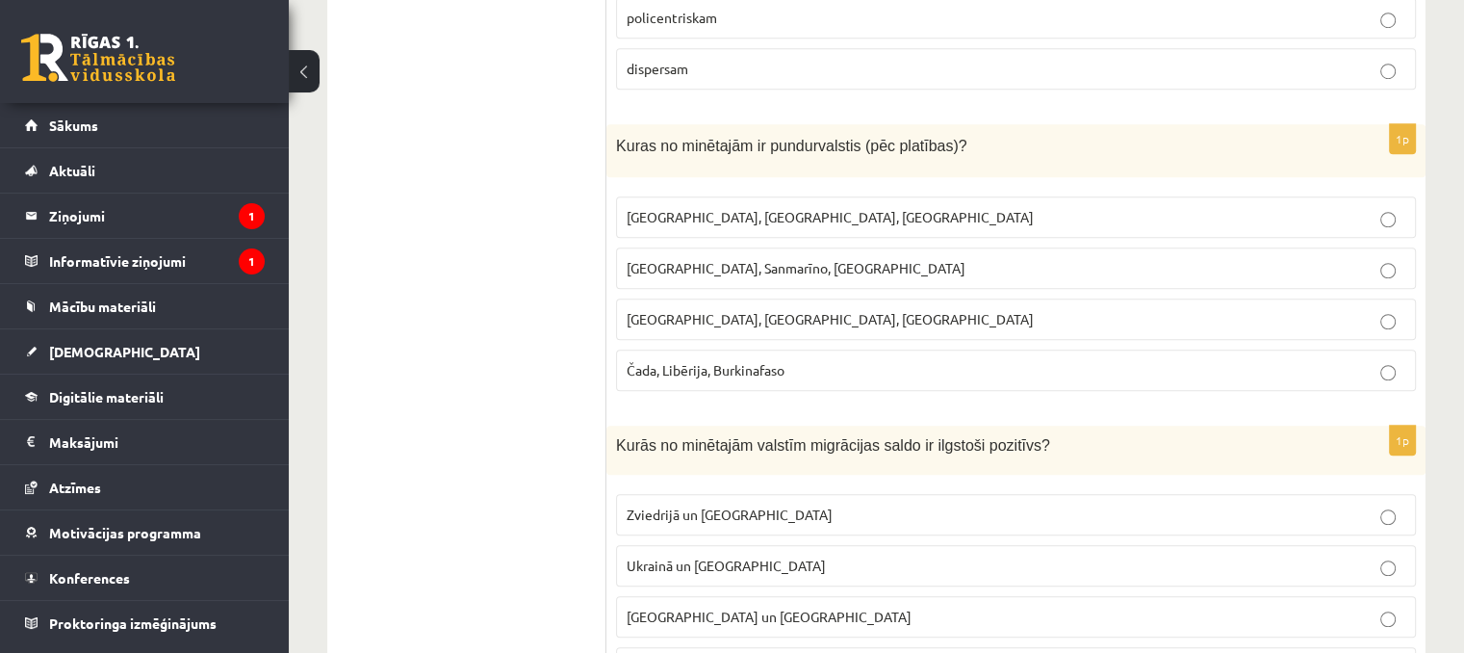
click at [749, 259] on span "Monako, Sanmarīno, Luksemburga" at bounding box center [796, 267] width 339 height 17
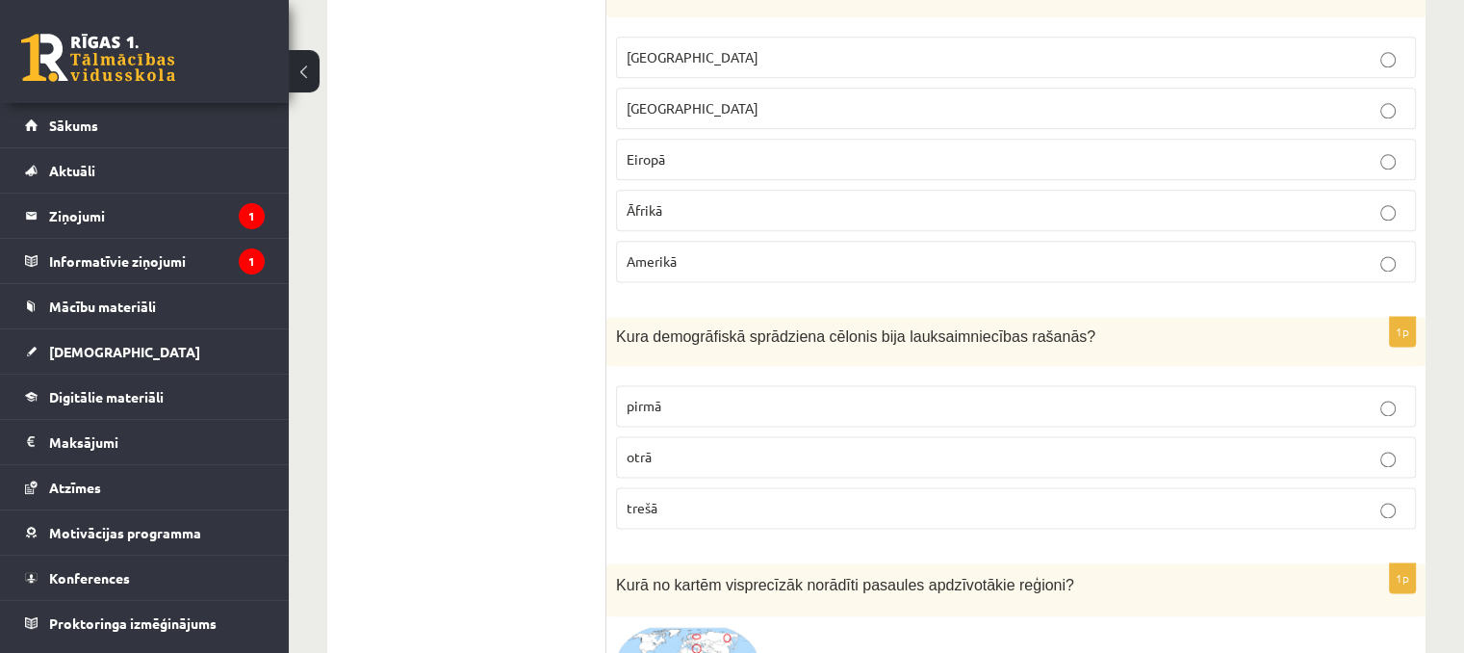
scroll to position [2407, 0]
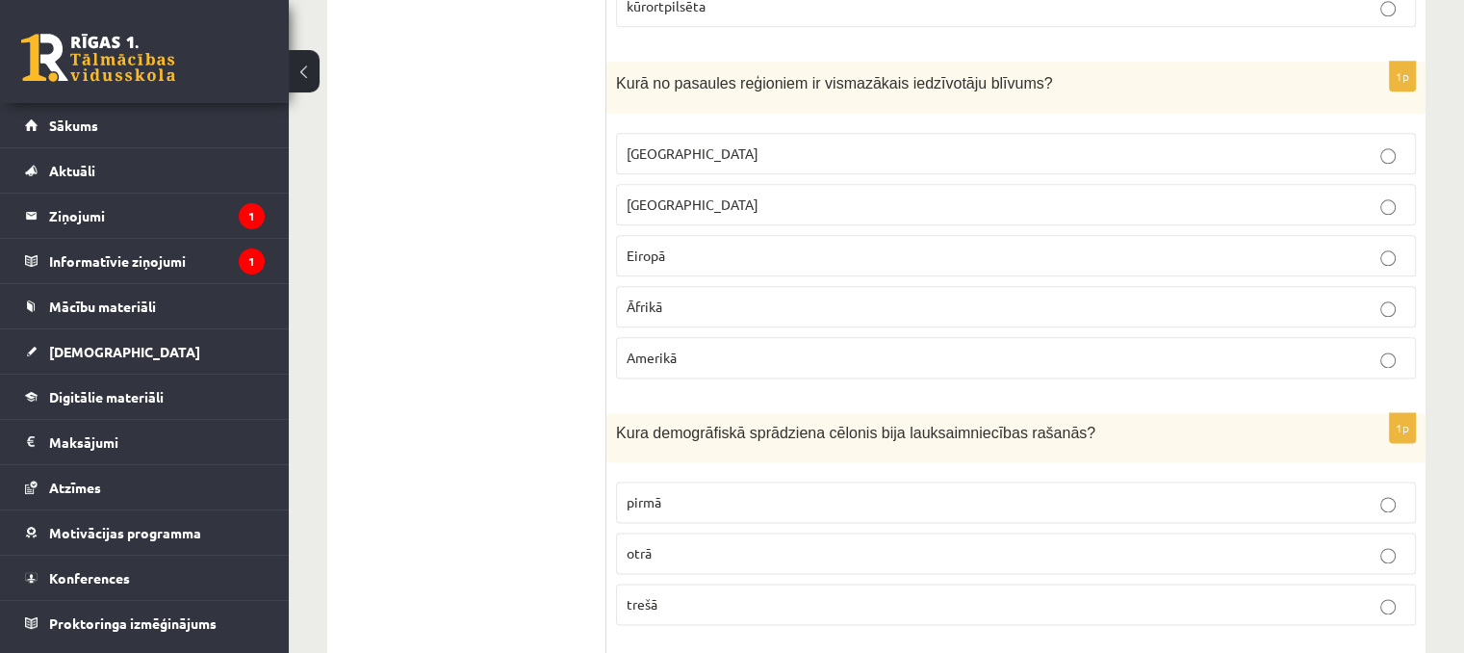
click at [655, 155] on label "Austrālijā" at bounding box center [1016, 153] width 800 height 41
click at [729, 492] on p "pirmā" at bounding box center [1016, 502] width 779 height 20
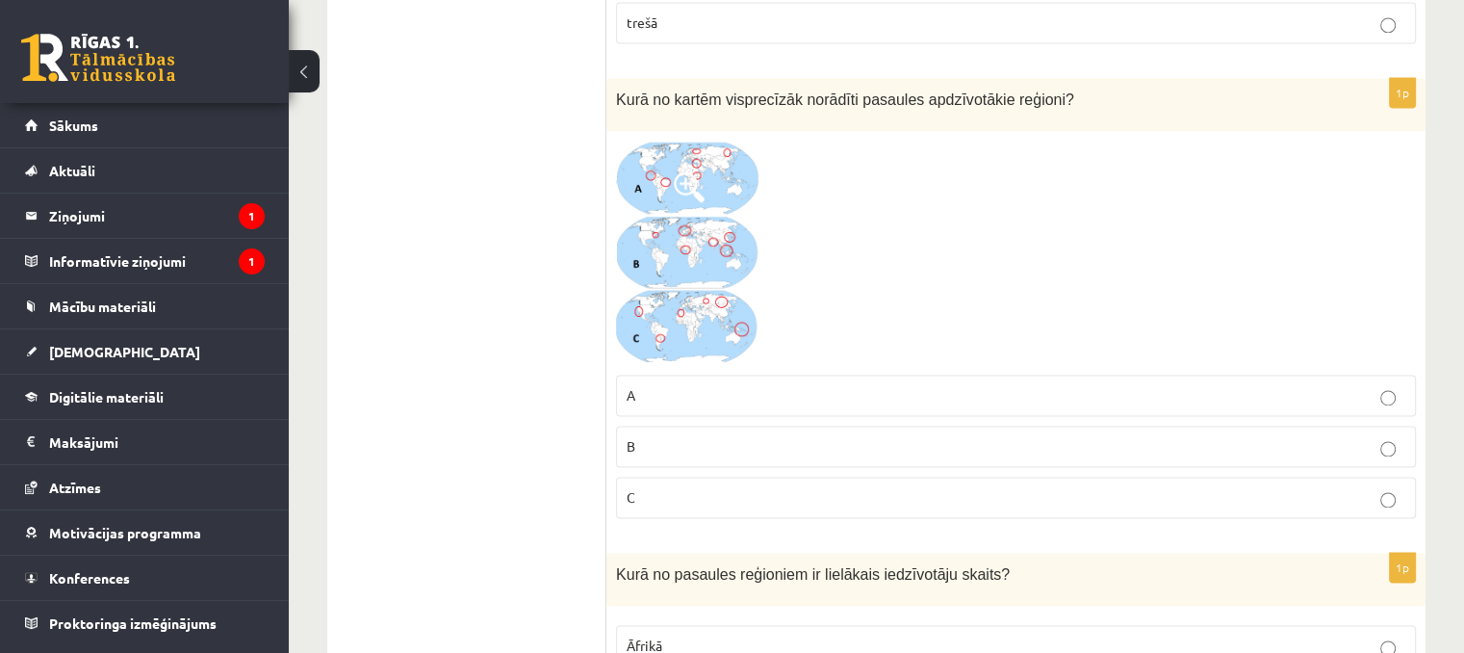
scroll to position [2985, 0]
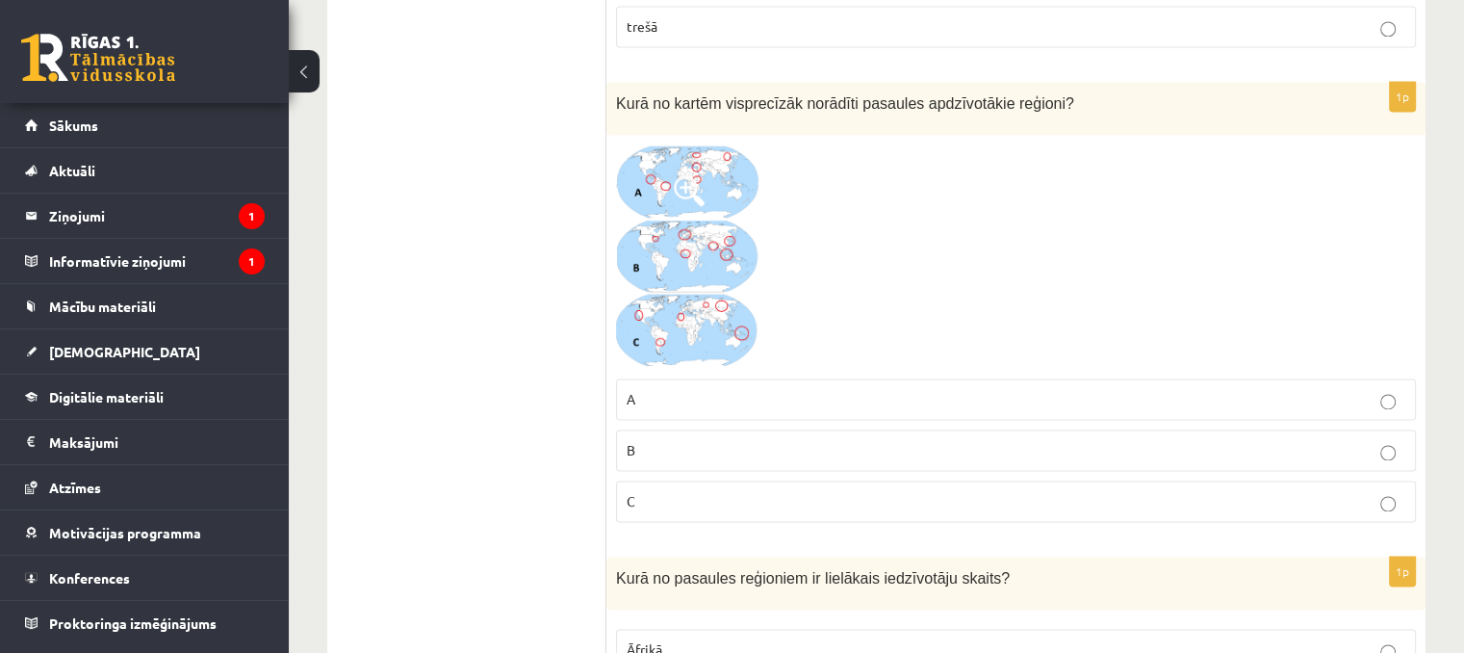
click at [635, 495] on label "C" at bounding box center [1016, 500] width 800 height 41
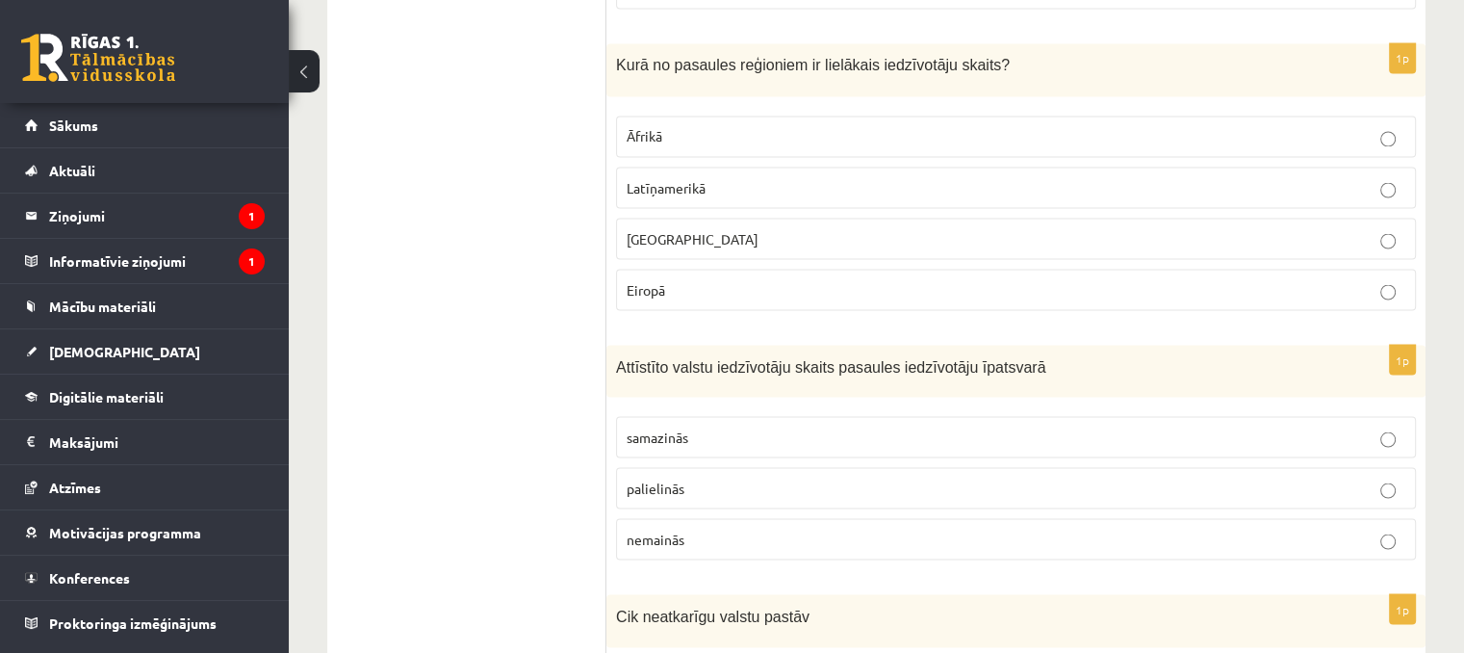
scroll to position [3466, 0]
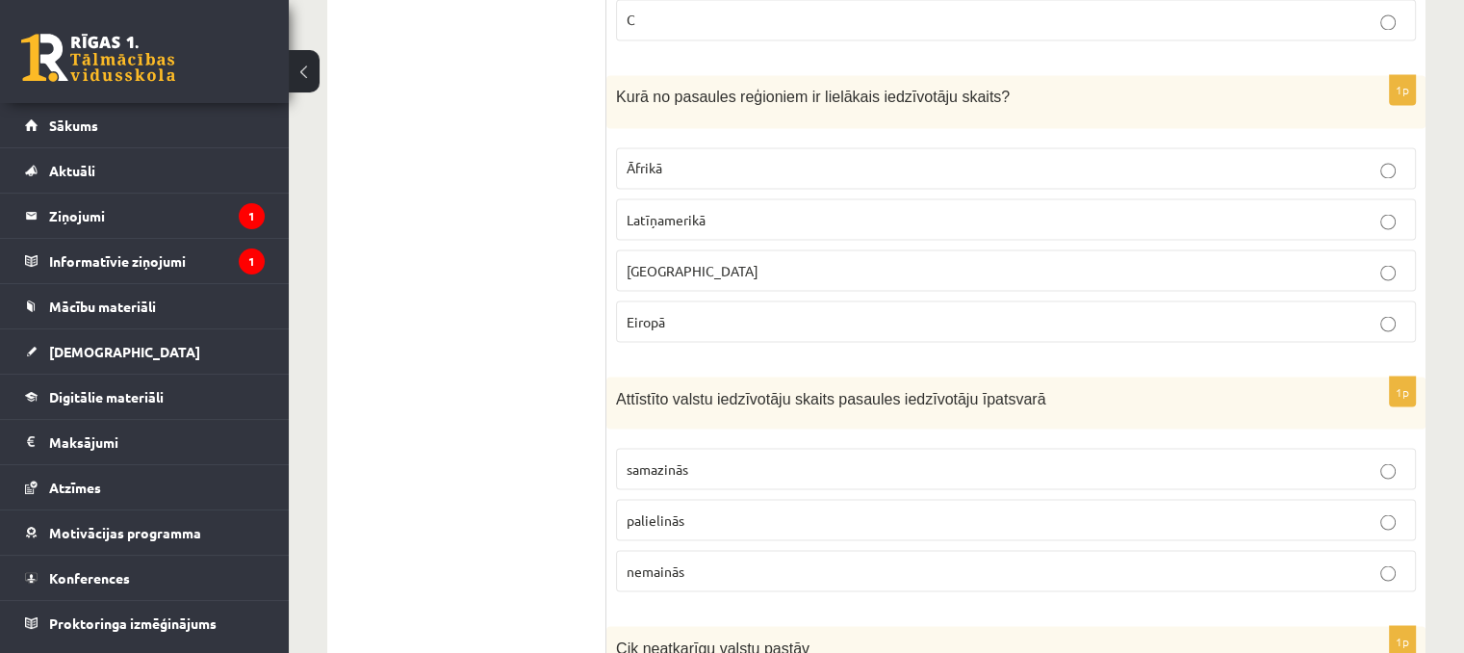
click at [674, 262] on p "Āzijā" at bounding box center [1016, 270] width 779 height 20
click at [686, 459] on span "samazinās" at bounding box center [658, 467] width 62 height 17
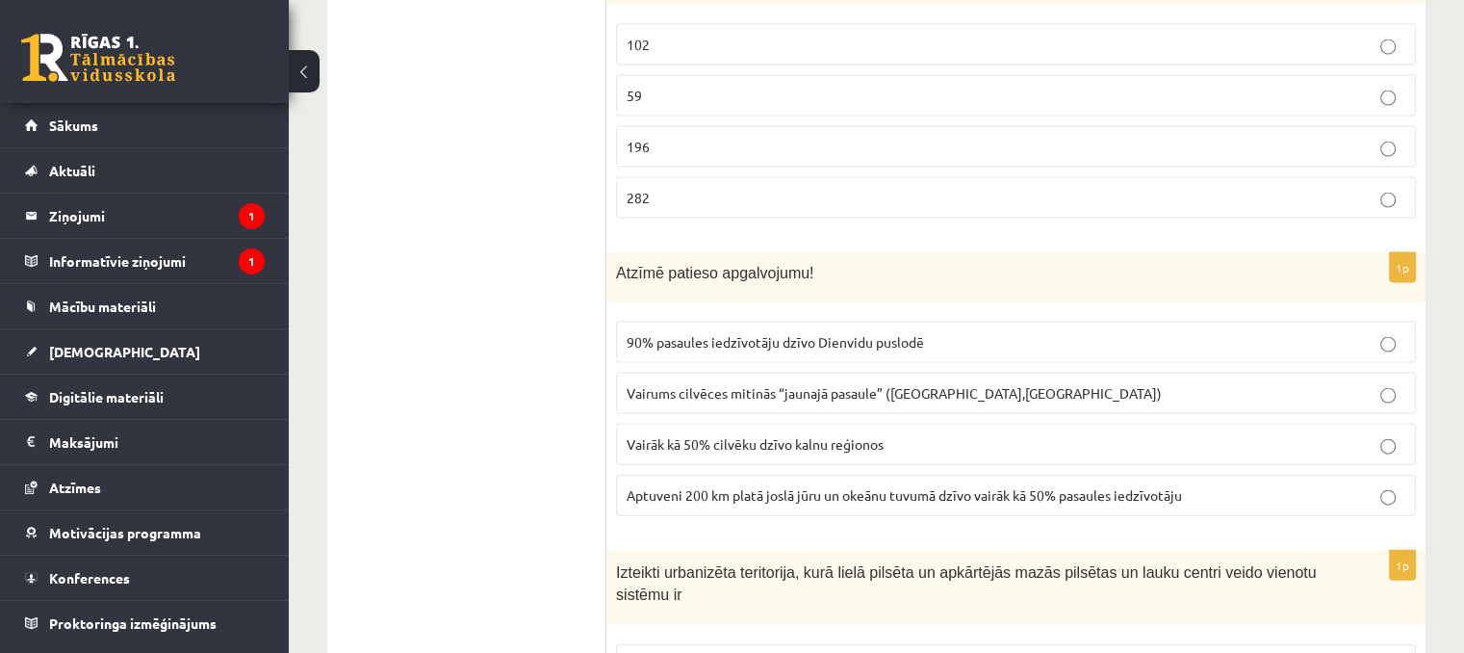
scroll to position [4044, 0]
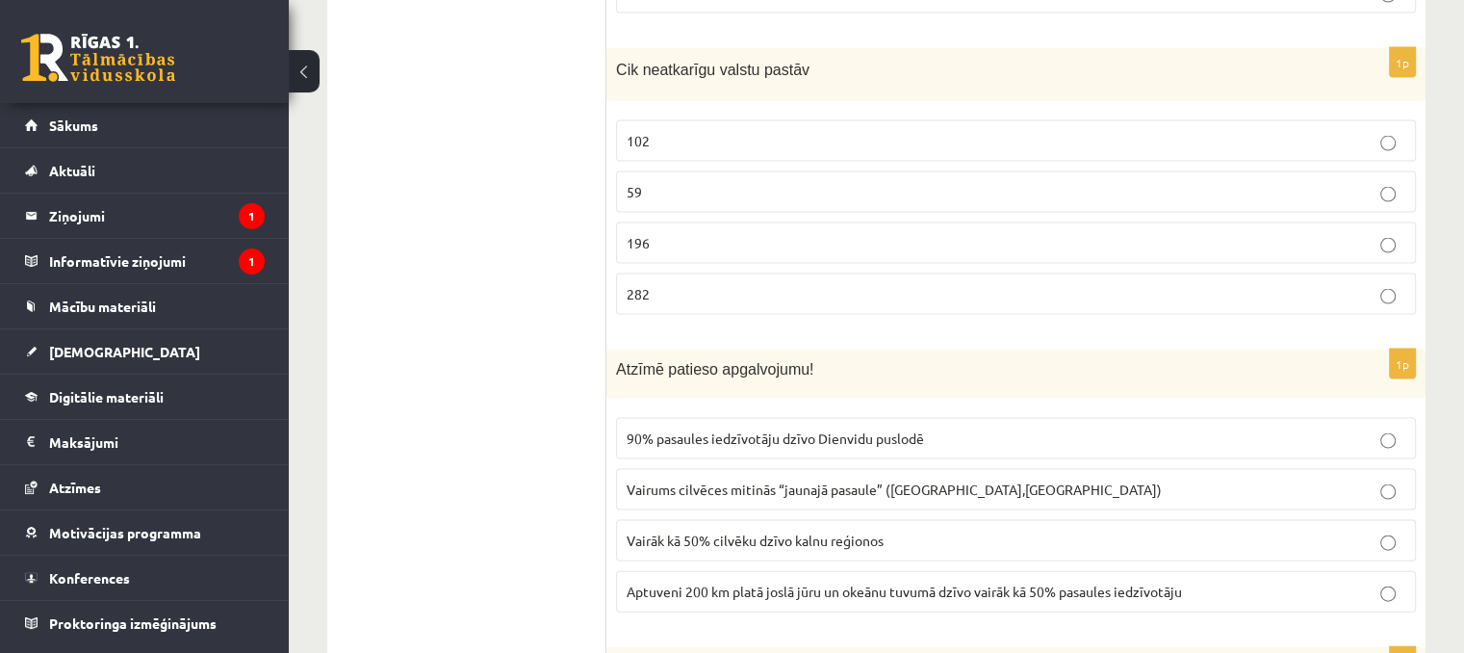
click at [635, 236] on label "196" at bounding box center [1016, 242] width 800 height 41
click at [732, 583] on span "Aptuveni 200 km platā joslā jūru un okeānu tuvumā dzīvo vairāk kā 50% pasaules …" at bounding box center [905, 591] width 556 height 17
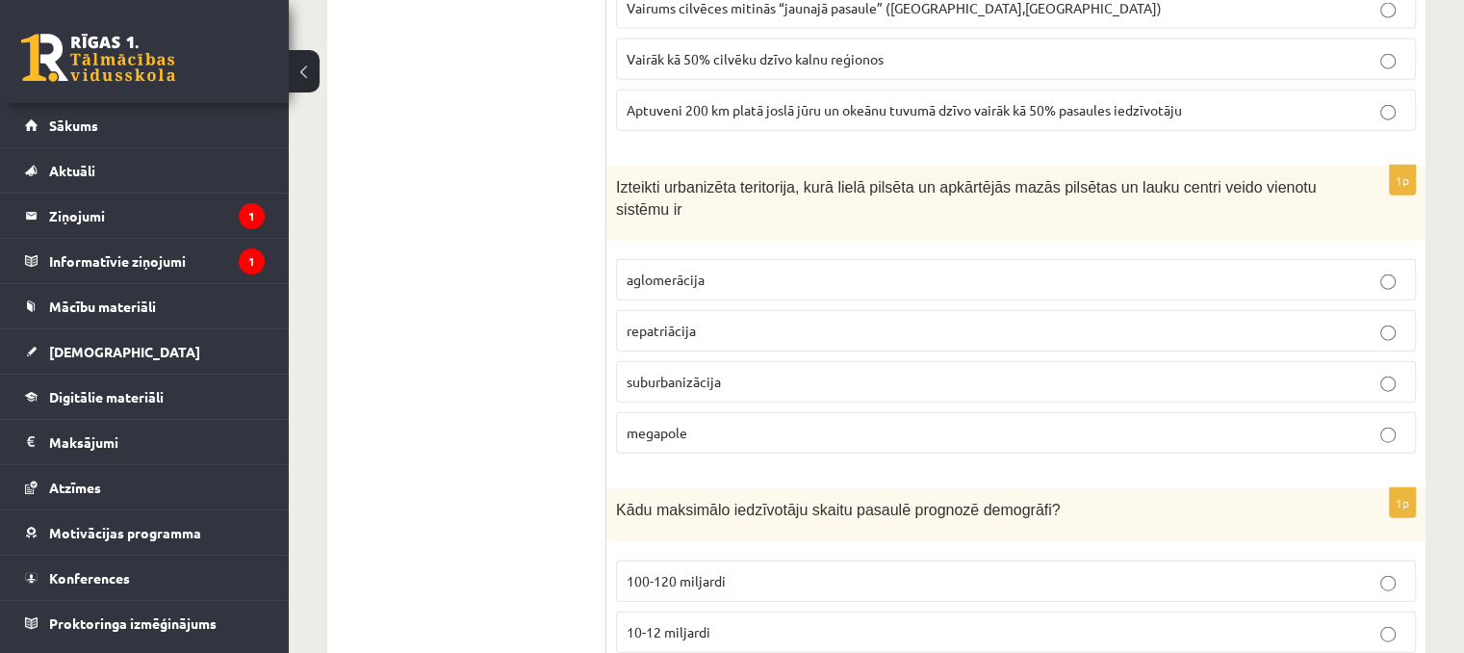
scroll to position [4622, 0]
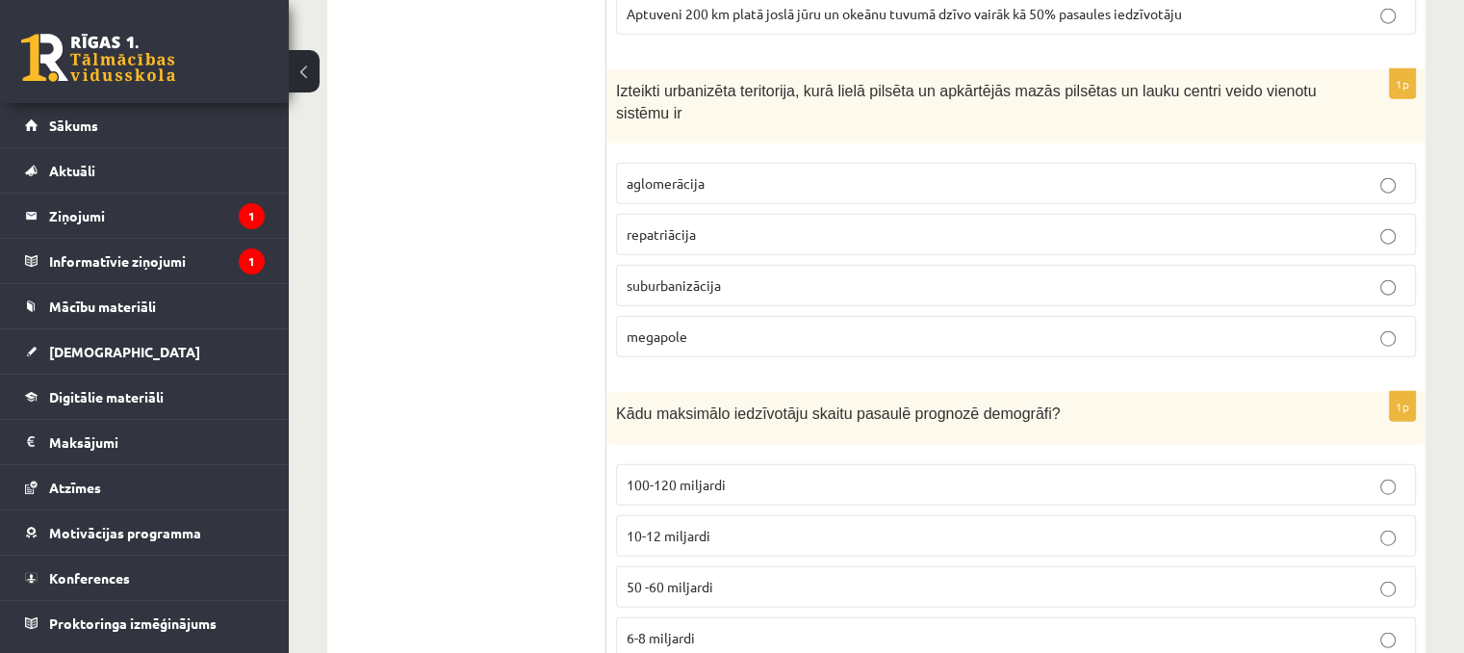
click at [701, 173] on p "aglomerācija" at bounding box center [1016, 183] width 779 height 20
click at [681, 527] on span "10-12 miljardi" at bounding box center [669, 535] width 84 height 17
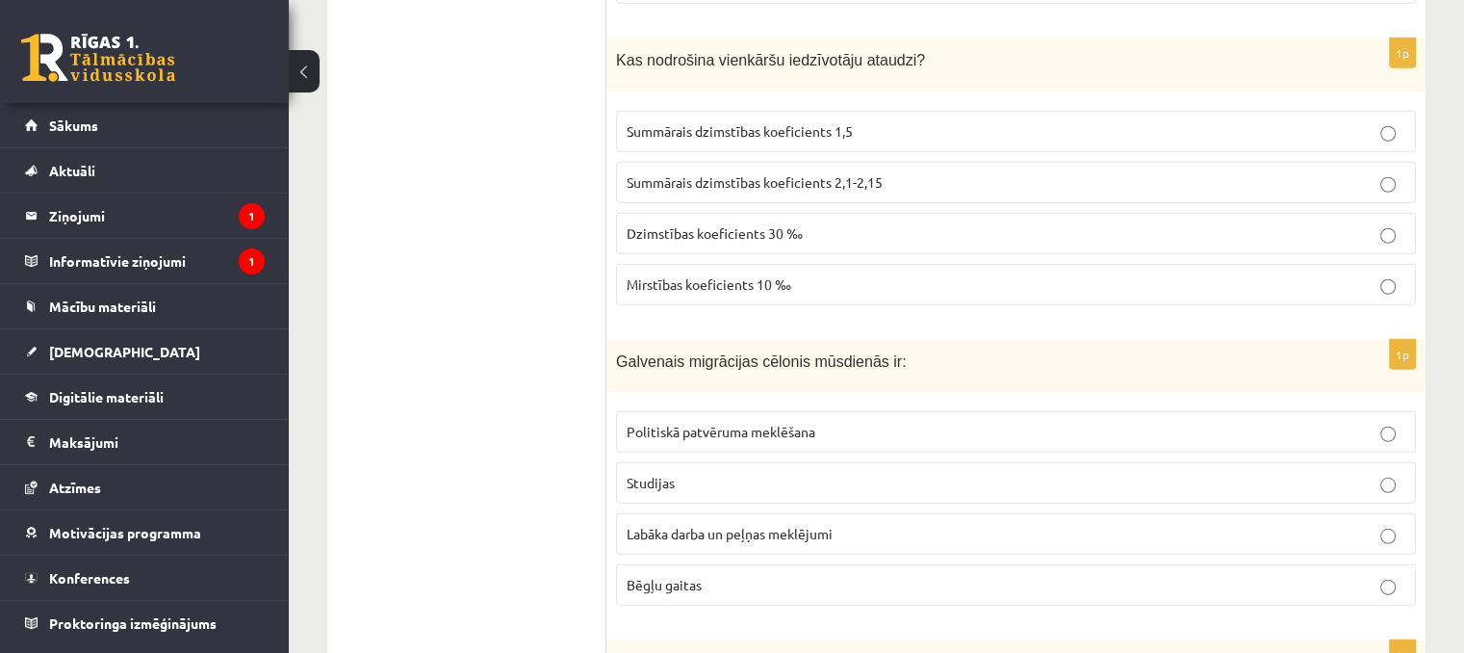
scroll to position [5296, 0]
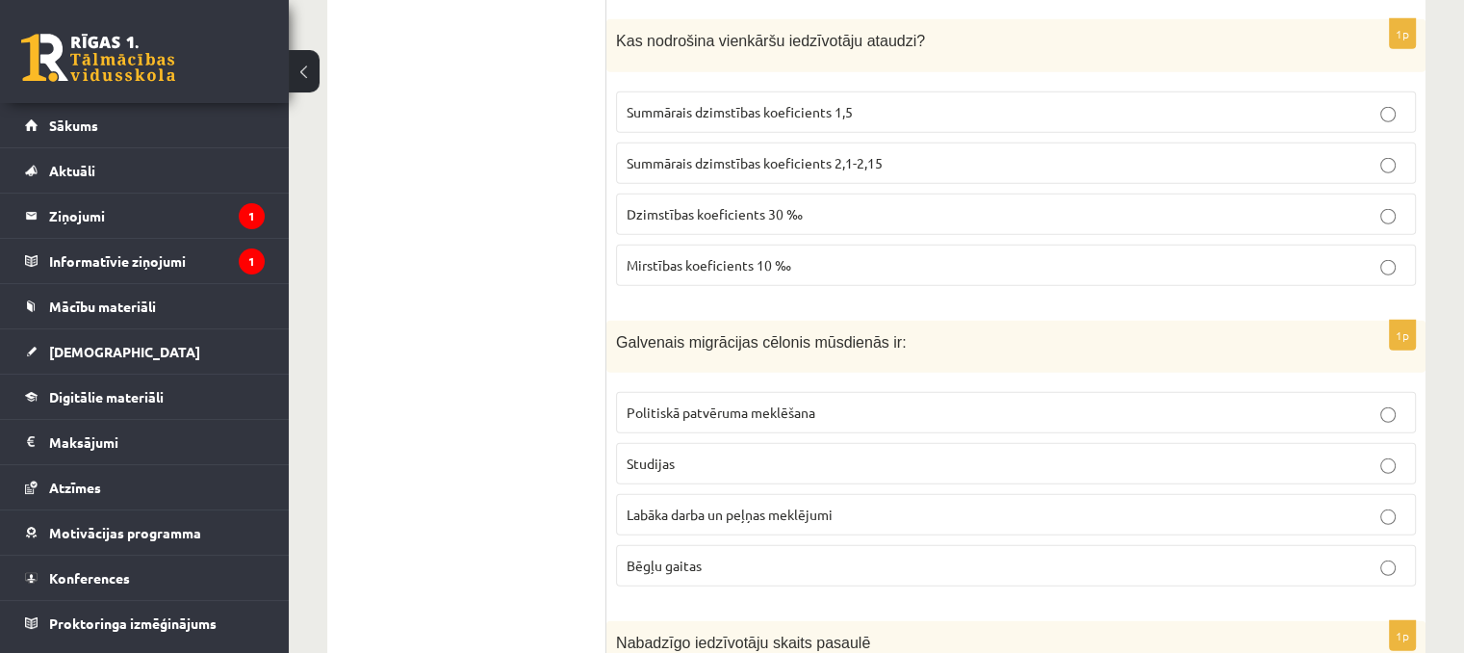
click at [776, 154] on span "Summārais dzimstības koeficients 2,1-2,15" at bounding box center [755, 162] width 256 height 17
click at [739, 505] on span "Labāka darba un peļņas meklējumi" at bounding box center [730, 513] width 206 height 17
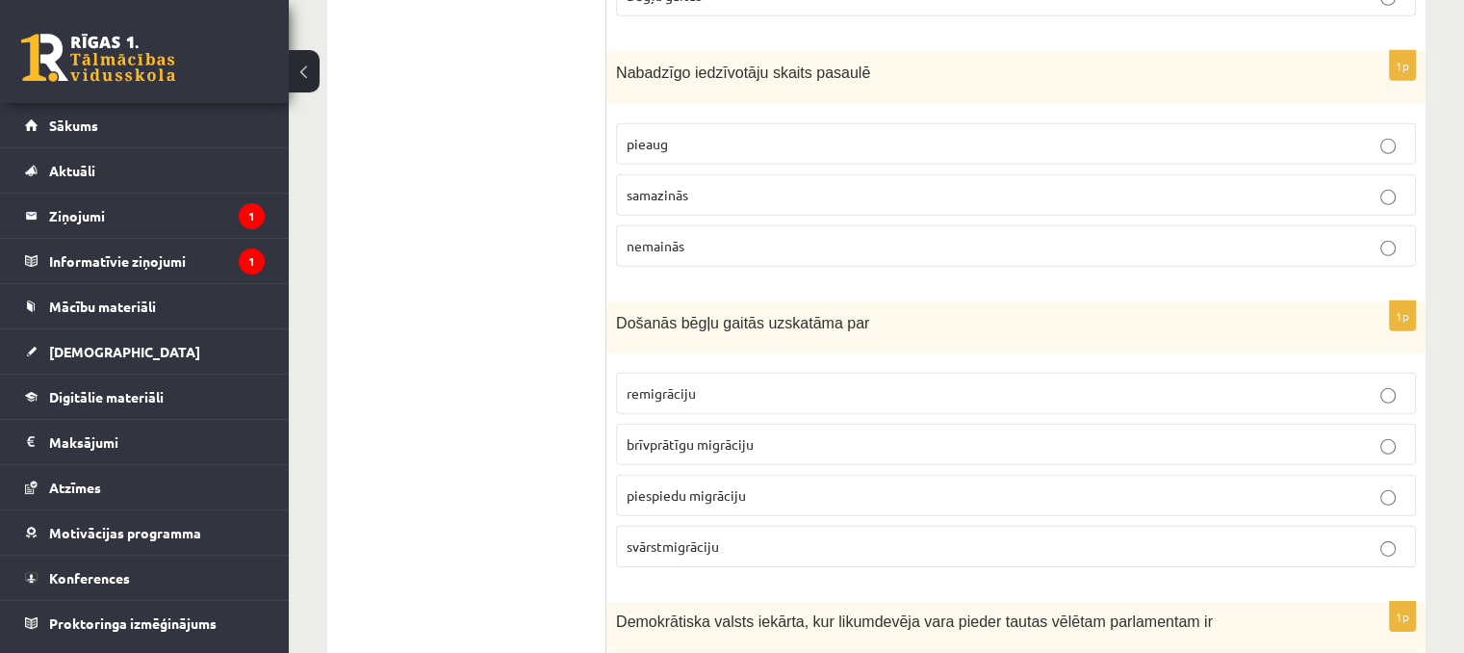
scroll to position [5873, 0]
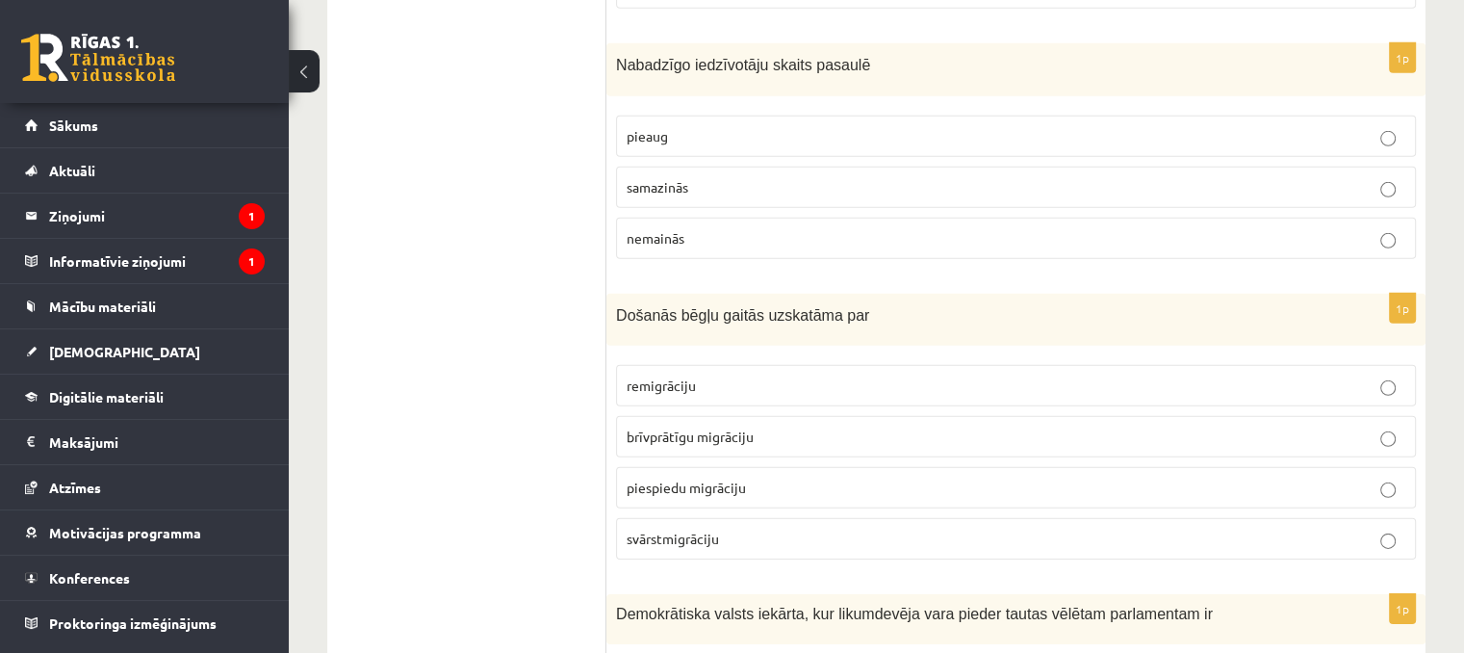
click at [688, 178] on span "samazinās" at bounding box center [658, 186] width 62 height 17
click at [686, 478] on p "piespiedu migrāciju" at bounding box center [1016, 488] width 779 height 20
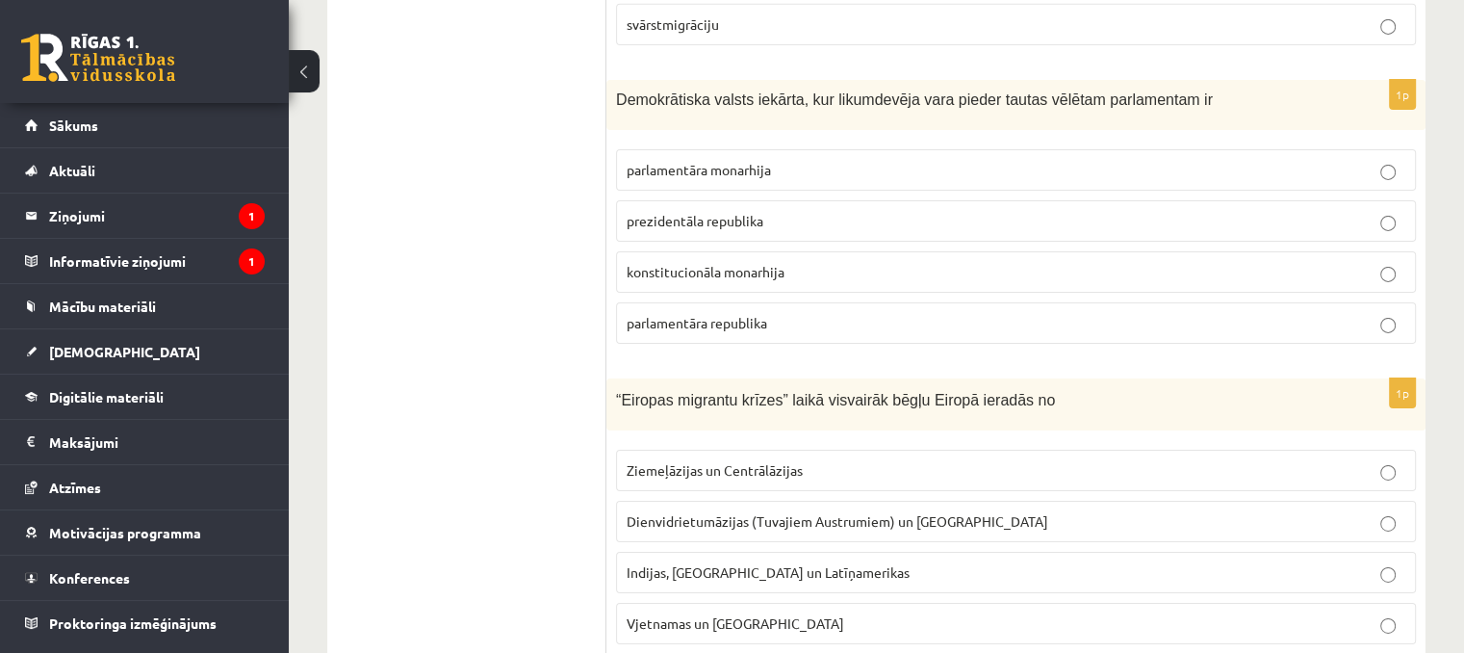
scroll to position [6355, 0]
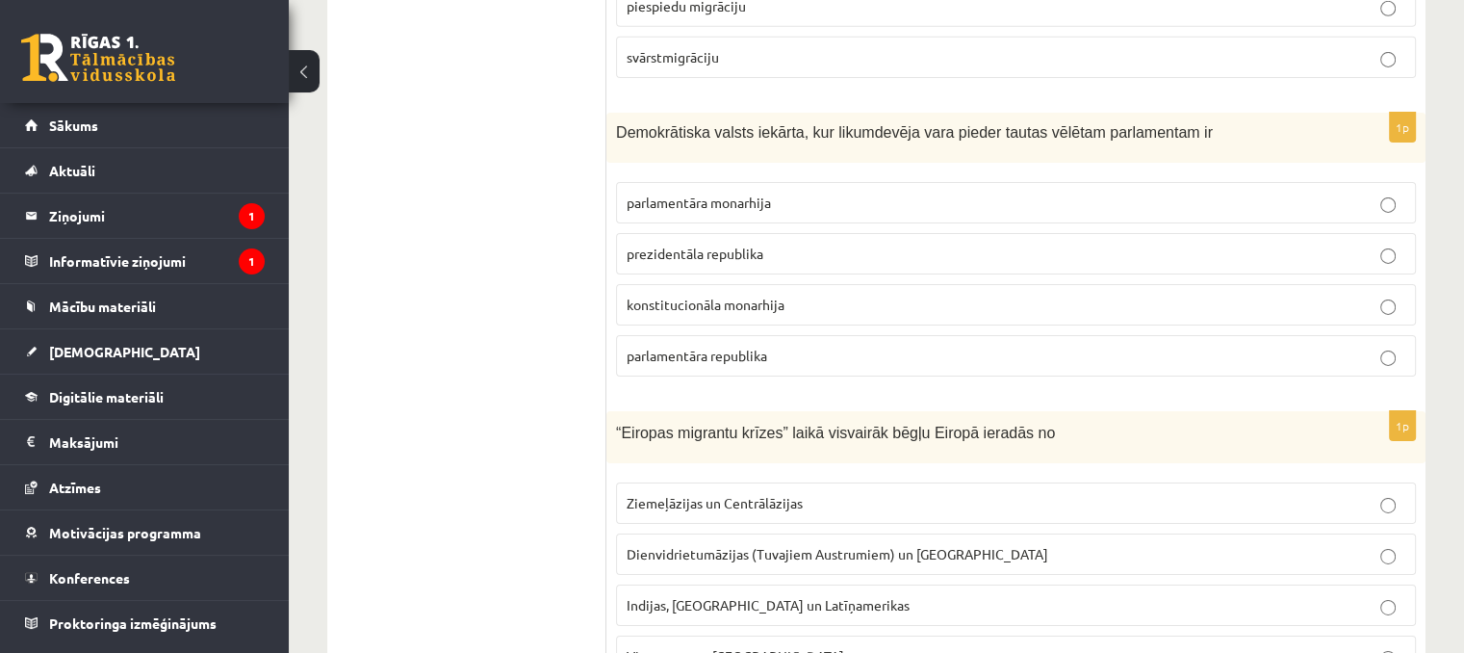
click at [726, 347] on span "parlamentāra republika" at bounding box center [697, 355] width 141 height 17
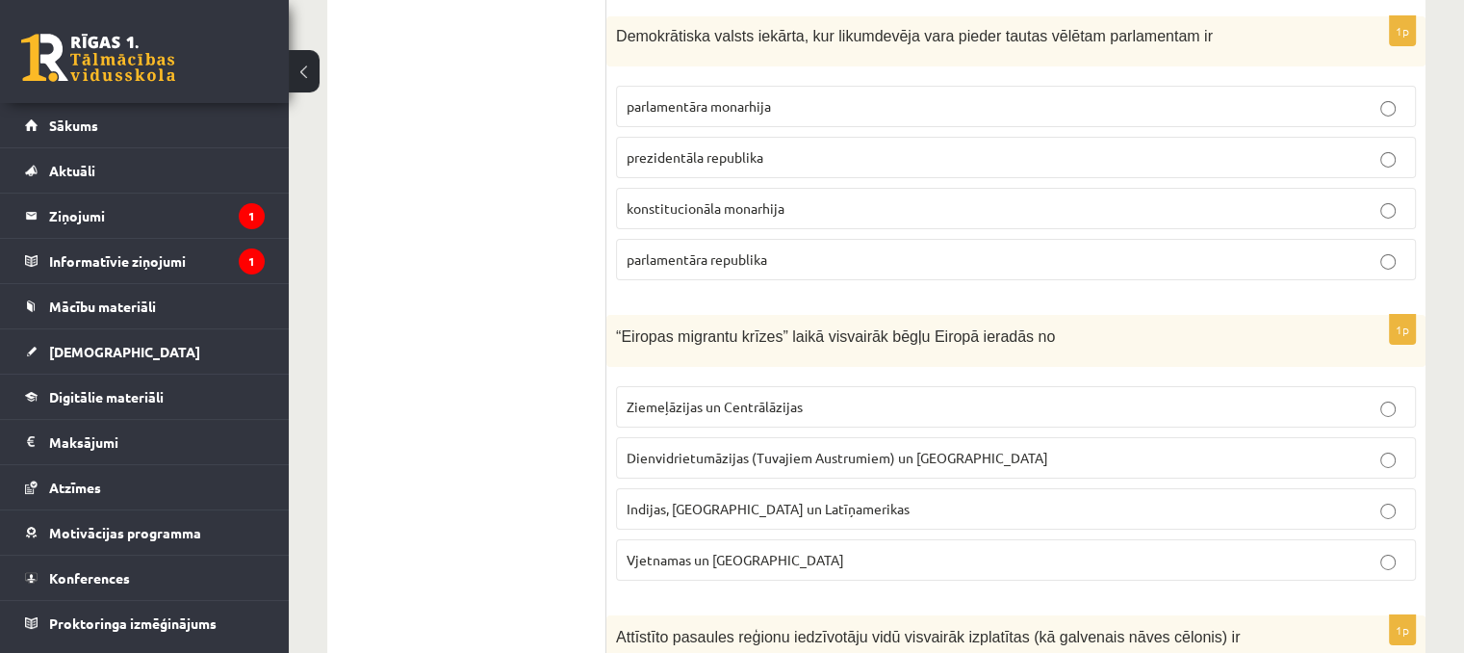
click at [712, 449] on span "Dienvidrietumāzijas (Tuvajiem Austrumiem) un Āfrikas" at bounding box center [838, 457] width 422 height 17
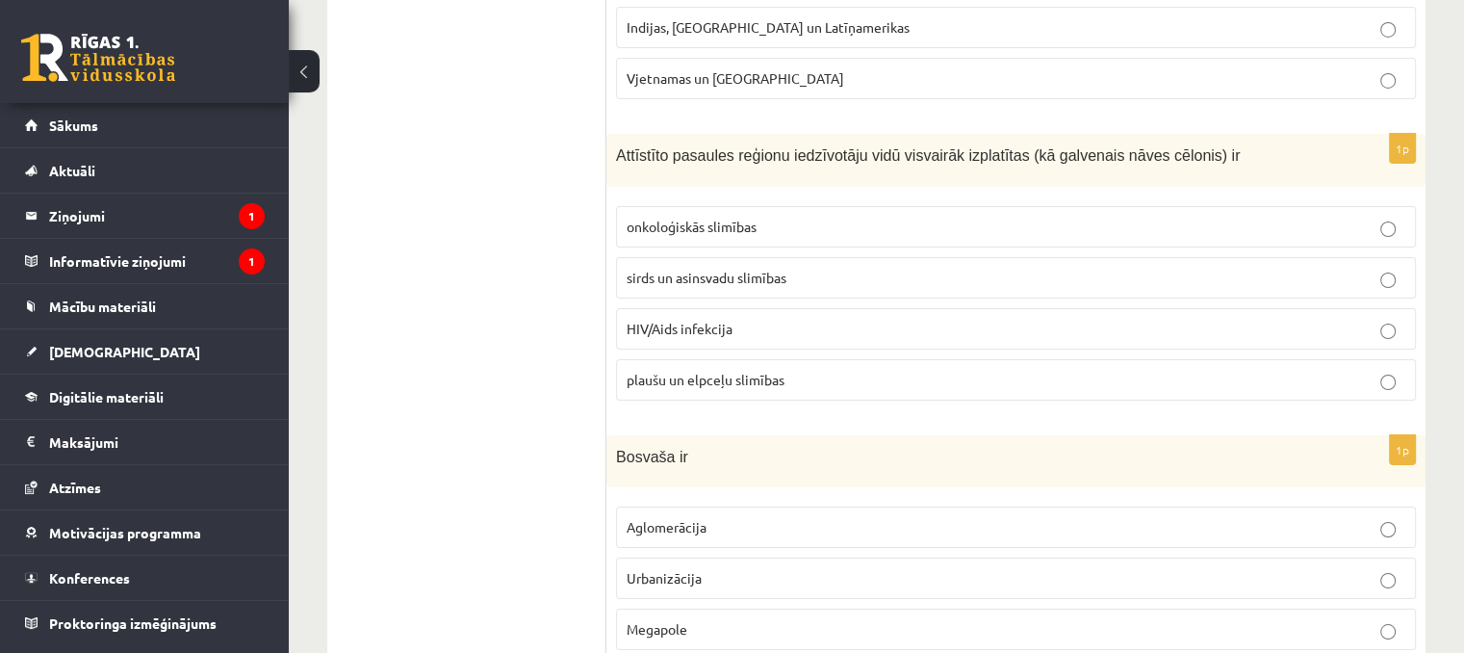
scroll to position [7029, 0]
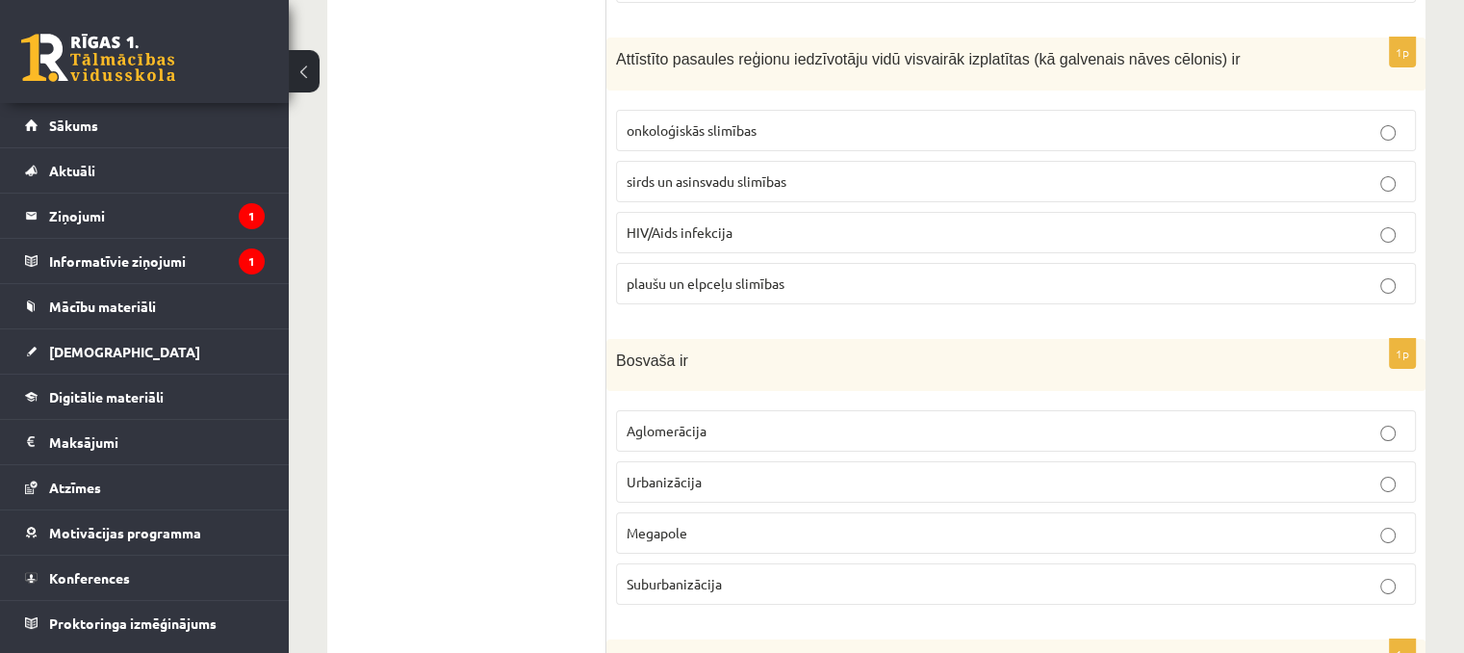
click at [684, 161] on label "sirds un asinsvadu slimības" at bounding box center [1016, 181] width 800 height 41
click at [696, 523] on p "Megapole" at bounding box center [1016, 533] width 779 height 20
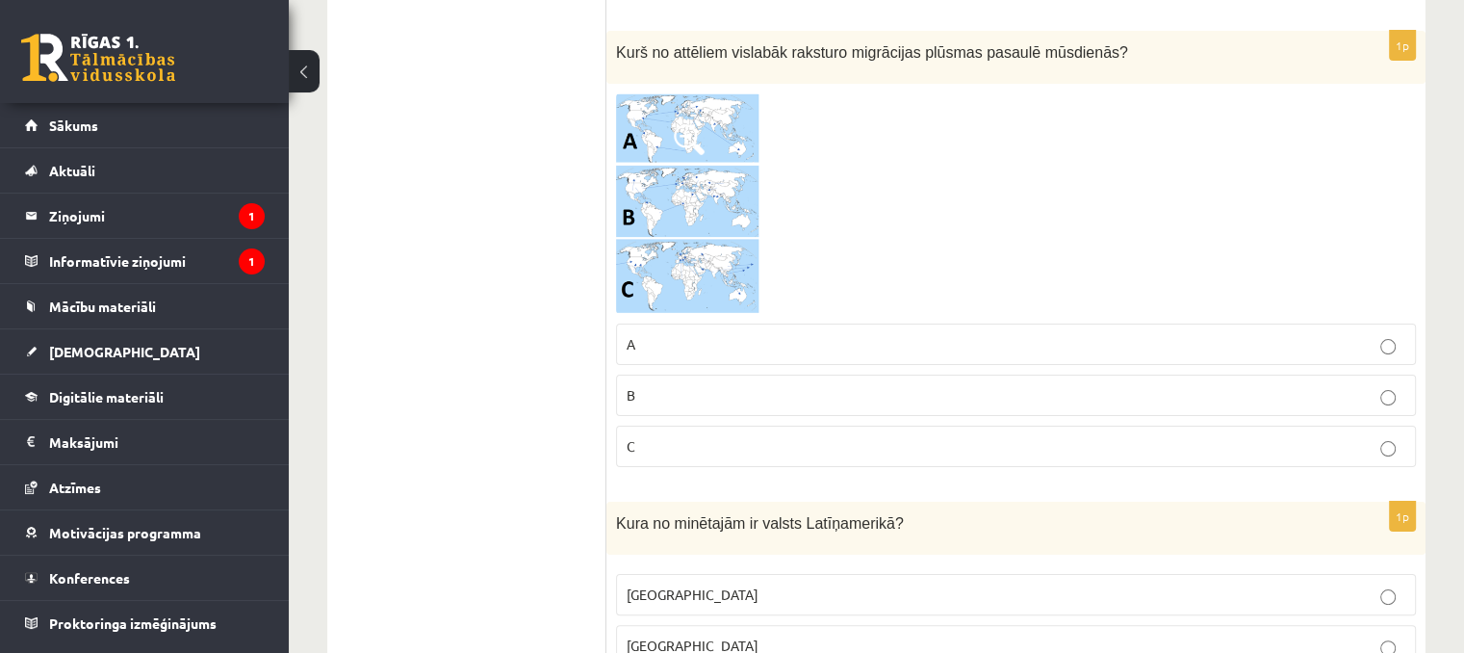
scroll to position [7606, 0]
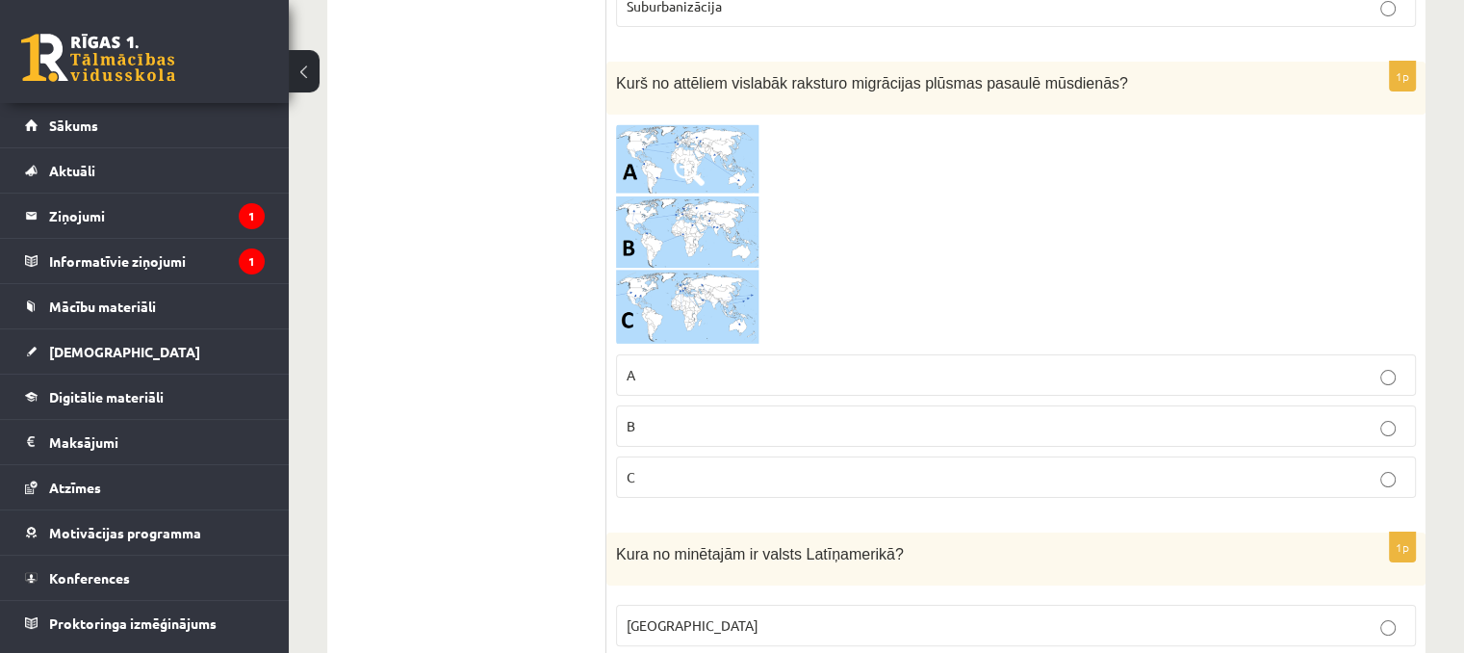
click at [715, 416] on p "B" at bounding box center [1016, 426] width 779 height 20
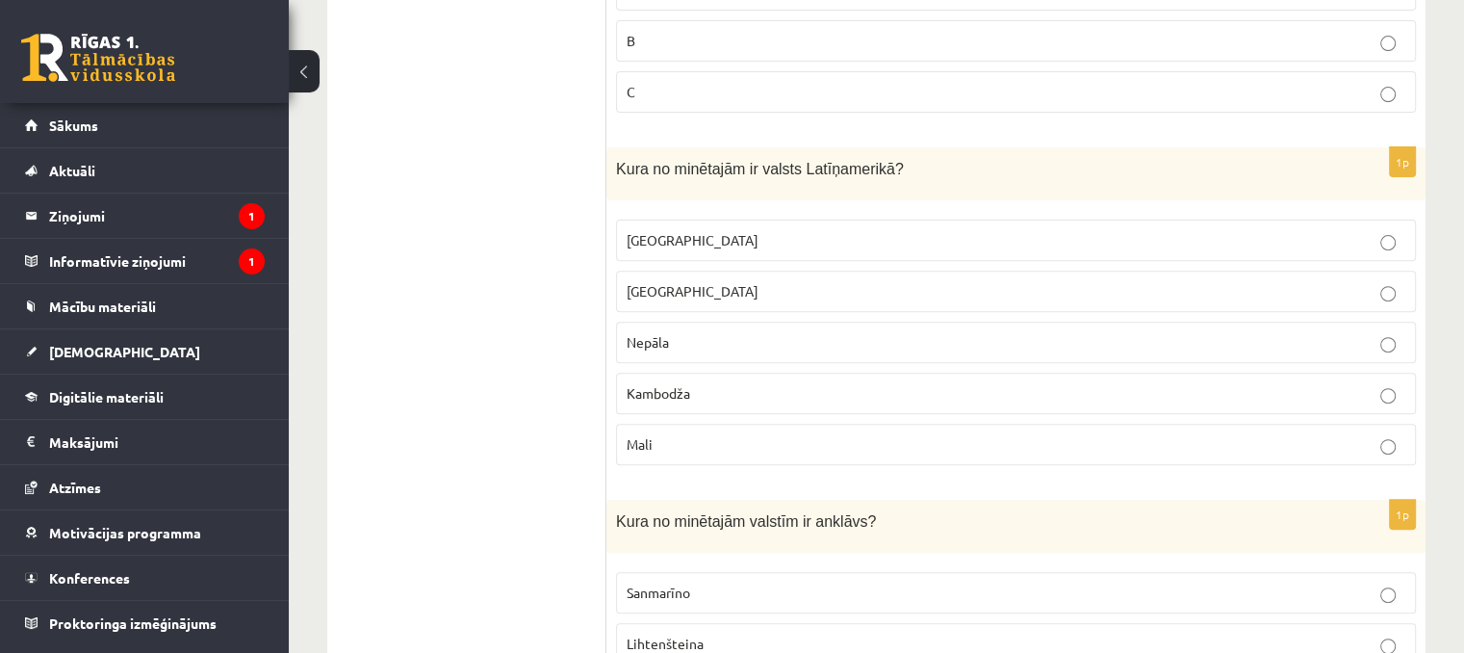
scroll to position [8088, 0]
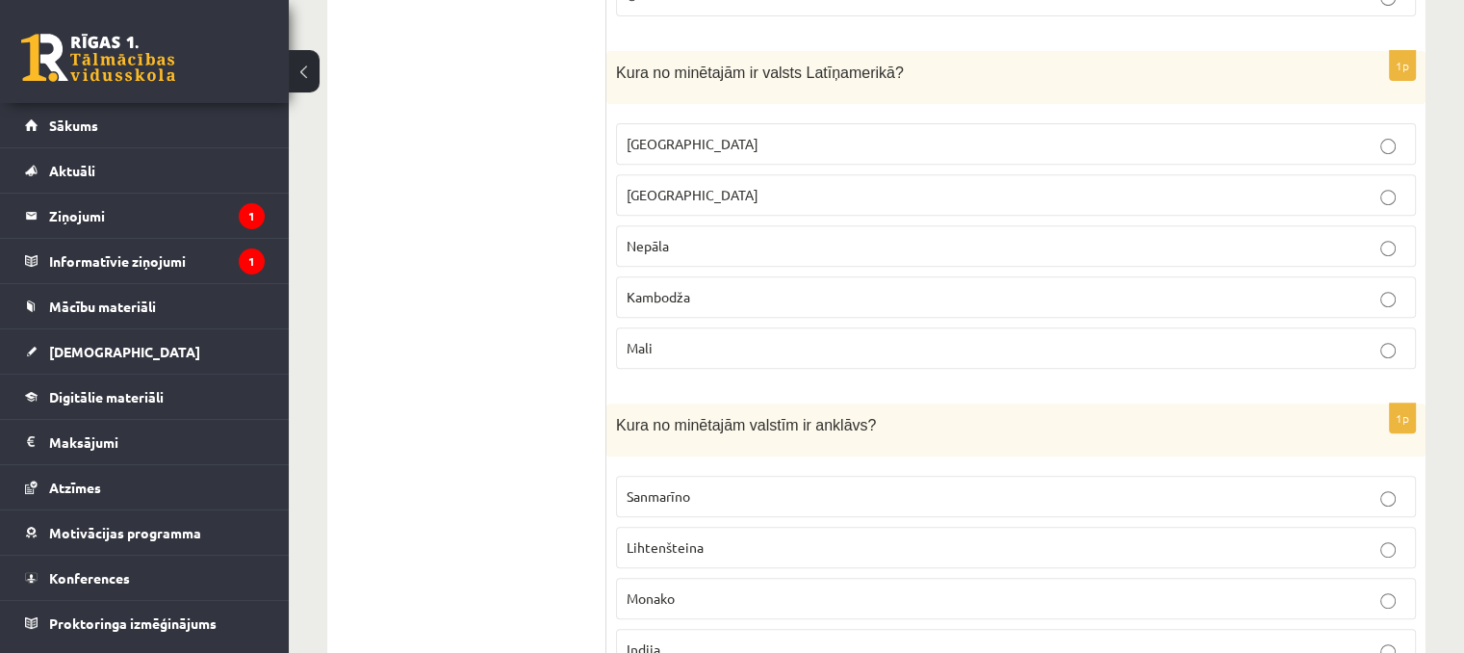
click at [689, 134] on p "Meksika" at bounding box center [1016, 144] width 779 height 20
click at [662, 476] on label "Sanmarīno" at bounding box center [1016, 496] width 800 height 41
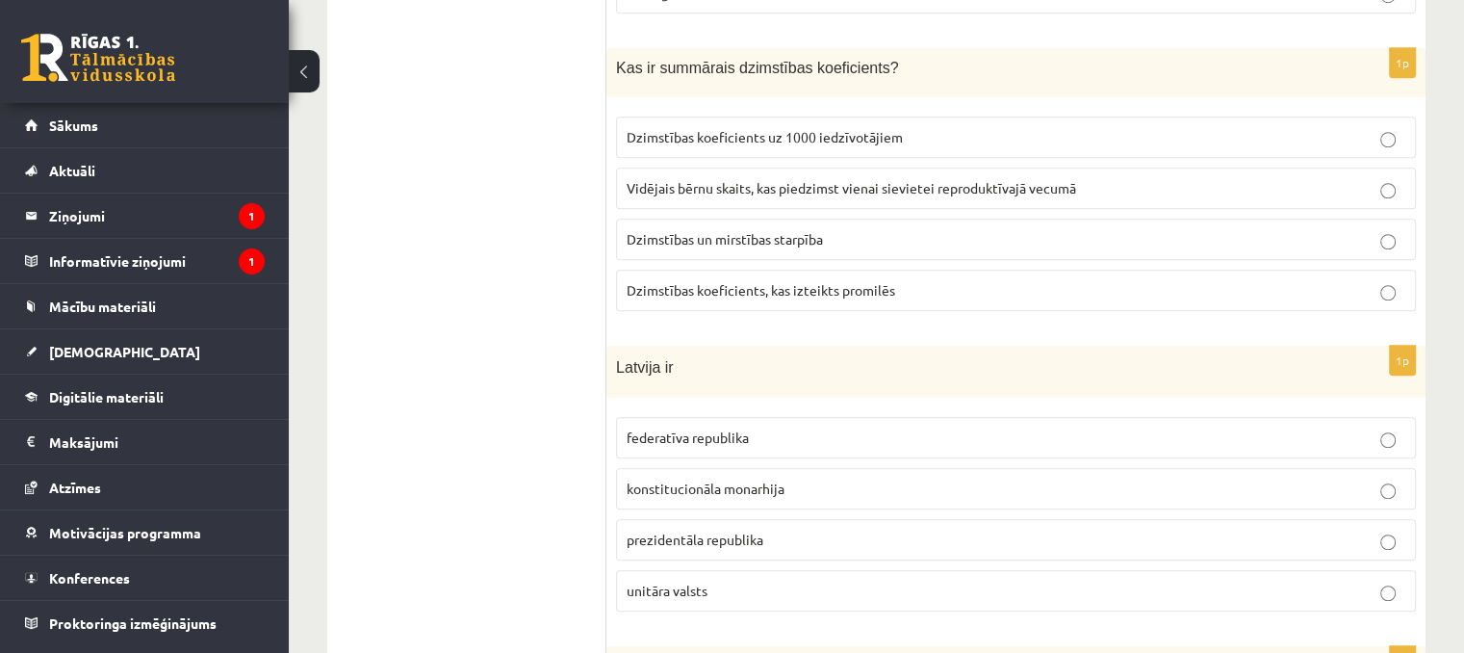
scroll to position [8762, 0]
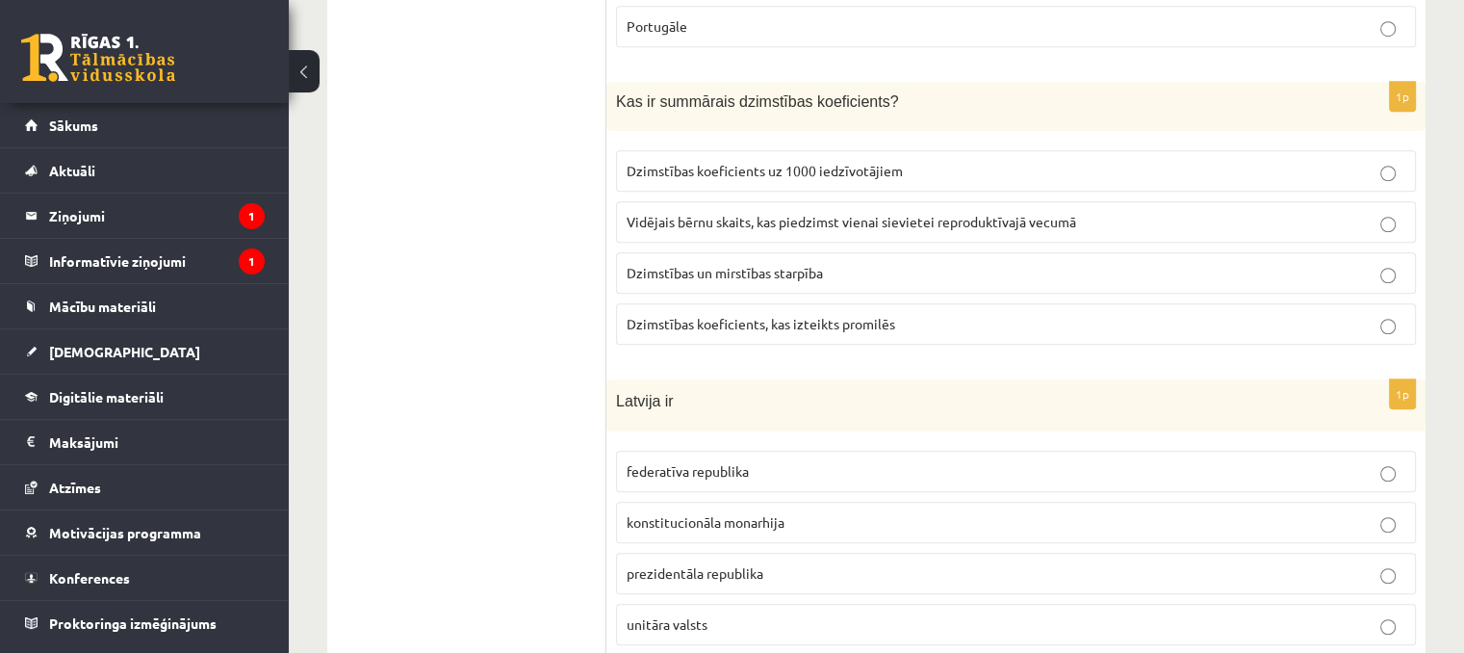
click at [920, 213] on span "Vidējais bērnu skaits, kas piedzimst vienai sievietei reproduktīvajā vecumā" at bounding box center [852, 221] width 450 height 17
click at [709, 614] on p "unitāra valsts" at bounding box center [1016, 624] width 779 height 20
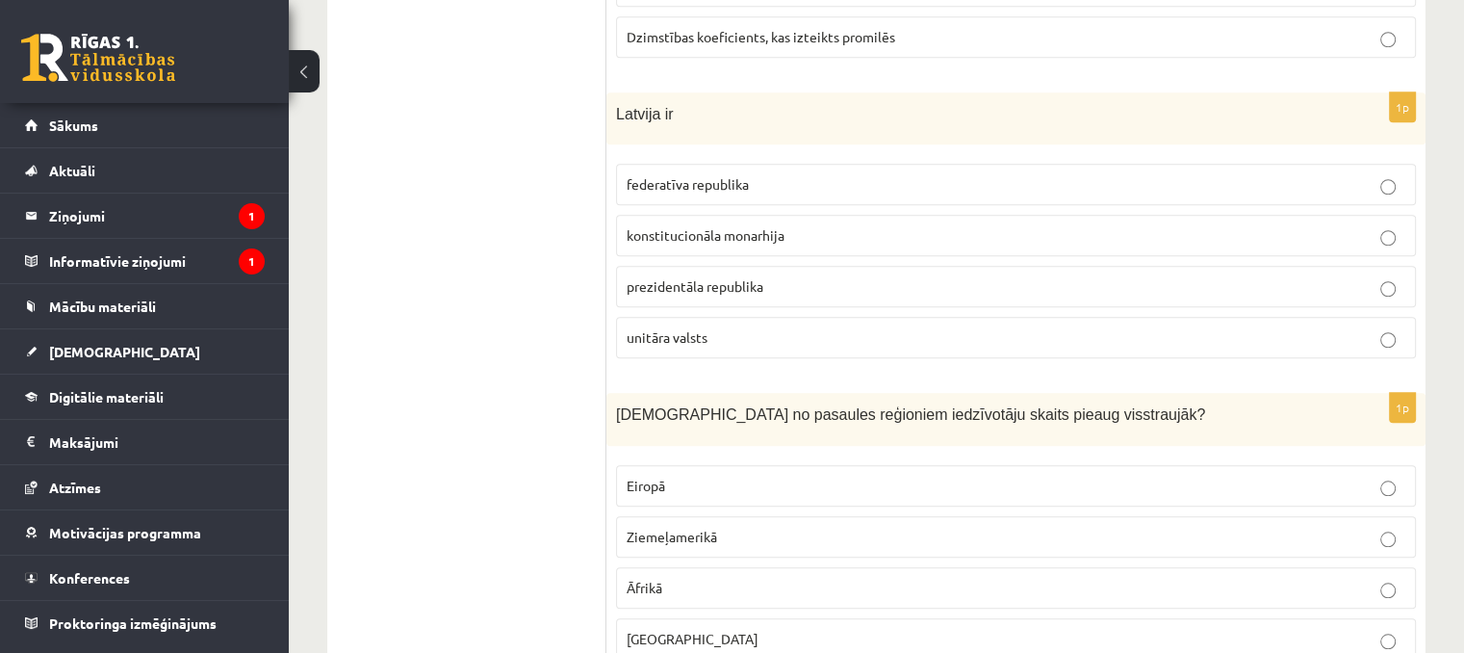
scroll to position [9129, 0]
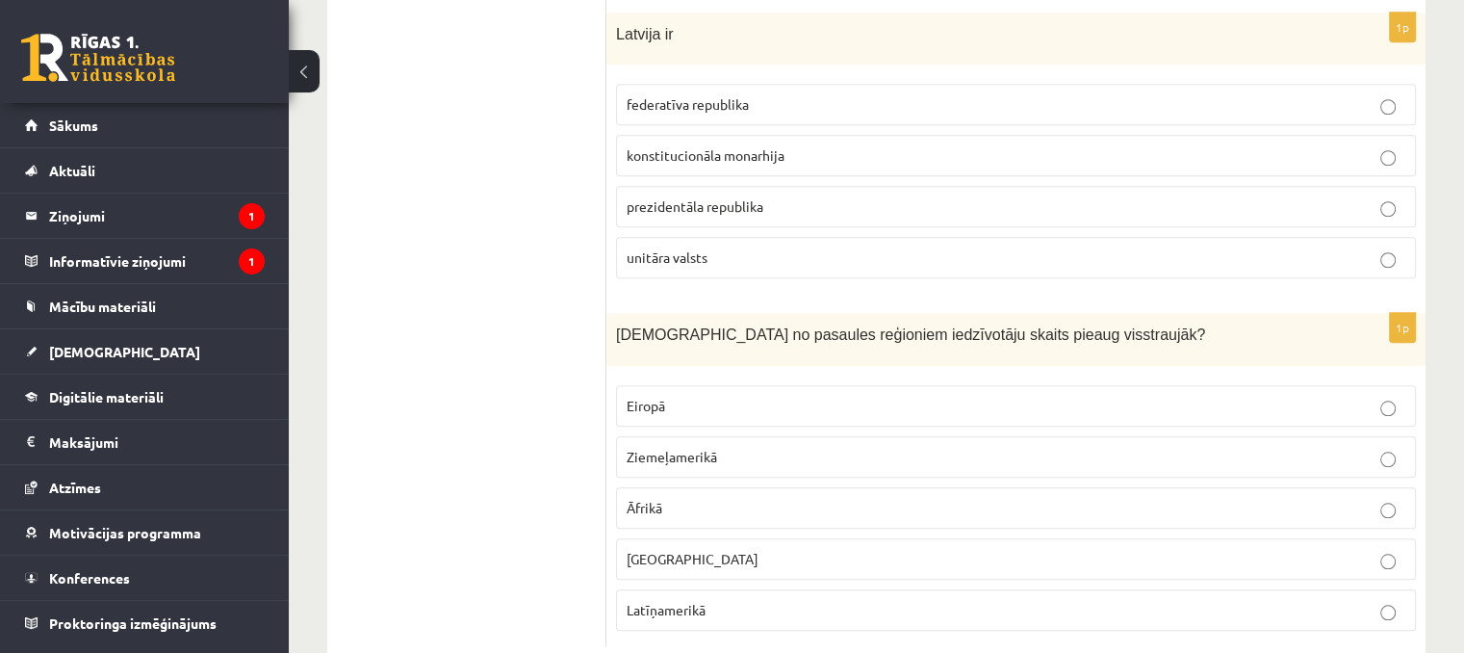
click at [693, 498] on p "Āfrikā" at bounding box center [1016, 508] width 779 height 20
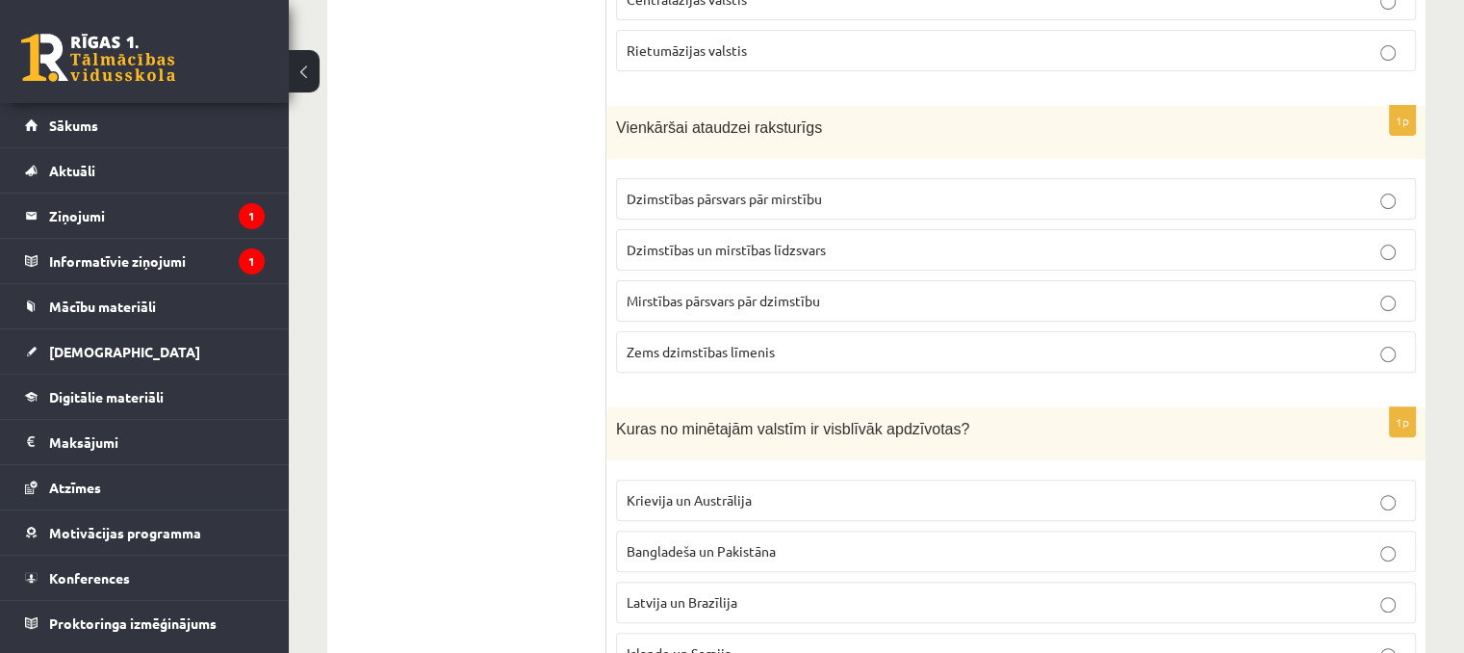
scroll to position [0, 0]
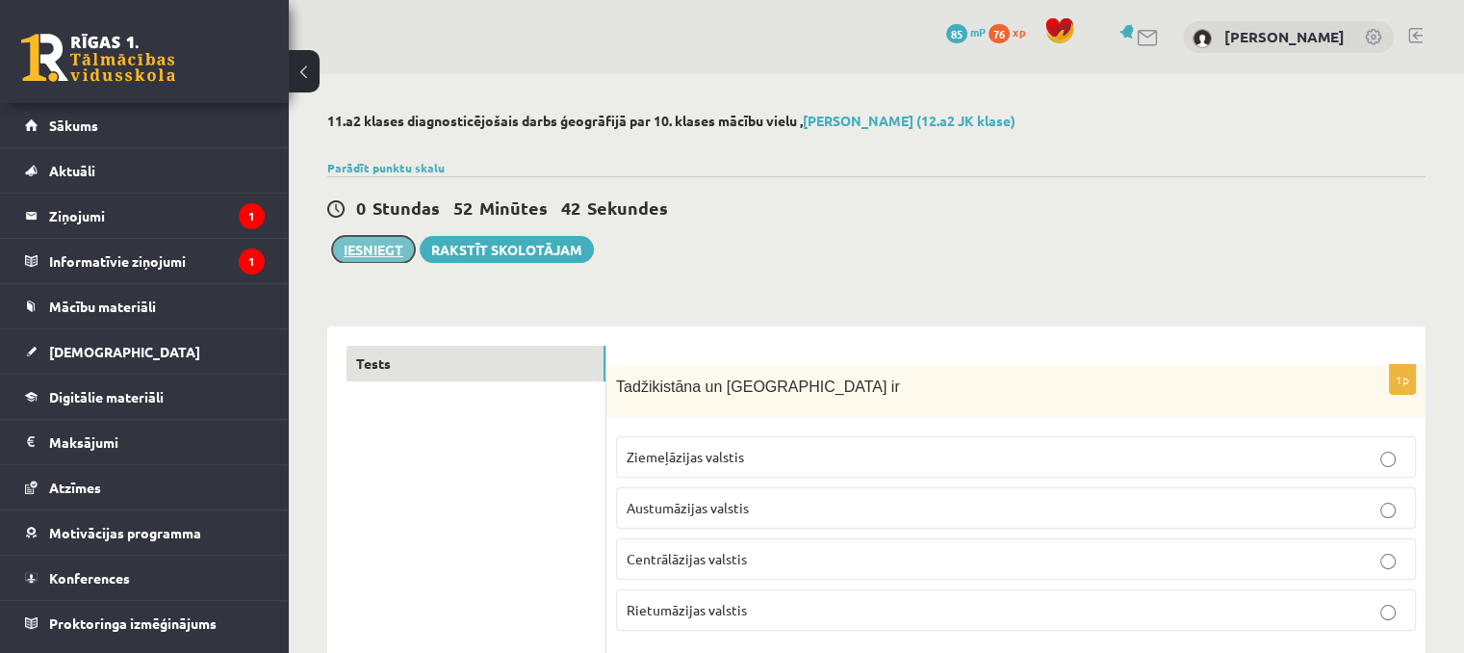
click at [364, 241] on button "Iesniegt" at bounding box center [373, 249] width 83 height 27
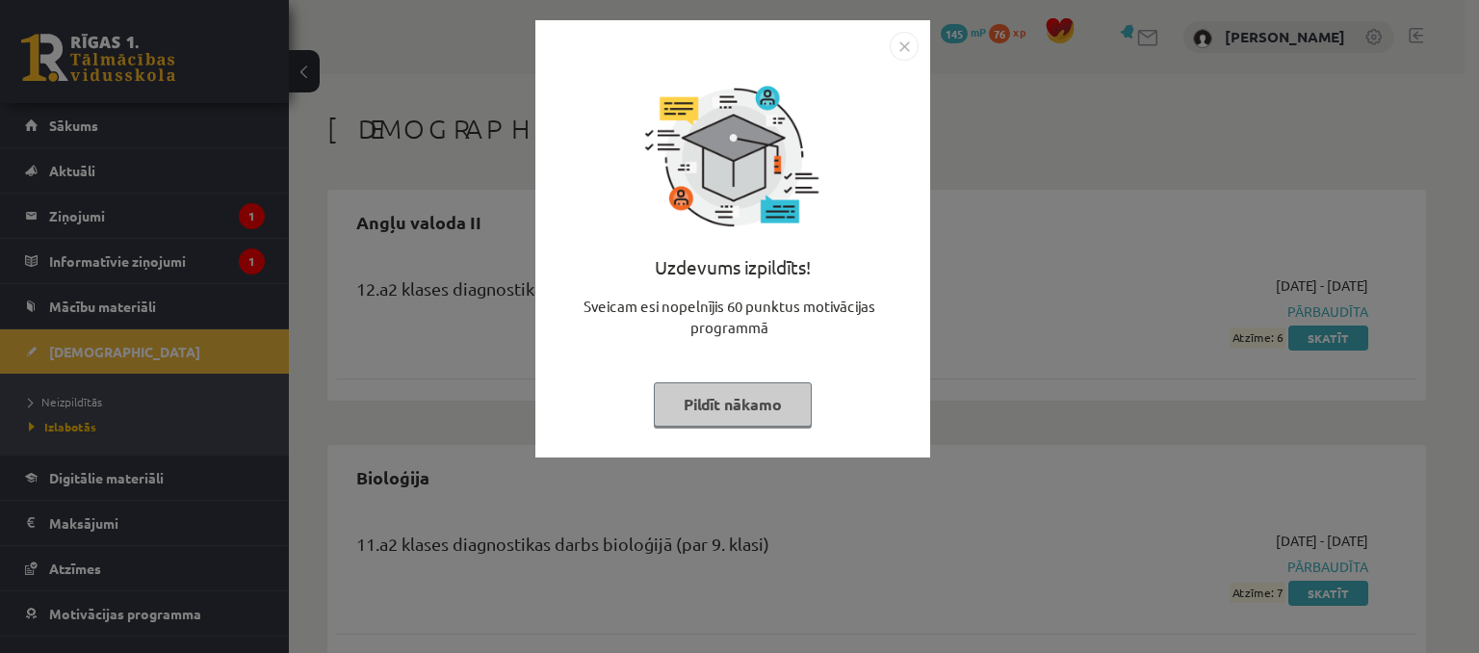
click at [772, 399] on button "Pildīt nākamo" at bounding box center [733, 404] width 158 height 44
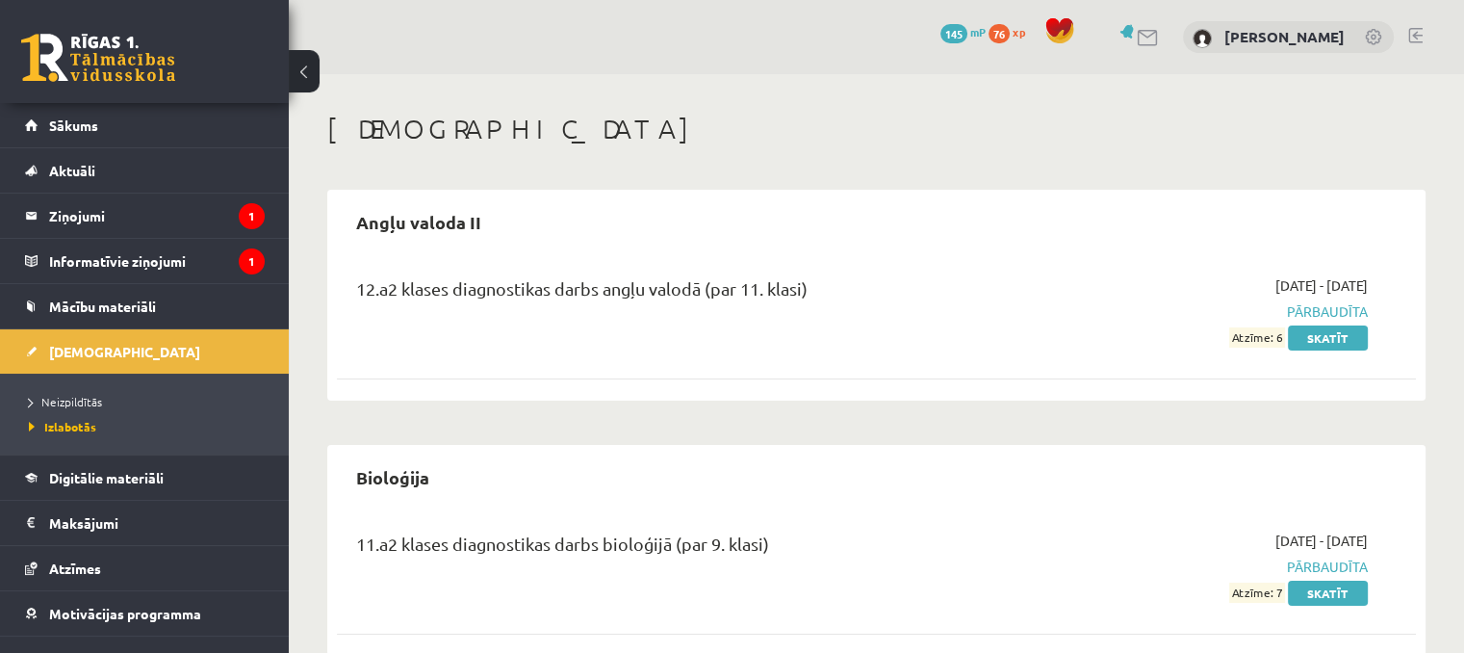
click at [52, 409] on li "Neizpildītās" at bounding box center [149, 401] width 241 height 25
click at [104, 400] on span "Neizpildītās" at bounding box center [71, 401] width 84 height 15
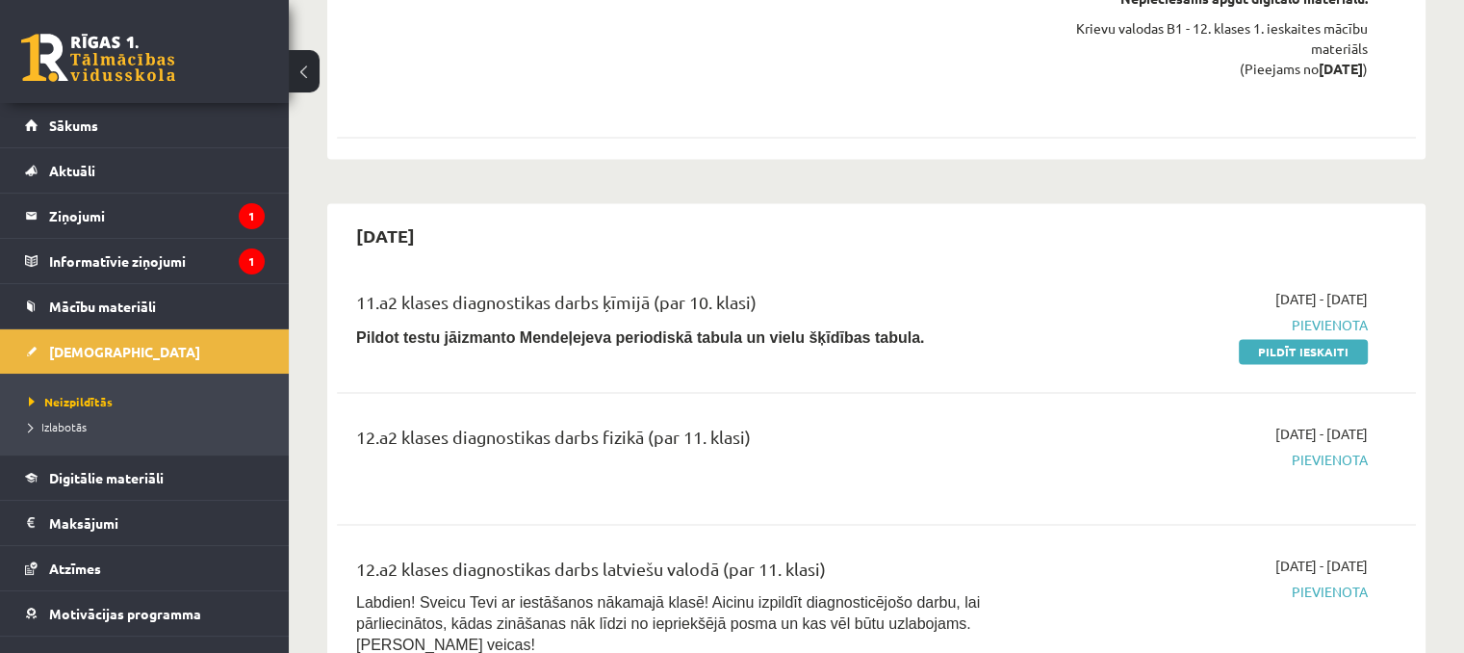
scroll to position [2696, 0]
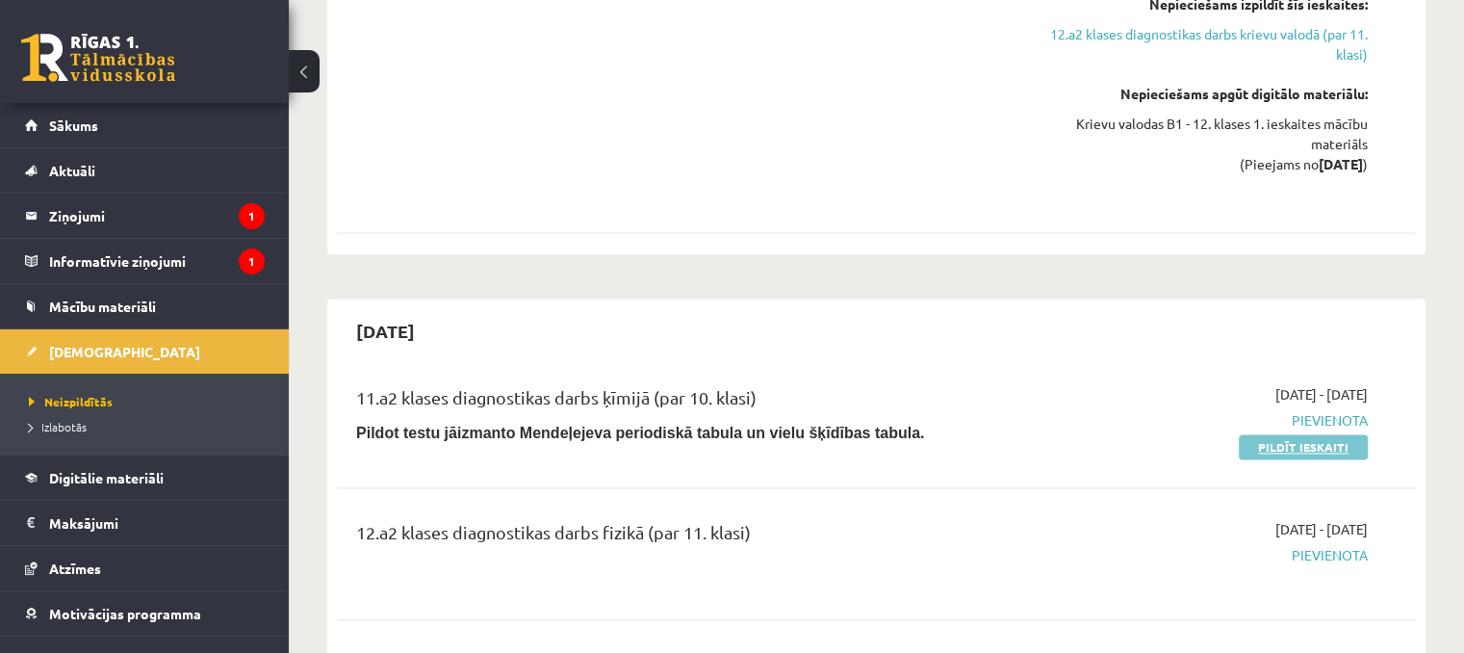
click at [1324, 434] on link "Pildīt ieskaiti" at bounding box center [1303, 446] width 129 height 25
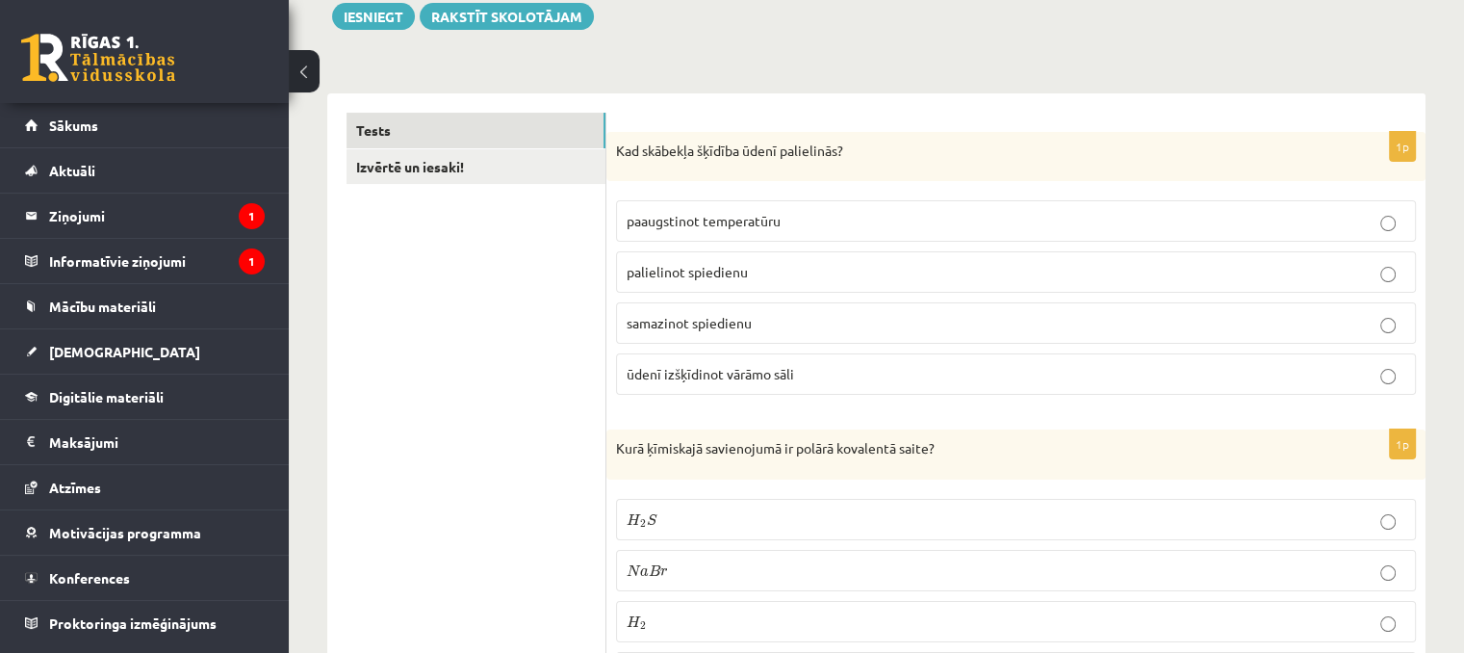
scroll to position [385, 0]
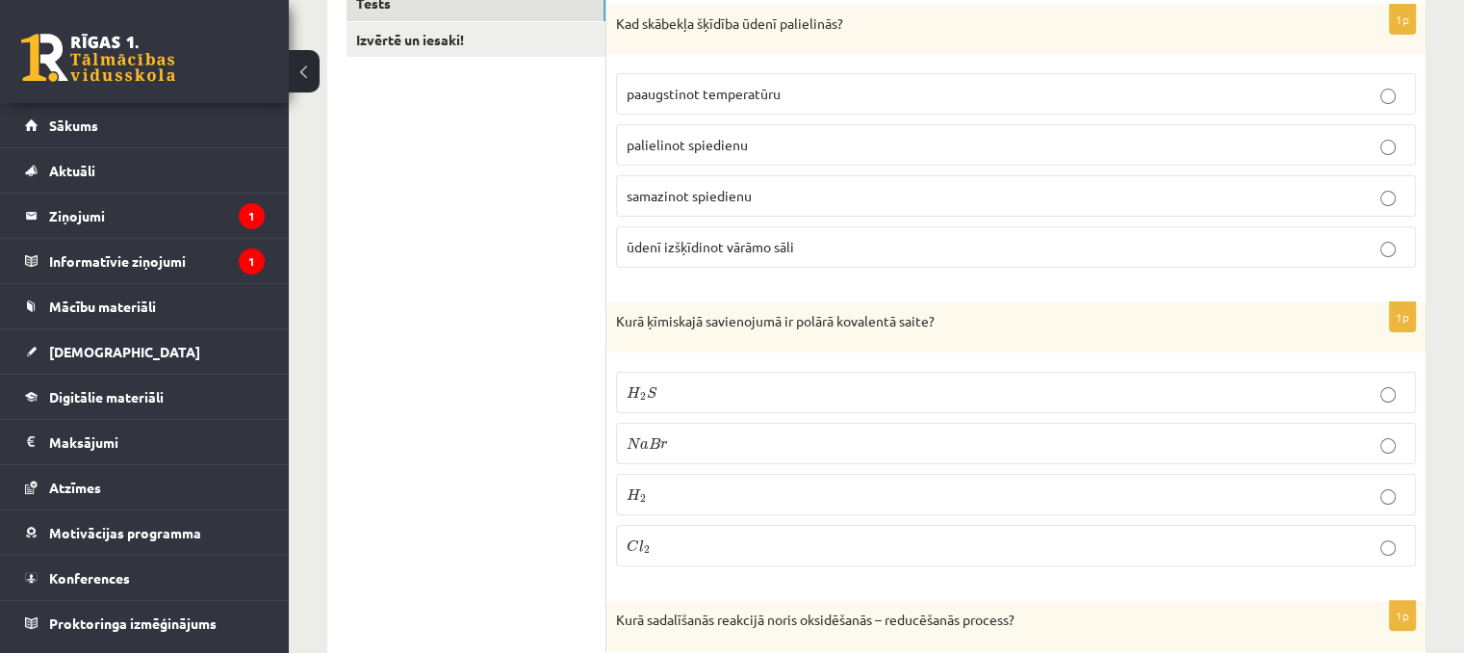
click at [719, 157] on label "palielinot spiedienu" at bounding box center [1016, 144] width 800 height 41
click at [676, 394] on p "H 2 S H 2 S" at bounding box center [1016, 392] width 779 height 20
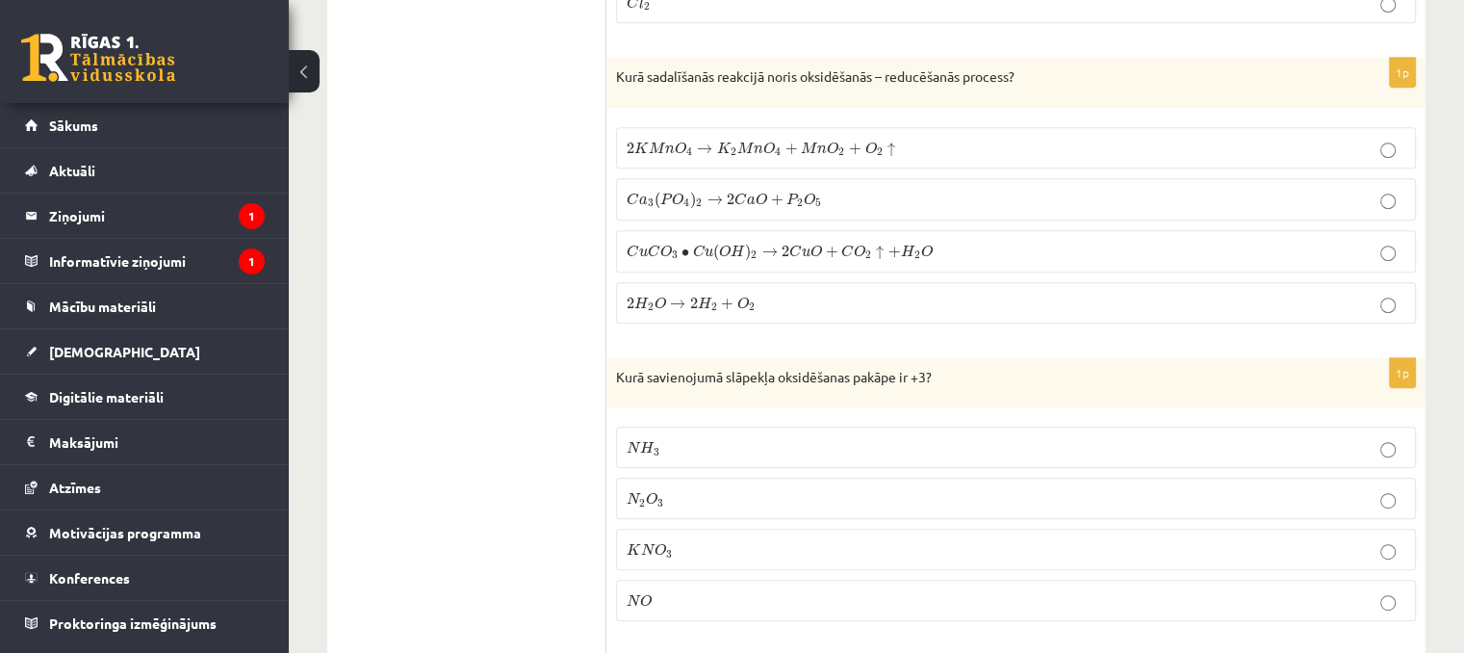
scroll to position [963, 0]
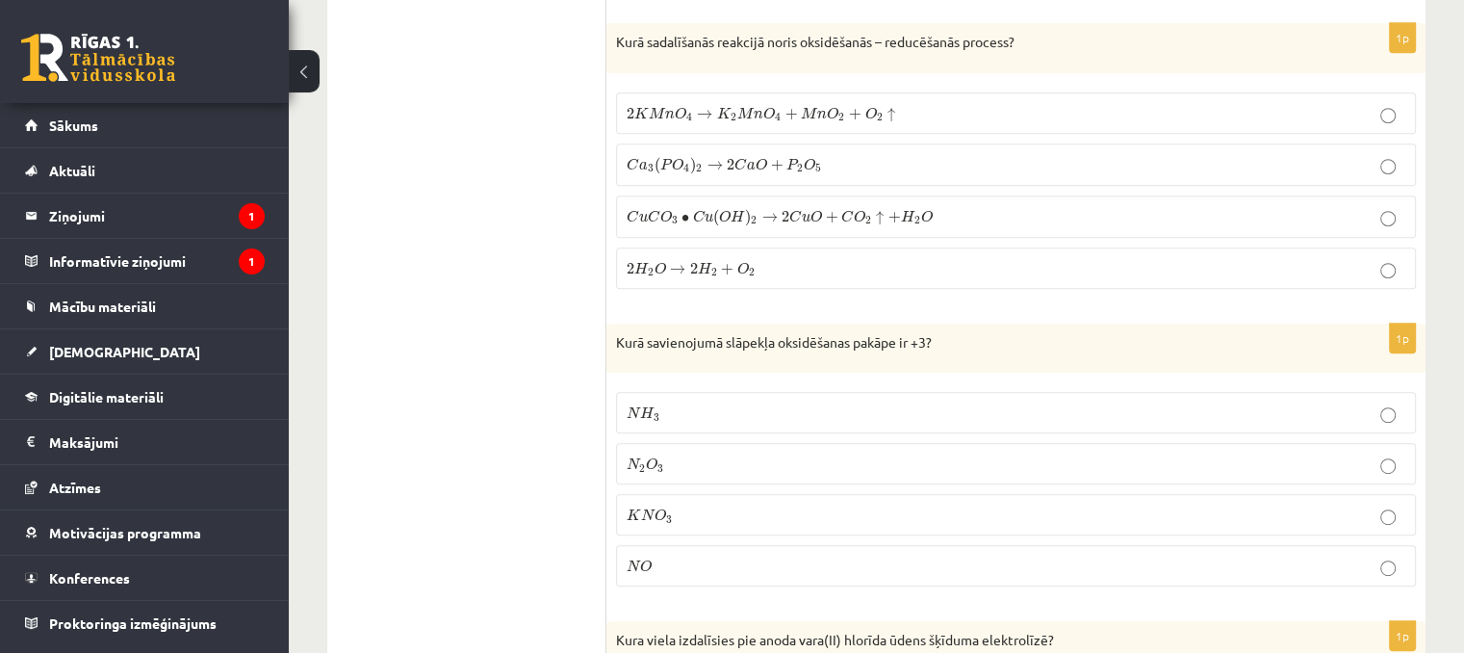
click at [785, 260] on p "2 H 2 O → 2 H 2 + O 2 2 H 2 O → 2 H 2 + O 2" at bounding box center [1016, 268] width 779 height 20
click at [739, 92] on label "2 K M n O 4 → K 2 M n O 4 + M n O 2 + O 2 ↑ 2 K M n O 4 → K 2 M n O 4 + M n O 2…" at bounding box center [1016, 112] width 800 height 41
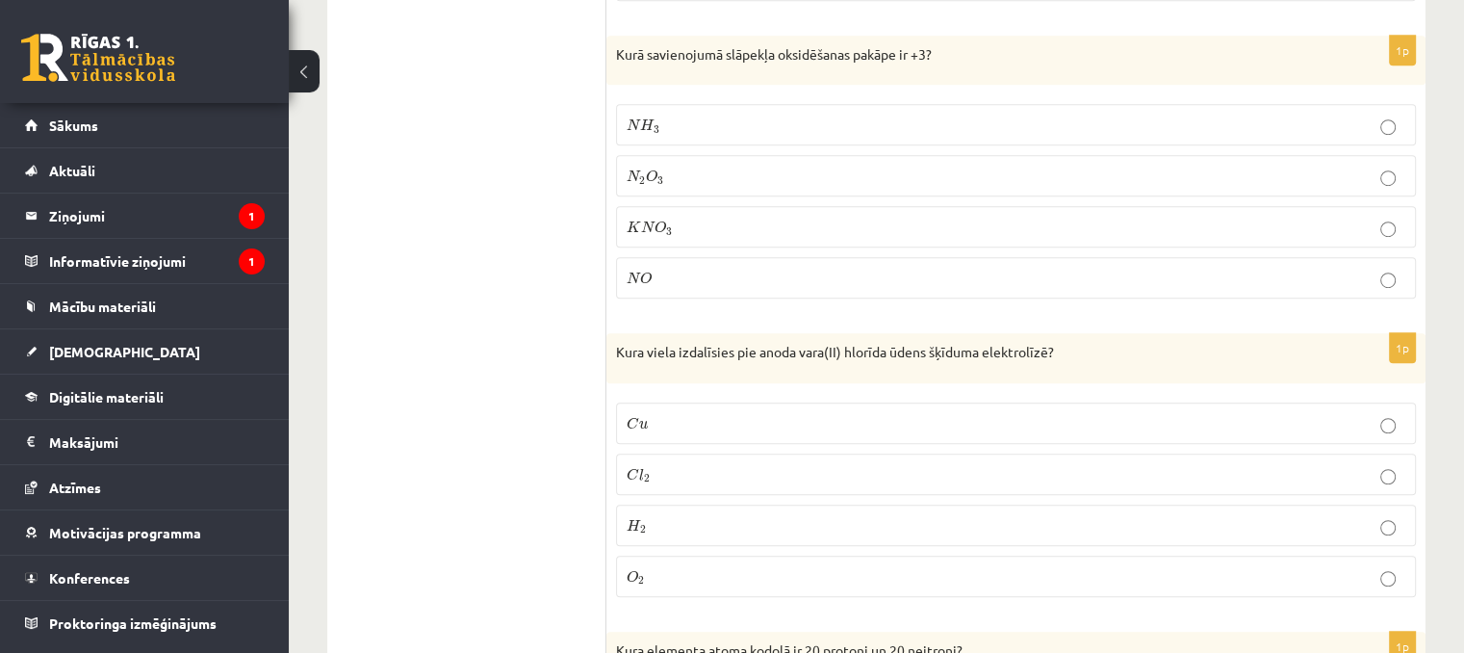
scroll to position [1252, 0]
click at [705, 165] on p "N 2 O 3 N 2 O 3" at bounding box center [1016, 175] width 779 height 20
click at [669, 464] on p "C l 2 C l 2" at bounding box center [1016, 473] width 779 height 20
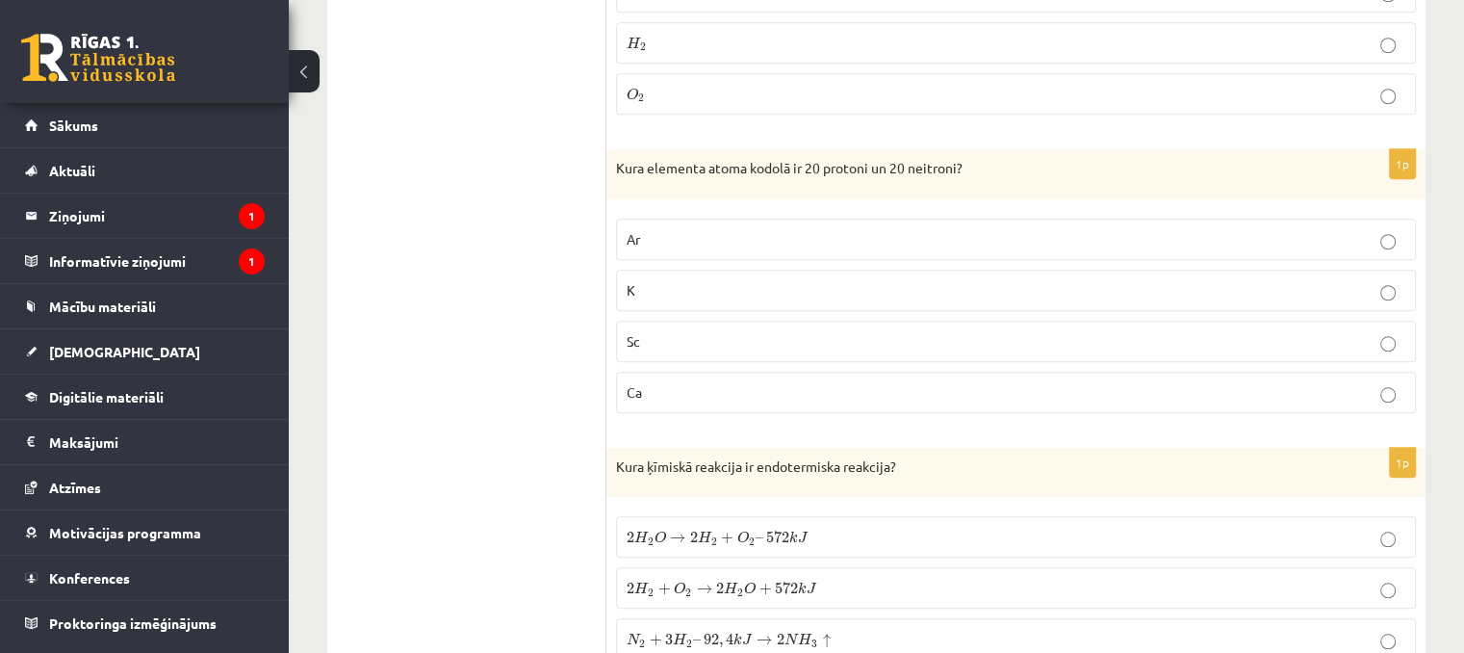
scroll to position [1829, 0]
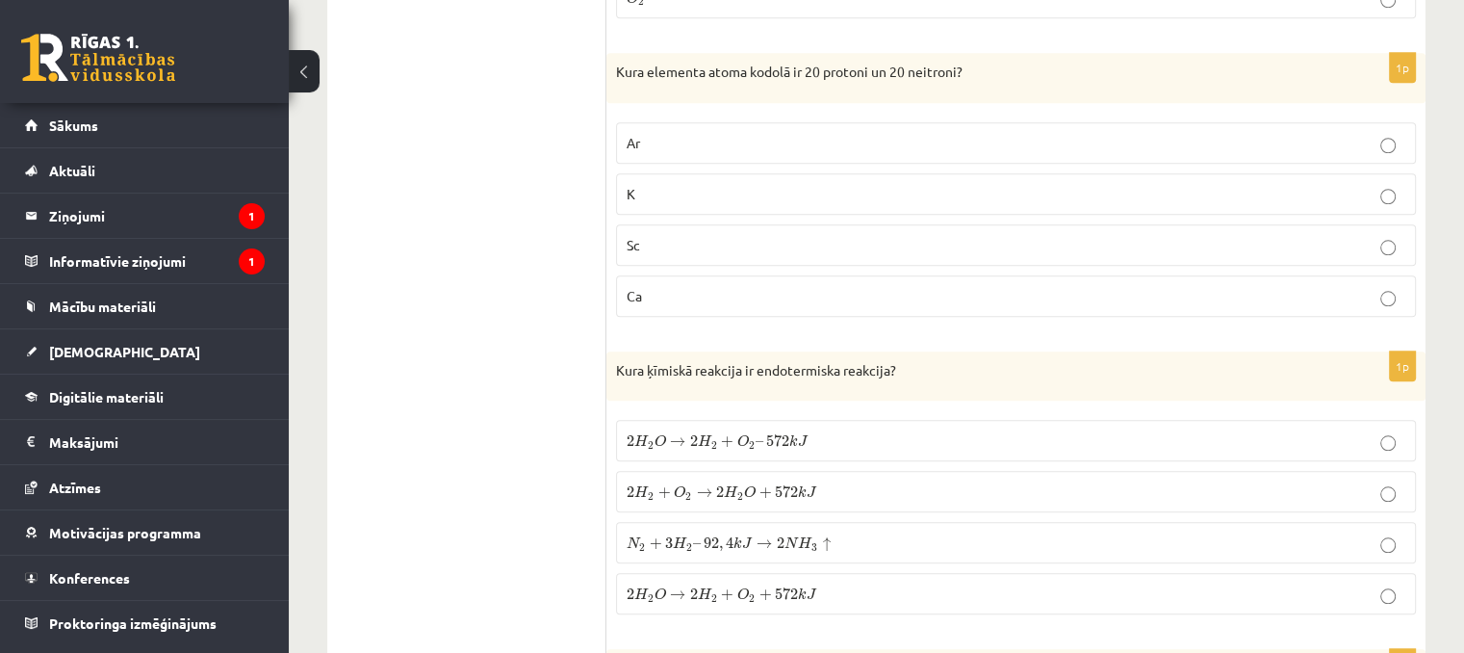
click at [683, 301] on label "Ca" at bounding box center [1016, 295] width 800 height 41
click at [779, 436] on span "572" at bounding box center [777, 441] width 23 height 12
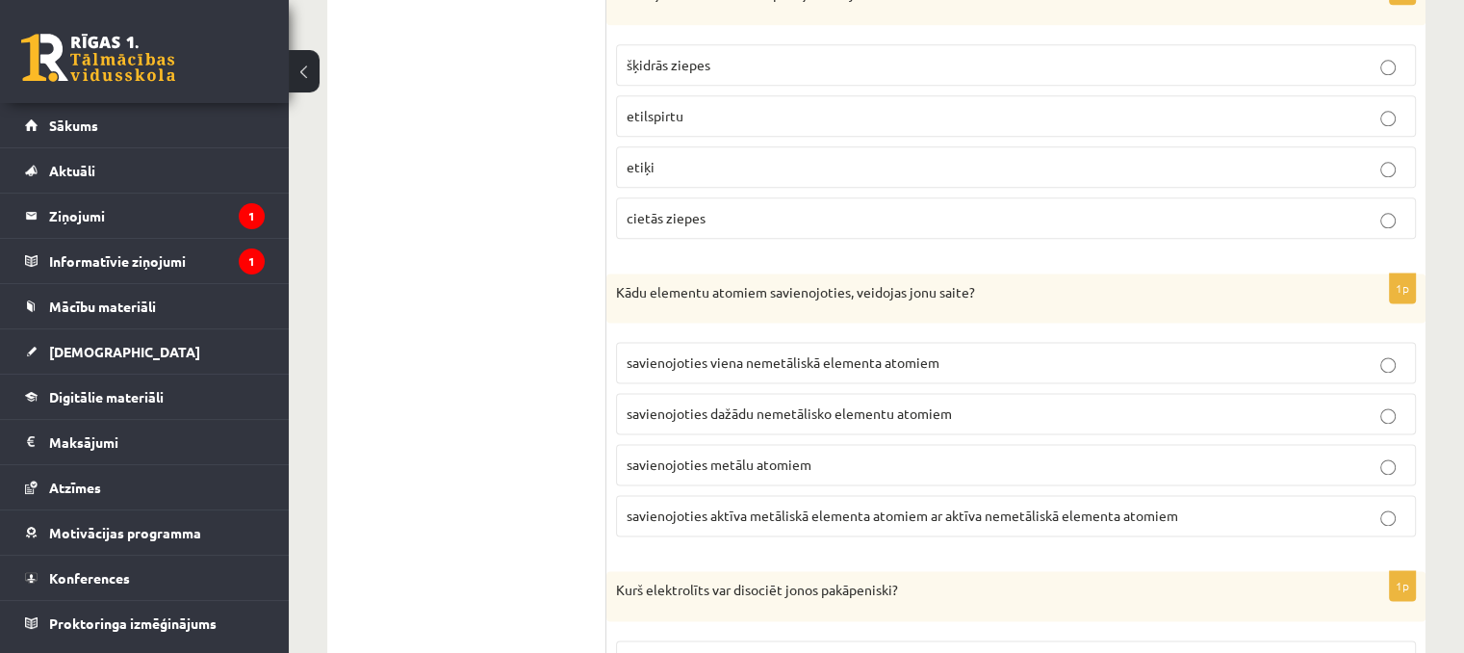
scroll to position [2407, 0]
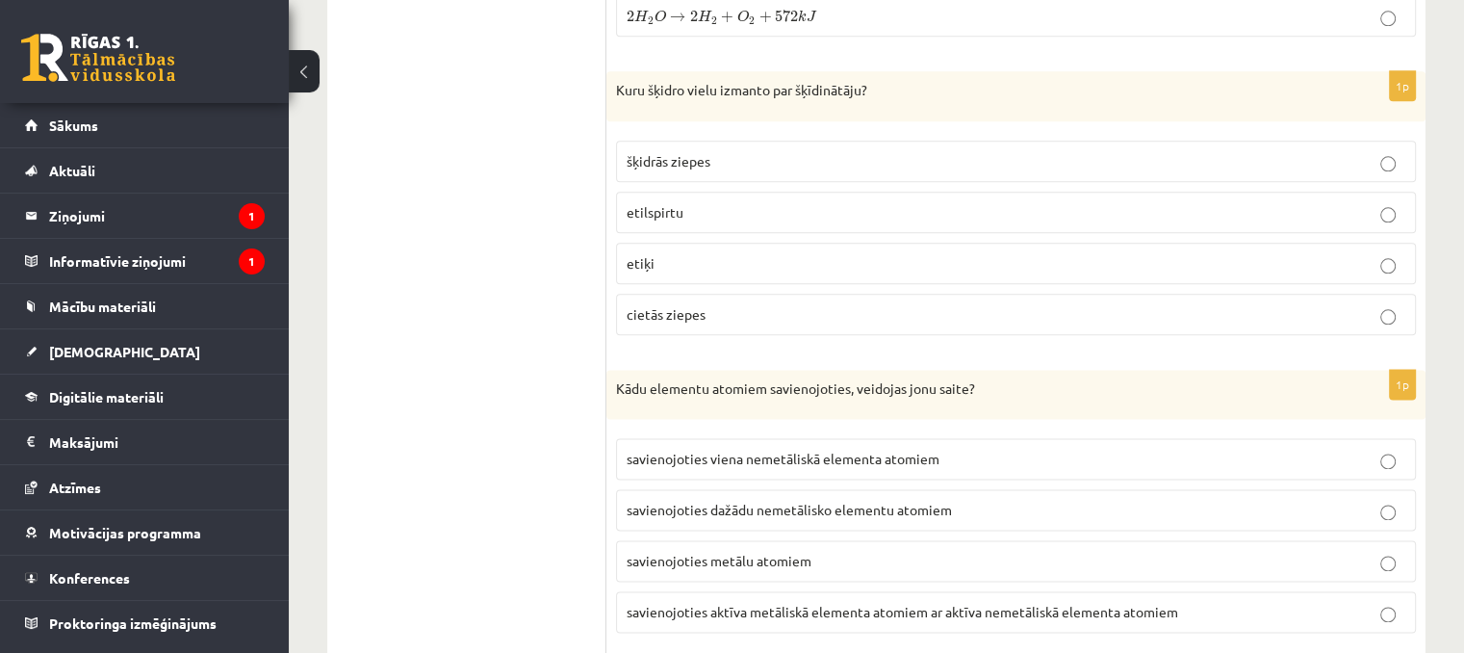
click at [730, 206] on p "etilspirtu" at bounding box center [1016, 212] width 779 height 20
click at [849, 501] on span "savienojoties dažādu nemetālisko elementu atomiem" at bounding box center [789, 509] width 325 height 17
click at [853, 605] on p "savienojoties aktīva metāliskā elementa atomiem ar aktīva nemetāliskā elementa …" at bounding box center [1016, 612] width 779 height 20
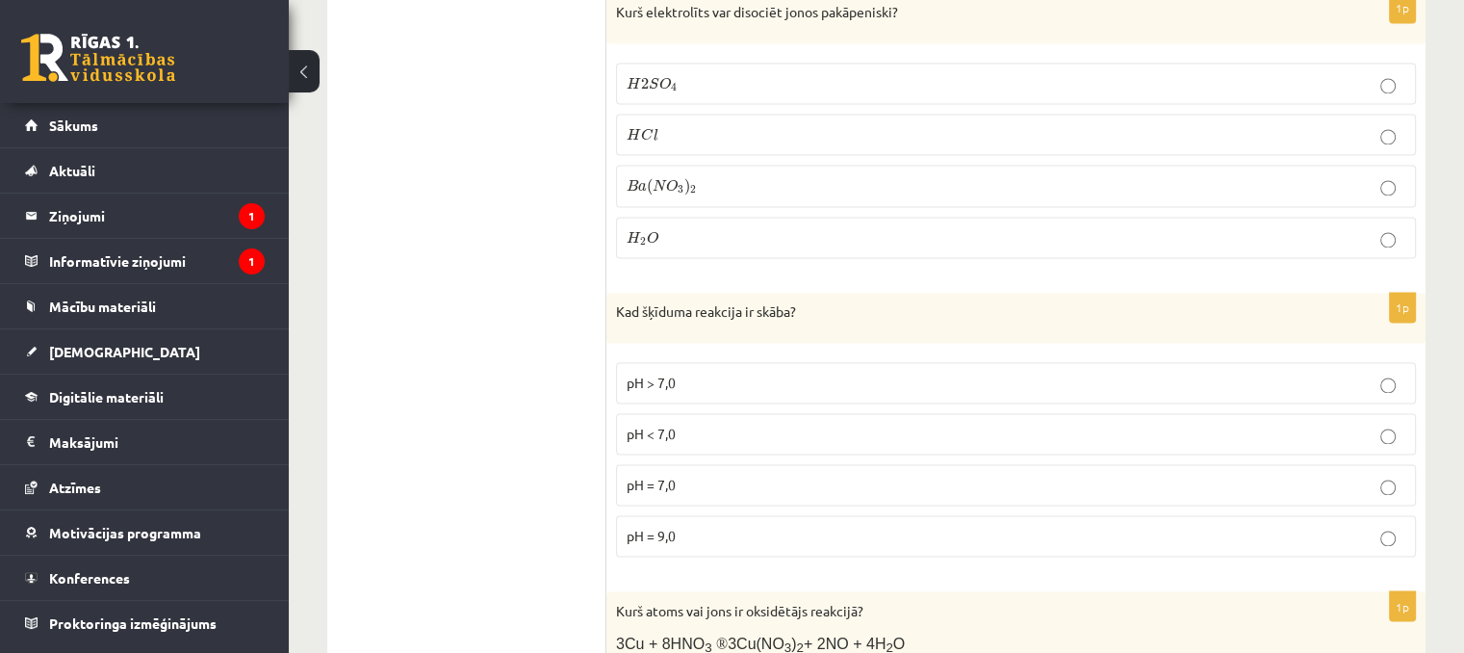
scroll to position [2985, 0]
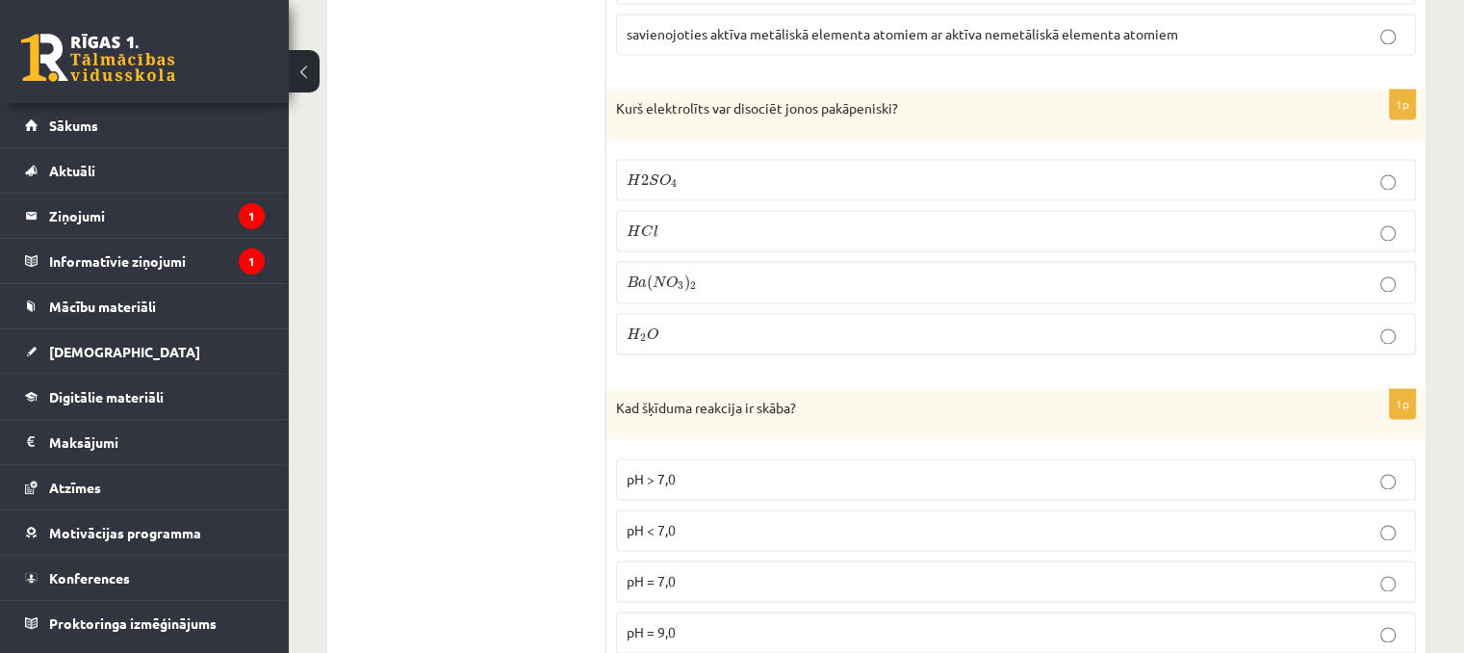
click at [764, 169] on p "H 2 S O 4 H 2 S O 4" at bounding box center [1016, 179] width 779 height 20
click at [693, 520] on p "pH < 7,0" at bounding box center [1016, 530] width 779 height 20
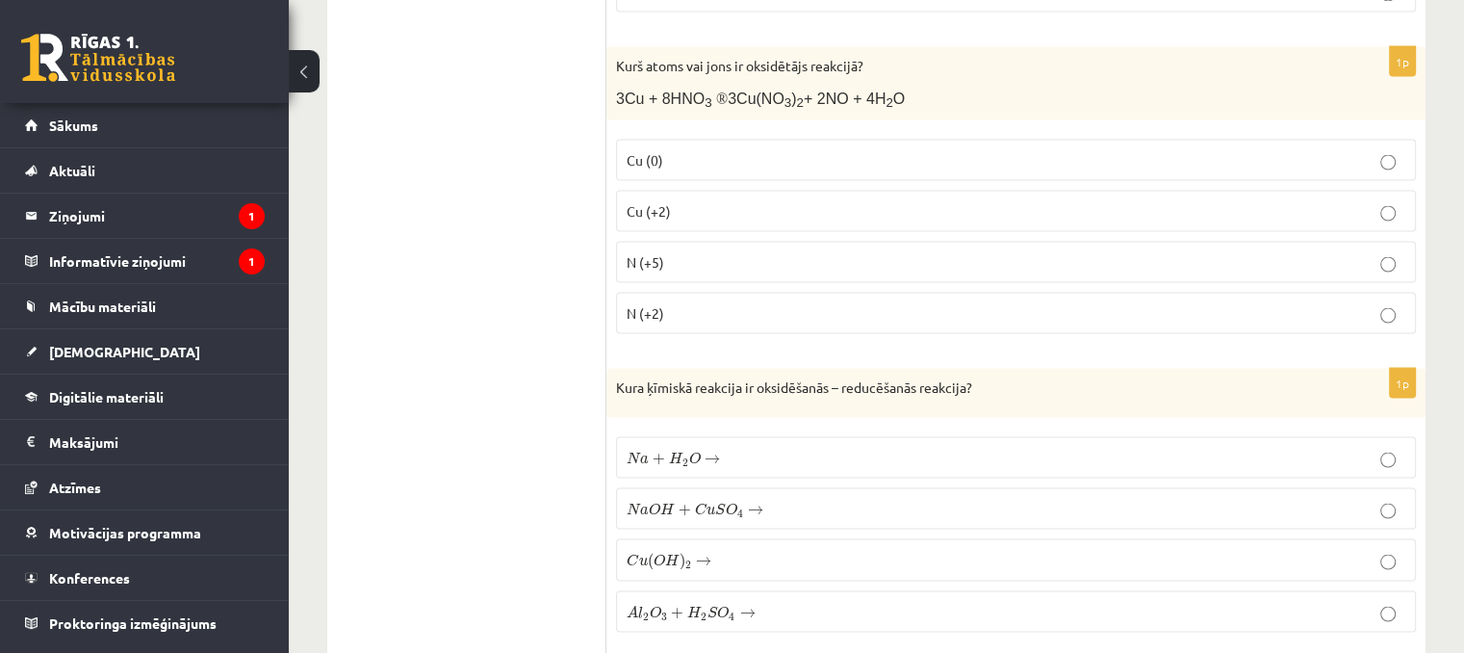
scroll to position [3659, 0]
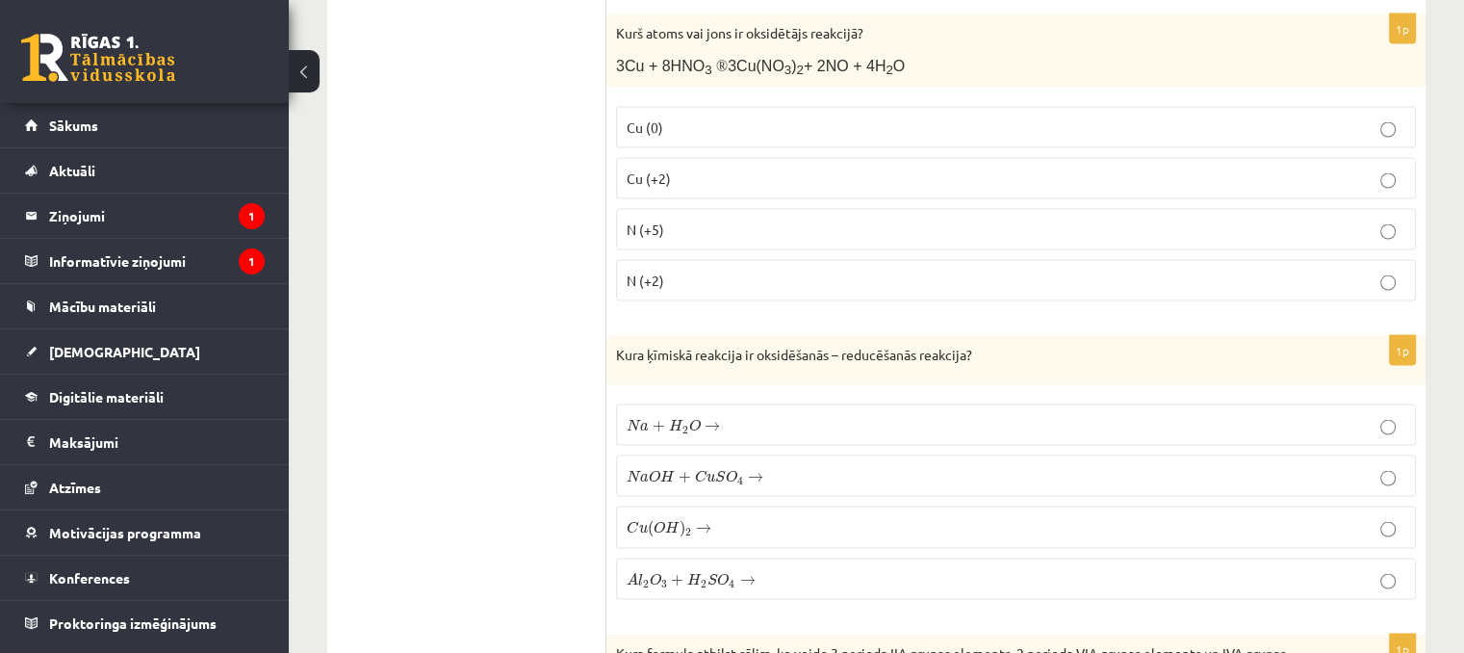
click at [741, 220] on label "N (+5)" at bounding box center [1016, 228] width 800 height 41
click at [689, 418] on span "O" at bounding box center [694, 424] width 12 height 13
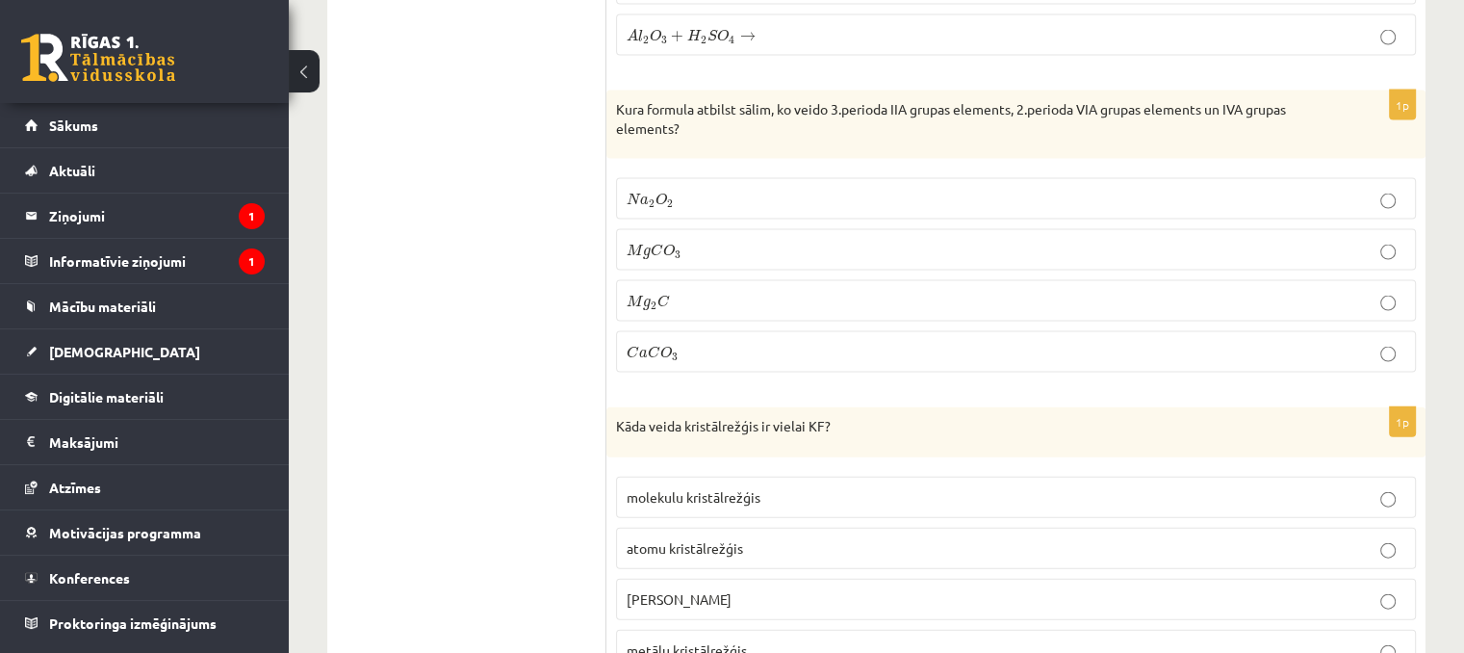
scroll to position [4236, 0]
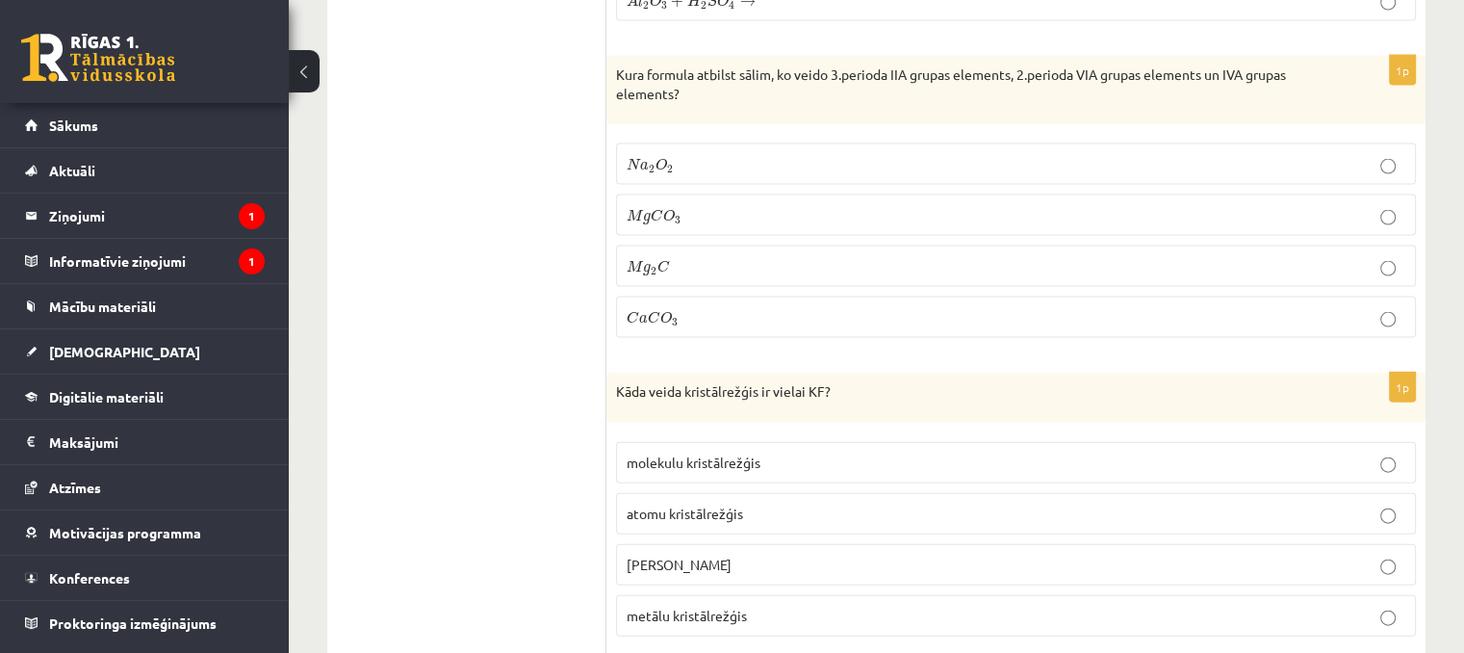
click at [704, 307] on p "C a C O 3 C a C O 3" at bounding box center [1016, 317] width 779 height 20
click at [701, 555] on p "jonu kristālrežģis" at bounding box center [1016, 565] width 779 height 20
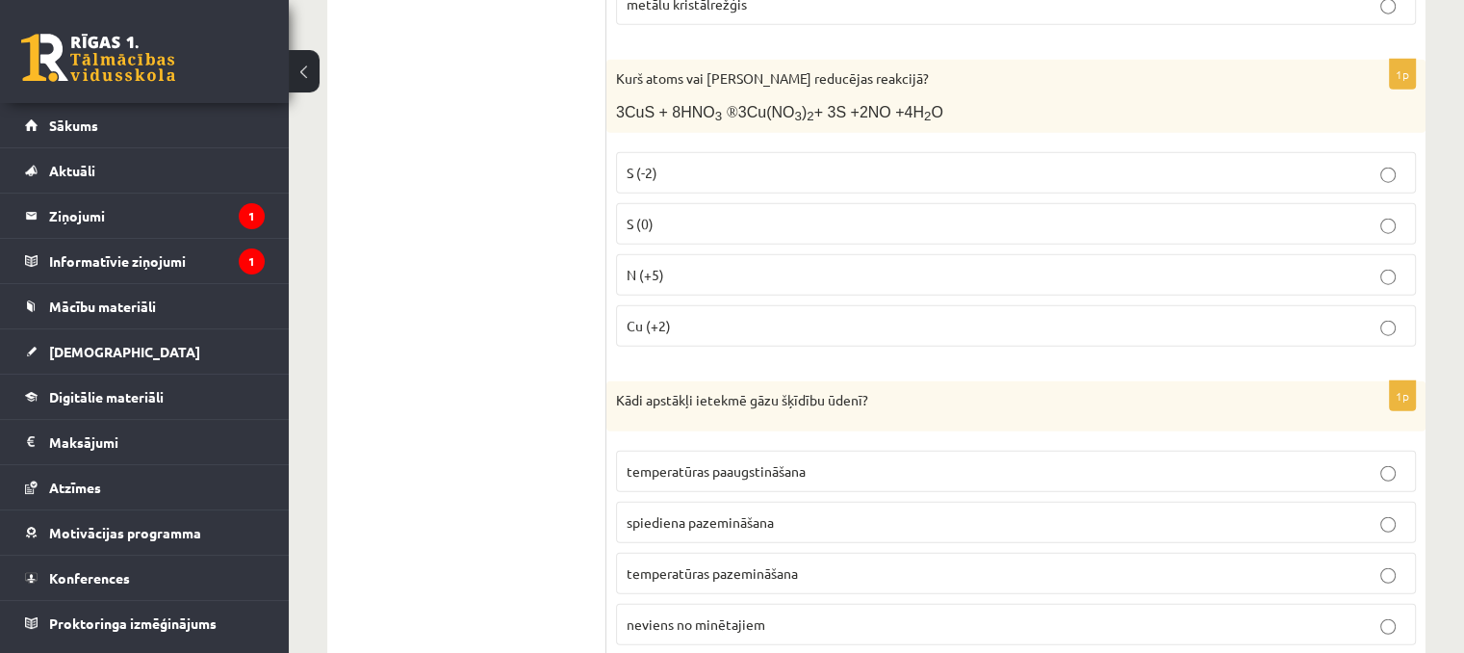
scroll to position [4814, 0]
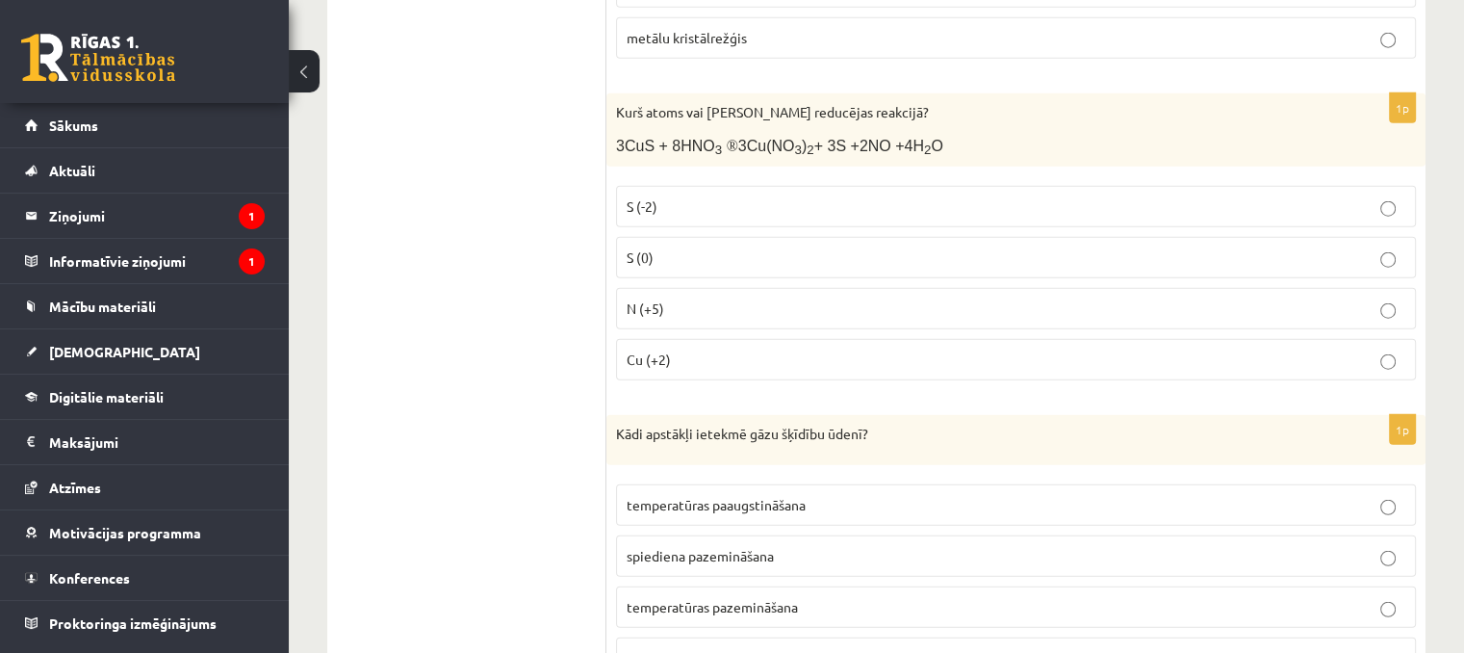
click at [671, 288] on label "N (+5)" at bounding box center [1016, 308] width 800 height 41
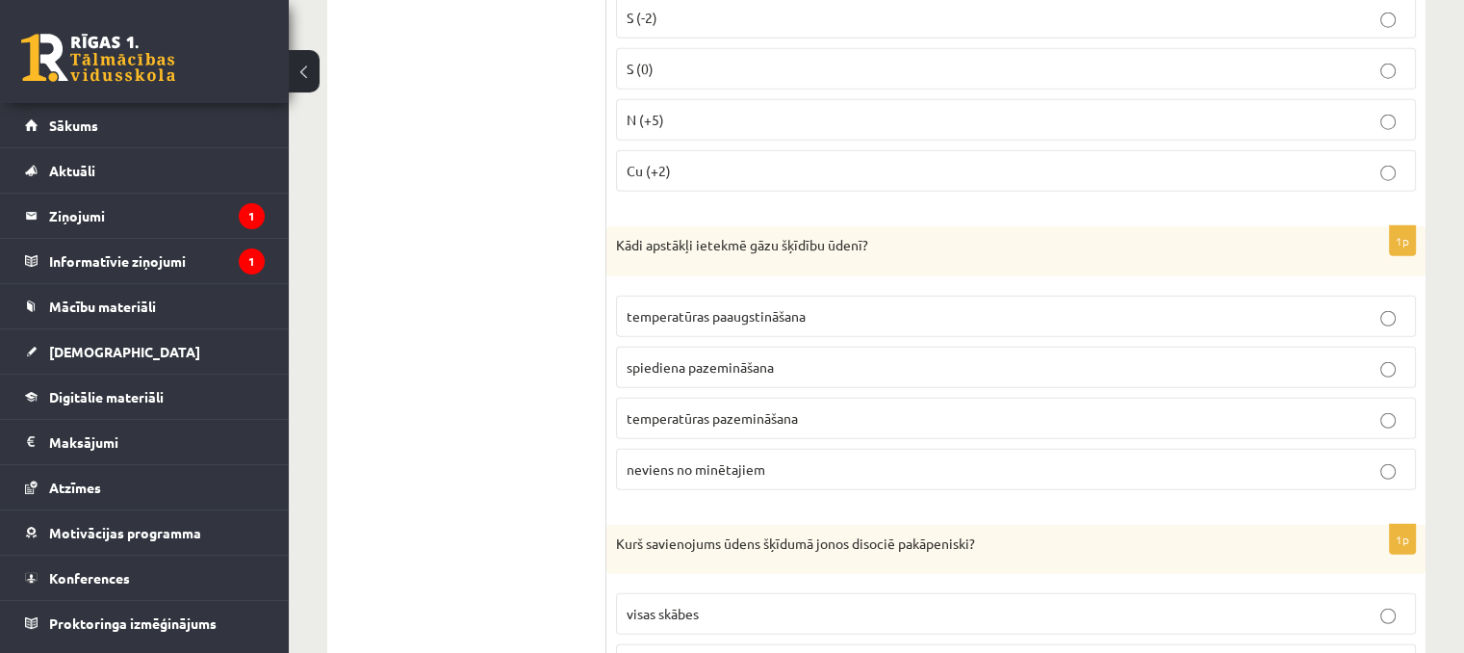
scroll to position [5007, 0]
click at [678, 394] on label "temperatūras pazemināšana" at bounding box center [1016, 414] width 800 height 41
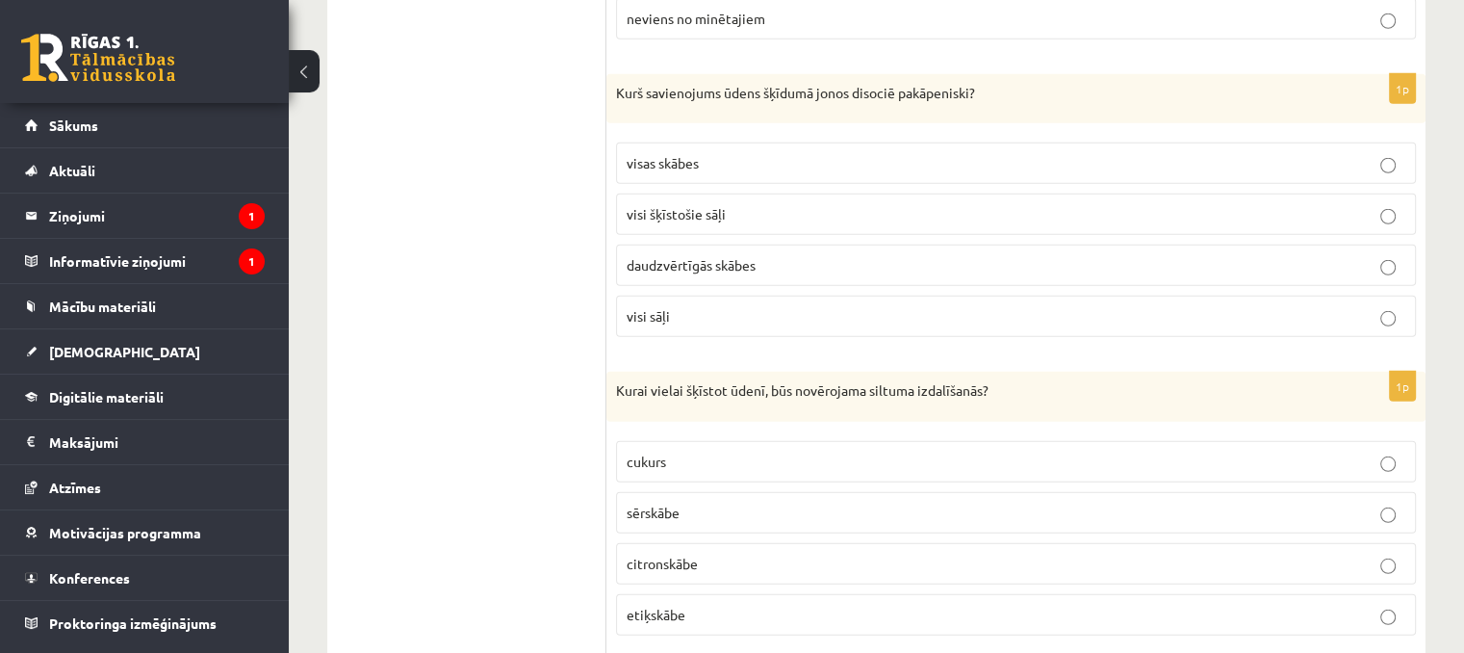
scroll to position [5488, 0]
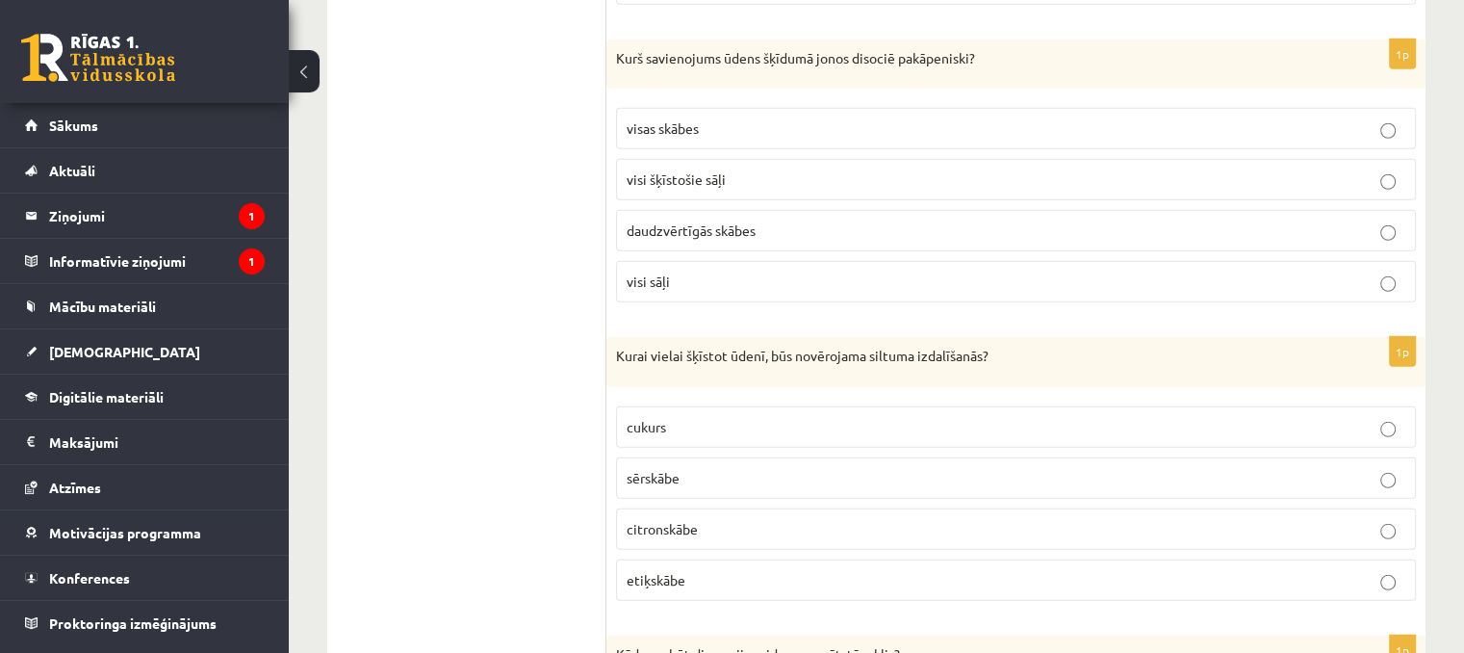
click at [757, 210] on label "daudzvērtīgās skābes" at bounding box center [1016, 230] width 800 height 41
click at [647, 469] on span "sērskābe" at bounding box center [653, 477] width 53 height 17
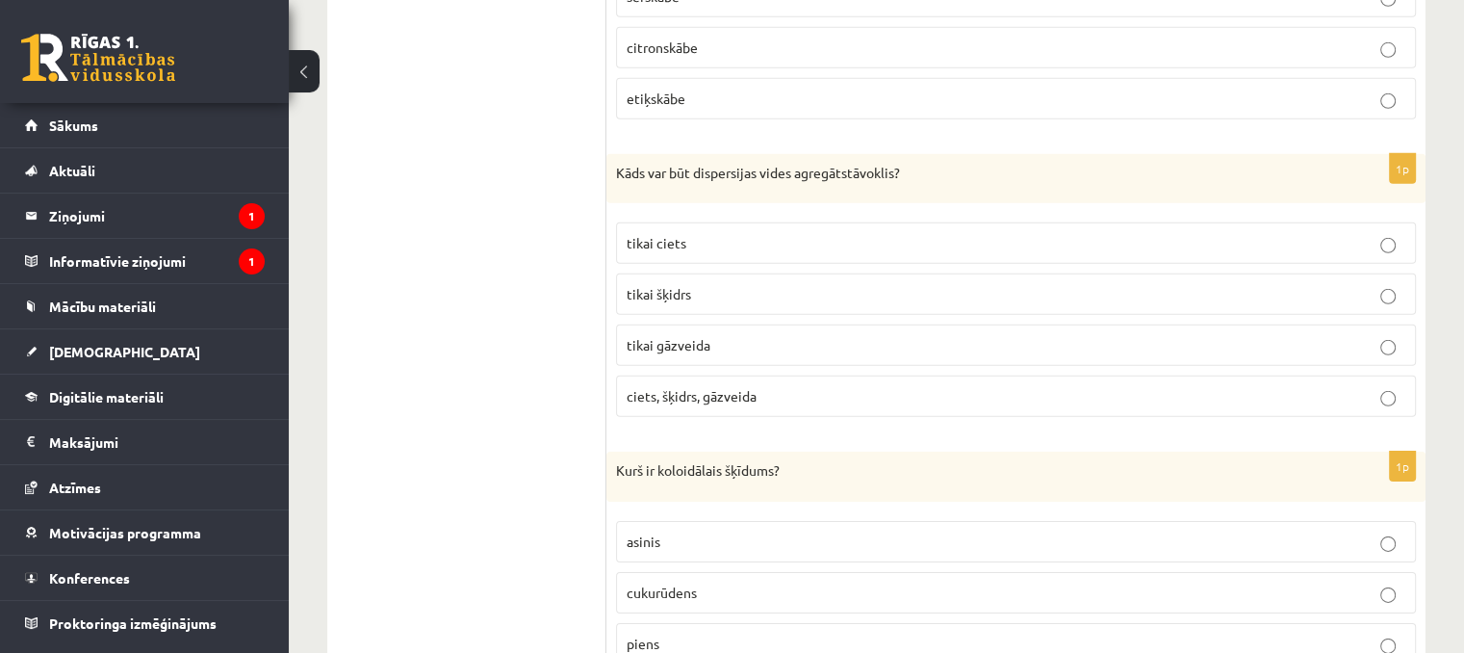
scroll to position [6066, 0]
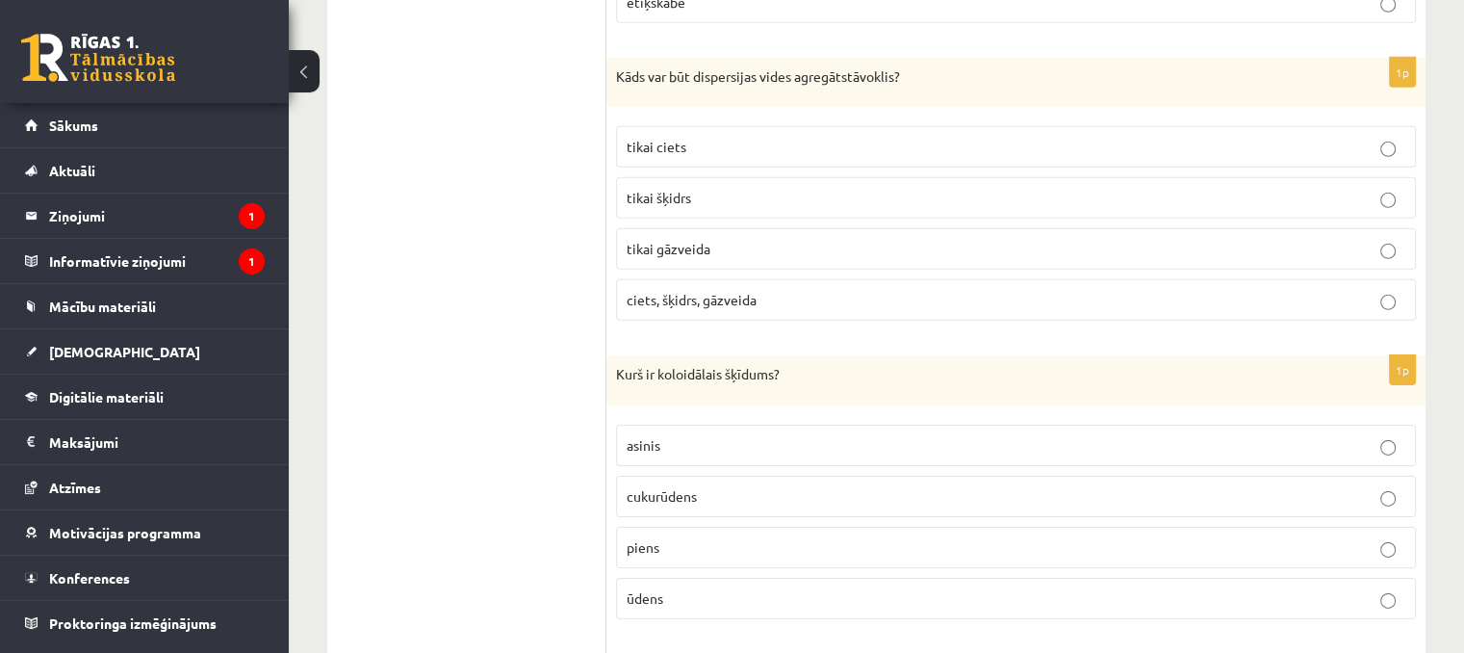
click at [704, 291] on span "ciets, šķidrs, gāzveida" at bounding box center [692, 299] width 130 height 17
click at [694, 537] on p "piens" at bounding box center [1016, 547] width 779 height 20
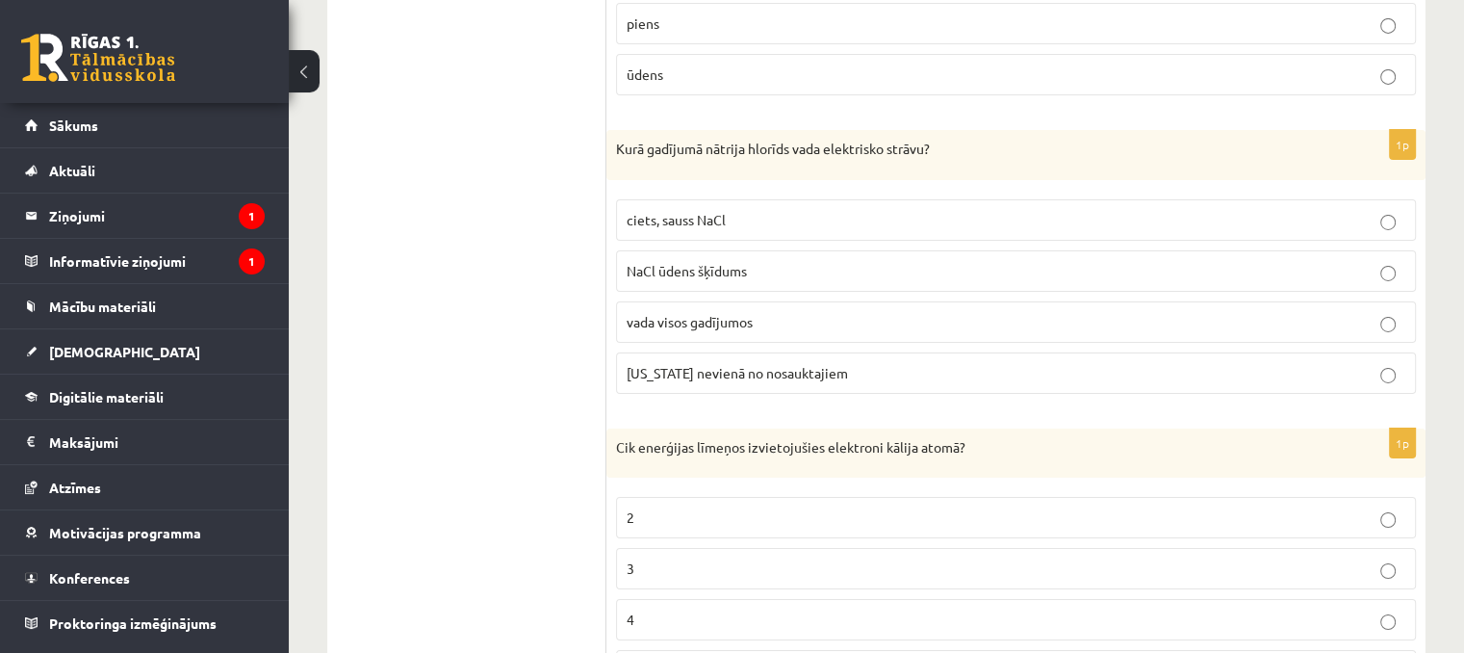
scroll to position [6644, 0]
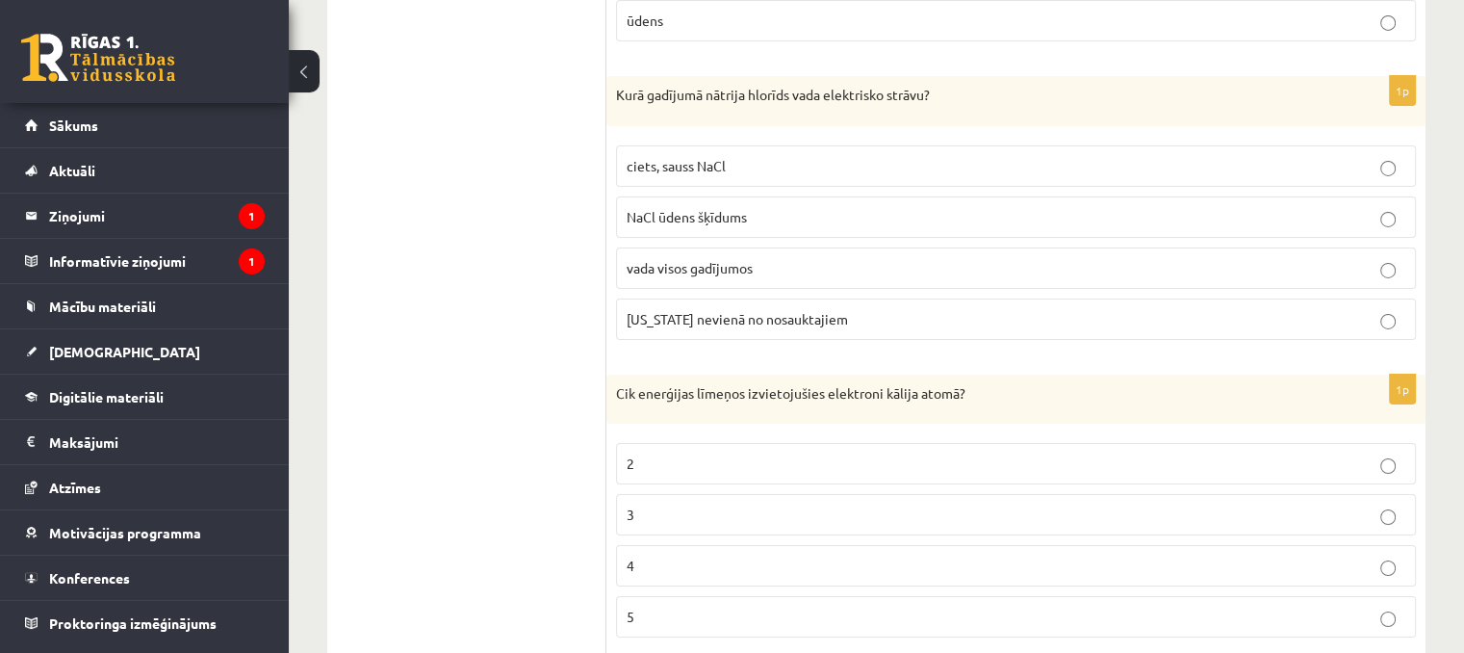
click at [724, 208] on span "NaCl ūdens šķīdums" at bounding box center [687, 216] width 120 height 17
click at [620, 545] on label "4" at bounding box center [1016, 565] width 800 height 41
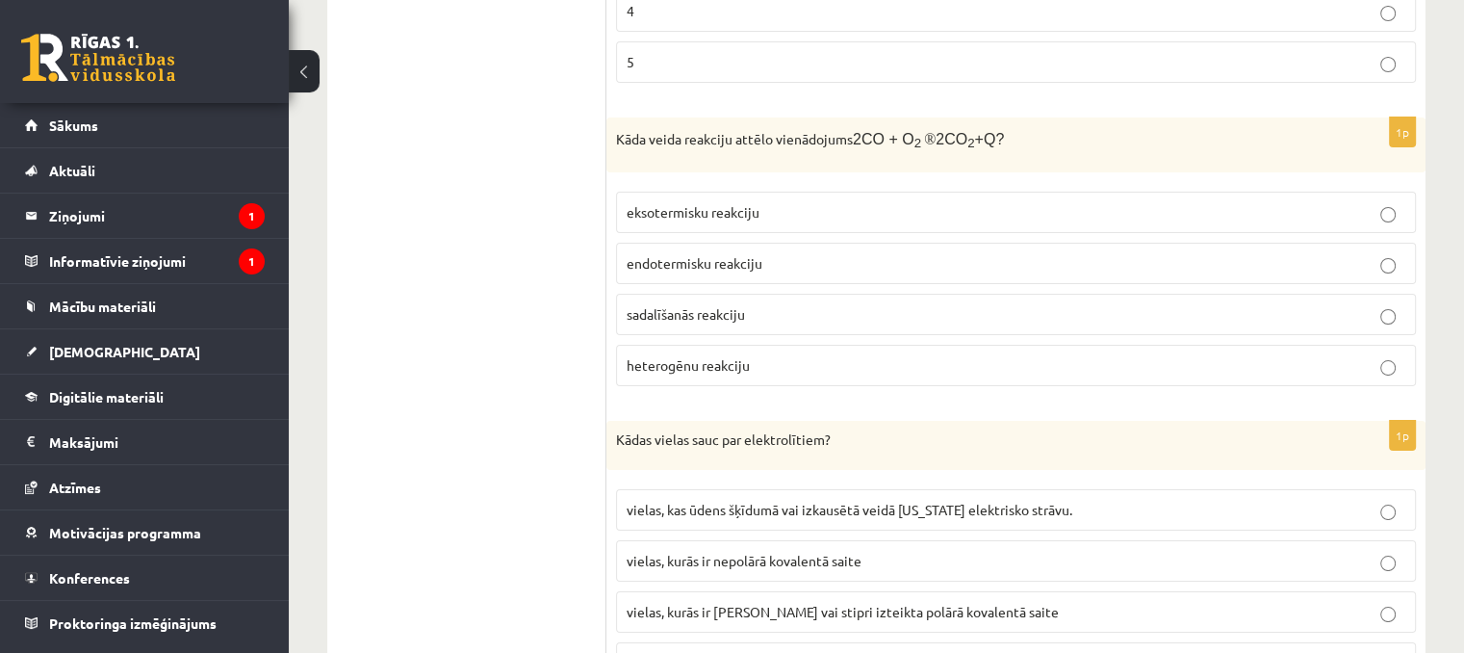
scroll to position [7221, 0]
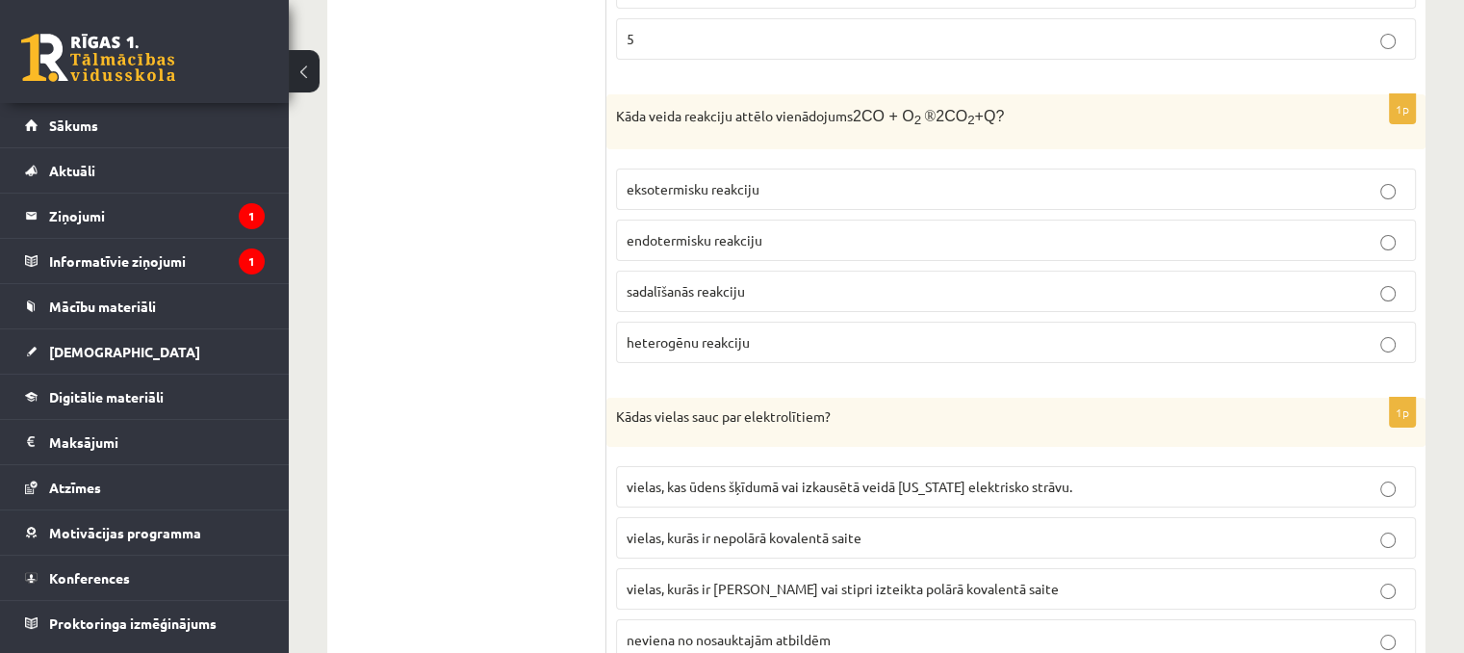
click at [687, 168] on label "eksotermisku reakciju" at bounding box center [1016, 188] width 800 height 41
click at [745, 580] on span "vielas, kurās ir jonu saite vai stipri izteikta polārā kovalentā saite" at bounding box center [843, 588] width 432 height 17
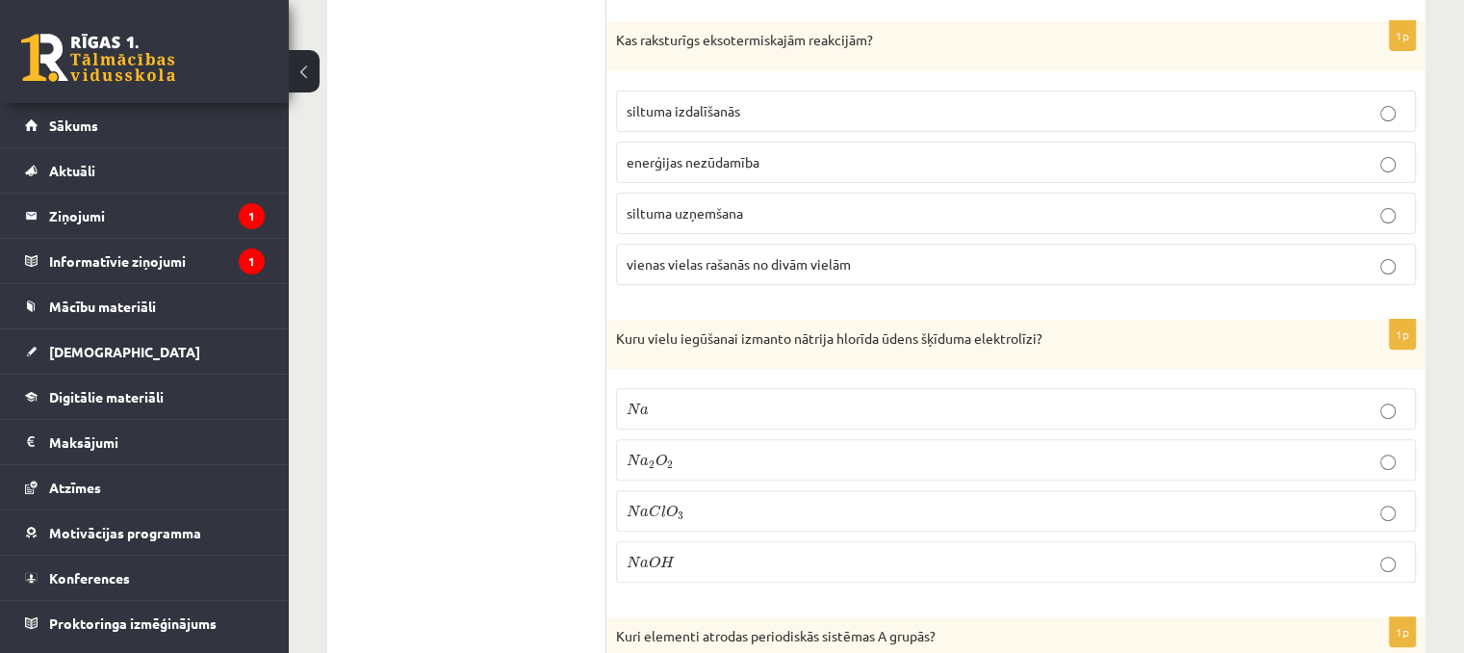
scroll to position [7799, 0]
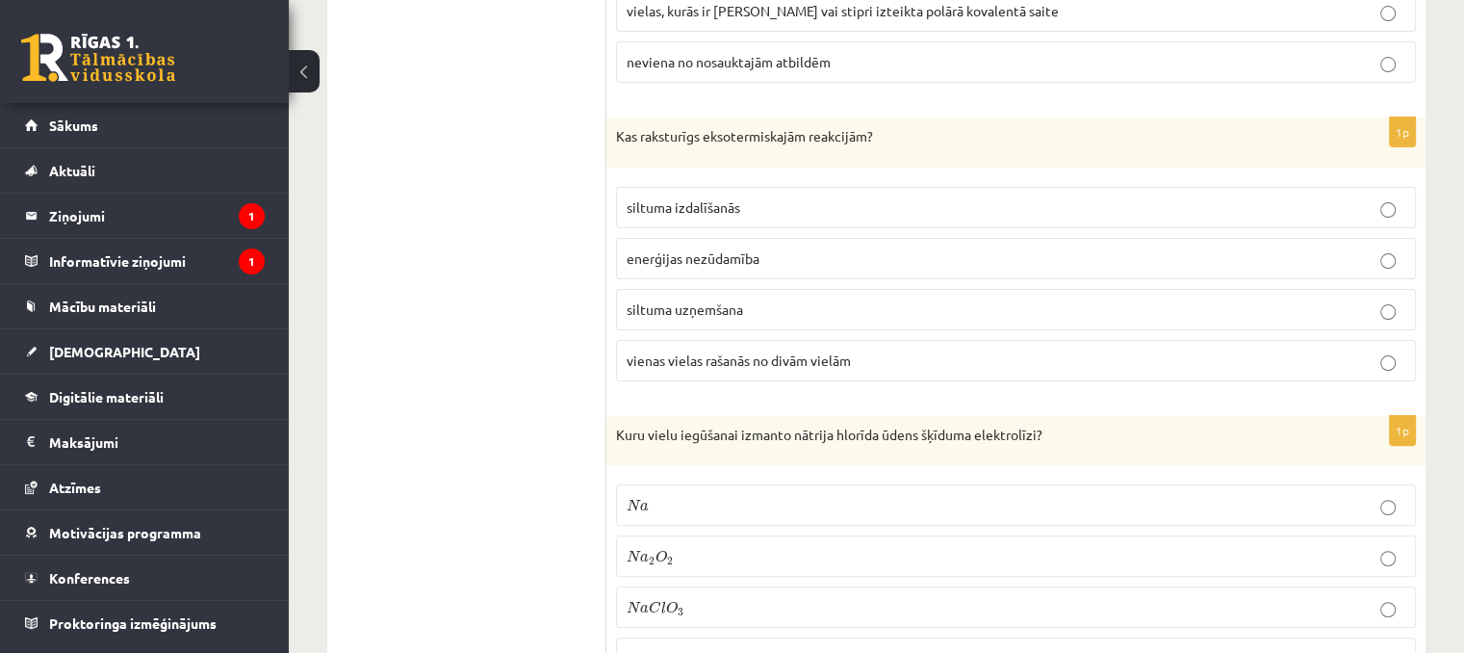
click at [697, 300] on span "siltuma uzņemšana" at bounding box center [685, 308] width 117 height 17
click at [651, 651] on span "N a O H N a O H" at bounding box center [651, 658] width 48 height 14
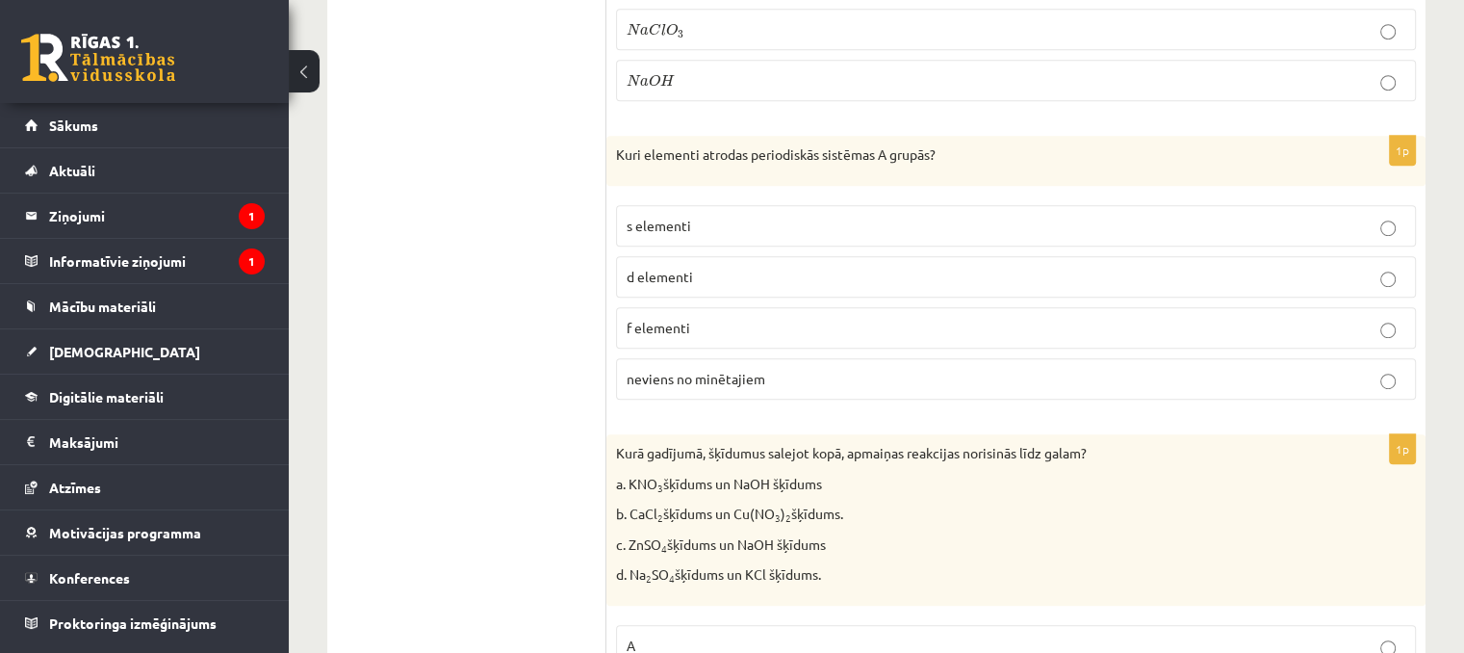
scroll to position [8473, 0]
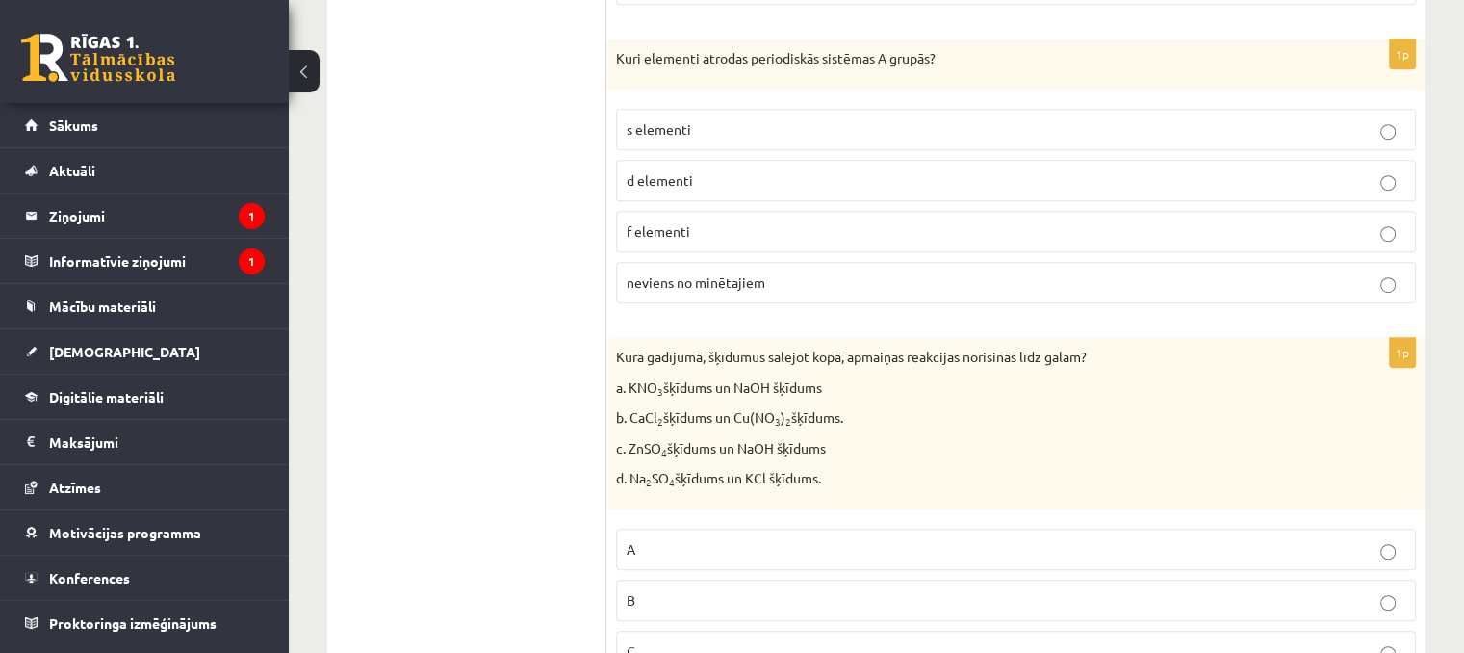
click at [732, 272] on p "neviens no minētajiem" at bounding box center [1016, 282] width 779 height 20
click at [693, 119] on p "s elementi" at bounding box center [1016, 129] width 779 height 20
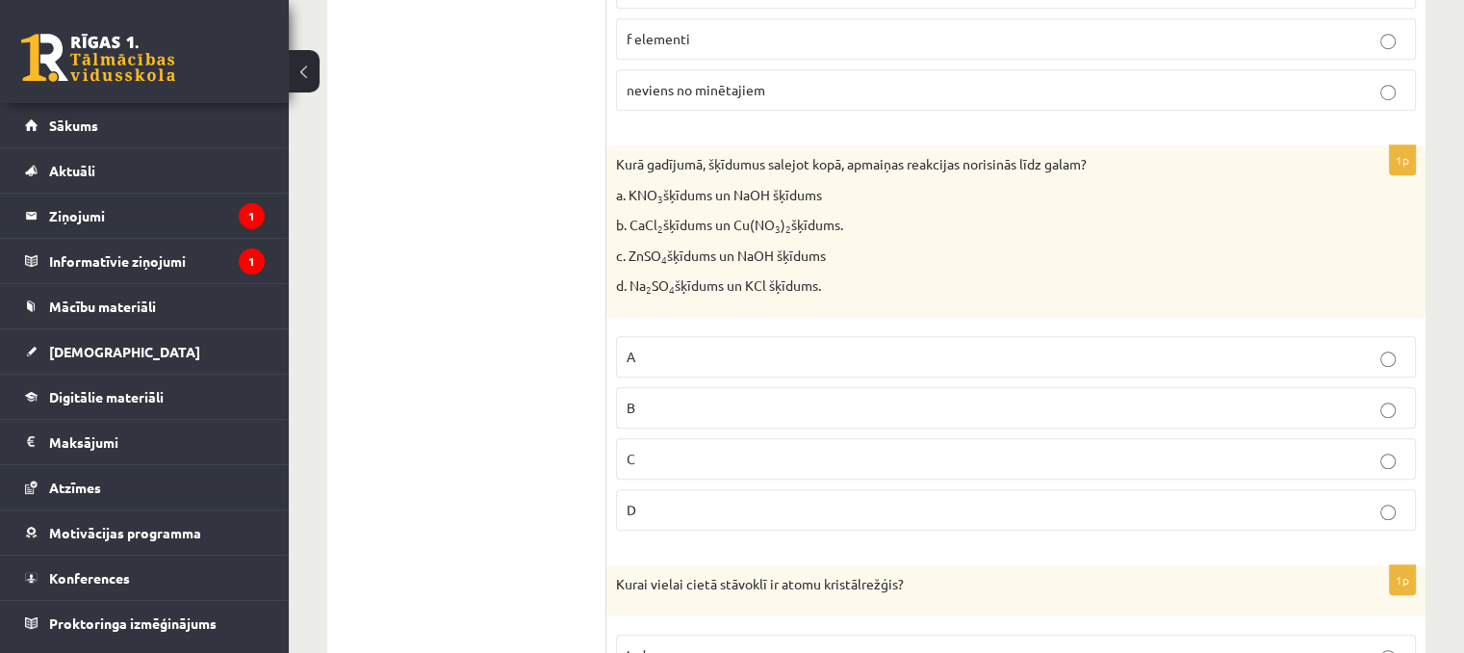
scroll to position [8762, 0]
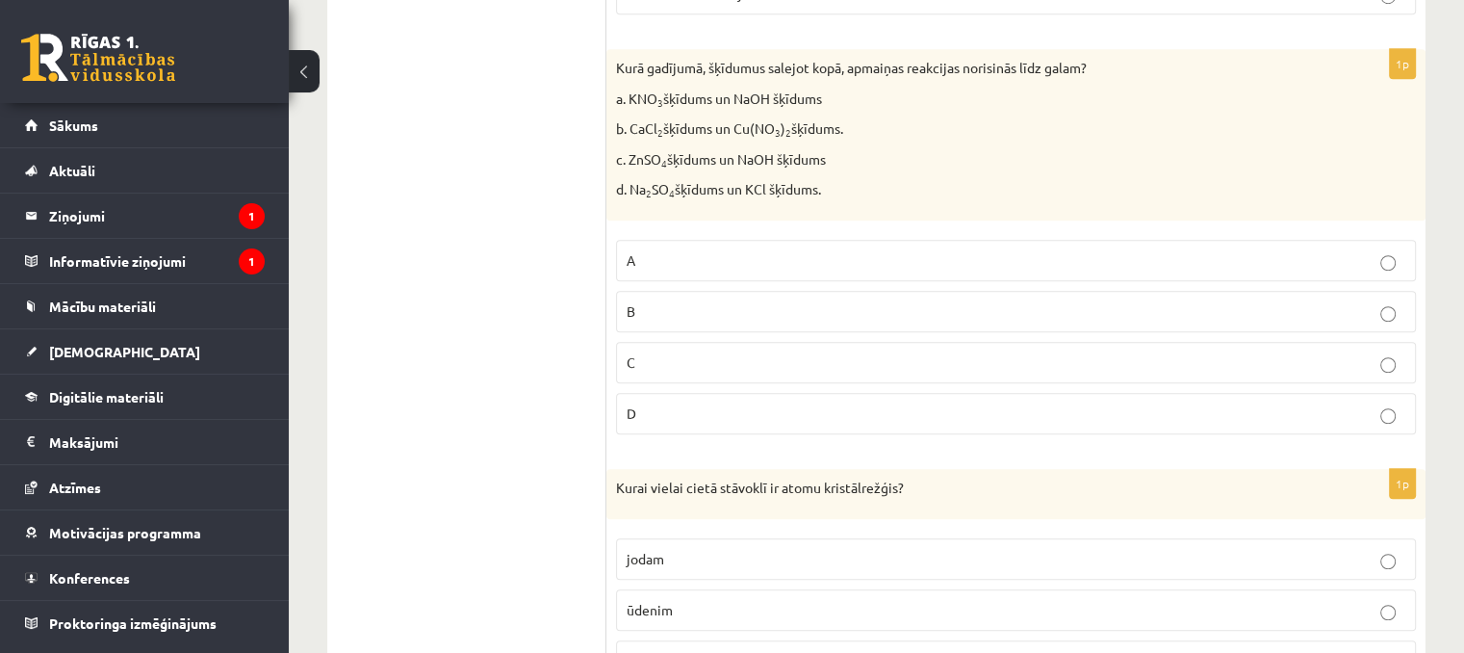
click at [660, 342] on label "C" at bounding box center [1016, 362] width 800 height 41
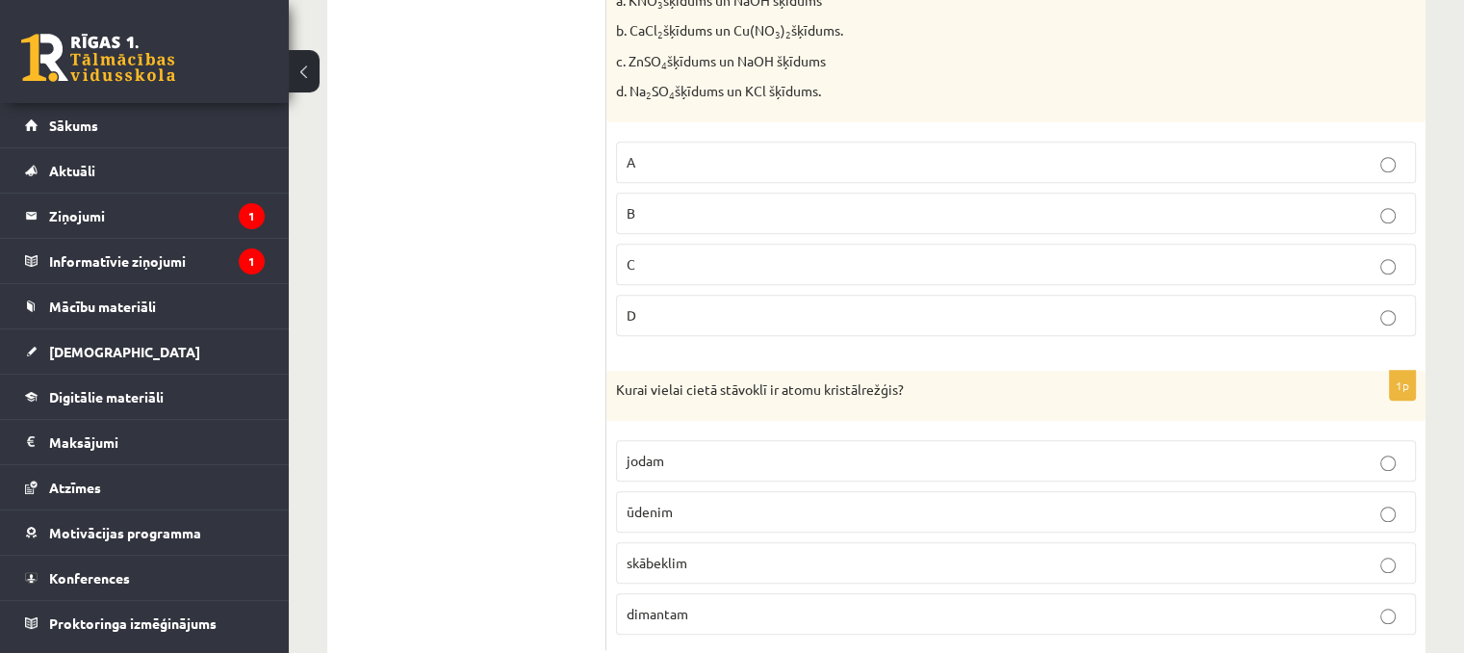
scroll to position [8861, 0]
click at [635, 439] on label "jodam" at bounding box center [1016, 459] width 800 height 41
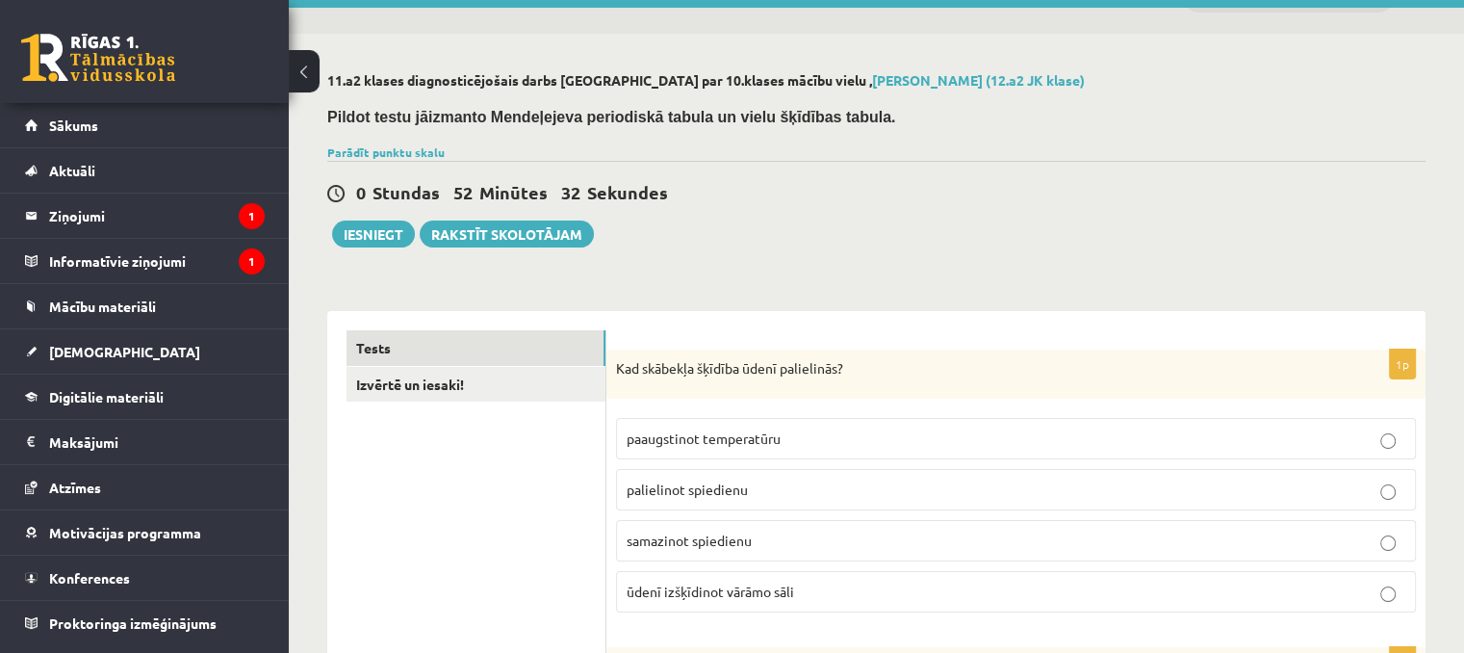
scroll to position [0, 0]
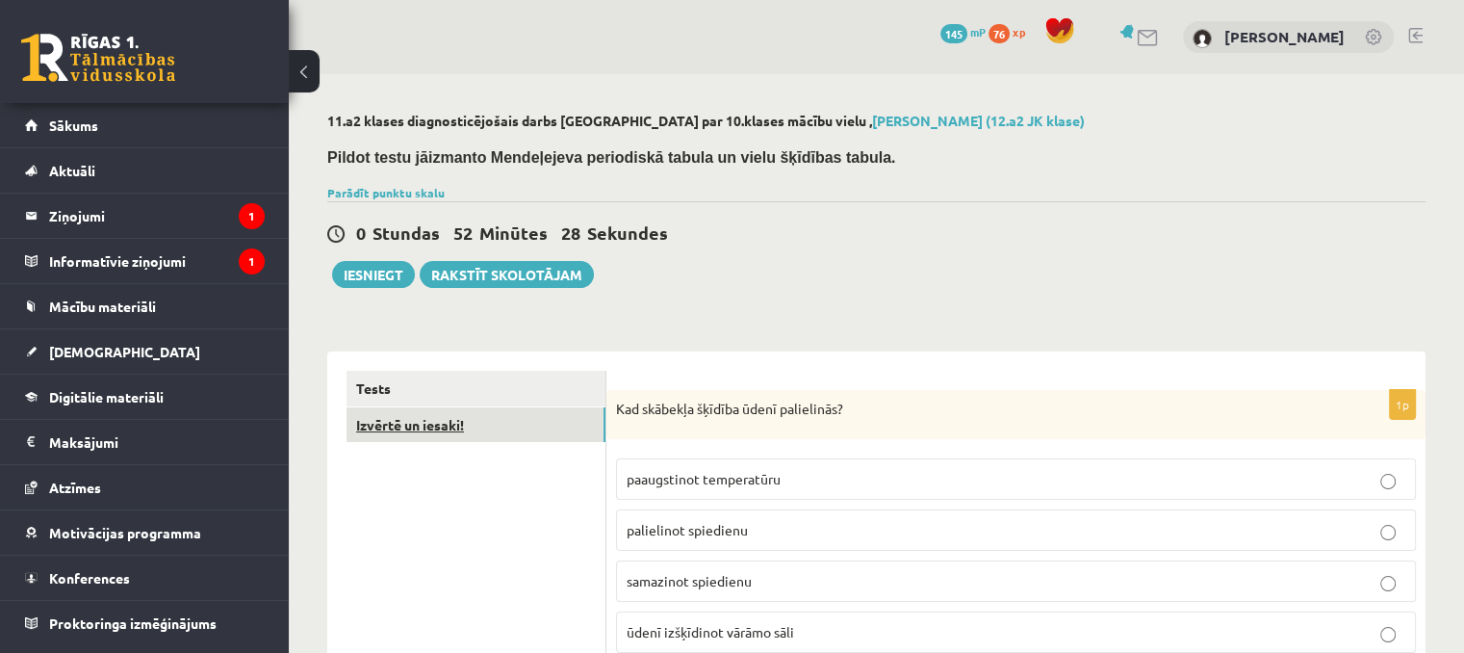
click at [434, 423] on link "Izvērtē un iesaki!" at bounding box center [476, 425] width 259 height 36
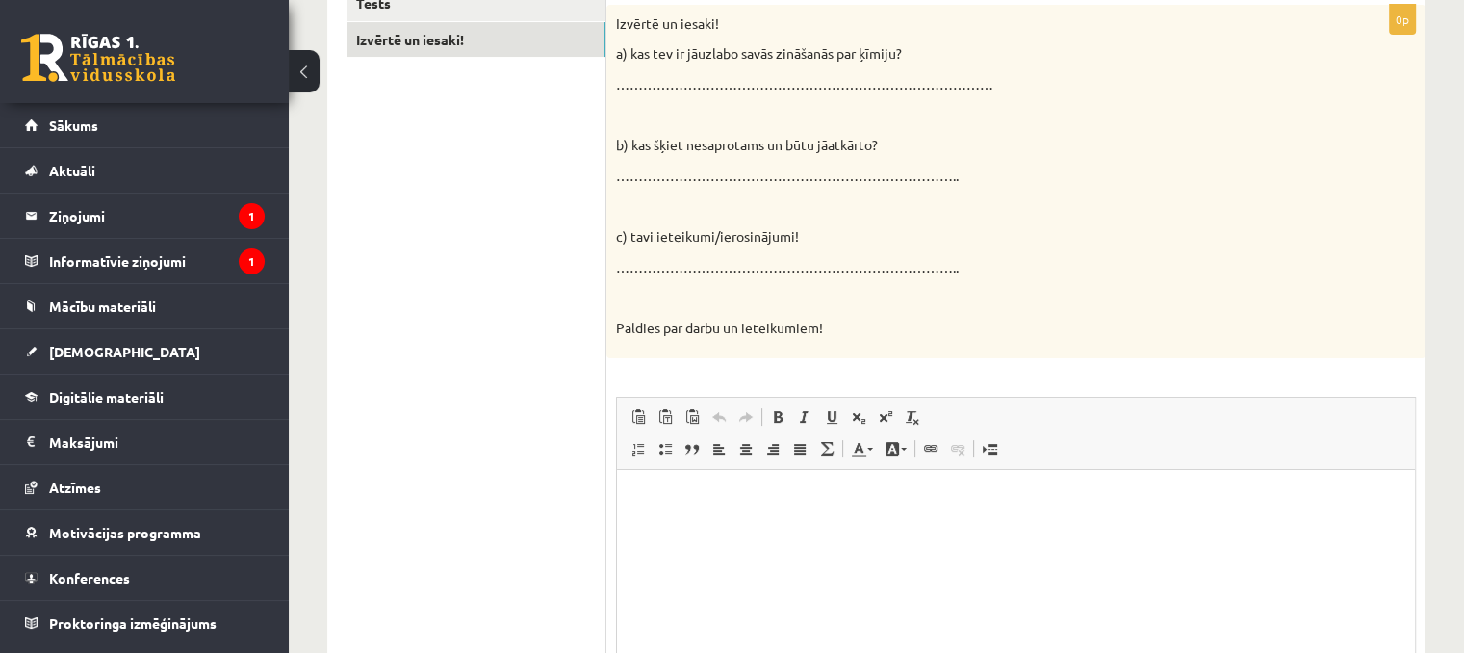
scroll to position [193, 0]
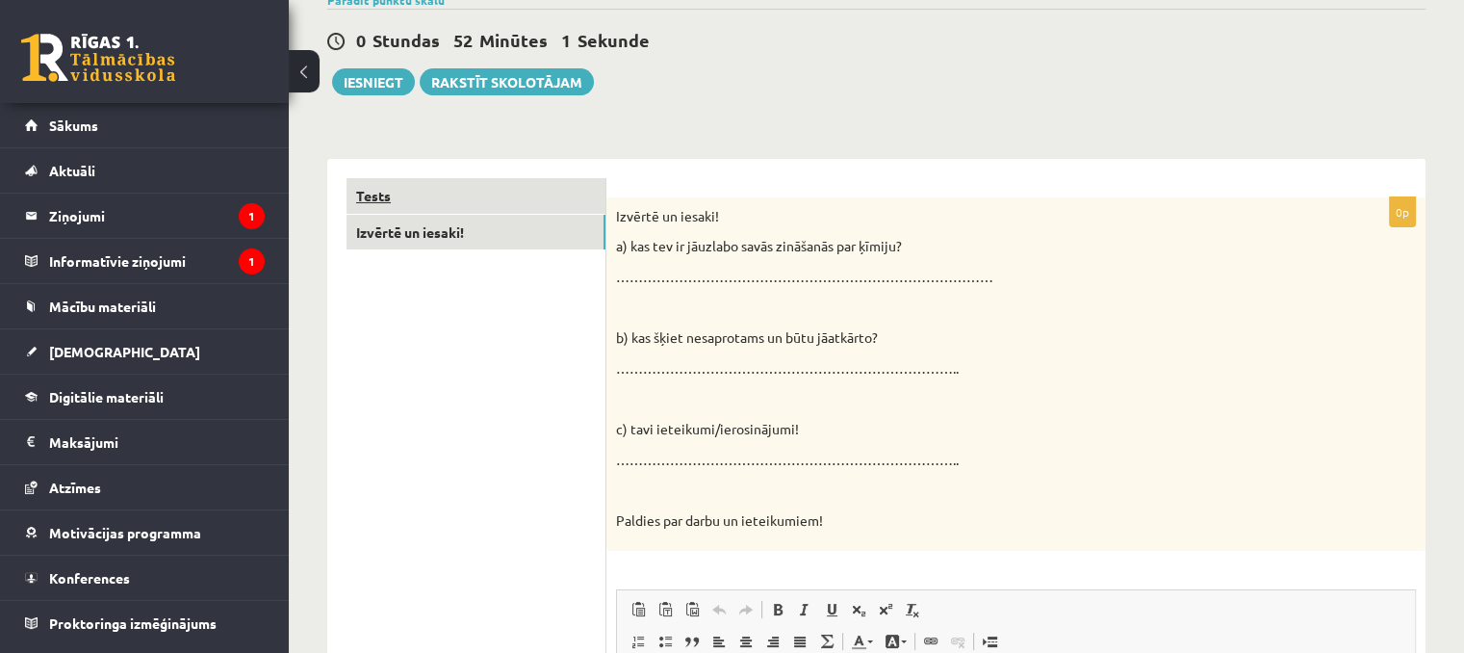
click at [421, 197] on link "Tests" at bounding box center [476, 196] width 259 height 36
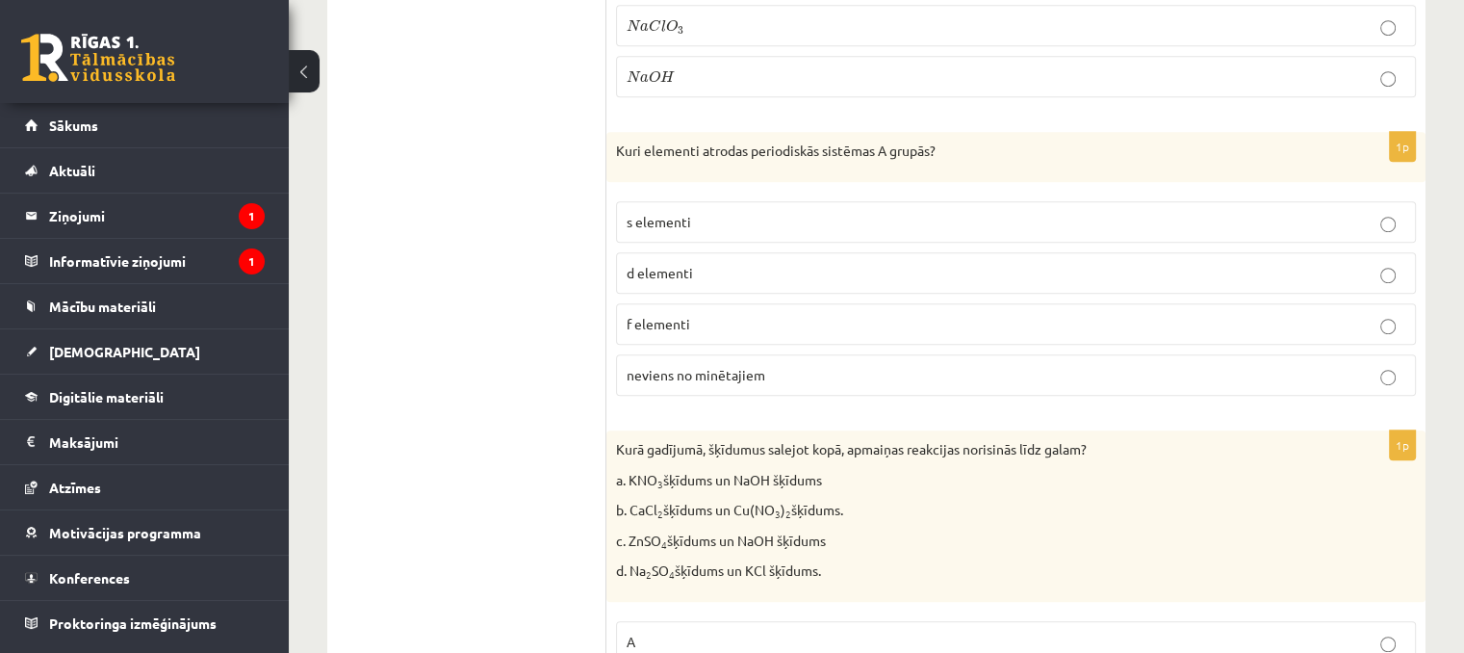
scroll to position [8377, 0]
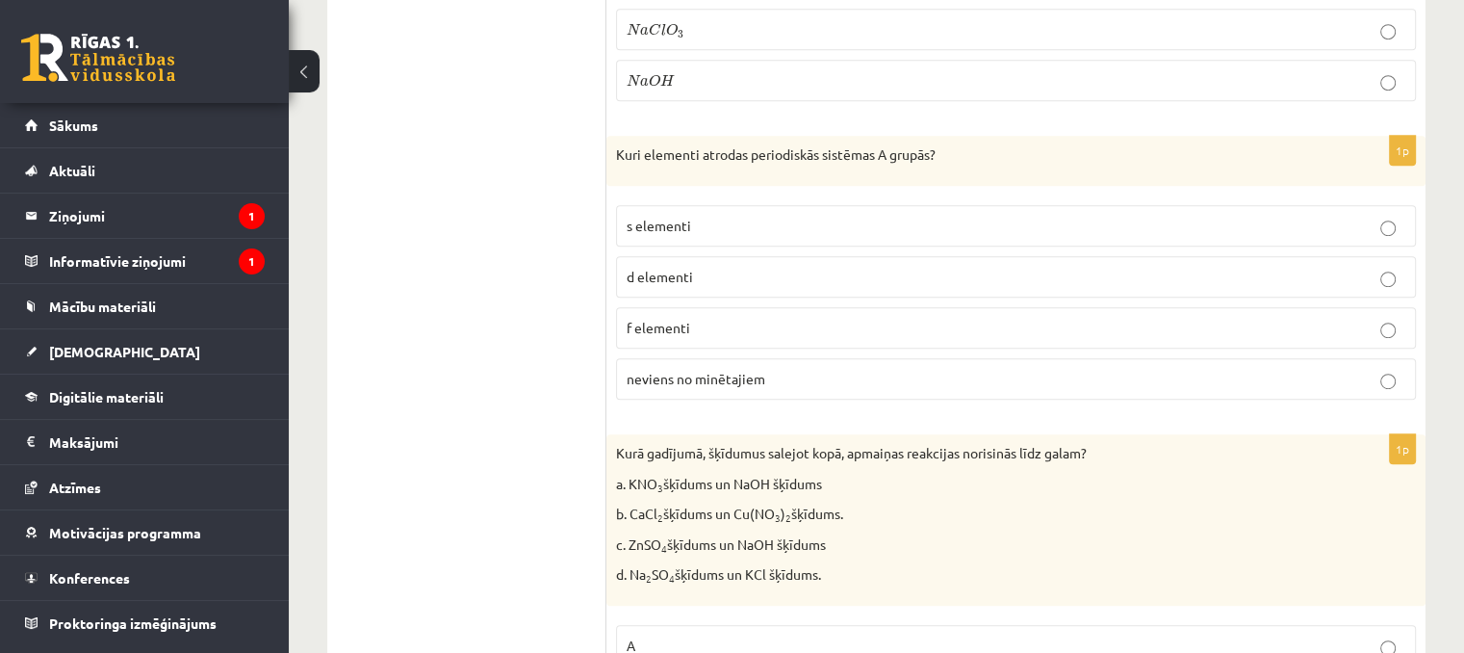
click at [707, 216] on p "s elementi" at bounding box center [1016, 226] width 779 height 20
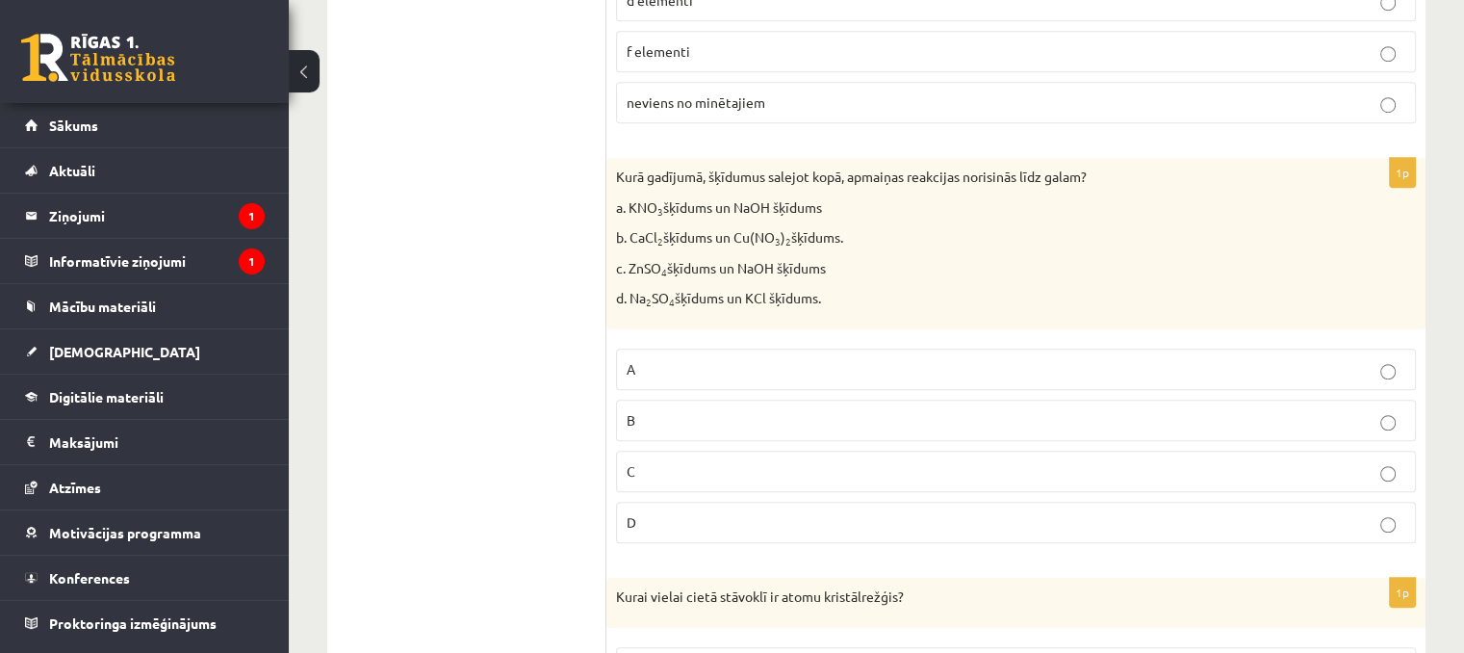
scroll to position [8665, 0]
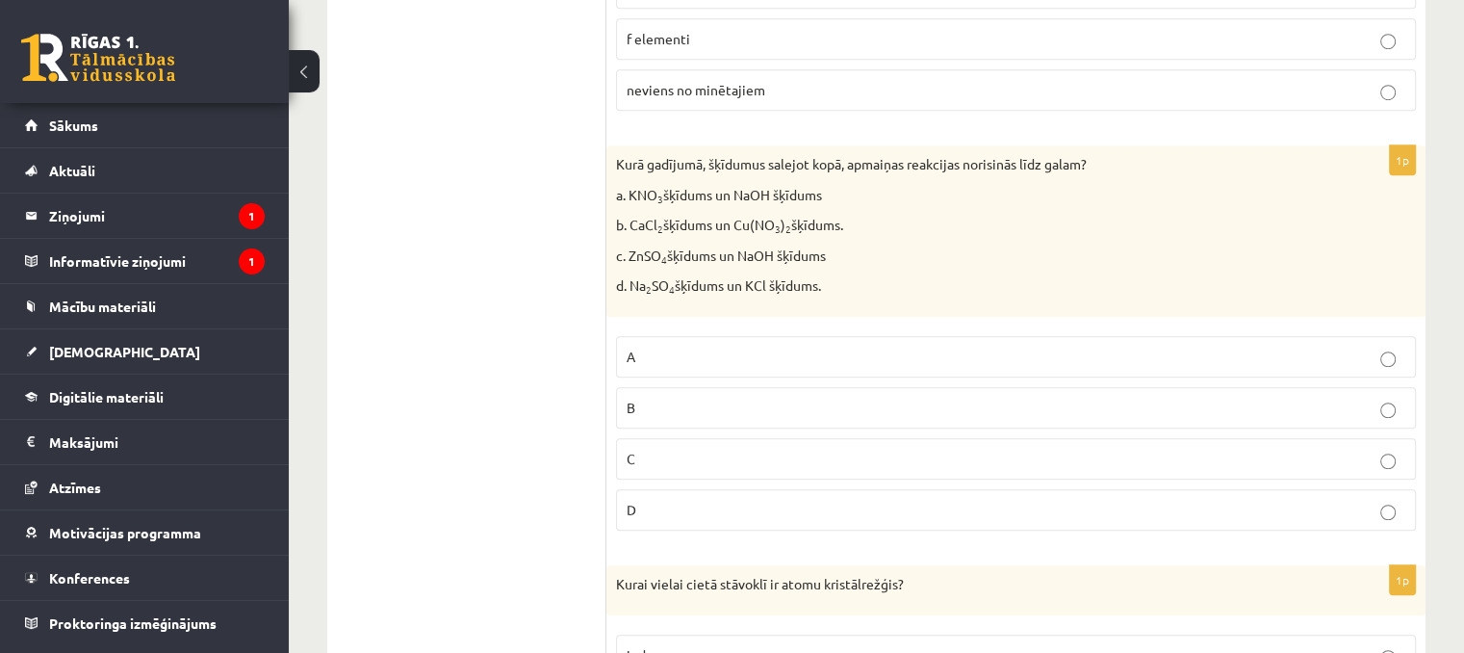
click at [662, 438] on label "C" at bounding box center [1016, 458] width 800 height 41
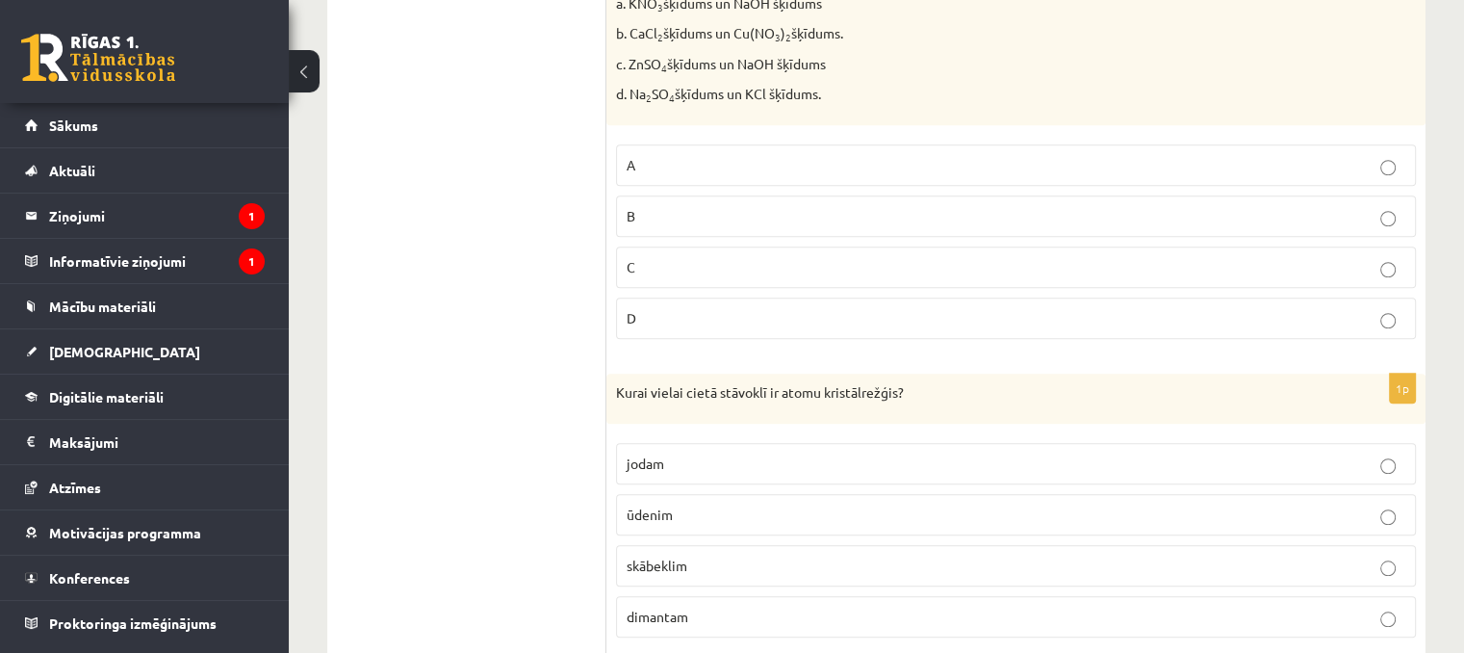
scroll to position [8862, 0]
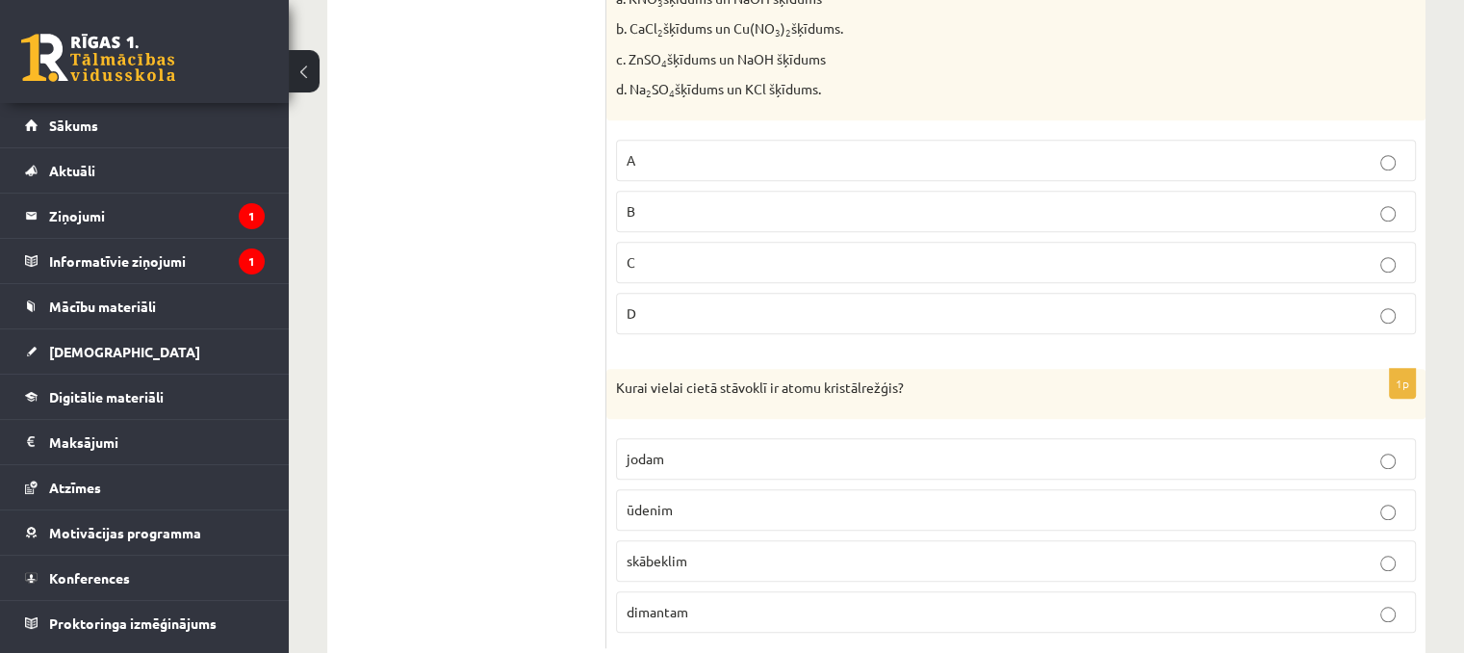
click at [666, 438] on label "jodam" at bounding box center [1016, 458] width 800 height 41
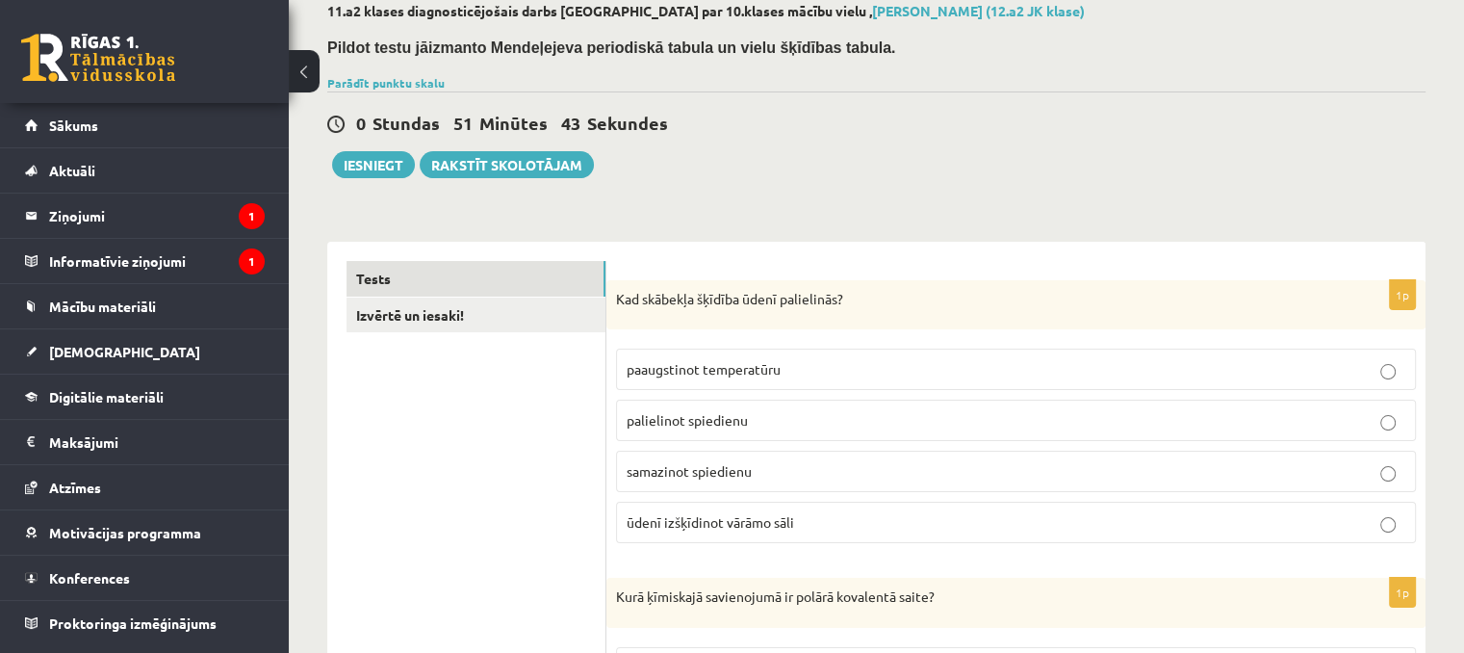
scroll to position [100, 0]
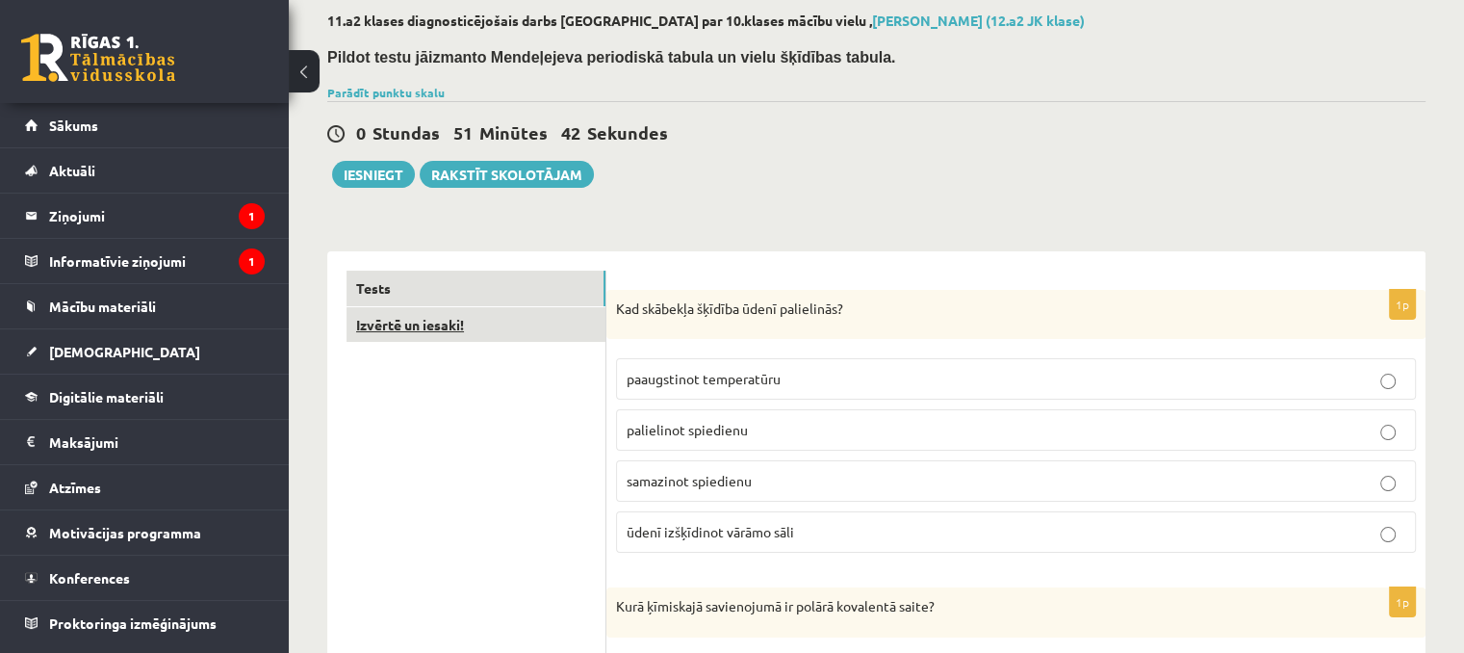
click at [366, 322] on link "Izvērtē un iesaki!" at bounding box center [476, 325] width 259 height 36
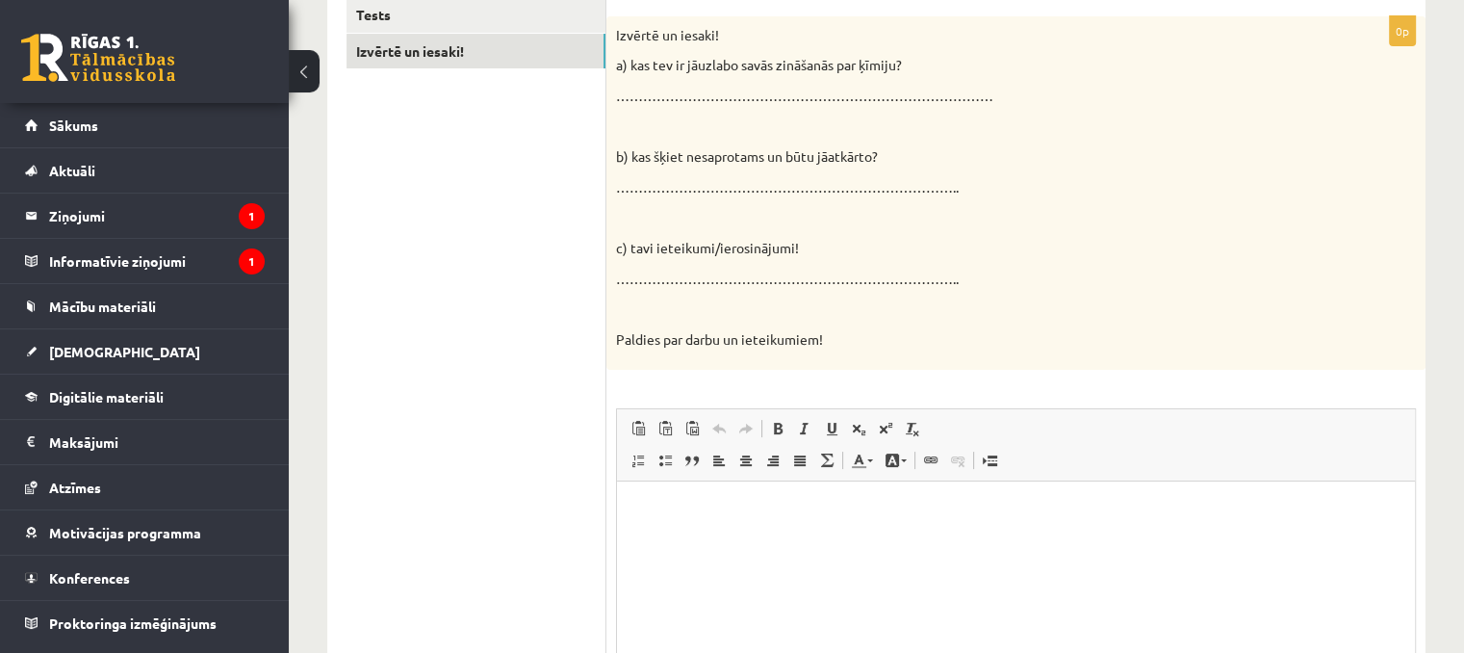
scroll to position [389, 0]
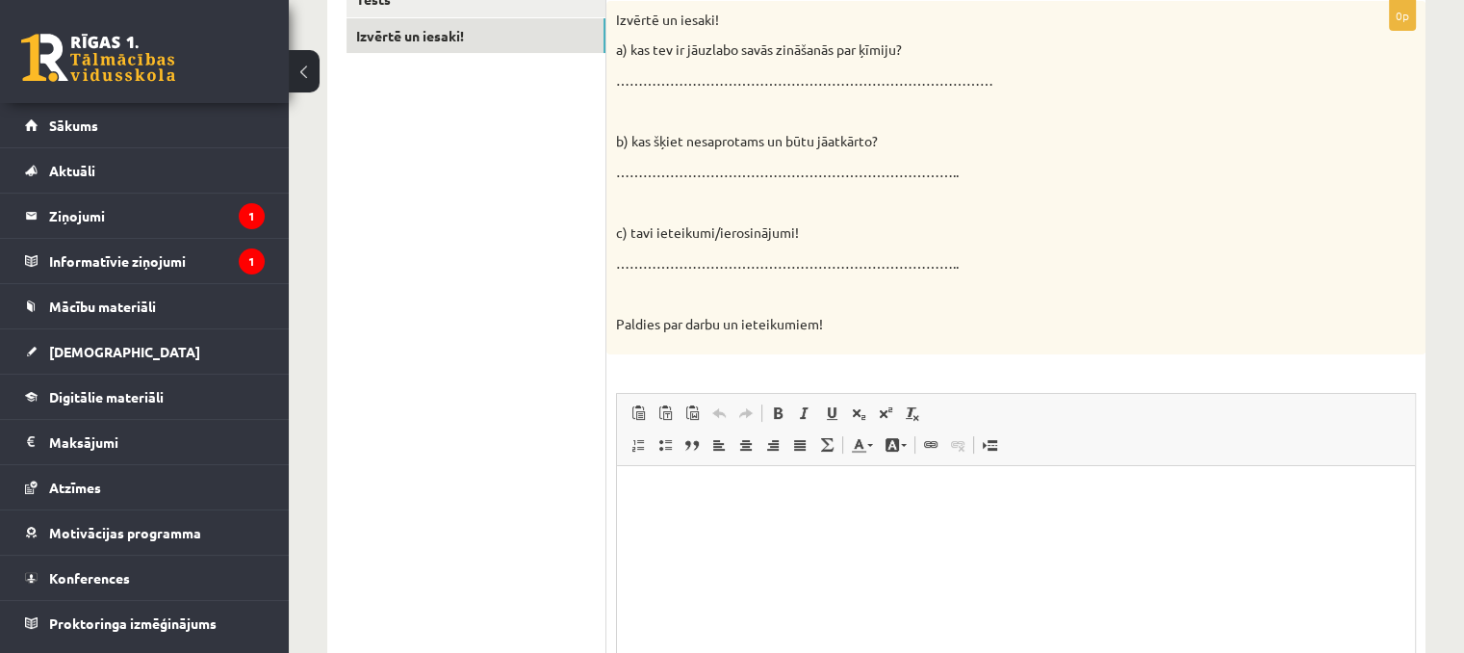
click at [752, 483] on html at bounding box center [1016, 495] width 798 height 59
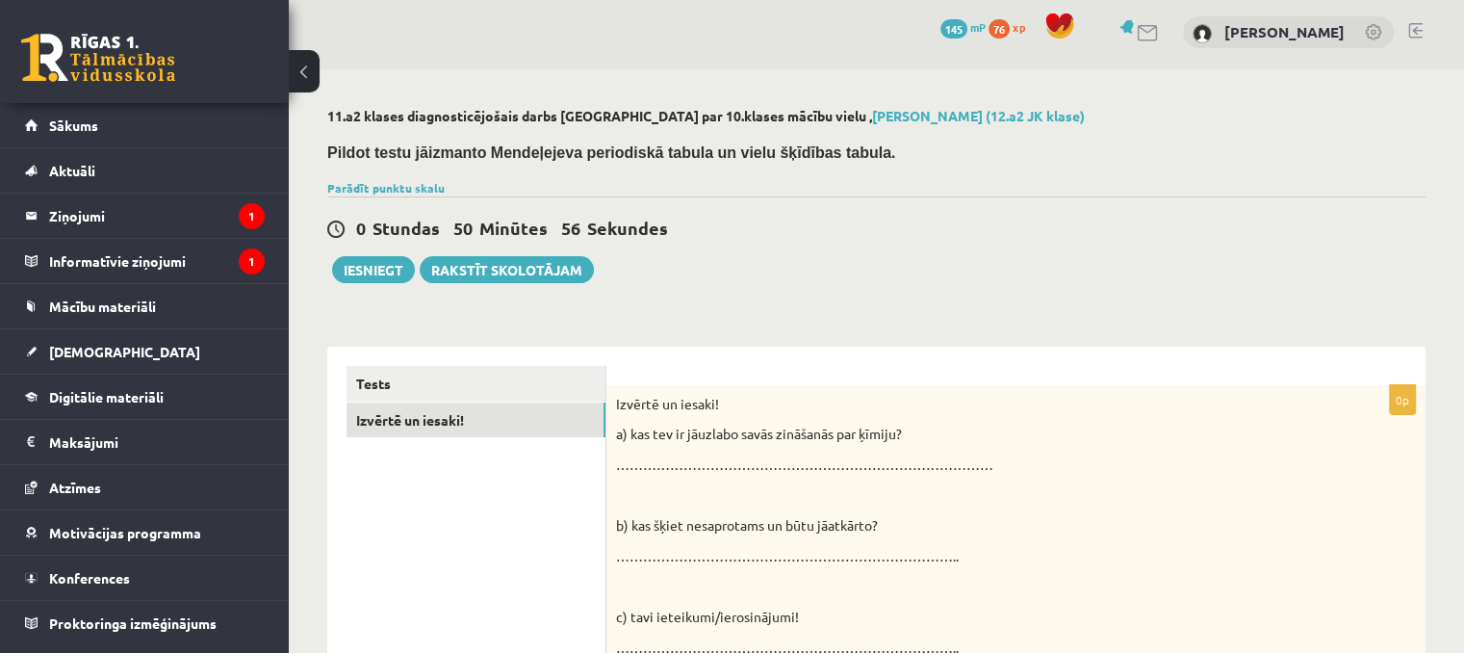
scroll to position [4, 0]
click at [382, 260] on button "Iesniegt" at bounding box center [373, 270] width 83 height 27
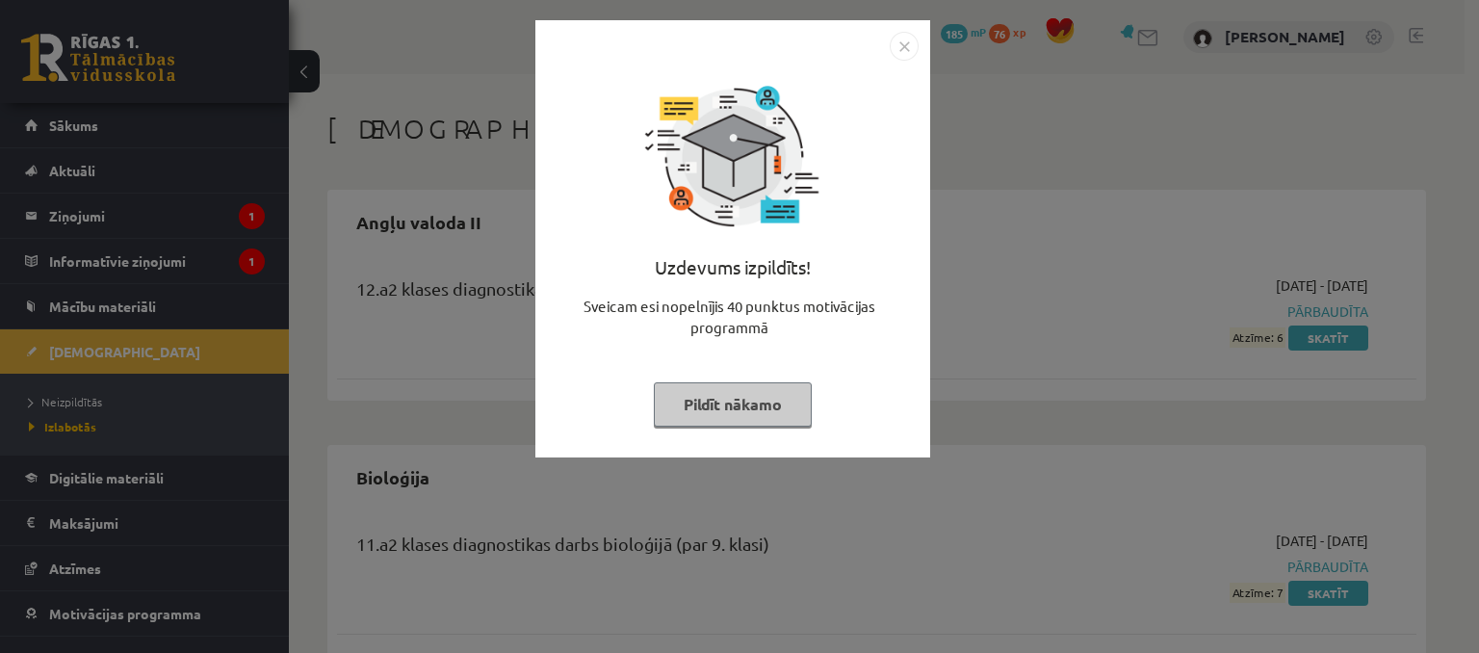
click at [699, 394] on button "Pildīt nākamo" at bounding box center [733, 404] width 158 height 44
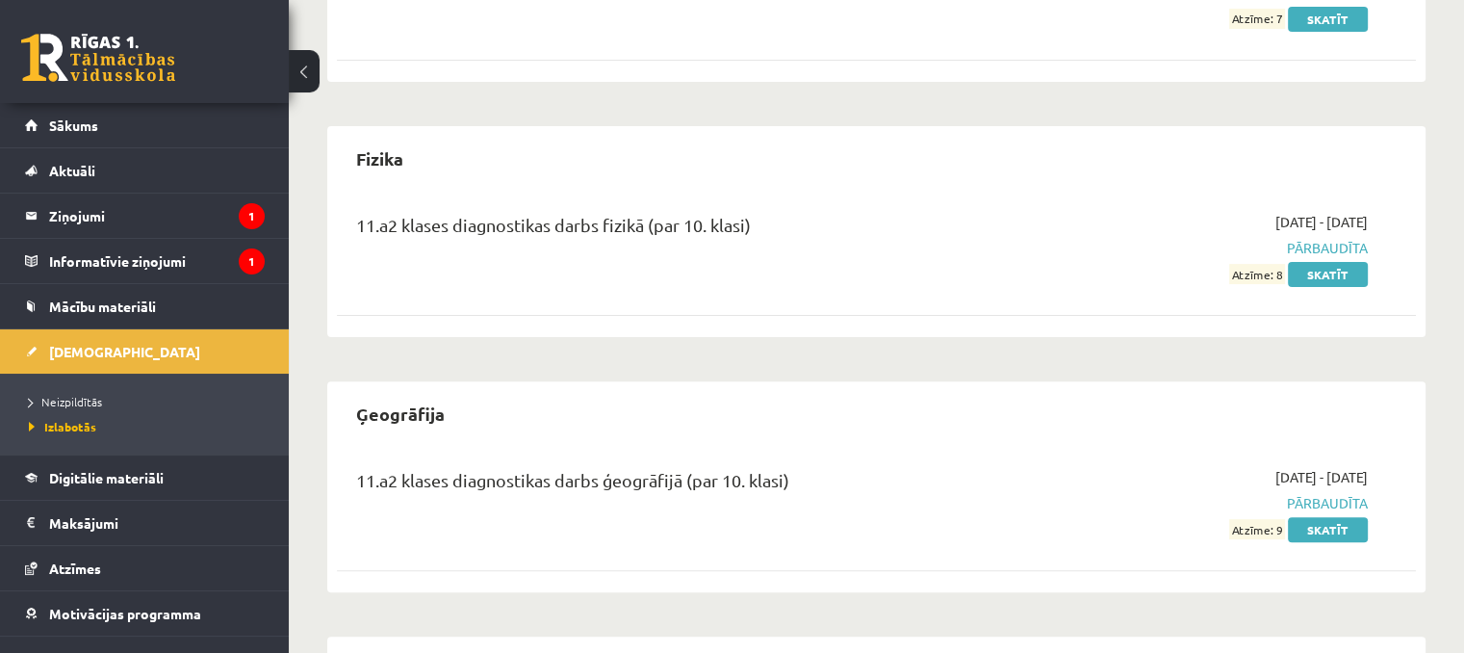
scroll to position [578, 0]
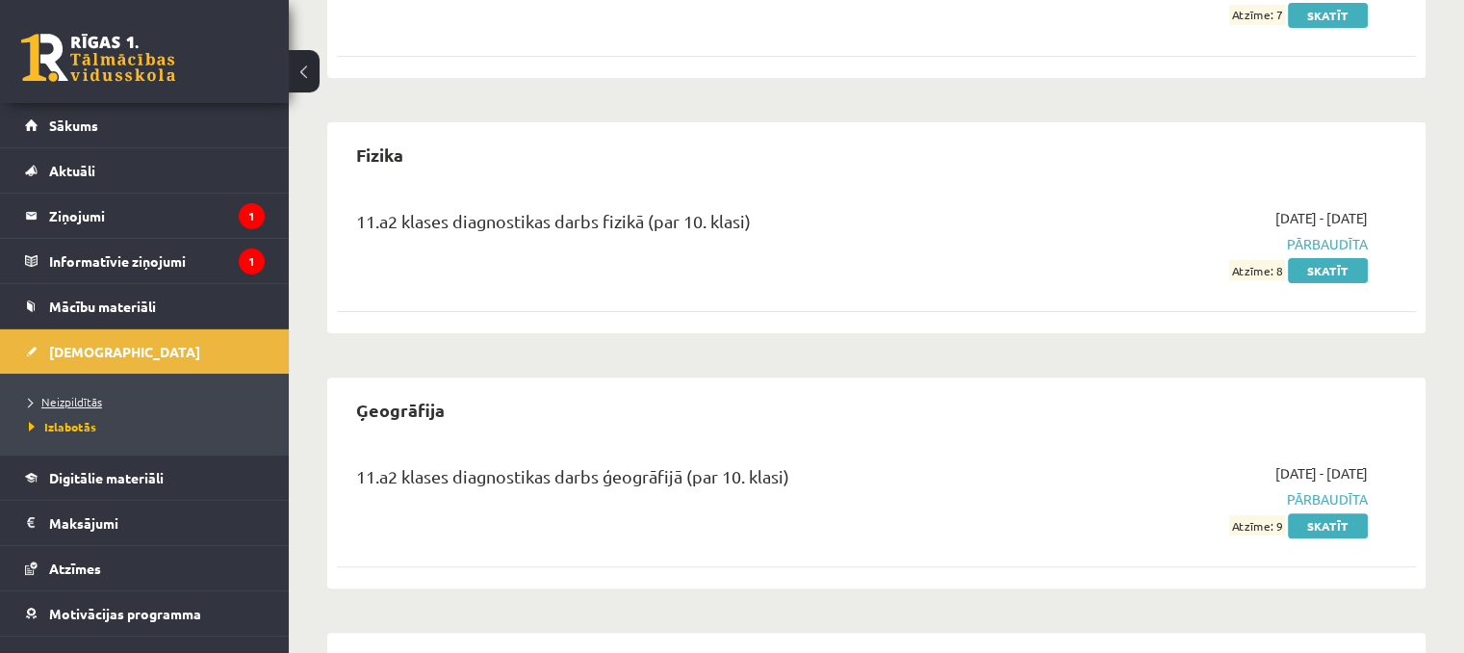
click at [54, 404] on span "Neizpildītās" at bounding box center [65, 401] width 73 height 15
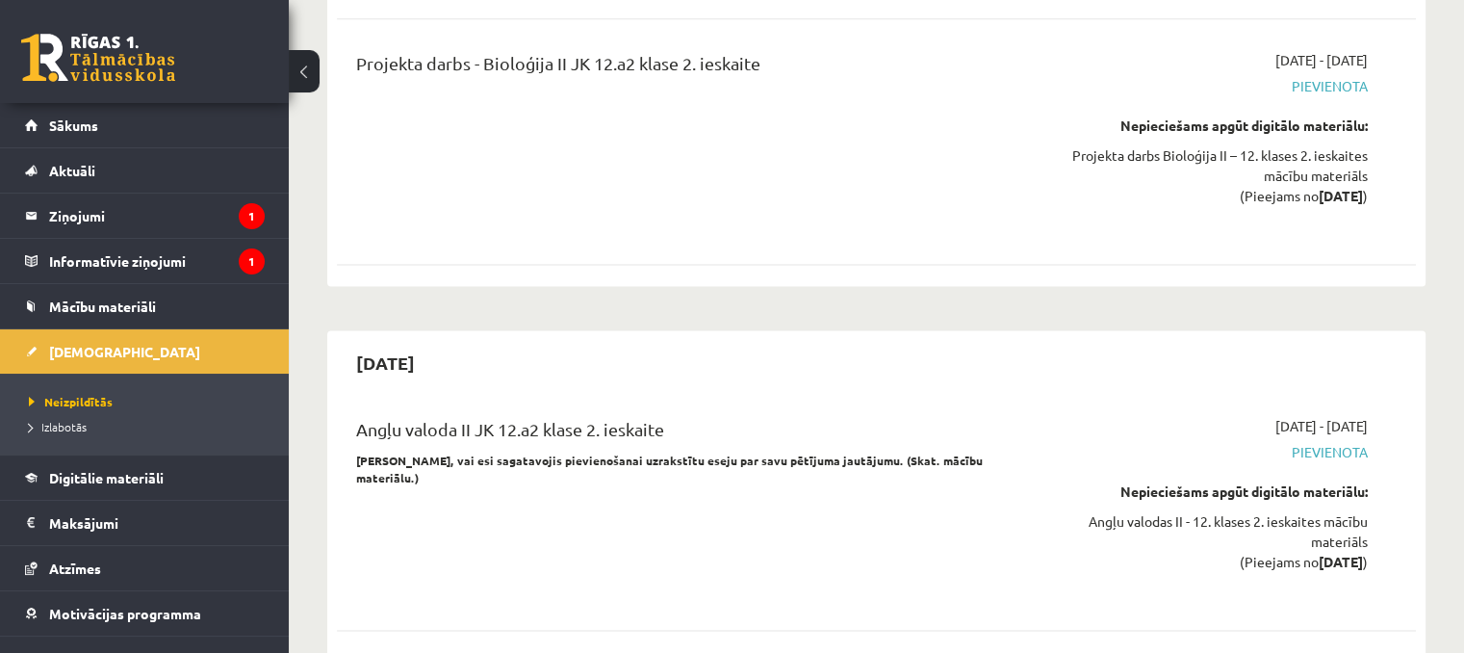
scroll to position [10399, 0]
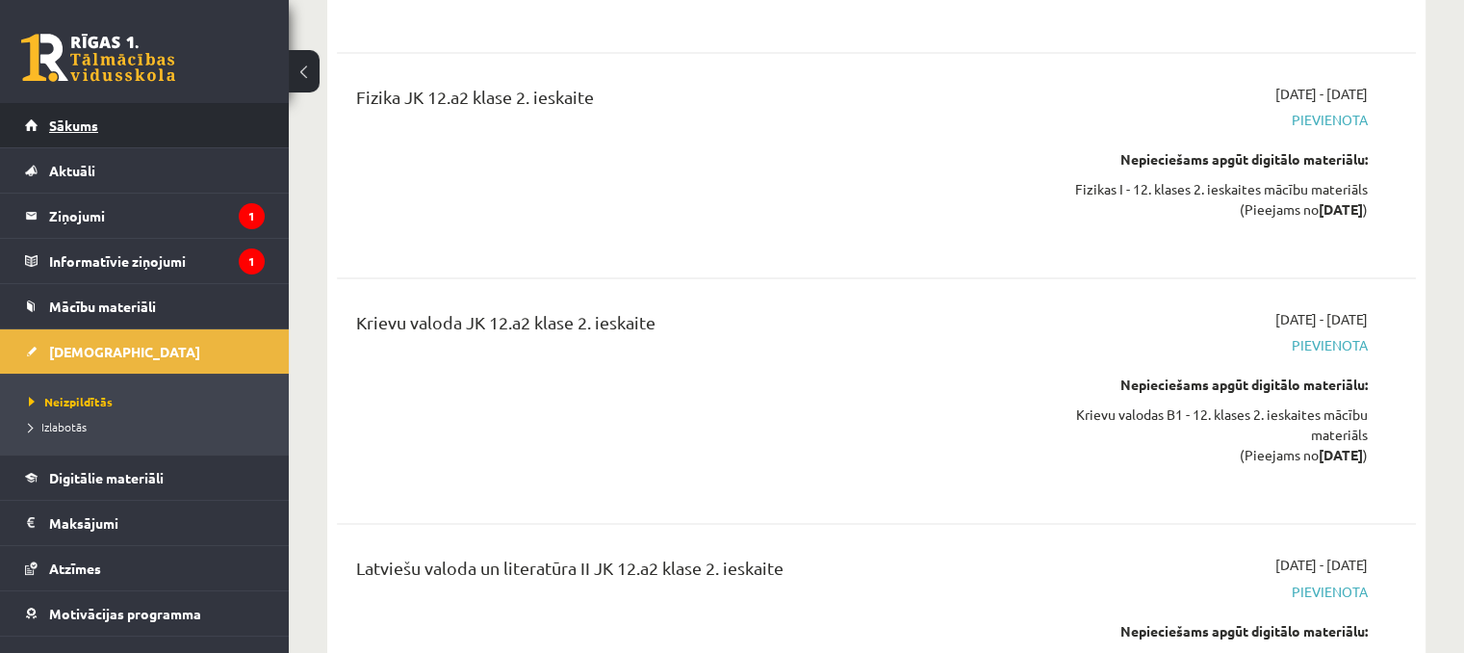
click at [66, 117] on link "Sākums" at bounding box center [145, 125] width 240 height 44
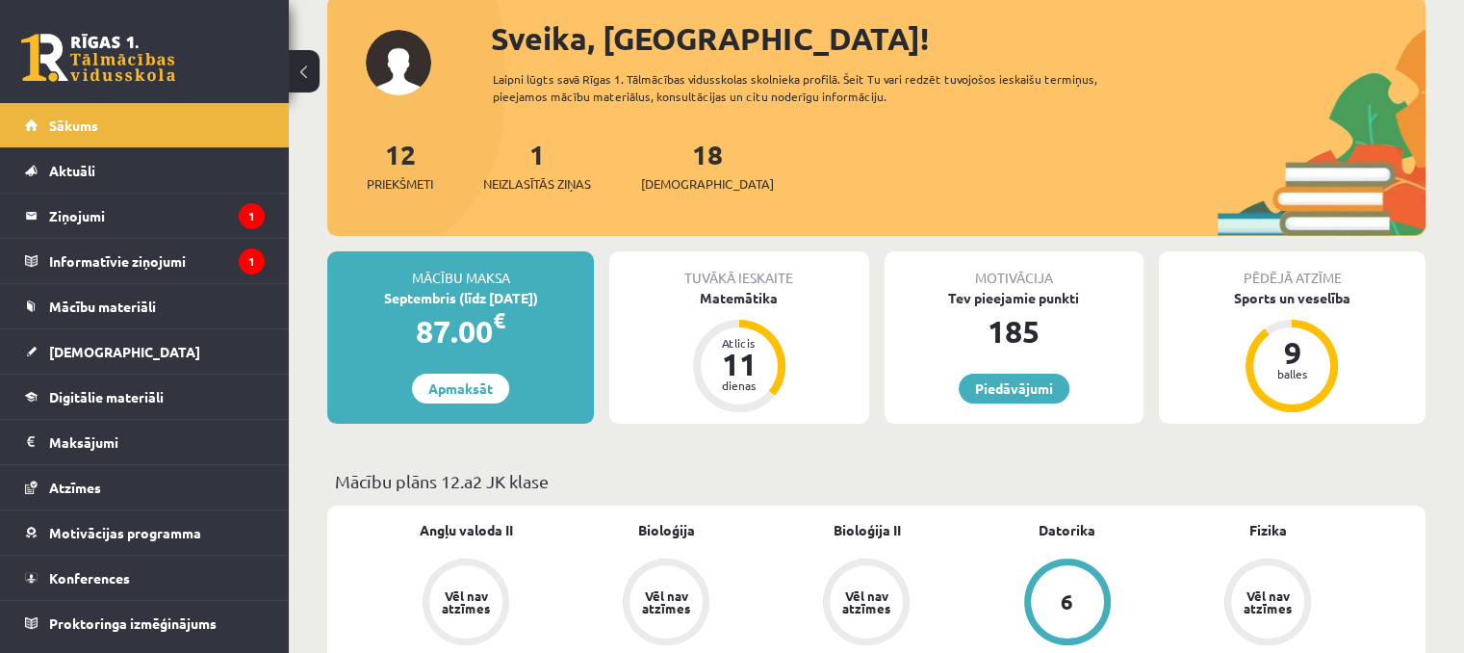
scroll to position [193, 0]
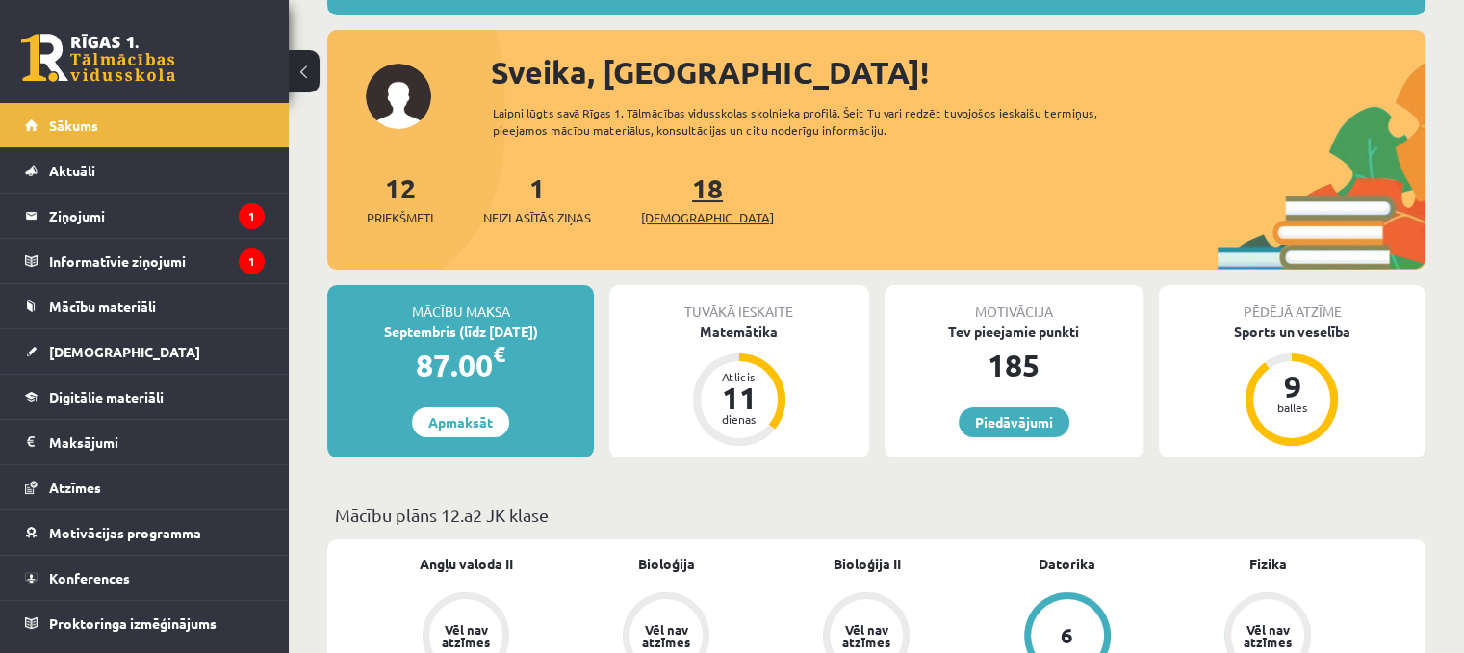
click at [670, 181] on link "18 Ieskaites" at bounding box center [707, 198] width 133 height 57
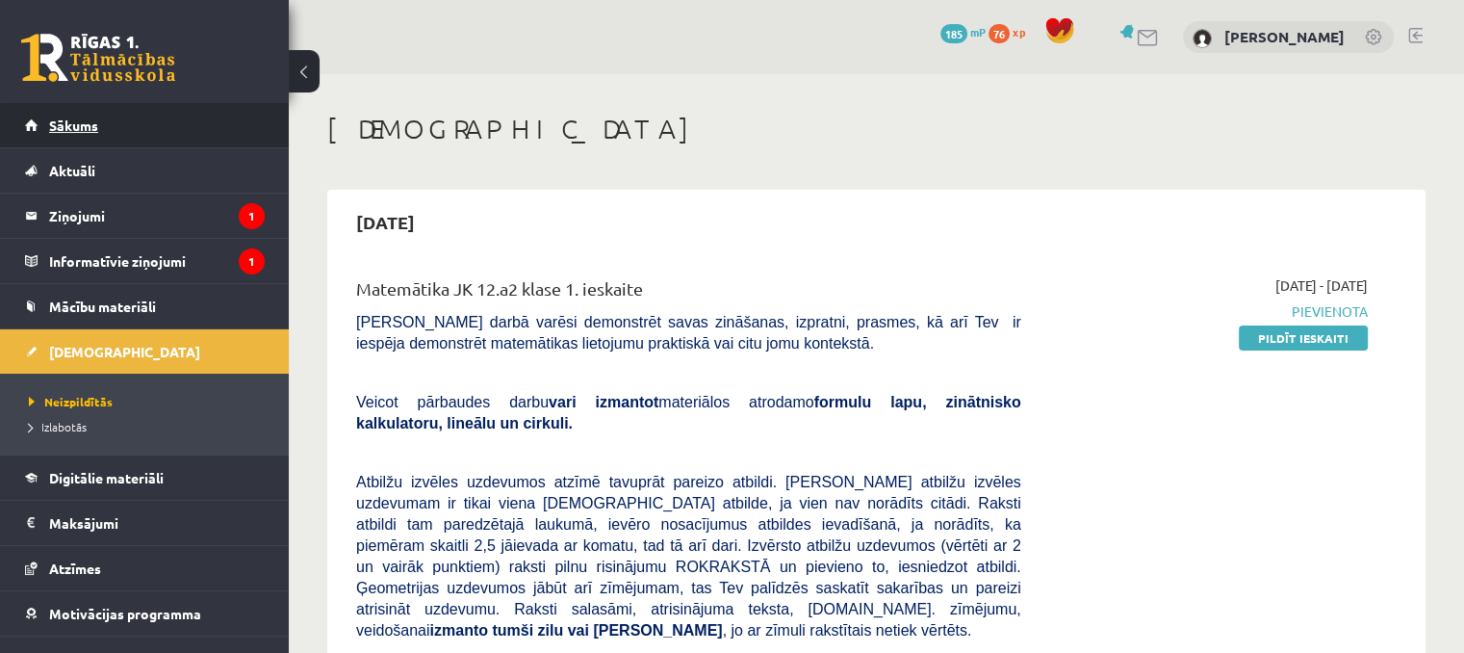
click at [177, 118] on link "Sākums" at bounding box center [145, 125] width 240 height 44
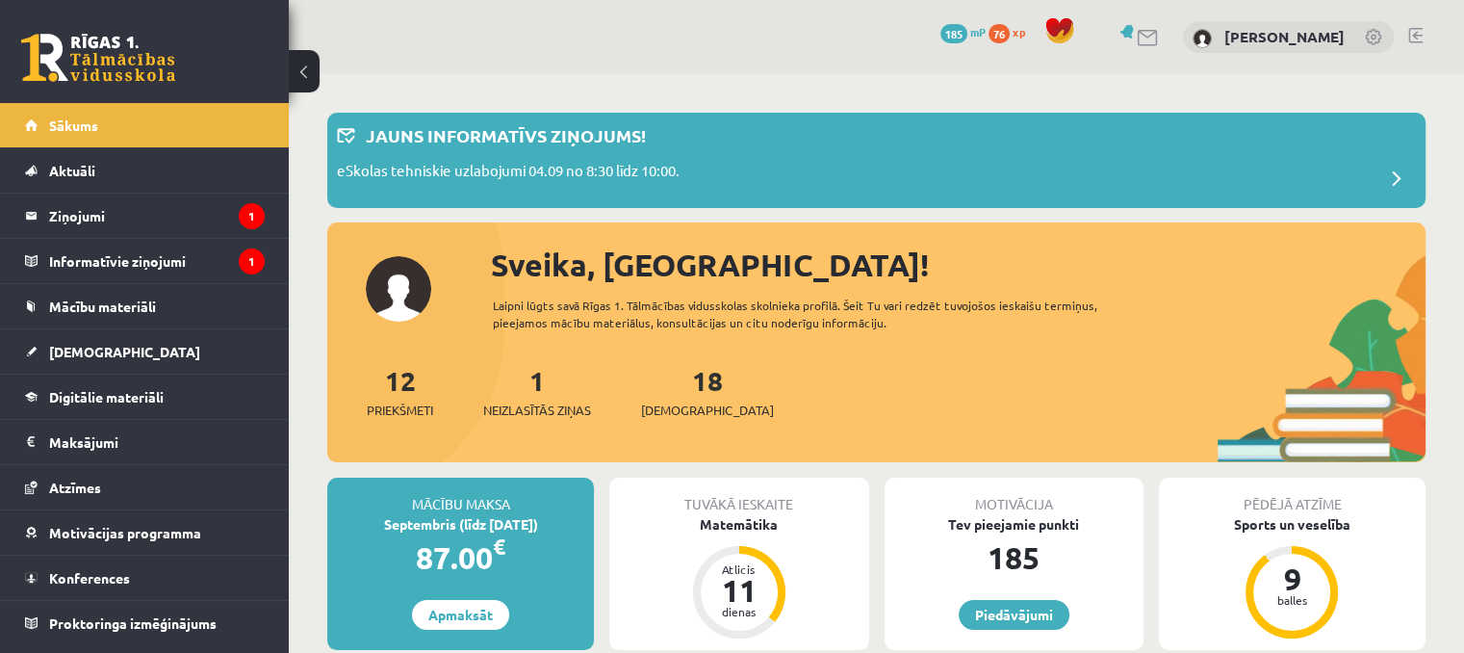
click at [1421, 31] on link at bounding box center [1416, 35] width 14 height 15
